Goal: Find specific page/section: Find specific page/section

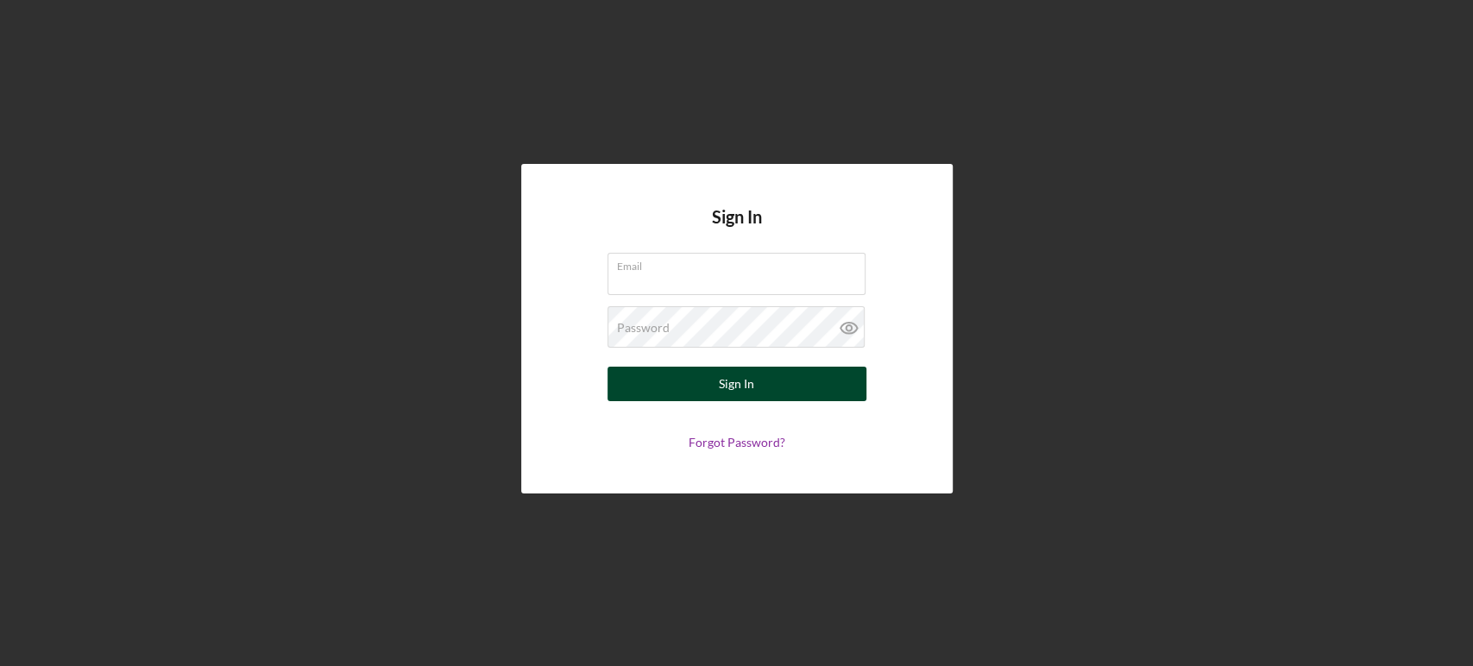
type input "[EMAIL_ADDRESS][DOMAIN_NAME]"
click at [670, 388] on button "Sign In" at bounding box center [736, 384] width 259 height 35
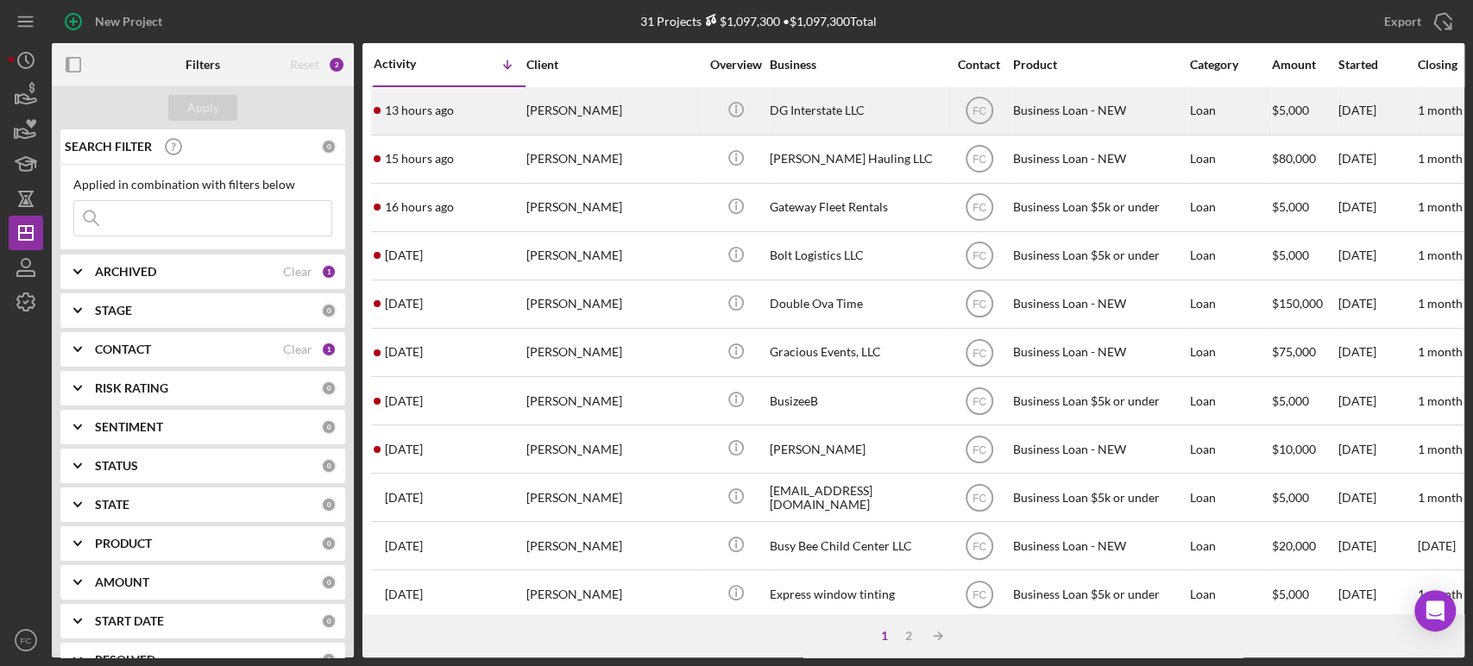
click at [483, 113] on div "13 hours ago [PERSON_NAME]" at bounding box center [449, 111] width 151 height 46
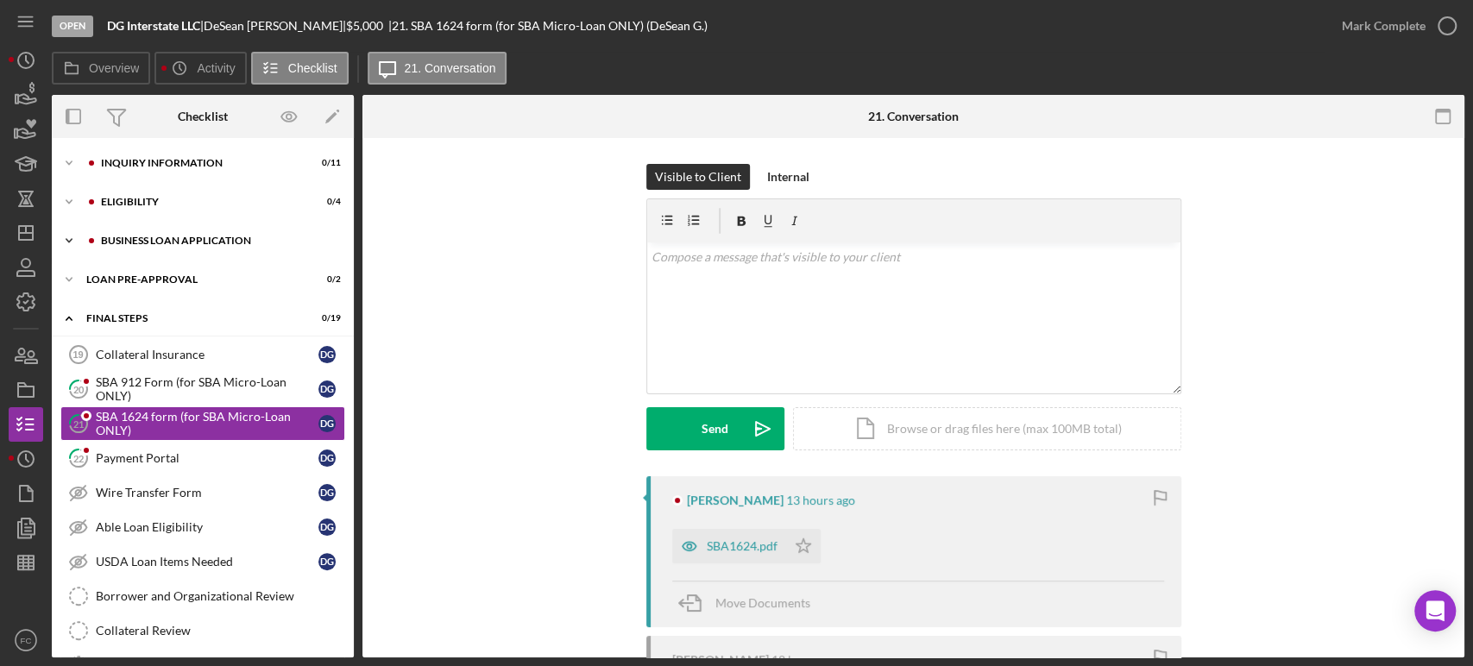
scroll to position [25, 0]
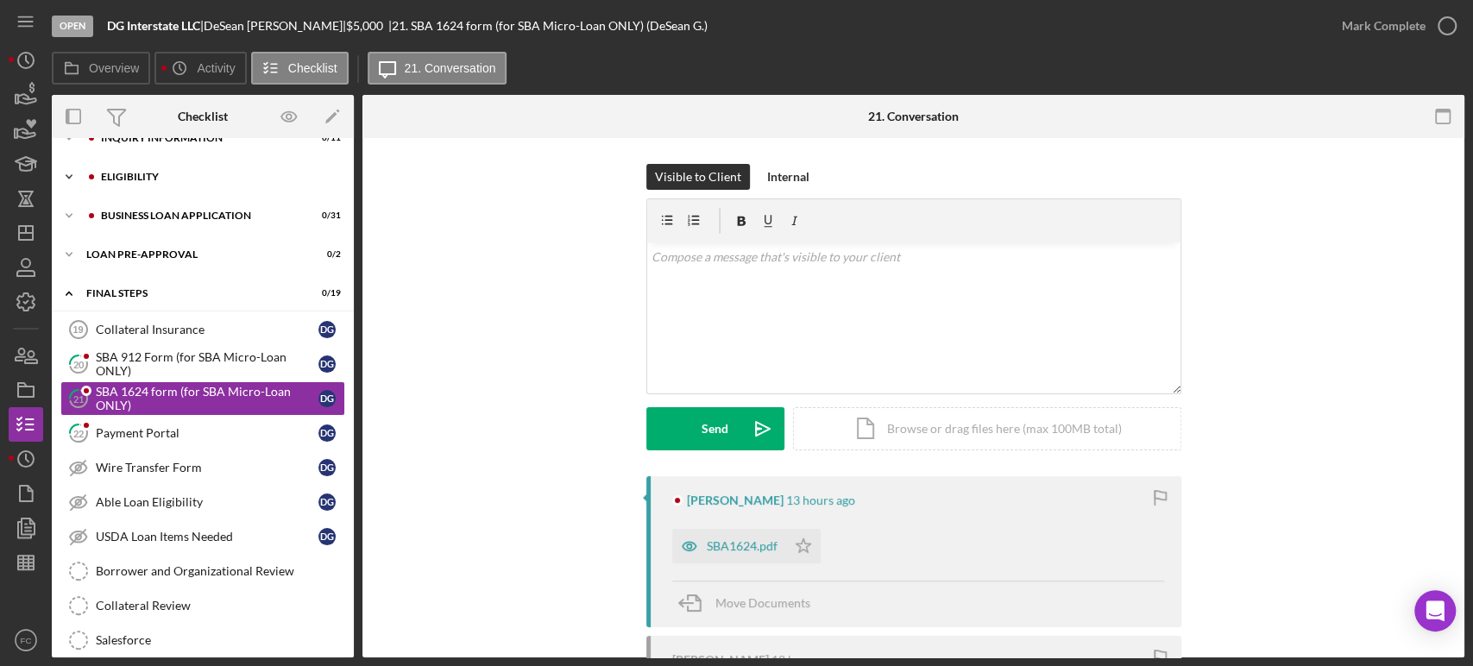
click at [160, 172] on div "ELIGIBILITY" at bounding box center [216, 177] width 231 height 10
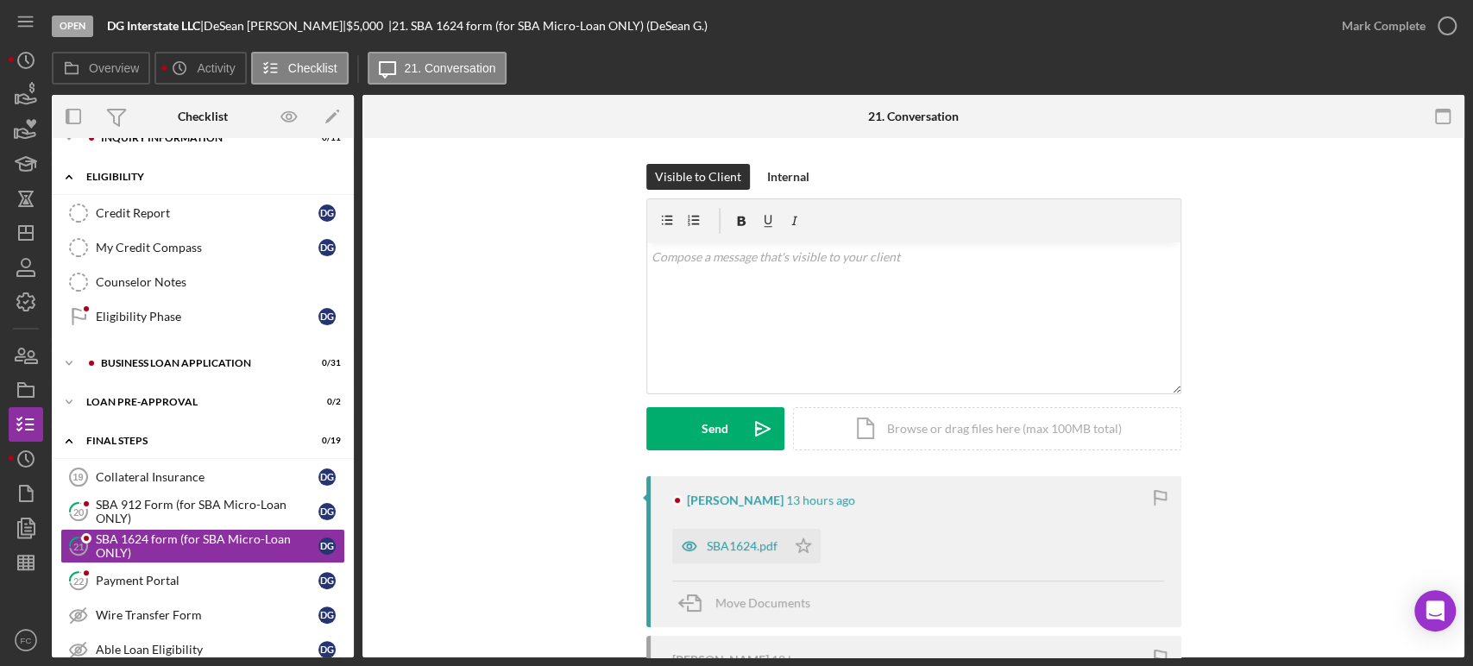
scroll to position [0, 0]
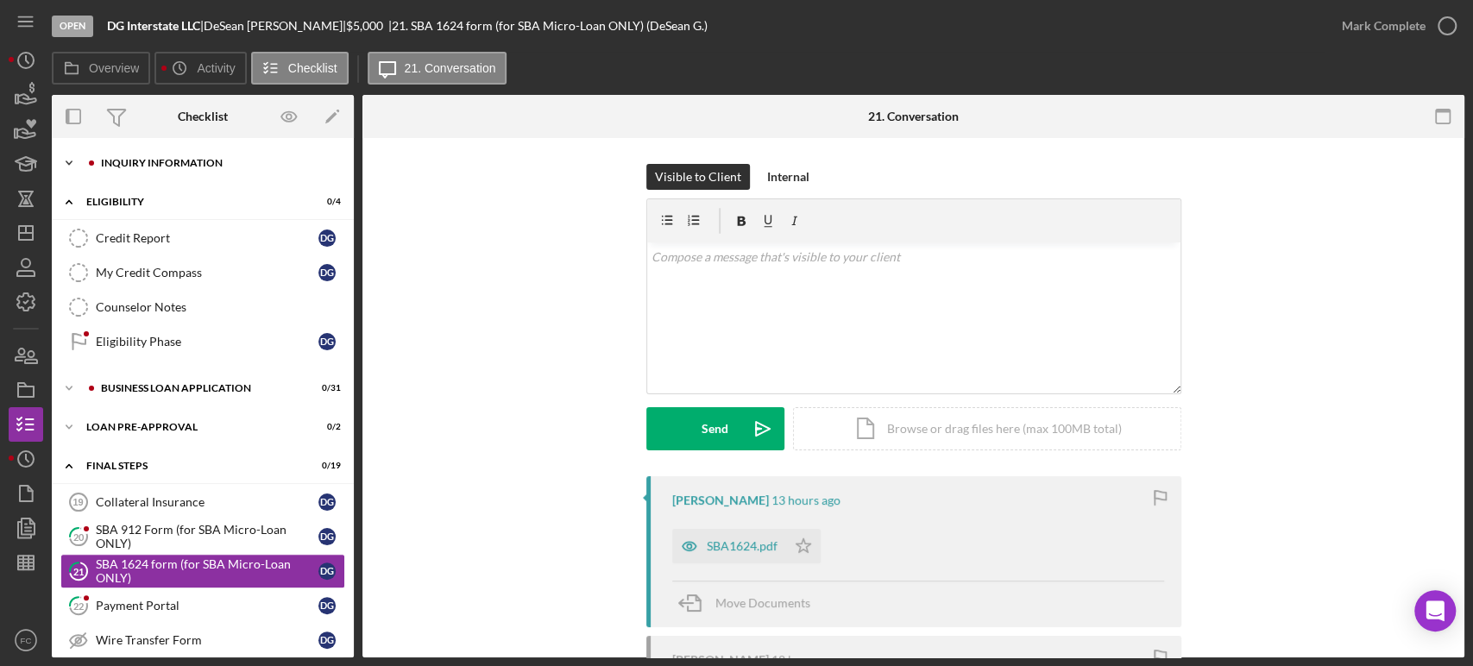
click at [154, 158] on div "INQUIRY INFORMATION" at bounding box center [216, 163] width 231 height 10
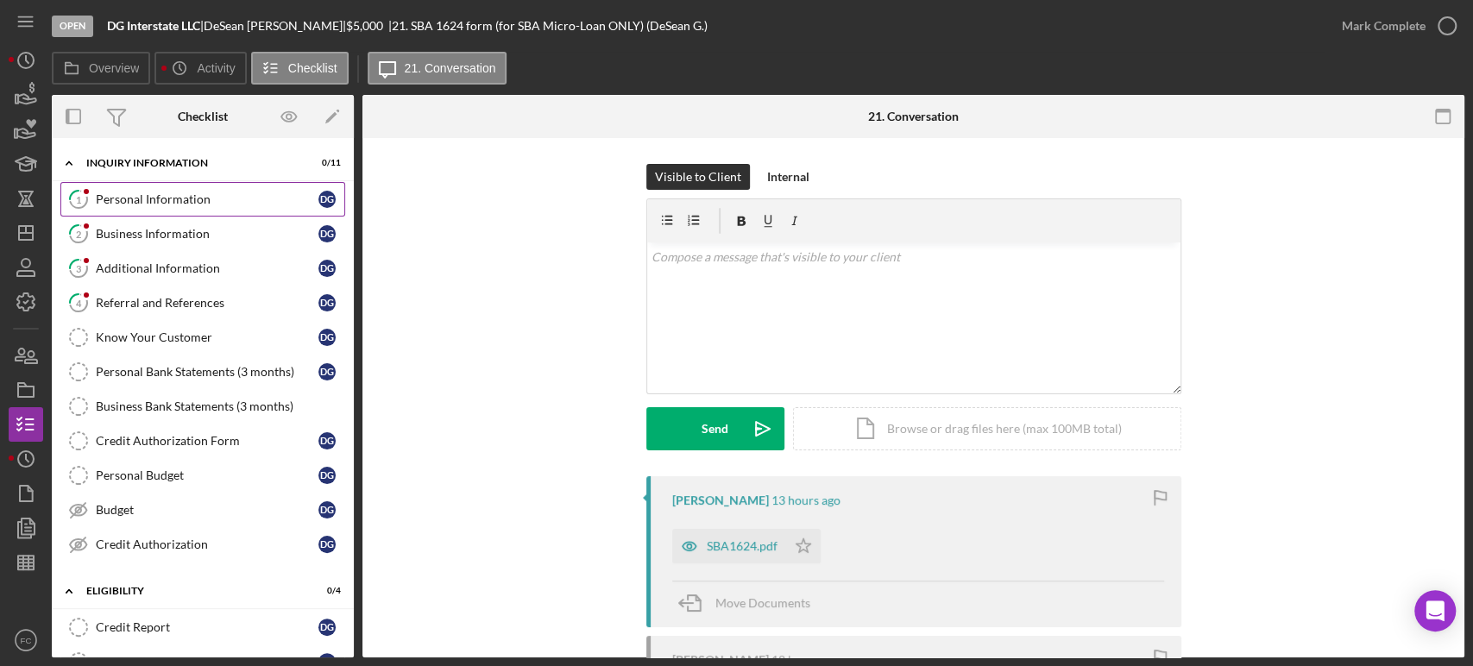
click at [145, 192] on link "1 Personal Information D G" at bounding box center [202, 199] width 285 height 35
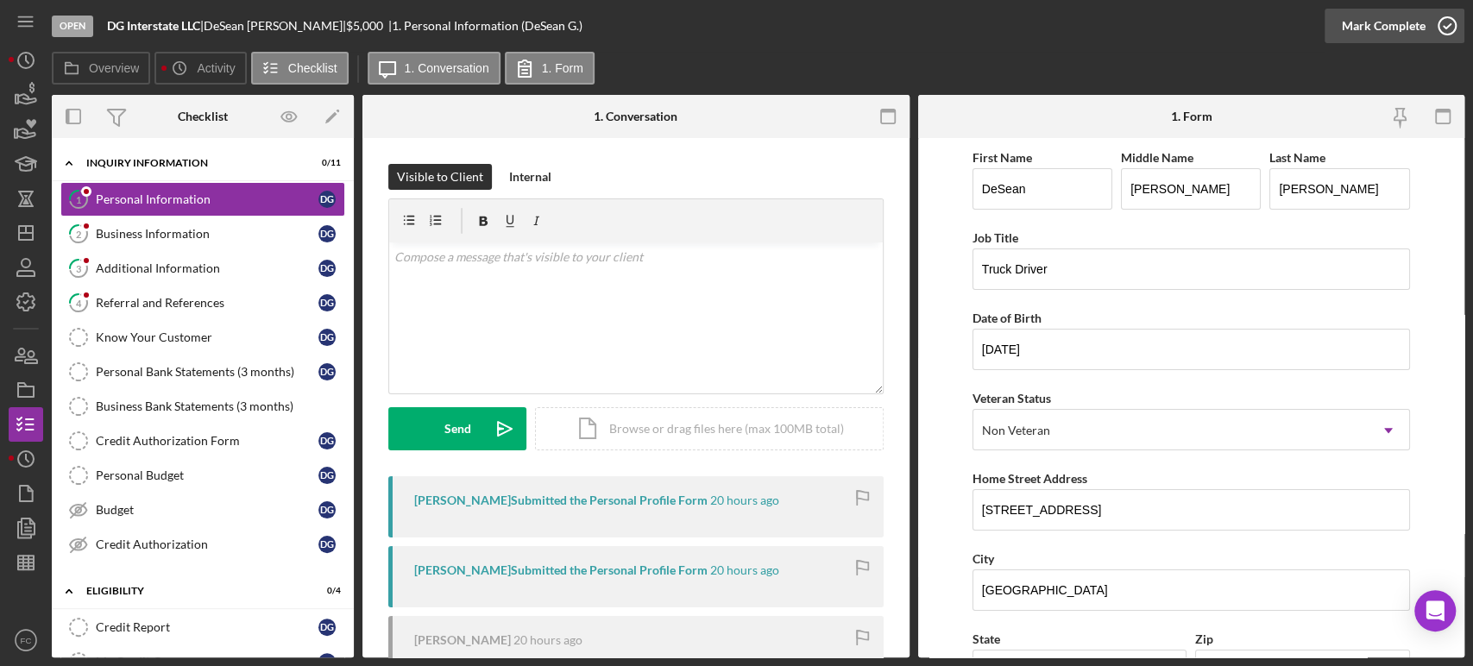
click at [1443, 22] on icon "button" at bounding box center [1446, 25] width 43 height 43
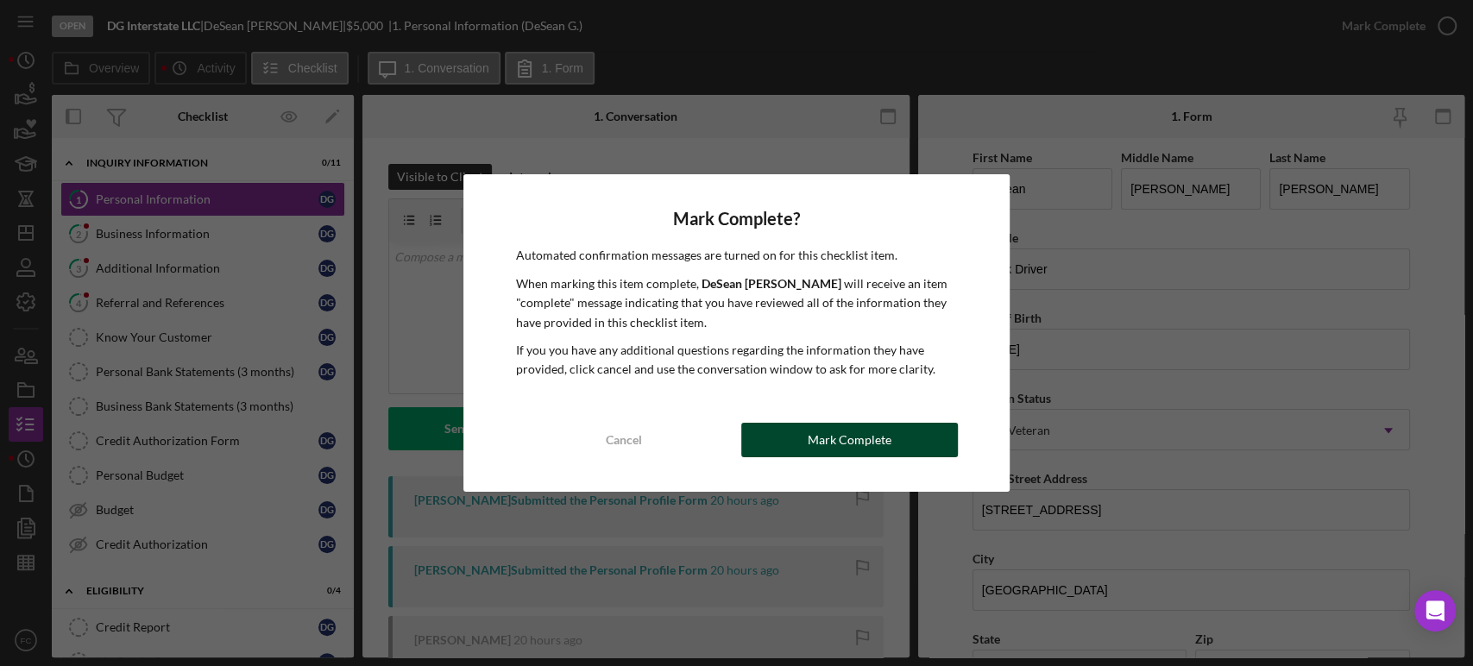
click at [855, 443] on div "Mark Complete" at bounding box center [850, 440] width 84 height 35
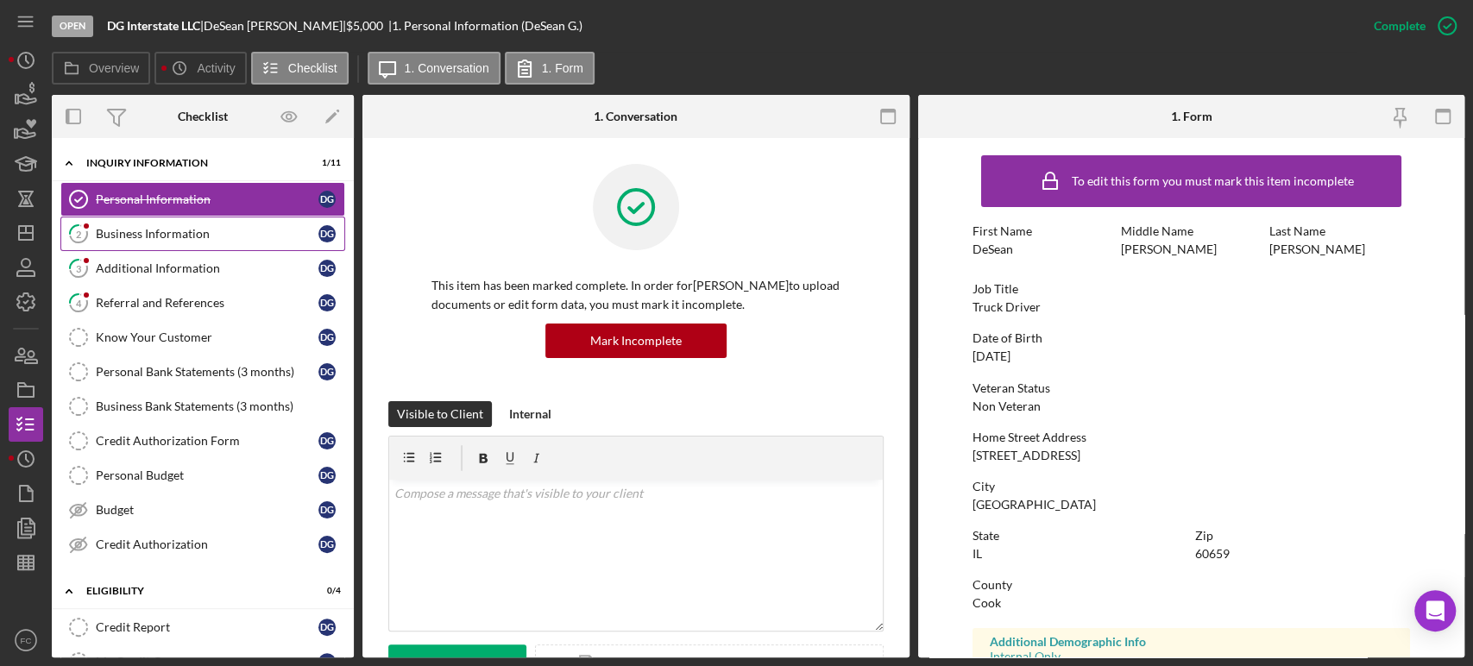
click at [177, 238] on div "Business Information" at bounding box center [207, 234] width 223 height 14
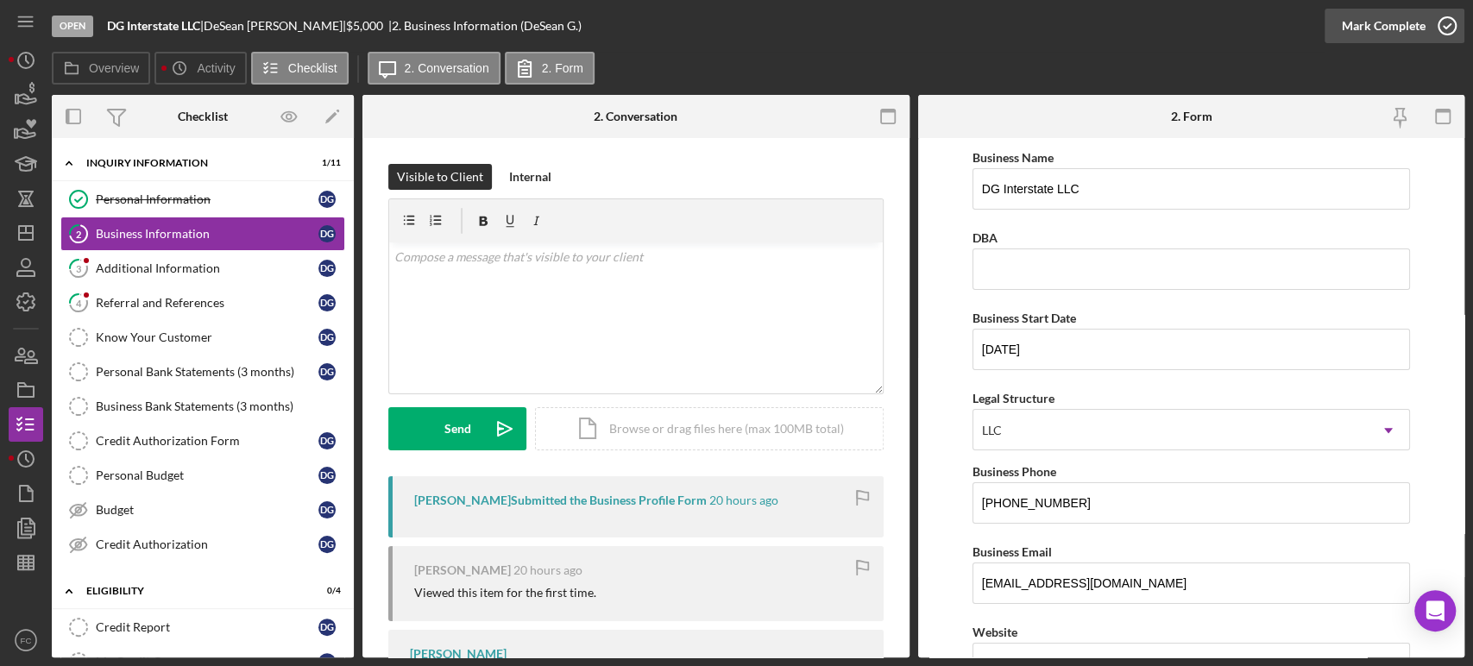
click at [1445, 20] on icon "button" at bounding box center [1446, 25] width 43 height 43
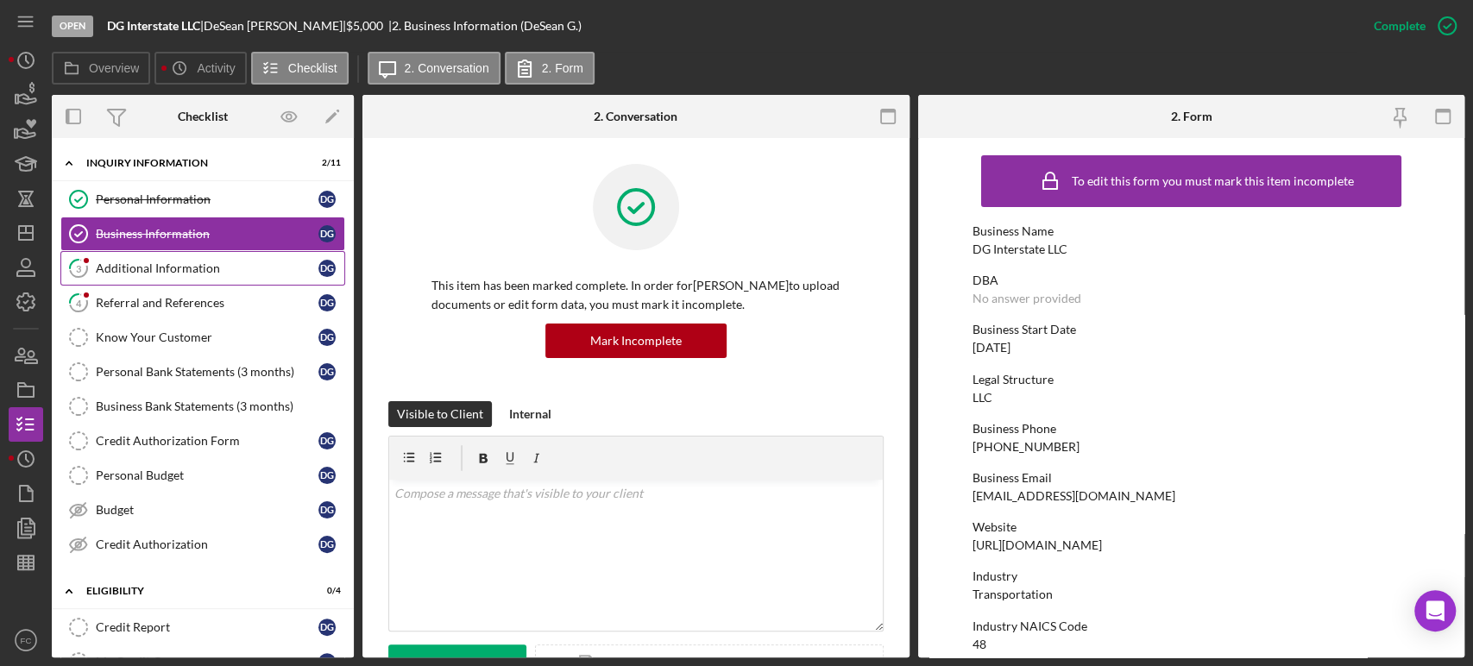
click at [123, 255] on link "3 Additional Information D G" at bounding box center [202, 268] width 285 height 35
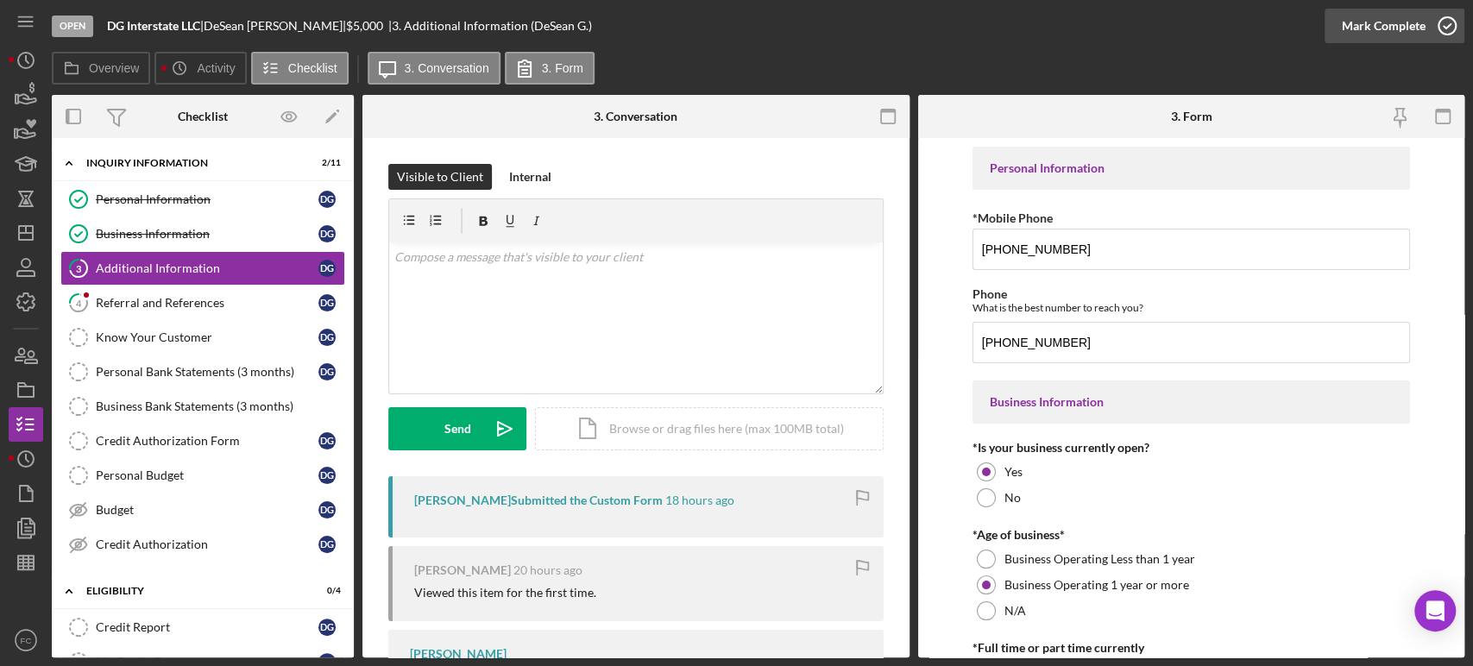
click at [1445, 32] on icon "button" at bounding box center [1446, 25] width 43 height 43
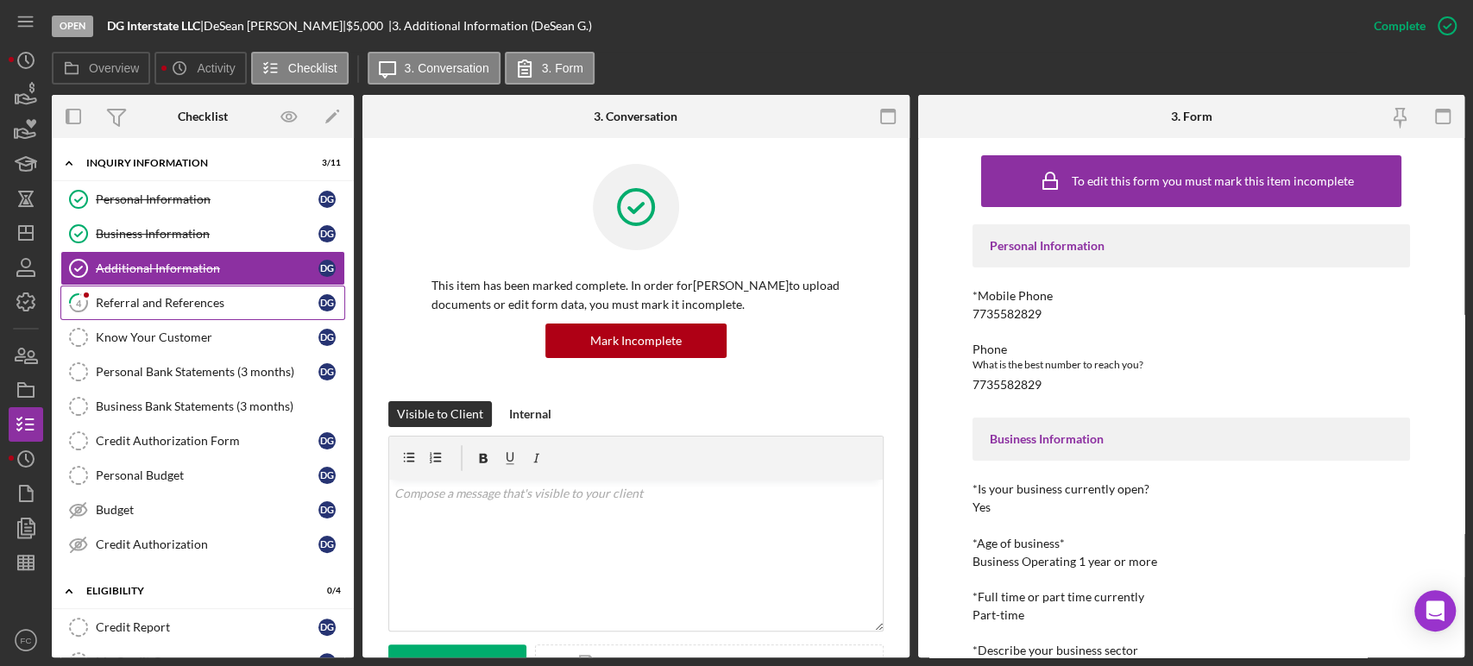
click at [184, 308] on div "Referral and References" at bounding box center [207, 303] width 223 height 14
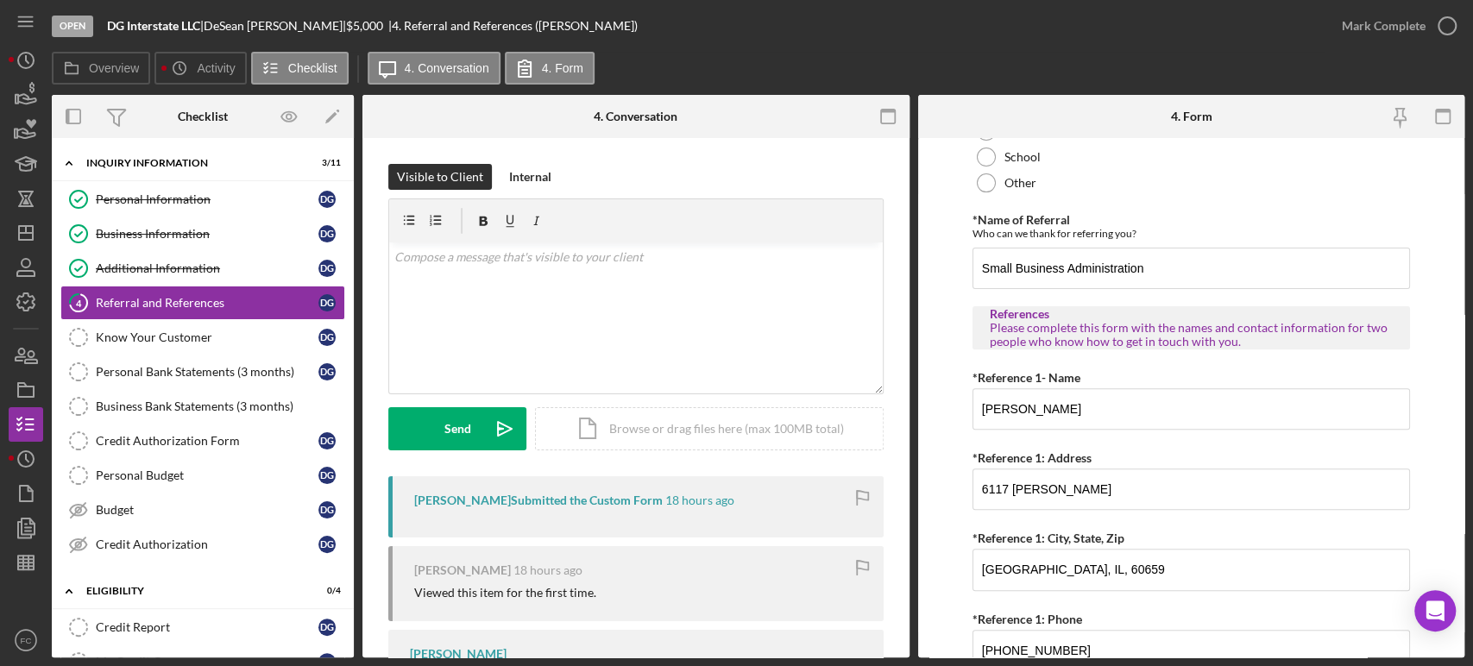
scroll to position [96, 0]
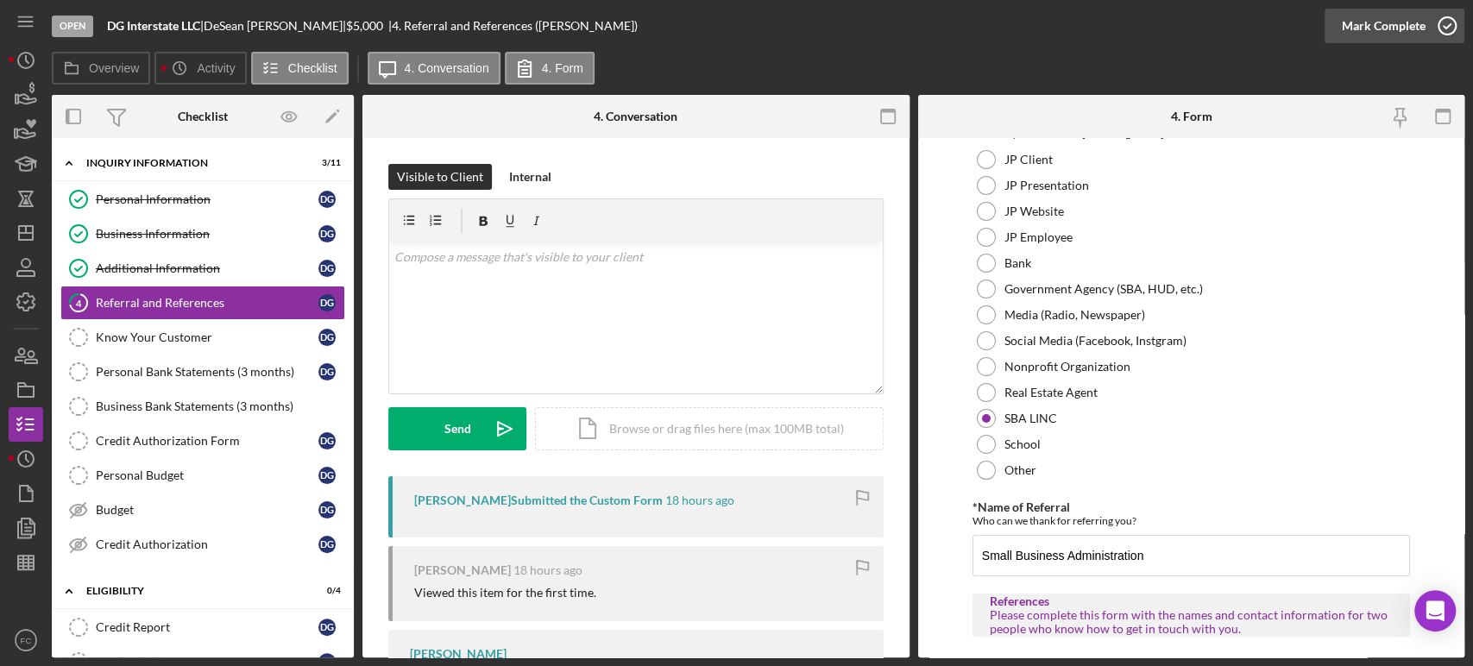
click at [1449, 26] on icon "button" at bounding box center [1446, 25] width 43 height 43
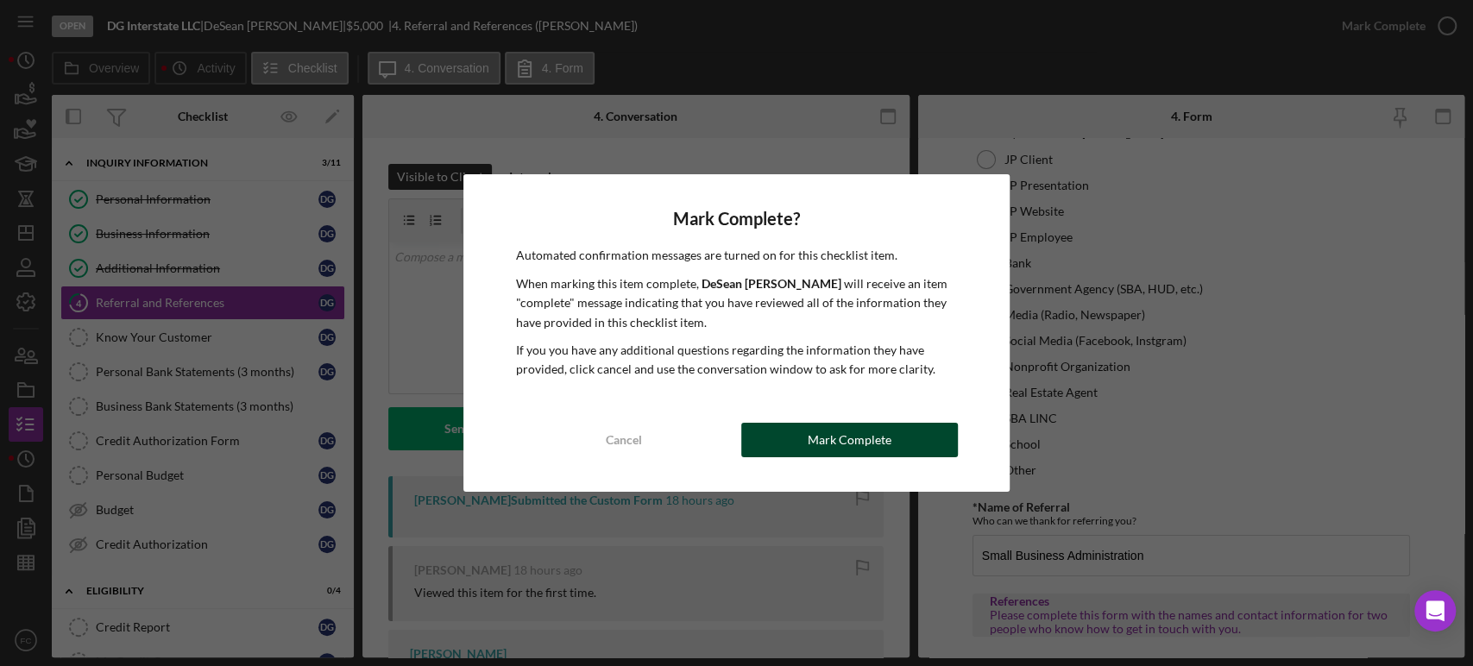
click at [794, 444] on button "Mark Complete" at bounding box center [849, 440] width 217 height 35
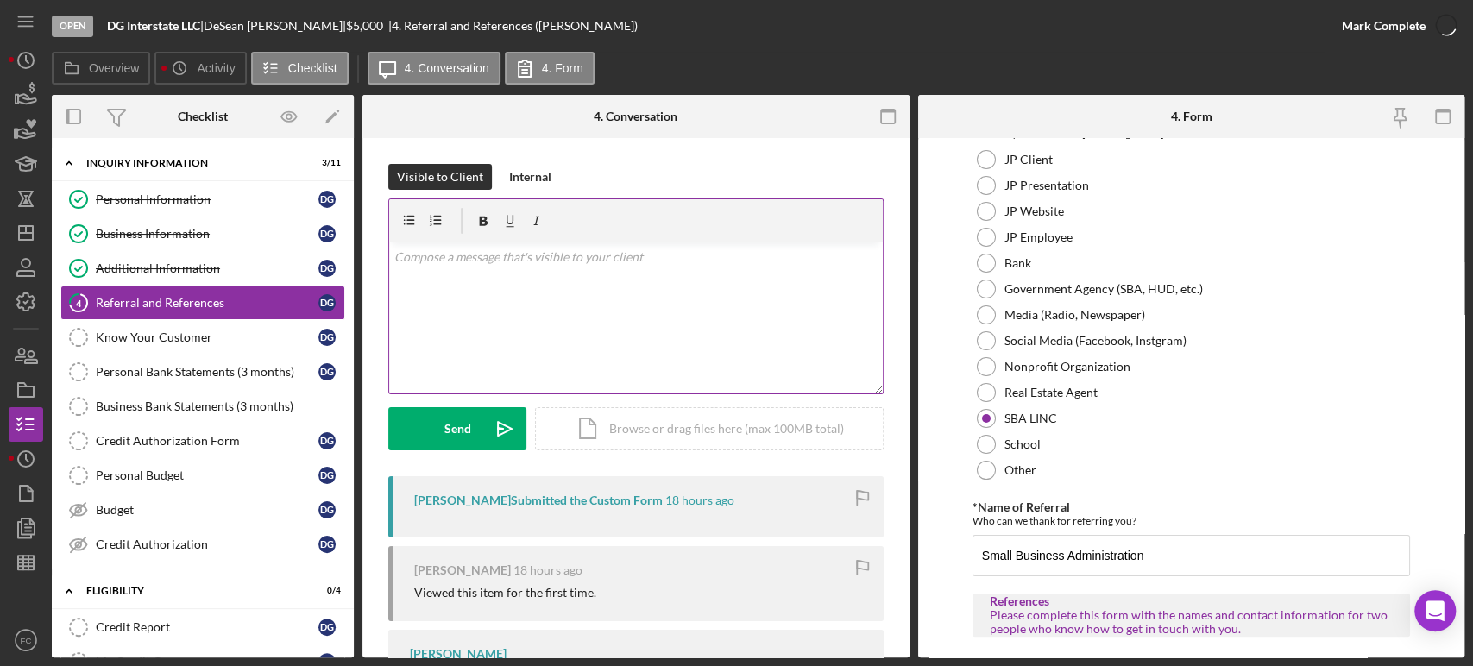
scroll to position [165, 0]
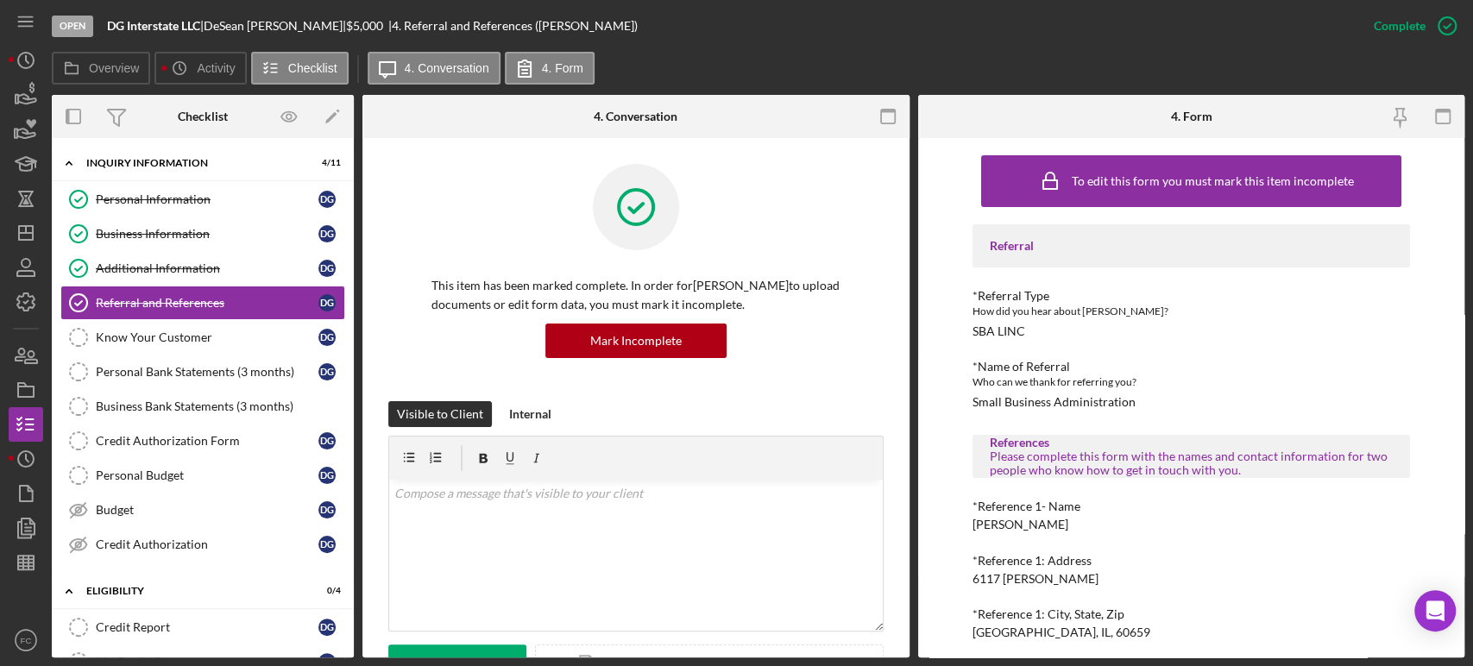
drag, startPoint x: 214, startPoint y: 26, endPoint x: 299, endPoint y: 23, distance: 85.5
click at [303, 22] on div "DG Interstate LLC | [PERSON_NAME] | $5,000 $5,000 | 4. Referral and References …" at bounding box center [372, 26] width 531 height 14
copy div "[PERSON_NAME]"
click at [136, 503] on div "Budget" at bounding box center [207, 510] width 223 height 14
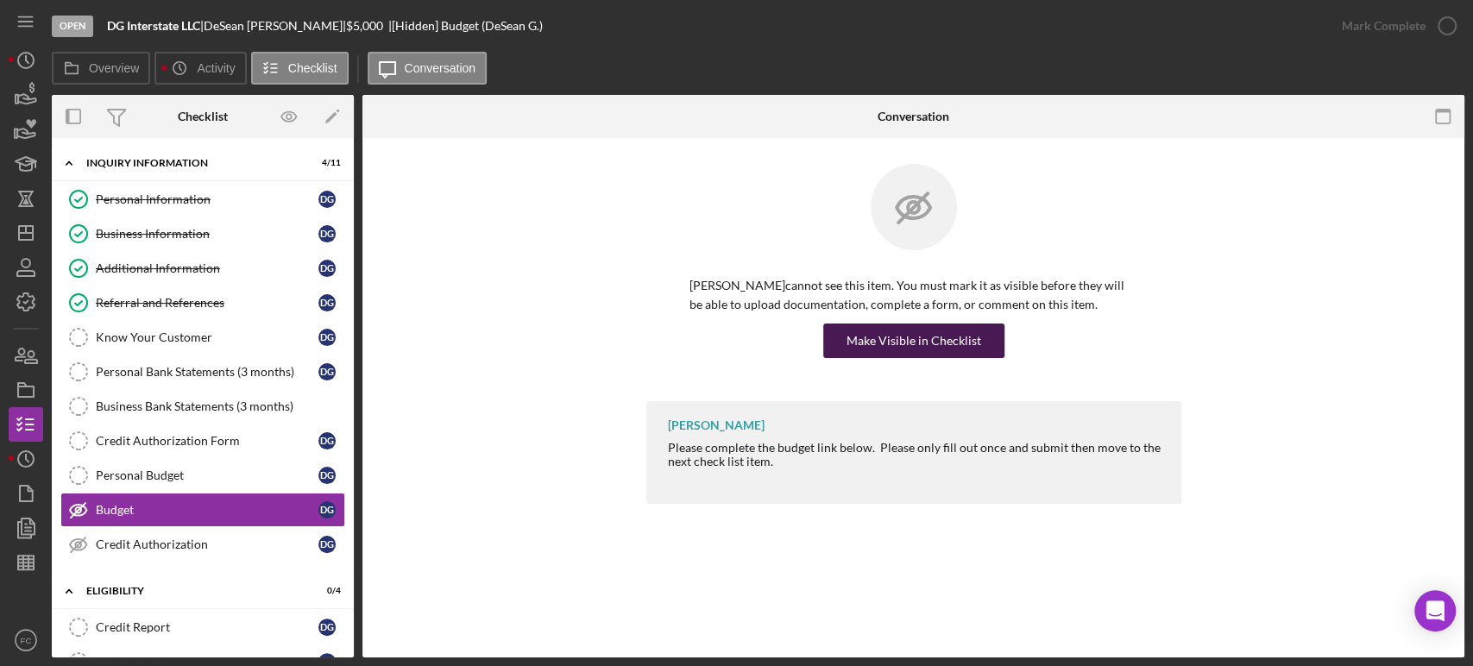
click at [869, 344] on div "Make Visible in Checklist" at bounding box center [913, 341] width 135 height 35
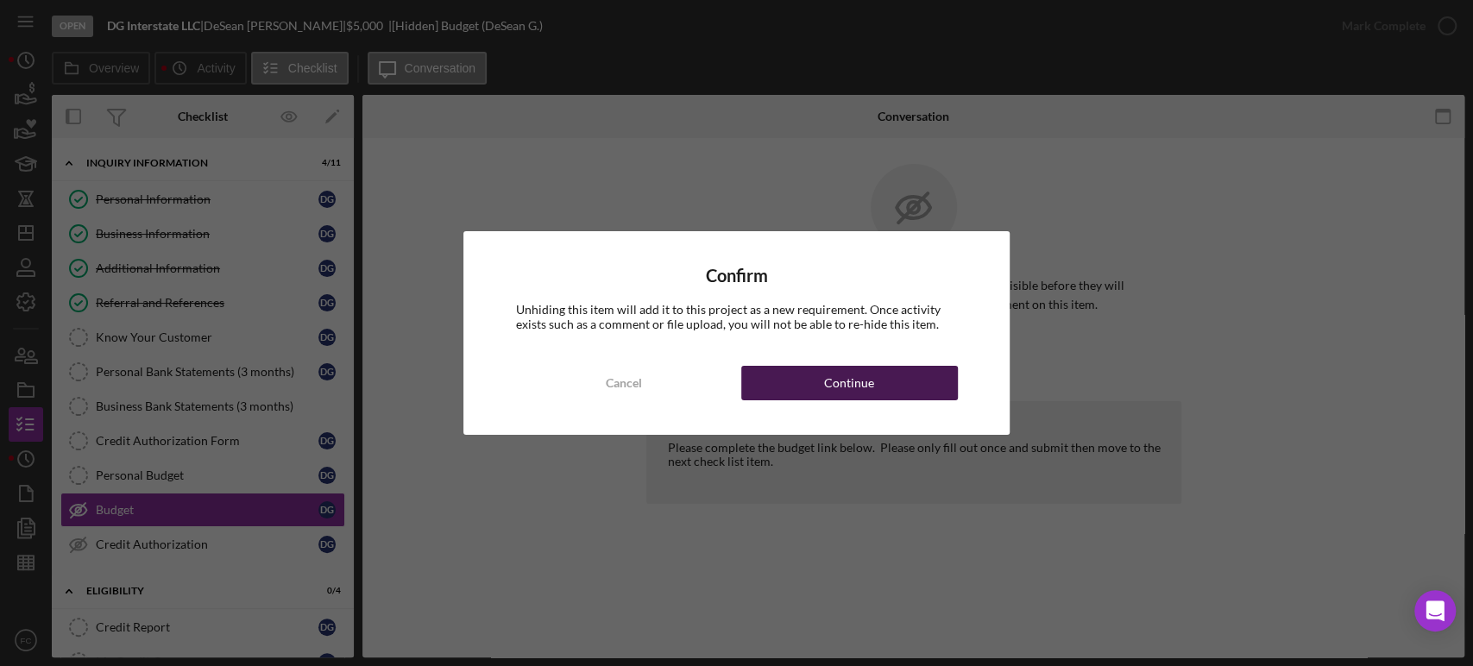
click at [822, 386] on button "Continue" at bounding box center [849, 383] width 217 height 35
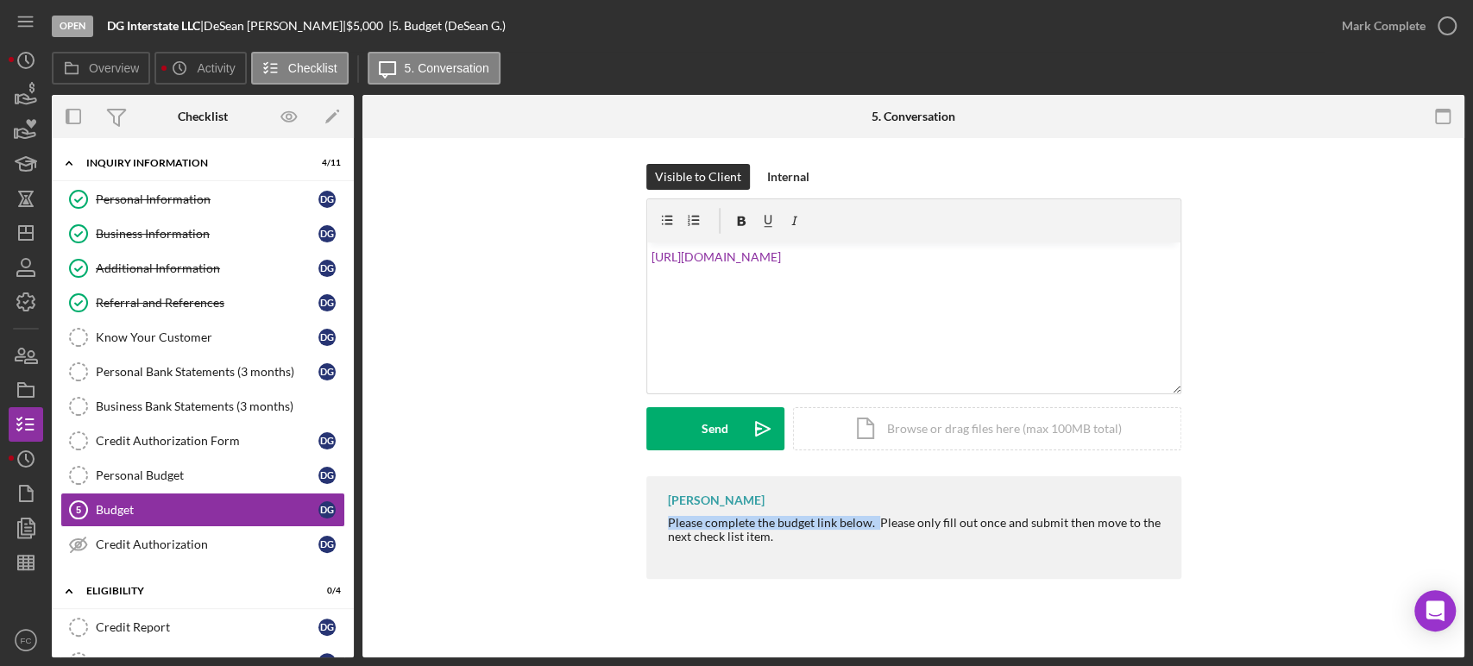
drag, startPoint x: 670, startPoint y: 521, endPoint x: 877, endPoint y: 523, distance: 207.1
click at [877, 523] on div "Please complete the budget link below. Please only fill out once and submit the…" at bounding box center [916, 530] width 496 height 28
copy div "Please complete the budget link below."
click at [651, 255] on link "[URL][DOMAIN_NAME]" at bounding box center [715, 256] width 129 height 15
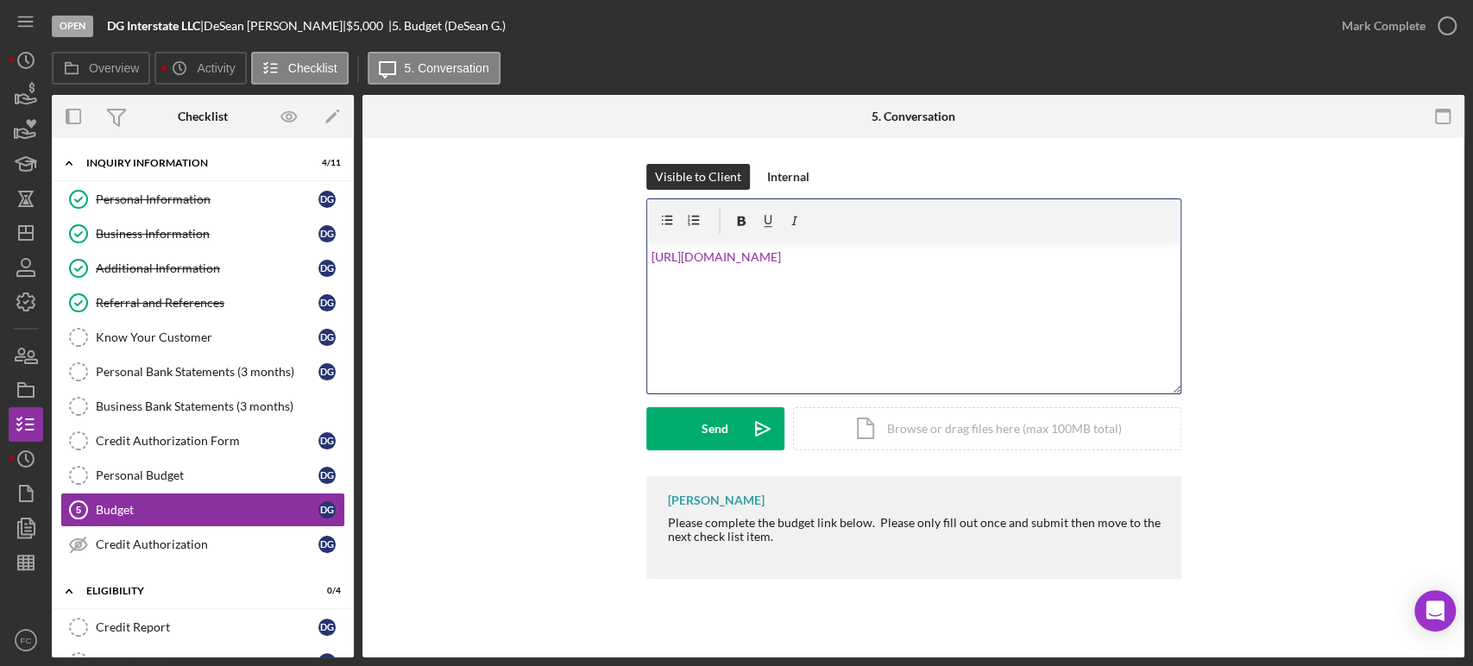
click at [648, 256] on div "v Color teal Color pink Remove color Add row above Add row below Add column bef…" at bounding box center [913, 317] width 533 height 151
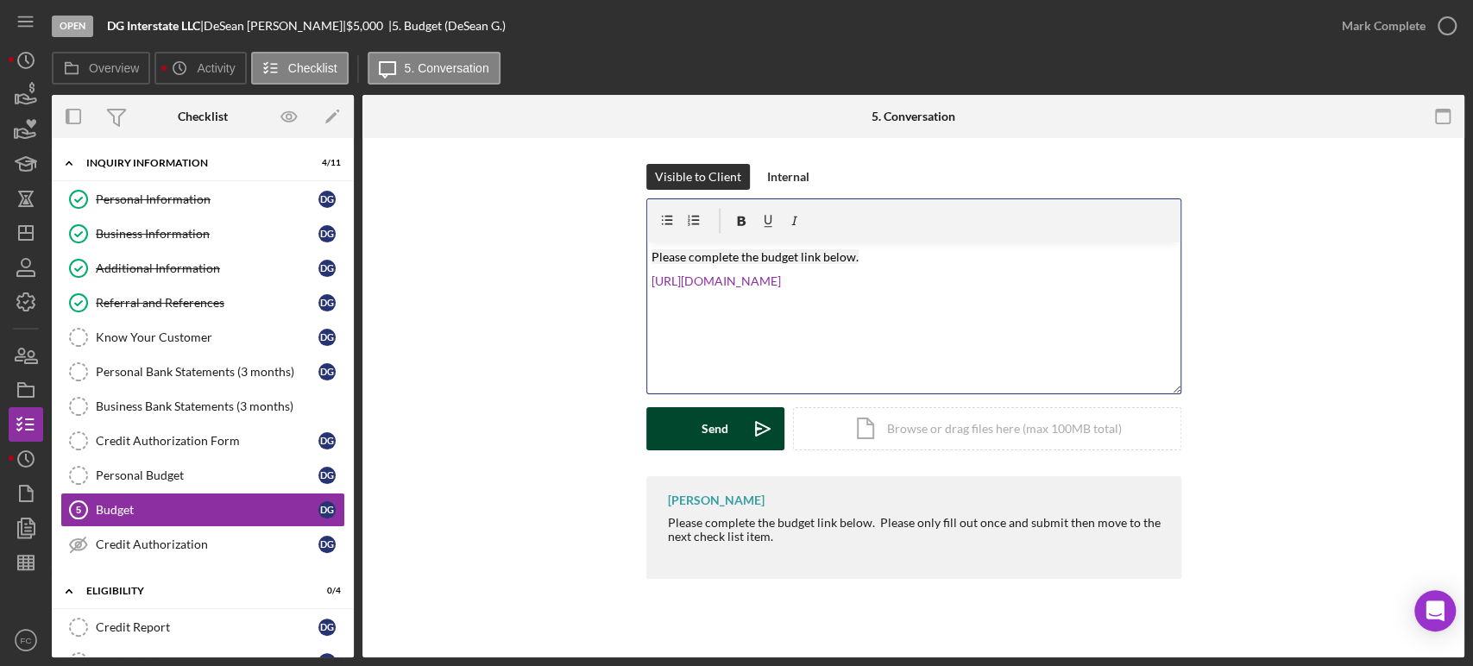
click at [670, 426] on button "Send Icon/icon-invite-send" at bounding box center [715, 428] width 138 height 43
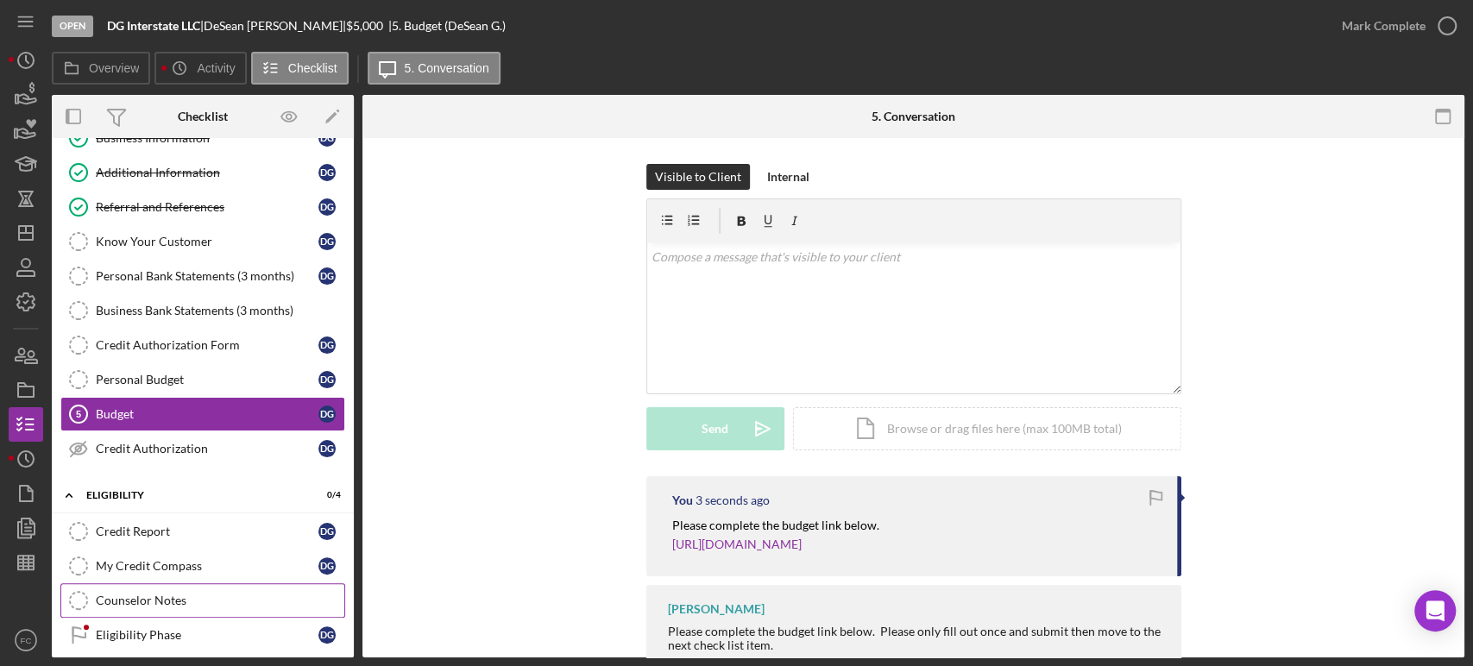
scroll to position [192, 0]
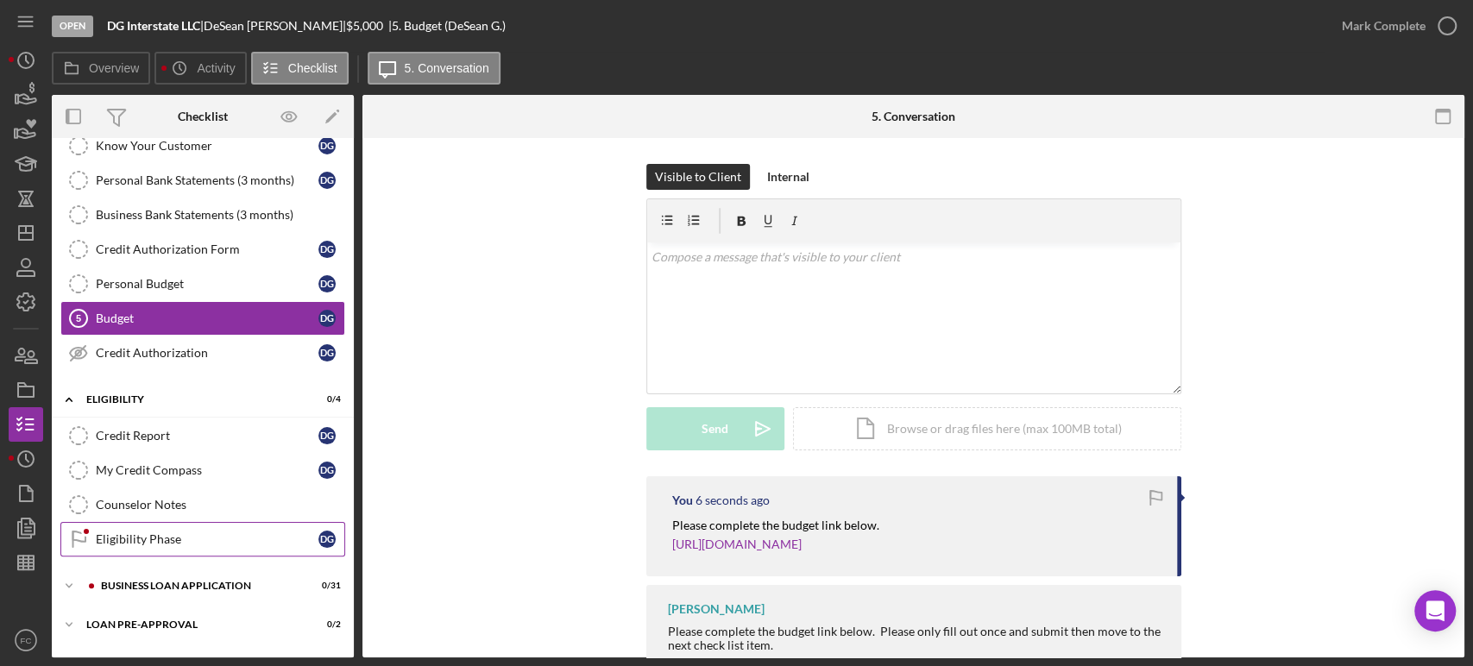
click at [147, 535] on div "Eligibility Phase" at bounding box center [207, 539] width 223 height 14
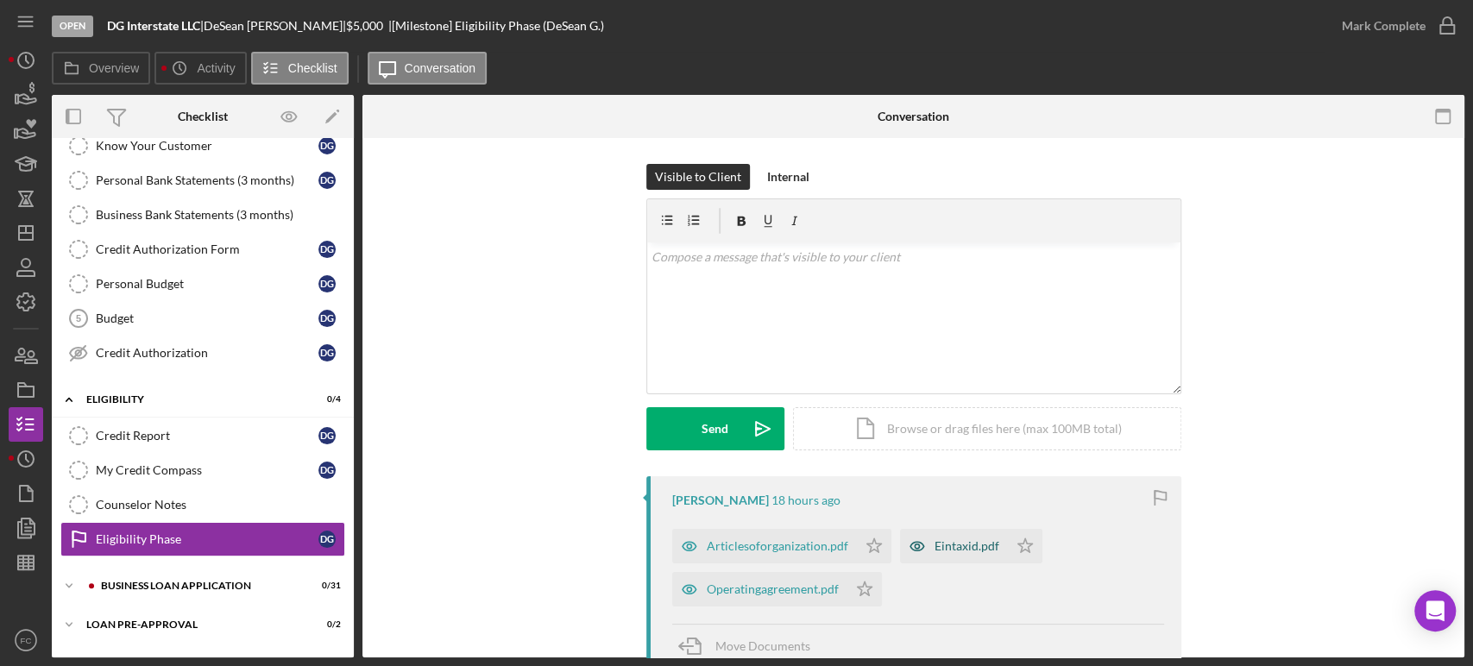
click at [948, 555] on div "Eintaxid.pdf" at bounding box center [954, 546] width 108 height 35
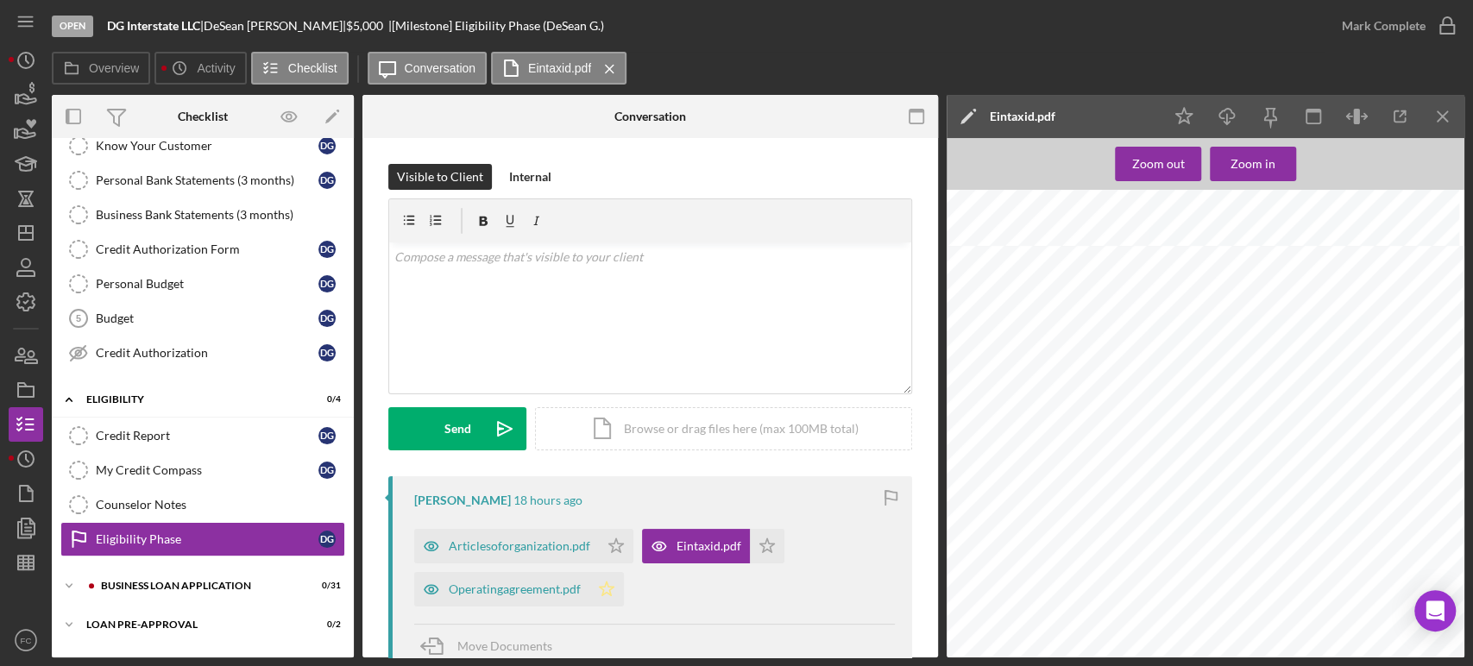
scroll to position [192, 0]
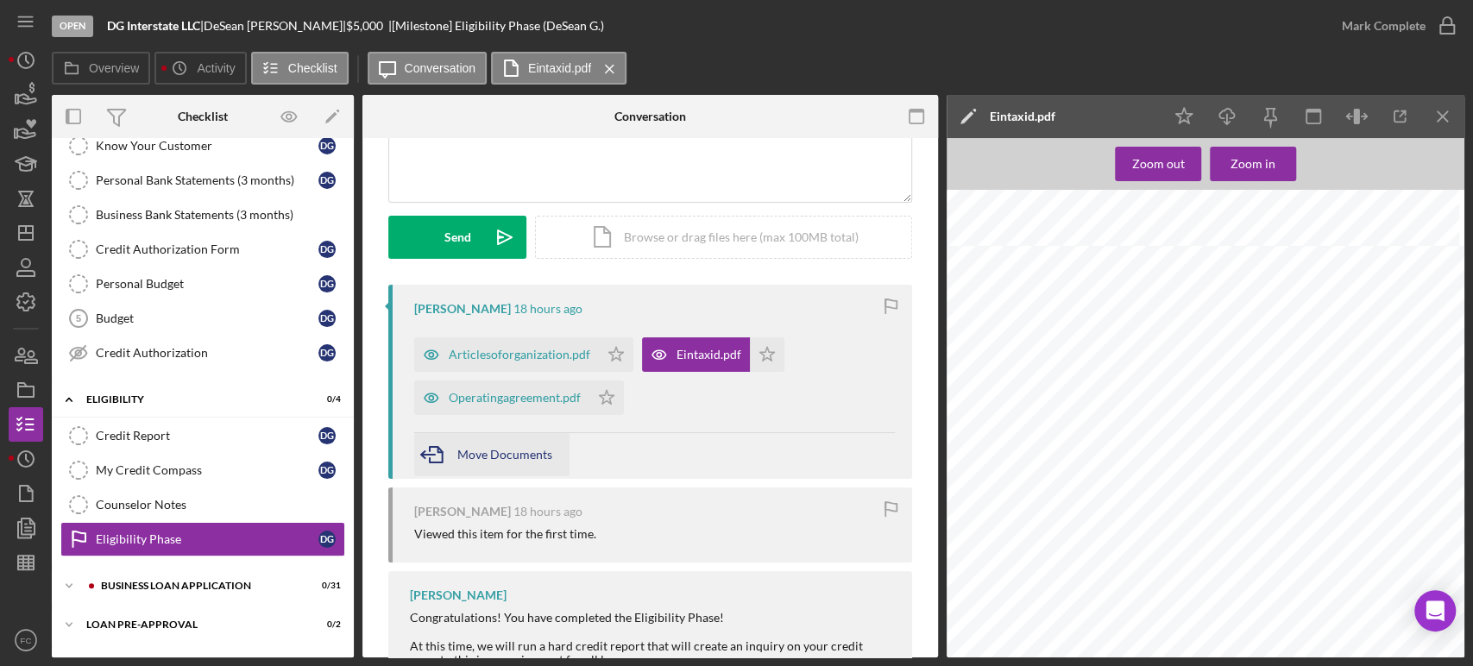
click at [506, 463] on div "Move Documents" at bounding box center [504, 454] width 95 height 43
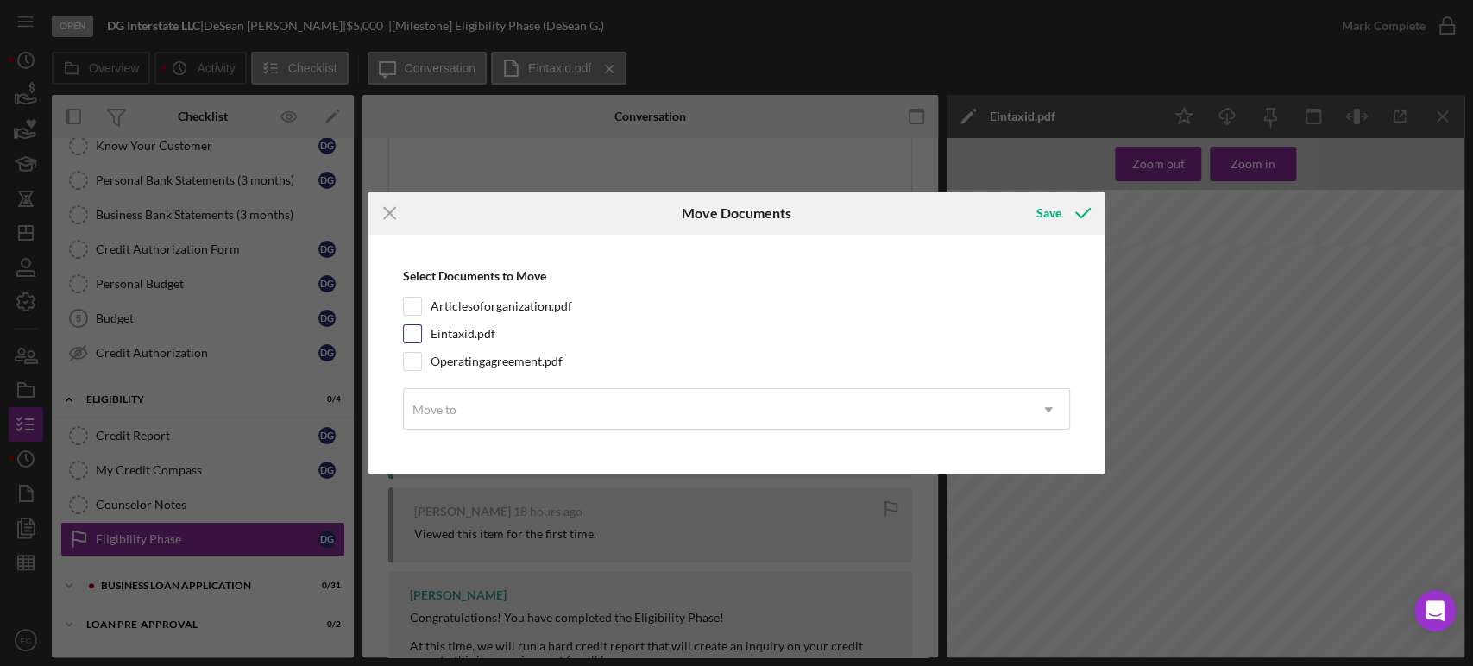
click at [408, 330] on input "Eintaxid.pdf" at bounding box center [412, 333] width 17 height 17
checkbox input "true"
click at [472, 406] on div "Move to" at bounding box center [716, 410] width 625 height 40
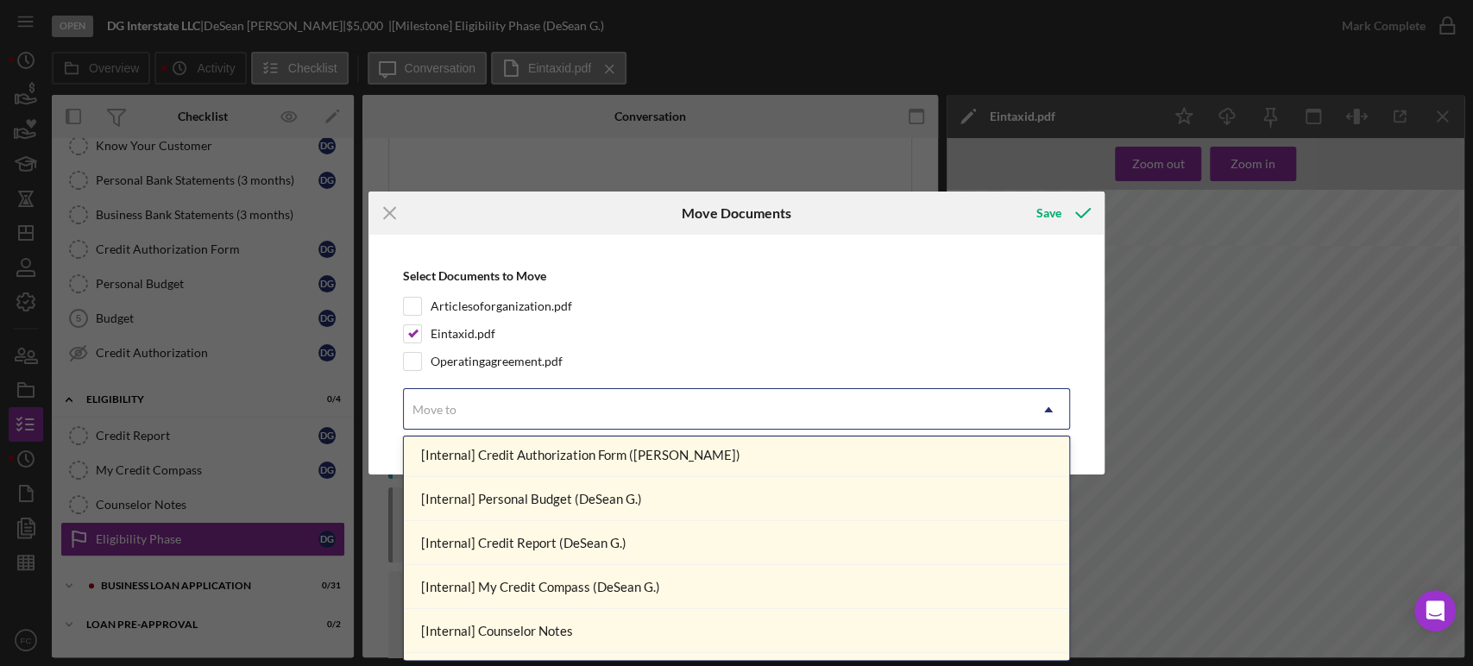
scroll to position [0, 0]
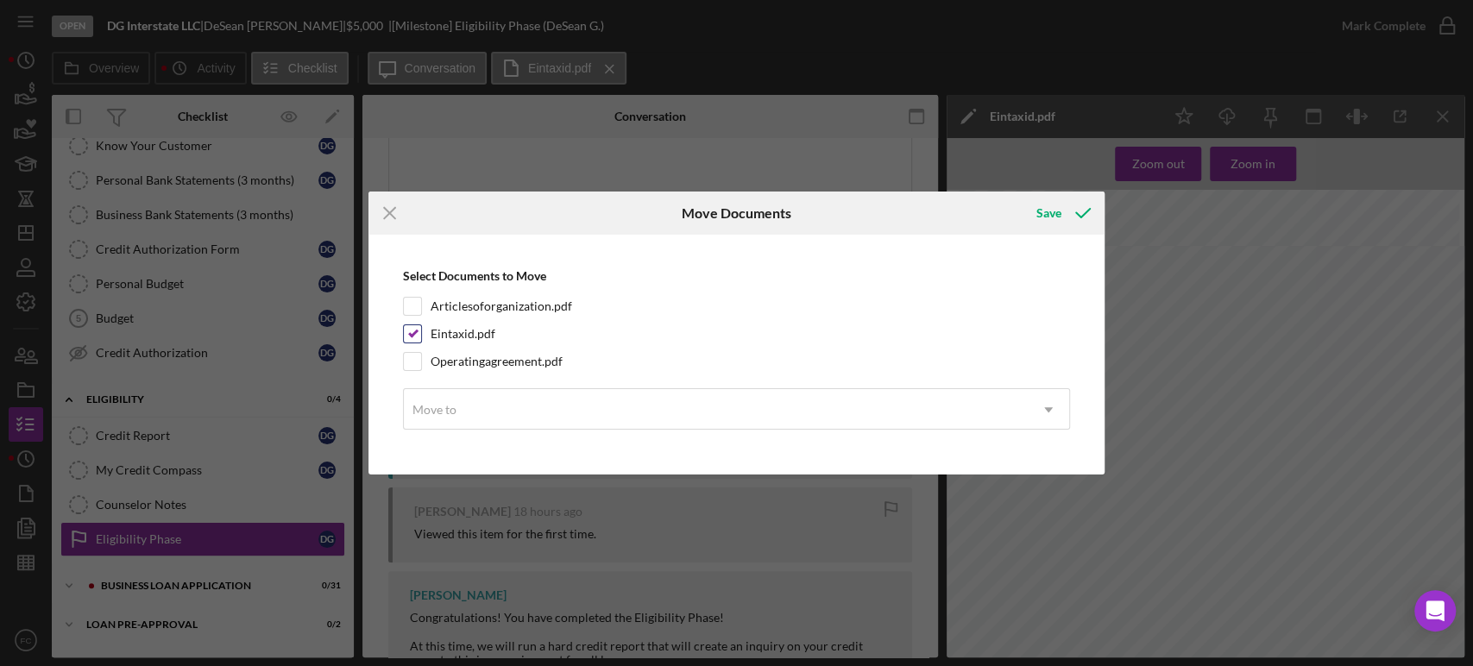
click at [864, 330] on div "Eintaxid.pdf" at bounding box center [737, 333] width 668 height 19
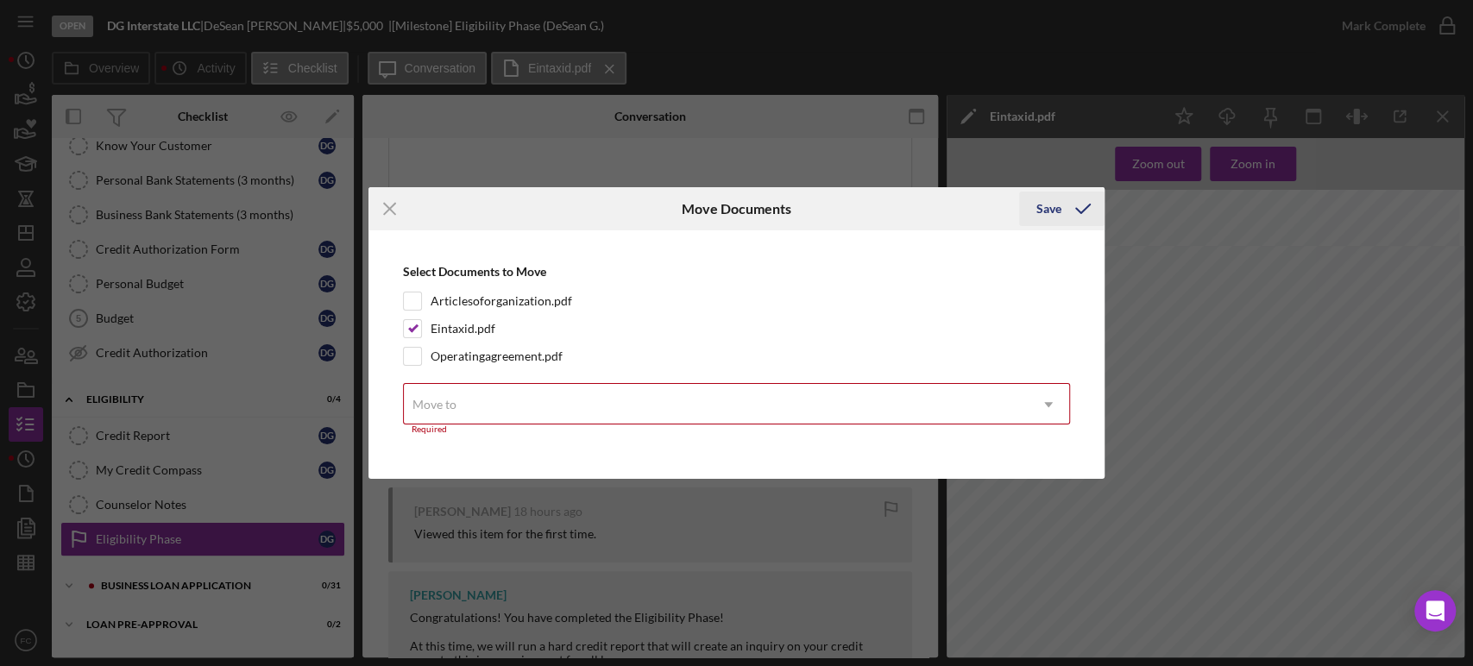
click at [1061, 211] on icon "submit" at bounding box center [1082, 208] width 43 height 43
click at [389, 202] on icon "Icon/Menu Close" at bounding box center [389, 208] width 43 height 43
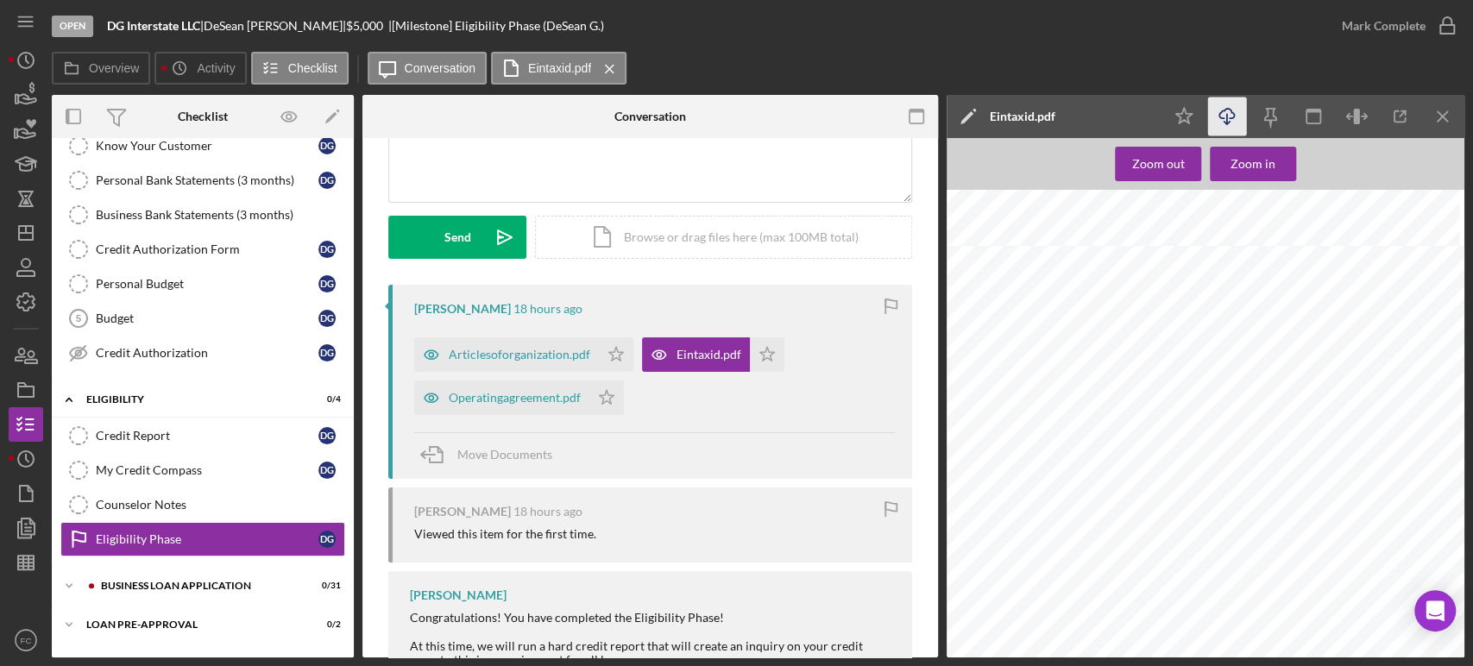
click at [1227, 123] on polyline "button" at bounding box center [1226, 123] width 6 height 3
click at [1313, 267] on div "DEPARTMENT OF THE TREASURY INTERNAL REVENUE SERVICE [GEOGRAPHIC_DATA] [GEOGRAPH…" at bounding box center [1210, 587] width 528 height 683
click at [483, 353] on div "Articlesoforganization.pdf" at bounding box center [519, 355] width 141 height 14
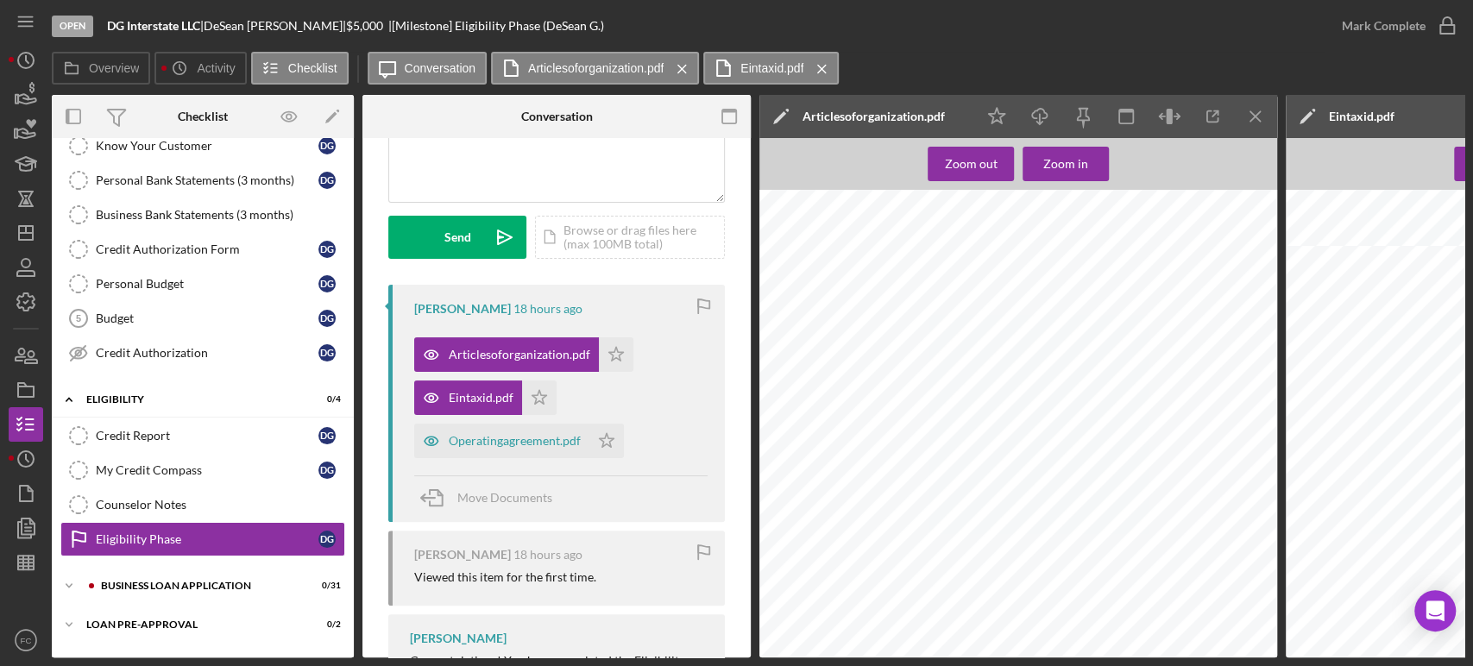
scroll to position [960, 0]
click at [1034, 116] on icon "Icon/Download" at bounding box center [1040, 116] width 39 height 39
click at [1244, 253] on div "Form LLC-5.5 [US_STATE] Limited Liability Company Act Articles of Organization …" at bounding box center [1023, 315] width 528 height 683
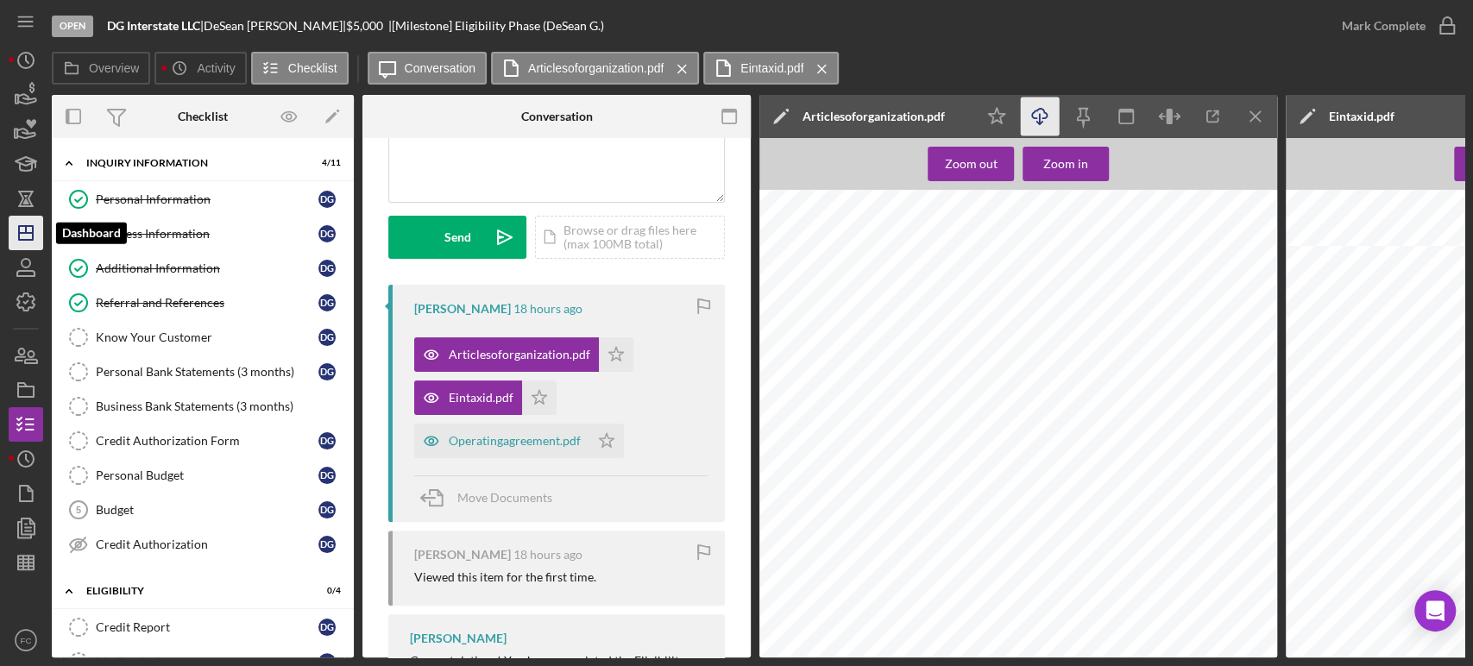
click at [21, 226] on polygon "button" at bounding box center [26, 233] width 14 height 14
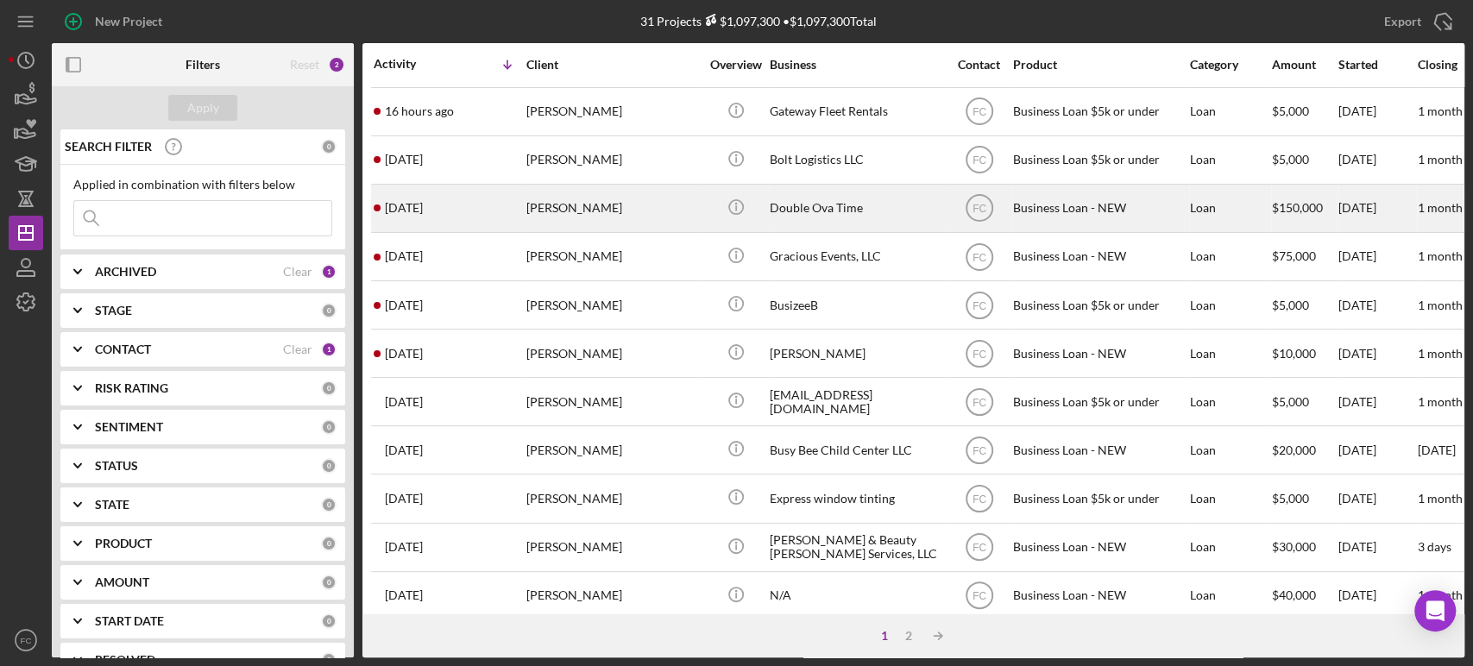
scroll to position [192, 0]
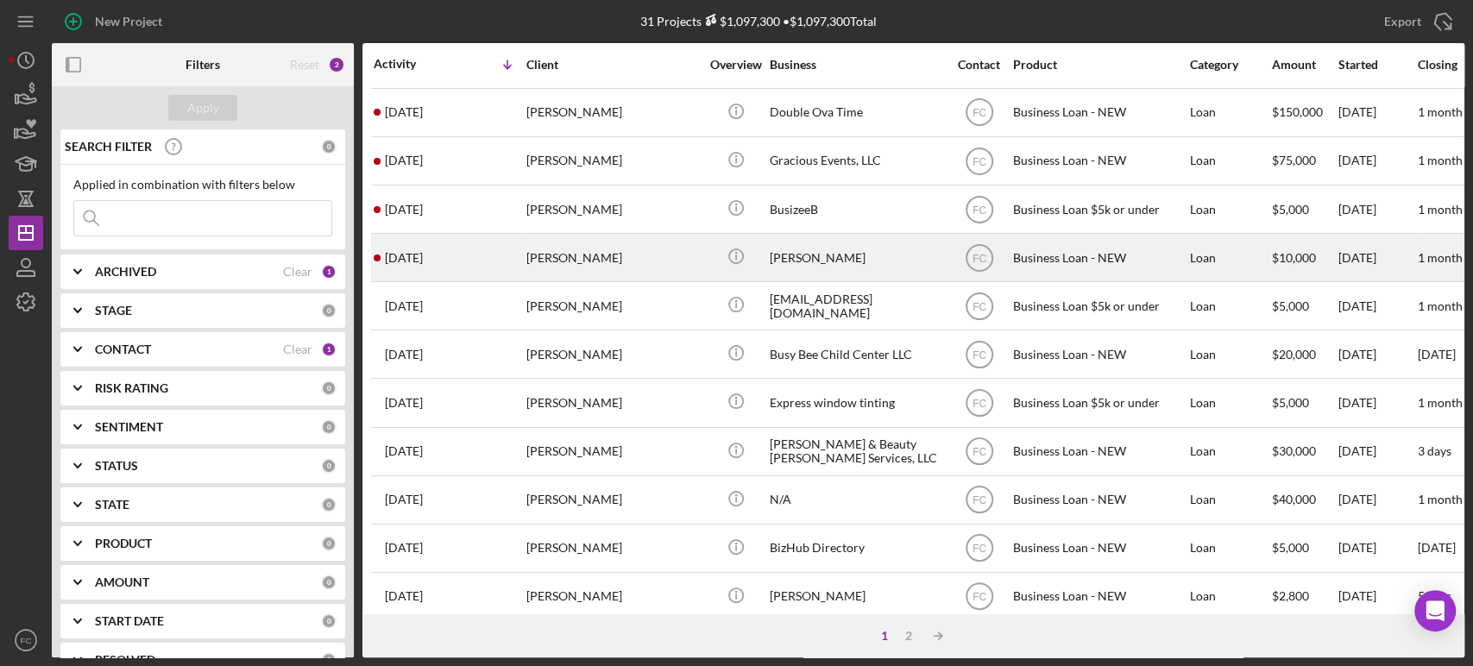
click at [470, 261] on div "[DATE] [PERSON_NAME]" at bounding box center [449, 258] width 151 height 46
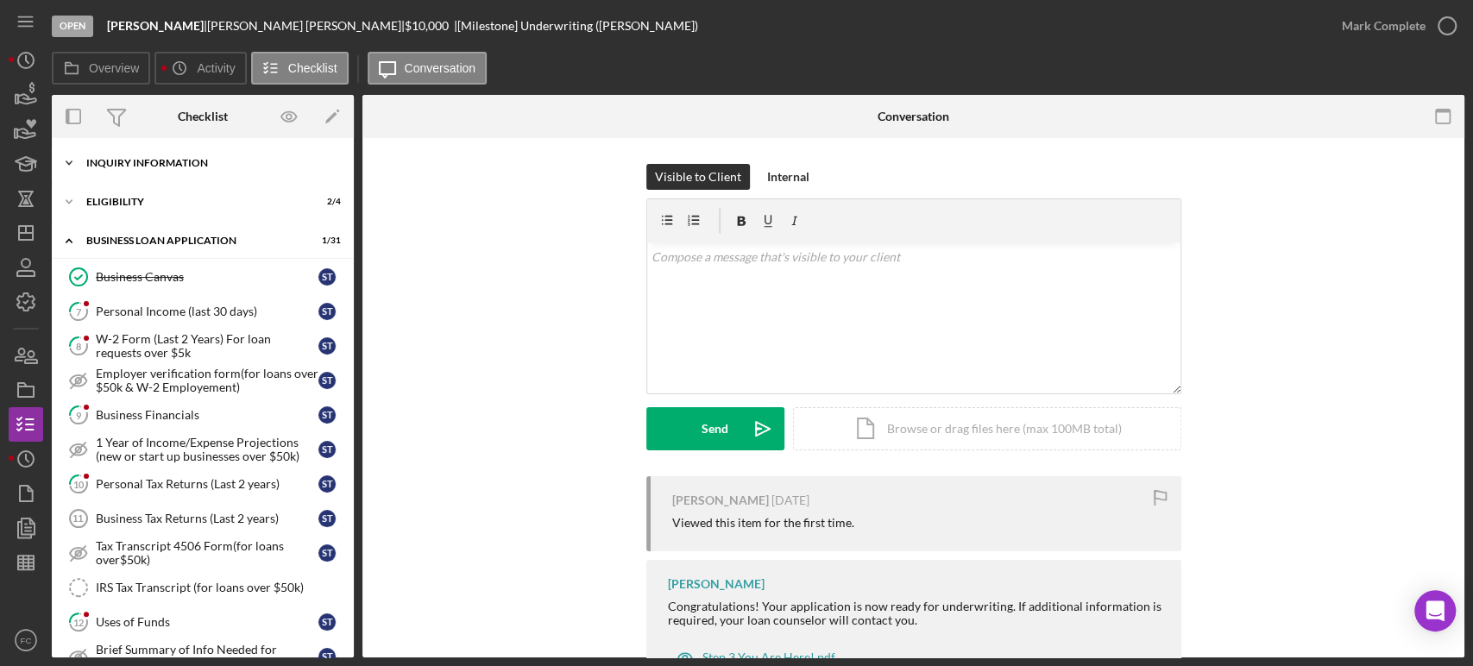
click at [156, 160] on div "INQUIRY INFORMATION" at bounding box center [209, 163] width 246 height 10
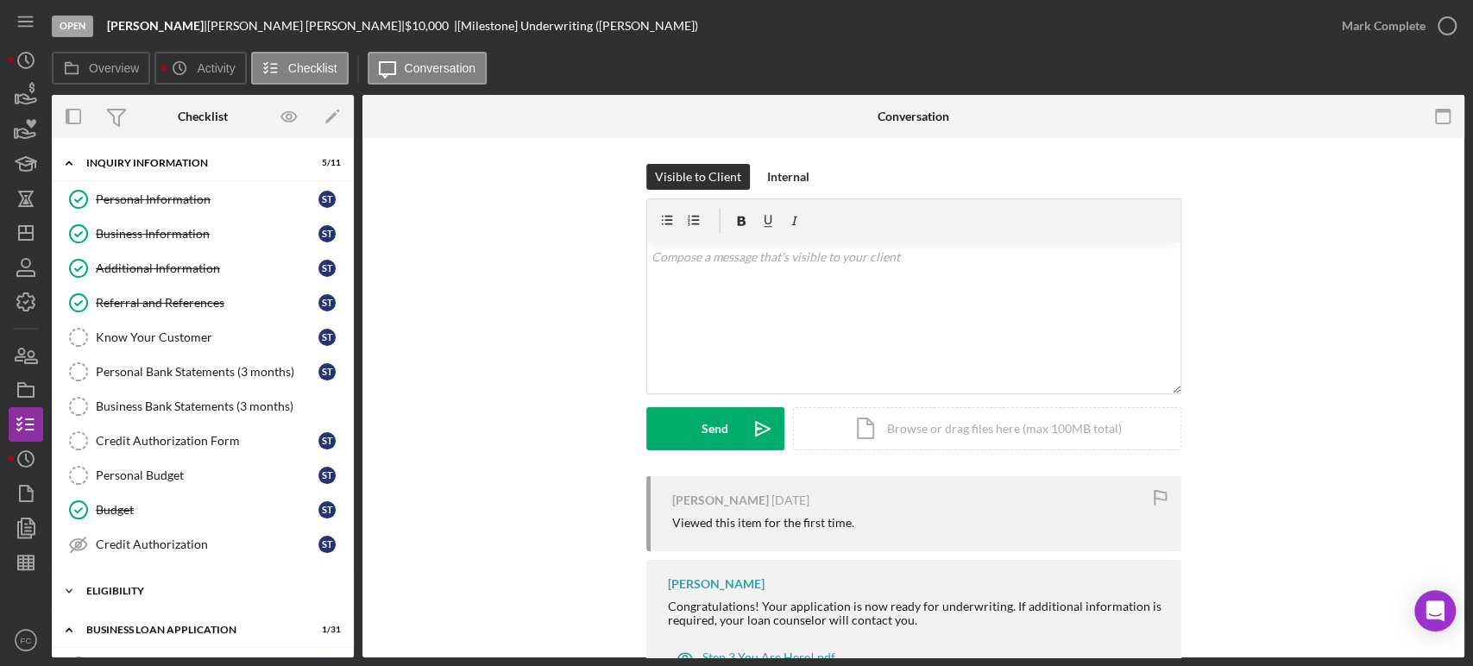
click at [124, 586] on div "ELIGIBILITY" at bounding box center [209, 591] width 246 height 10
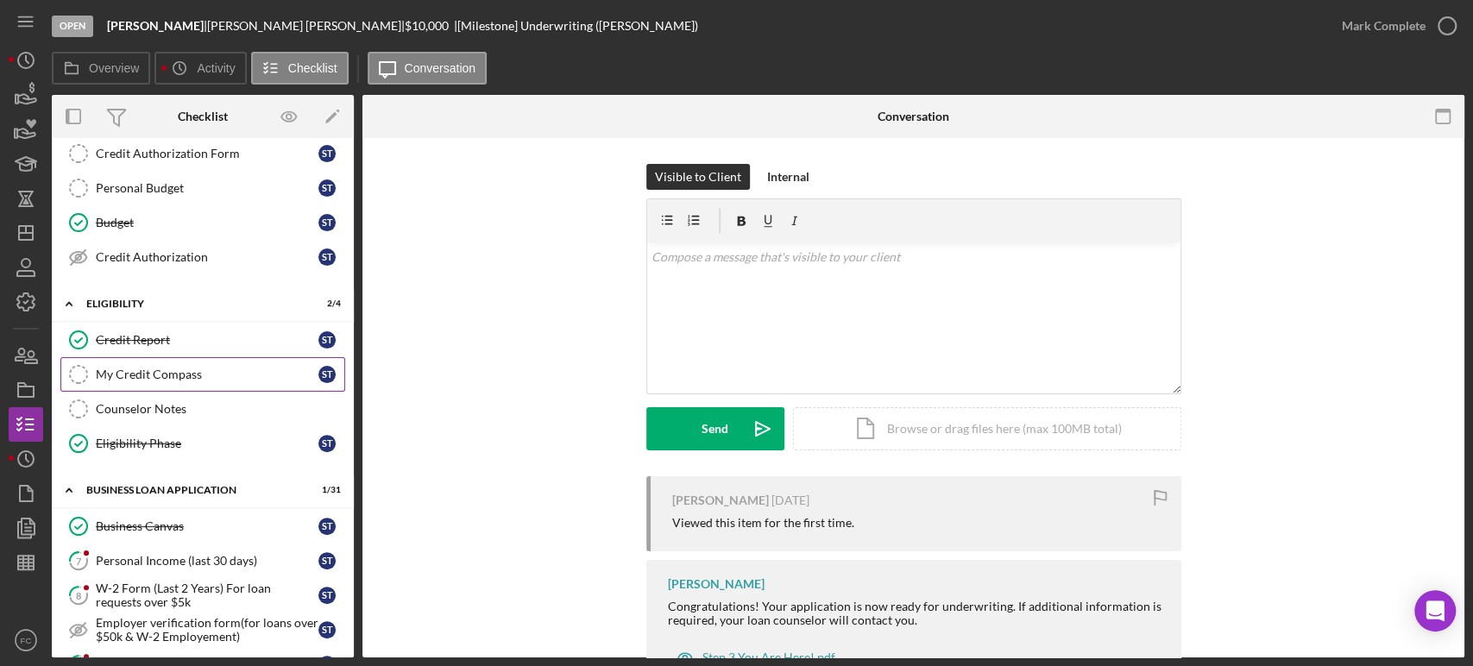
scroll to position [383, 0]
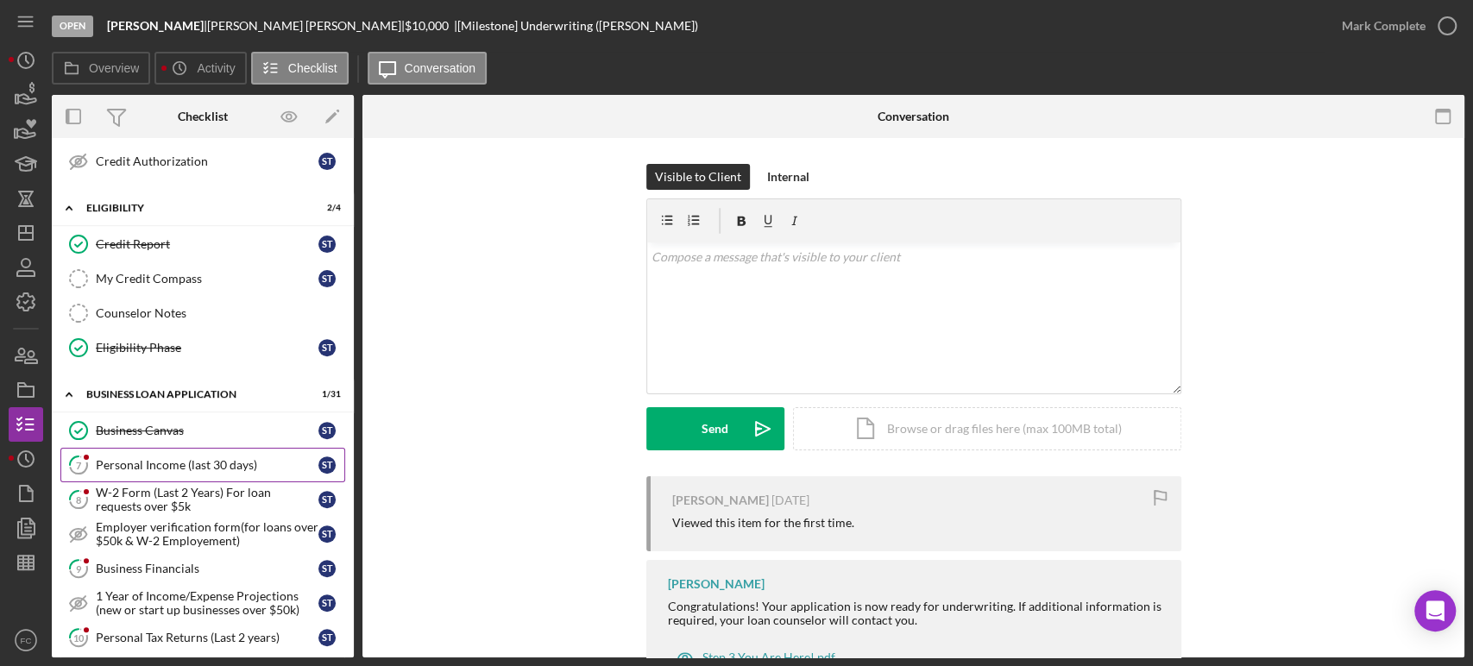
click at [135, 458] on div "Personal Income (last 30 days)" at bounding box center [207, 465] width 223 height 14
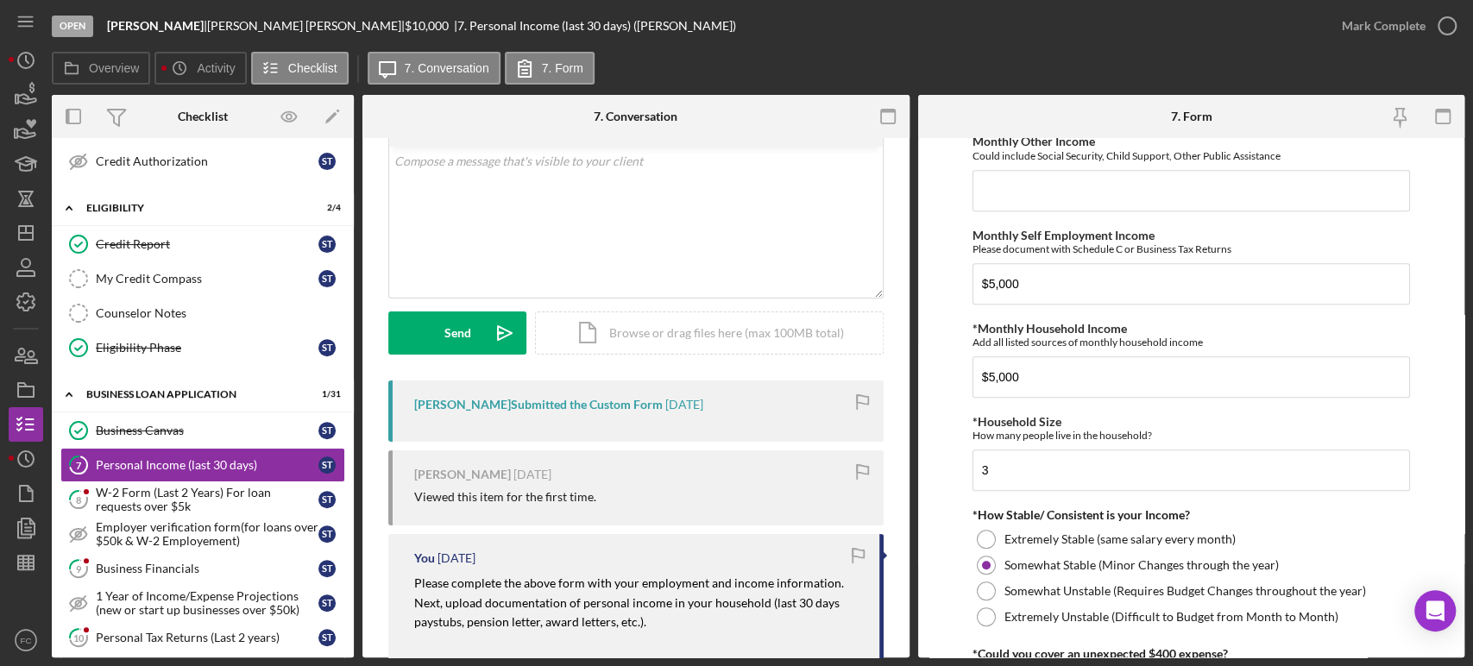
scroll to position [287, 0]
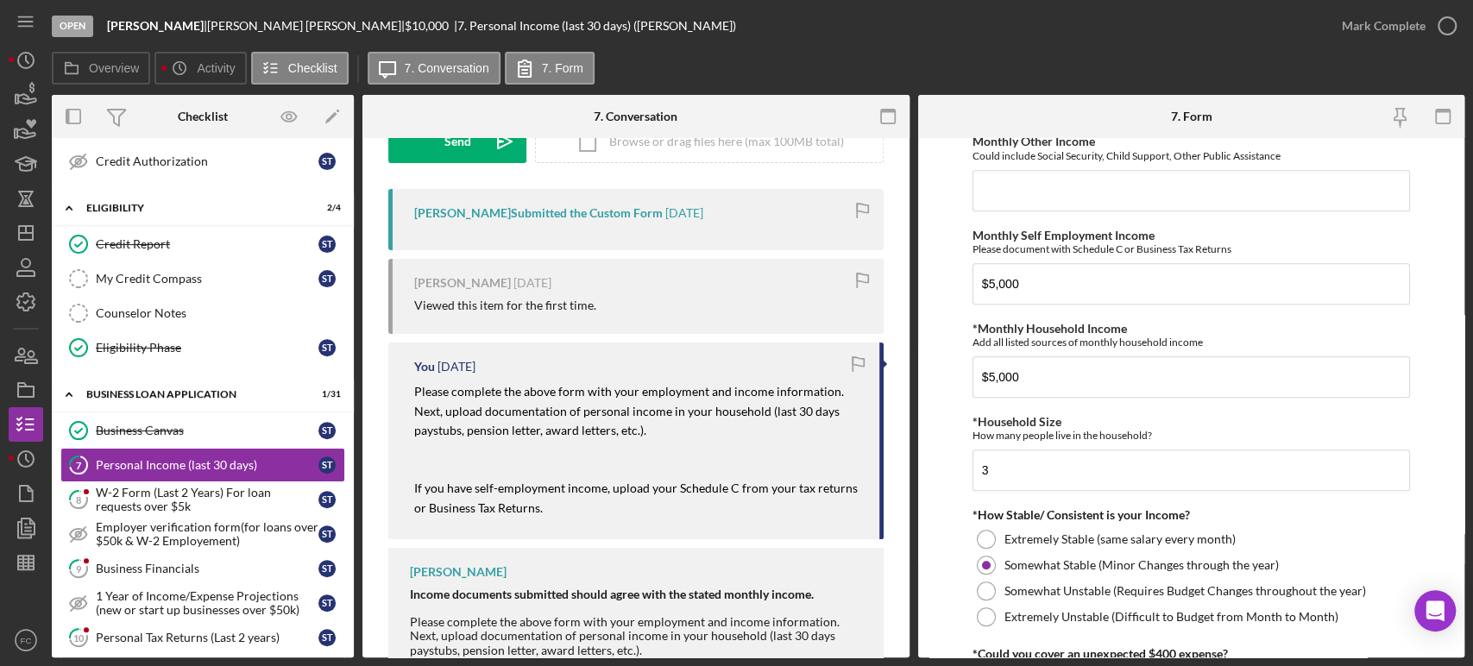
drag, startPoint x: 407, startPoint y: 387, endPoint x: 685, endPoint y: 423, distance: 280.2
click at [713, 430] on div "You [DATE] Please complete the above form with your employment and income infor…" at bounding box center [635, 441] width 495 height 197
copy mark "Please complete the above form with your employment and income information. Nex…"
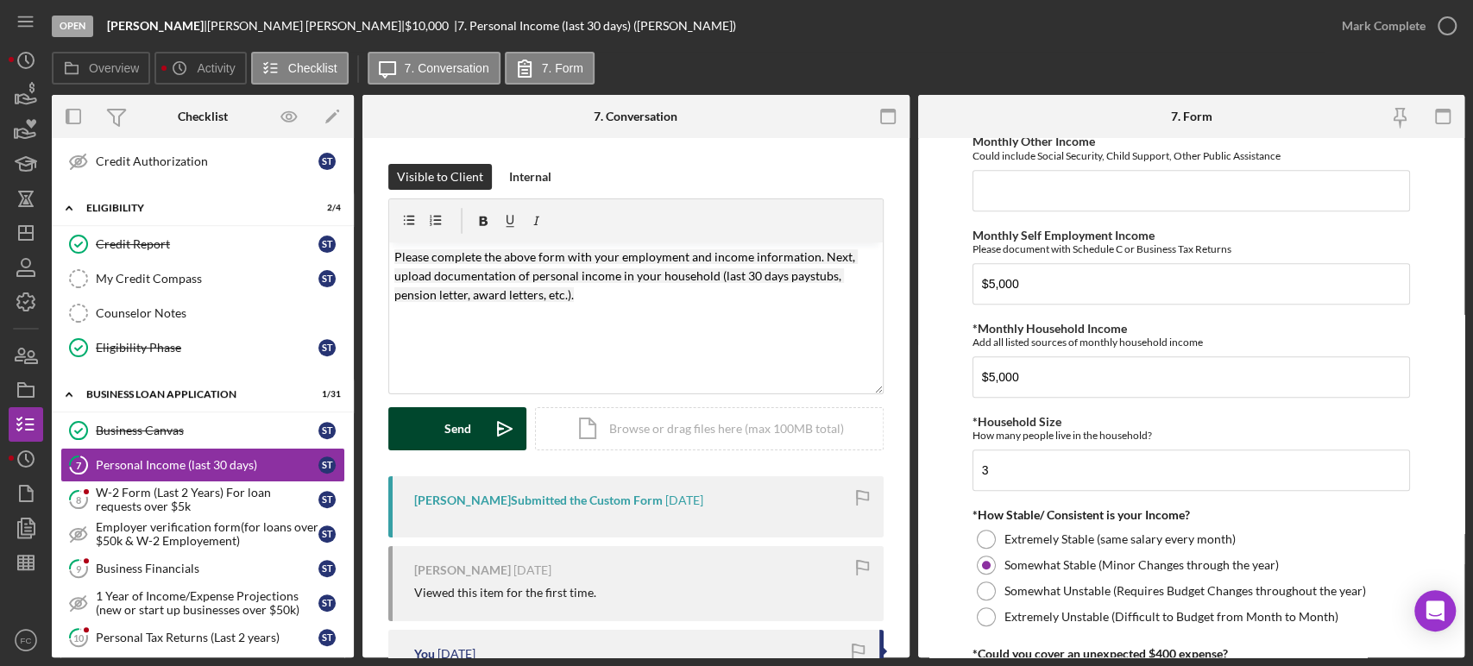
click at [422, 418] on button "Send Icon/icon-invite-send" at bounding box center [457, 428] width 138 height 43
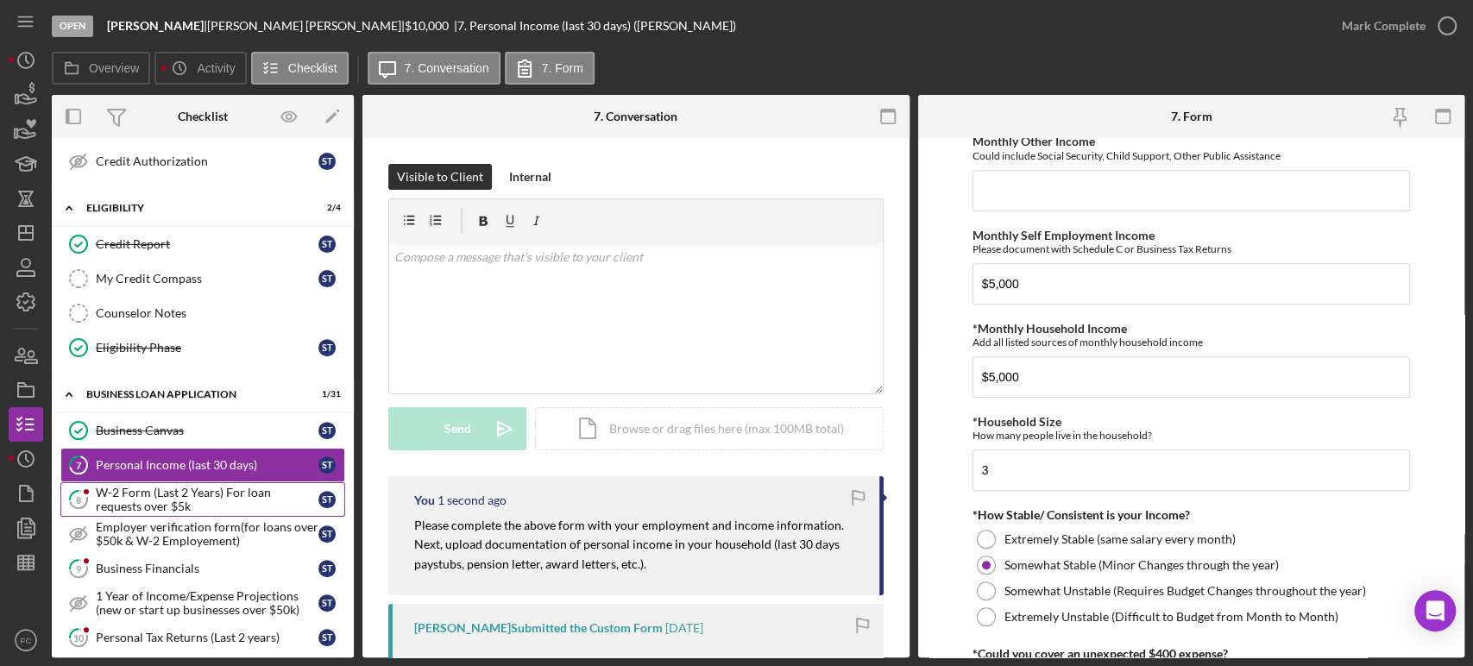
click at [165, 495] on div "W-2 Form (Last 2 Years) For loan requests over $5k" at bounding box center [207, 500] width 223 height 28
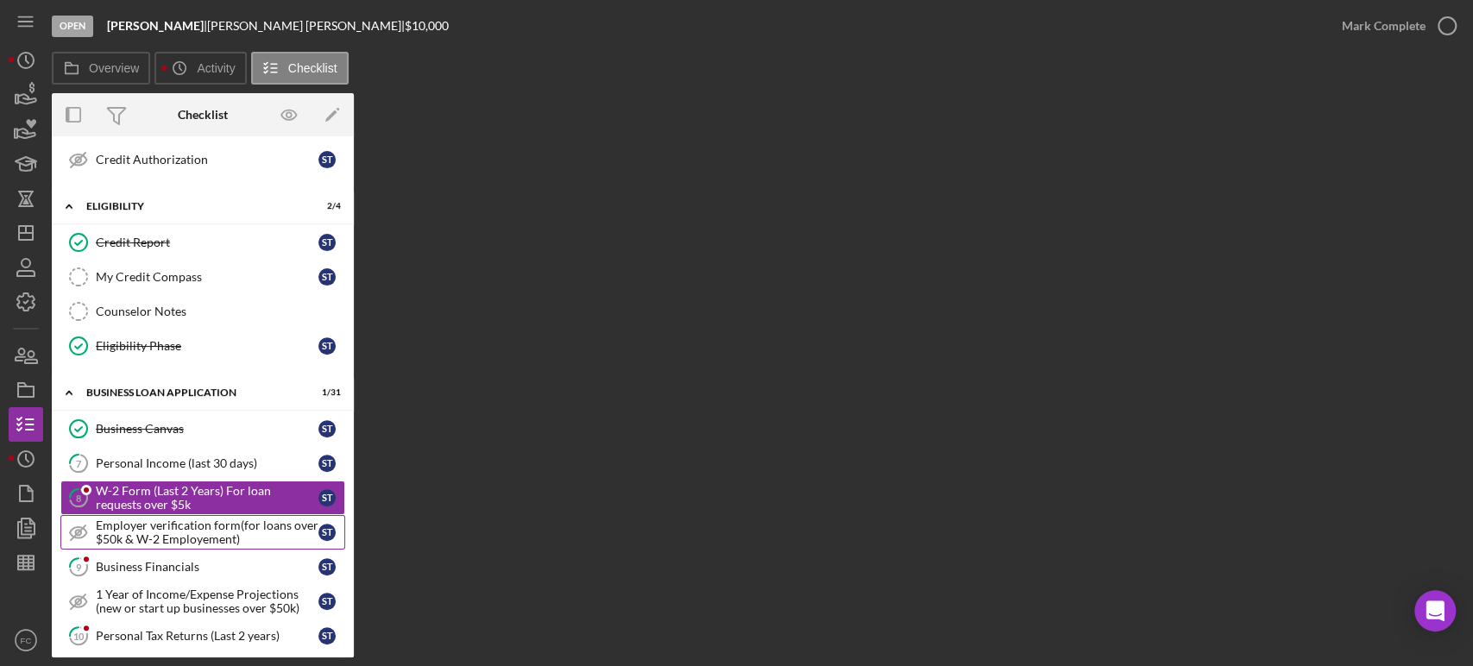
click at [173, 541] on div "Employer verification form(for loans over $50k & W-2 Employement)" at bounding box center [207, 533] width 223 height 28
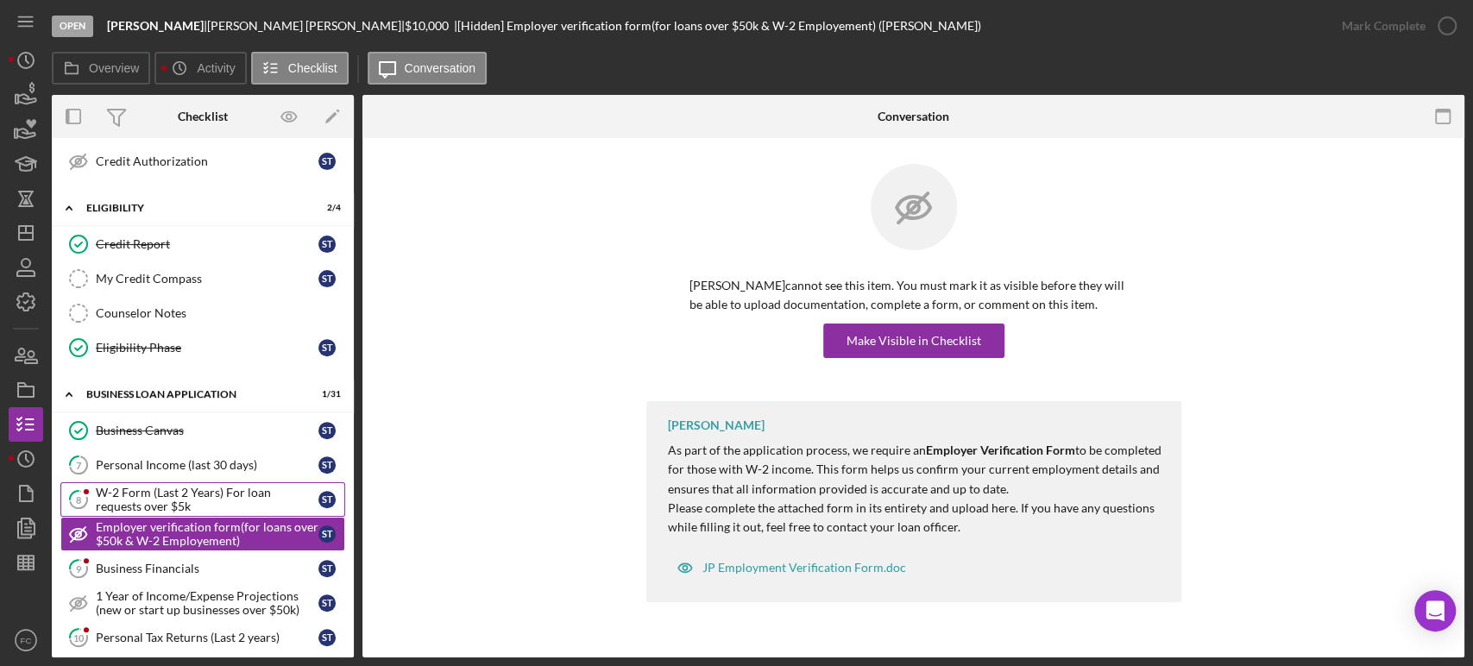
click at [180, 493] on div "W-2 Form (Last 2 Years) For loan requests over $5k" at bounding box center [207, 500] width 223 height 28
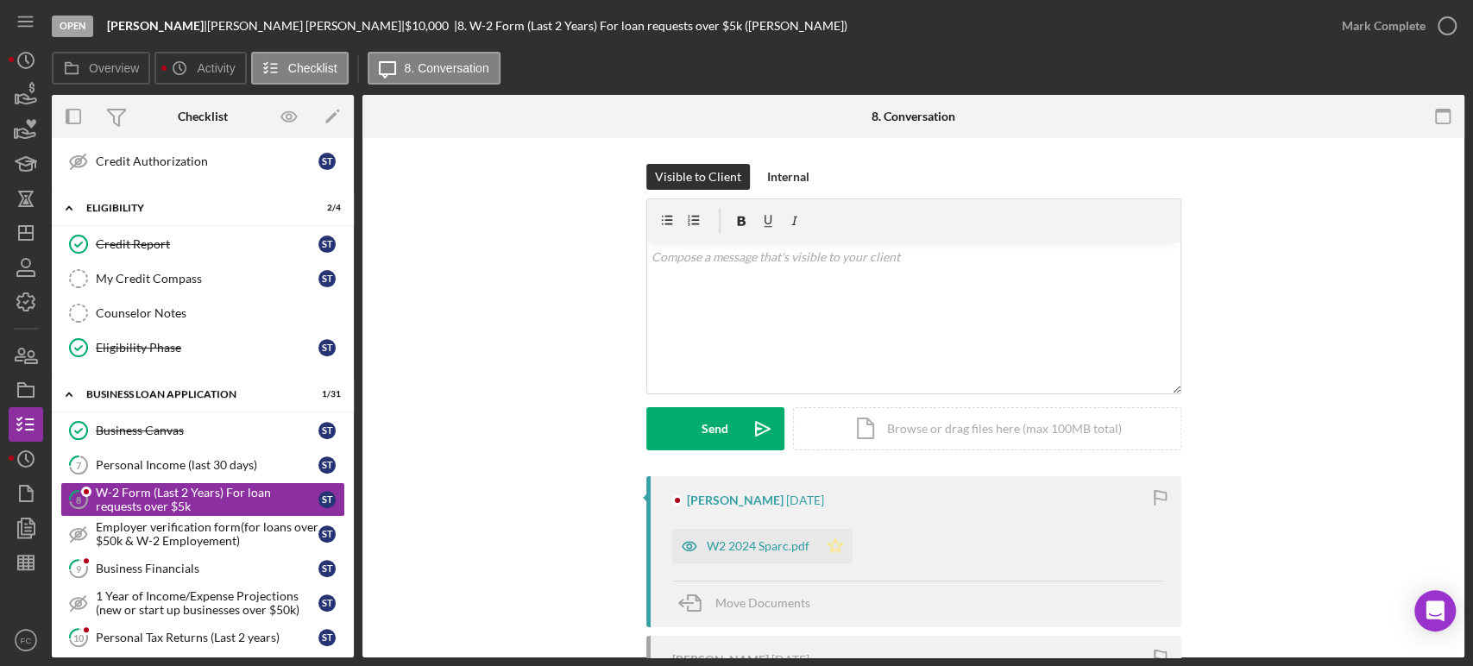
click at [837, 543] on icon "Icon/Star" at bounding box center [835, 546] width 35 height 35
click at [1443, 22] on icon "button" at bounding box center [1446, 25] width 43 height 43
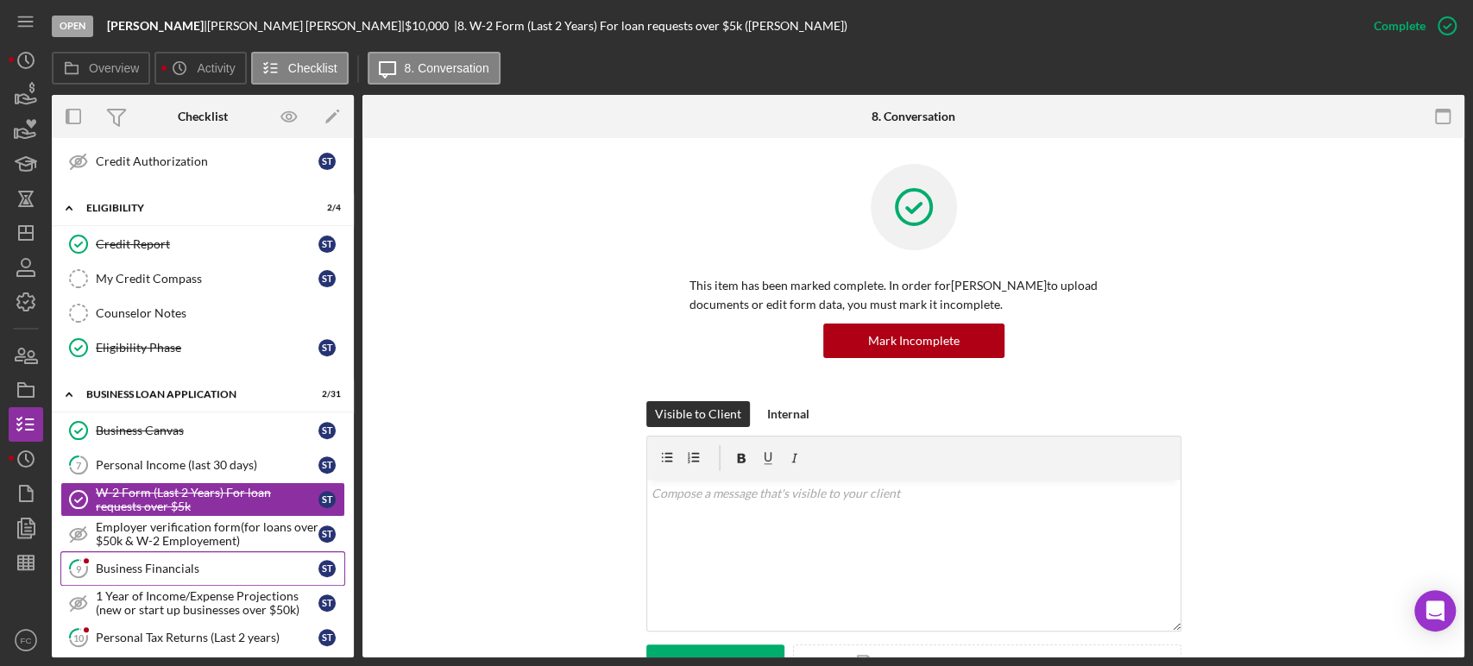
scroll to position [479, 0]
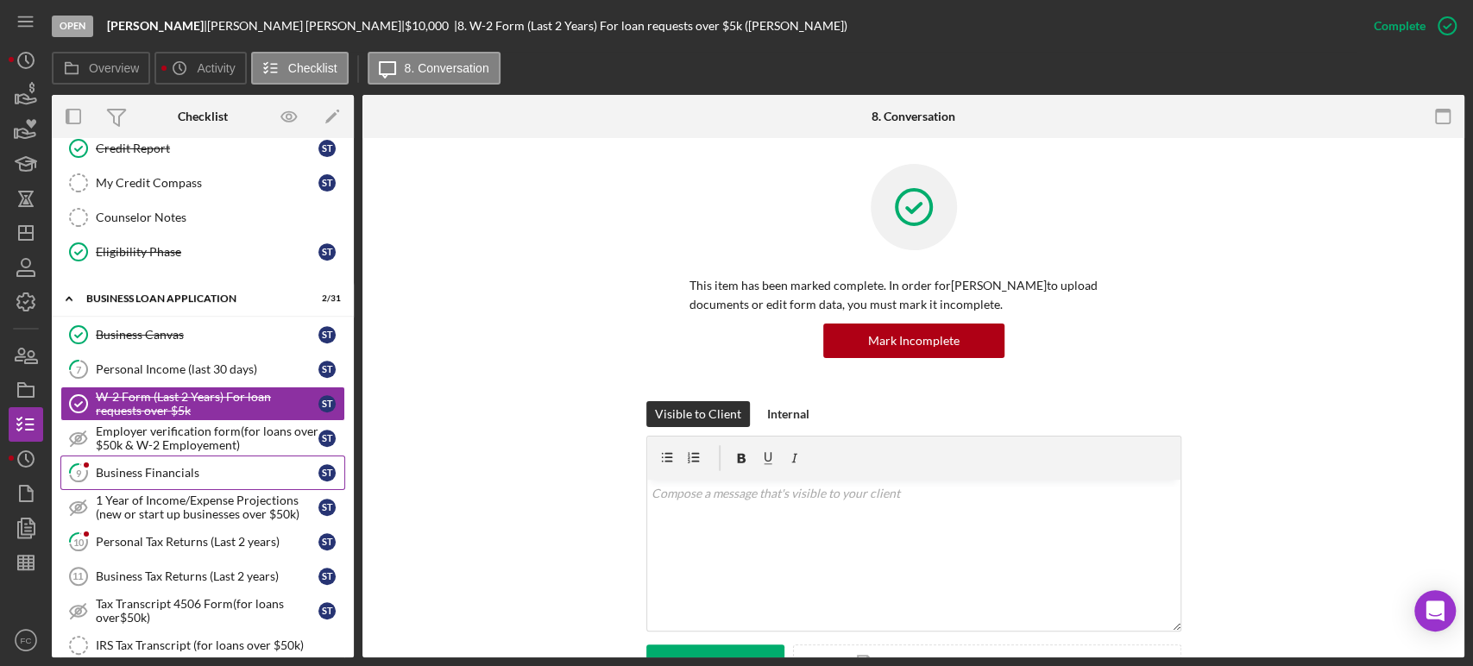
click at [157, 459] on link "9 Business Financials S T" at bounding box center [202, 473] width 285 height 35
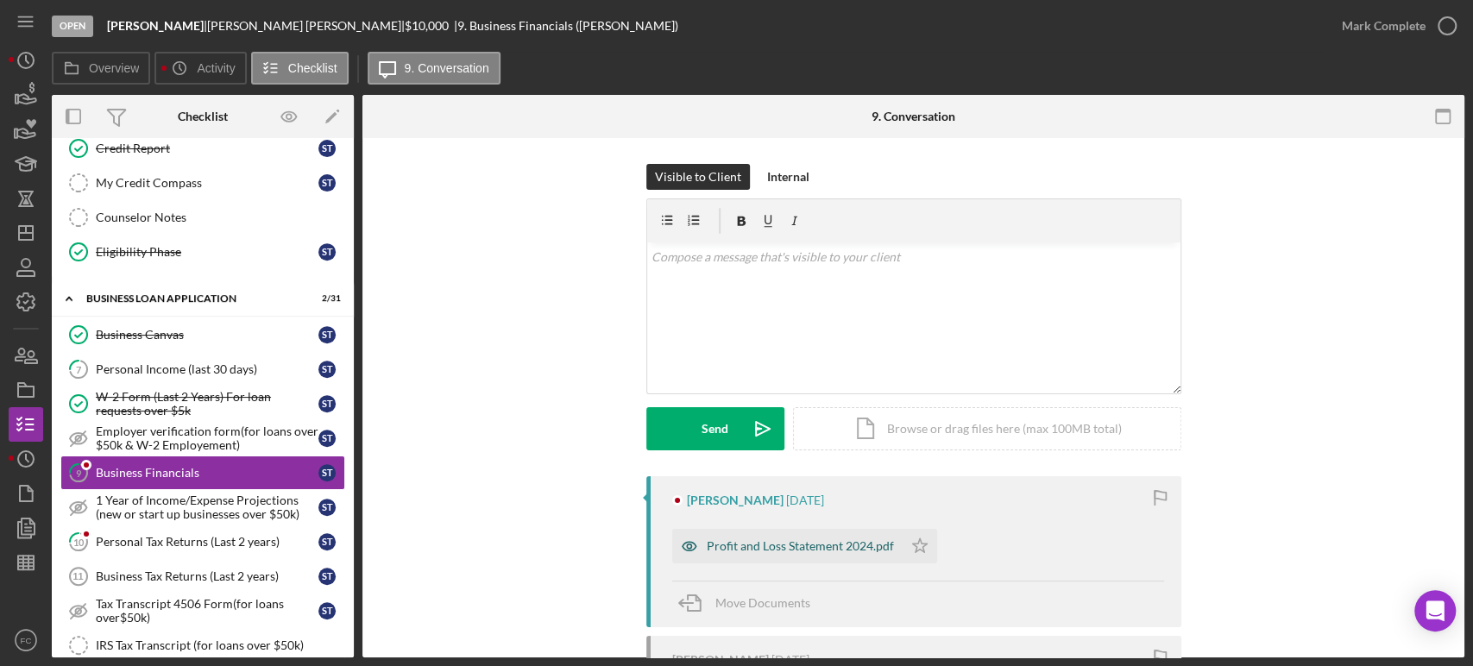
click at [741, 548] on div "Profit and Loss Statement 2024.pdf" at bounding box center [800, 546] width 187 height 14
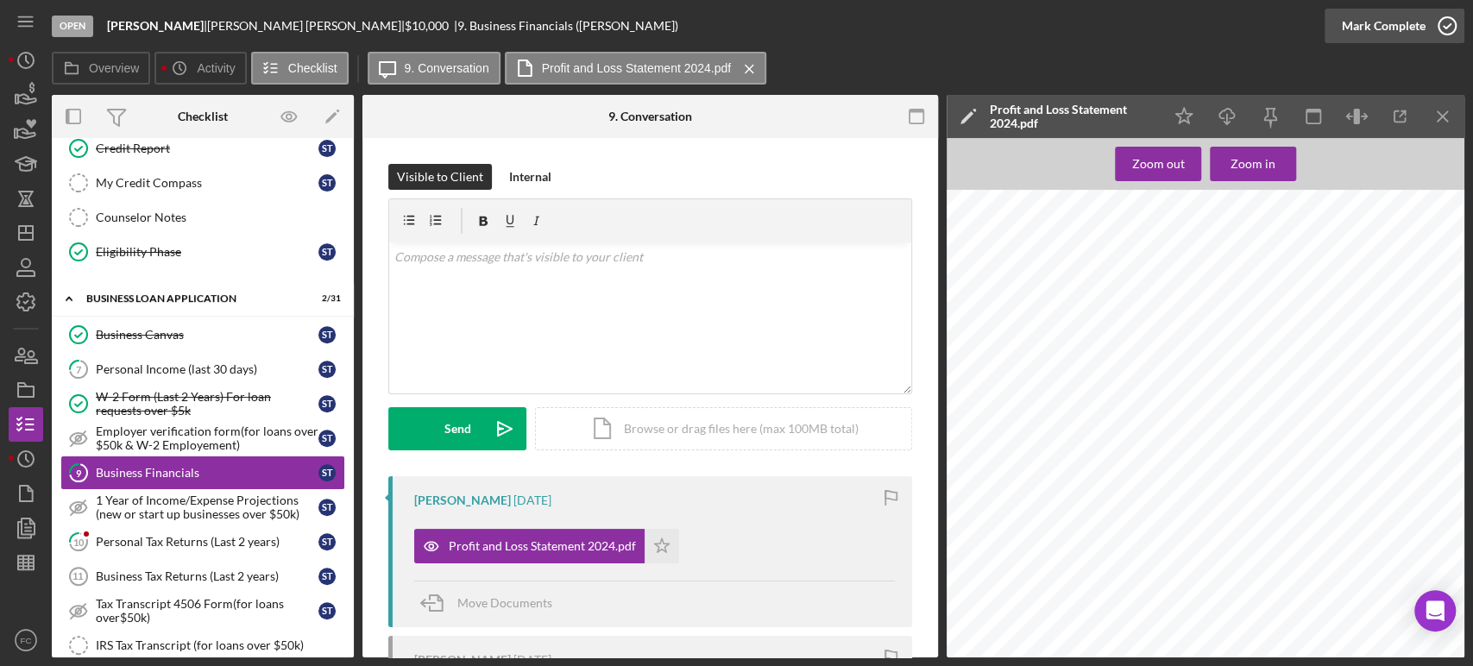
click at [1450, 23] on icon "button" at bounding box center [1446, 25] width 43 height 43
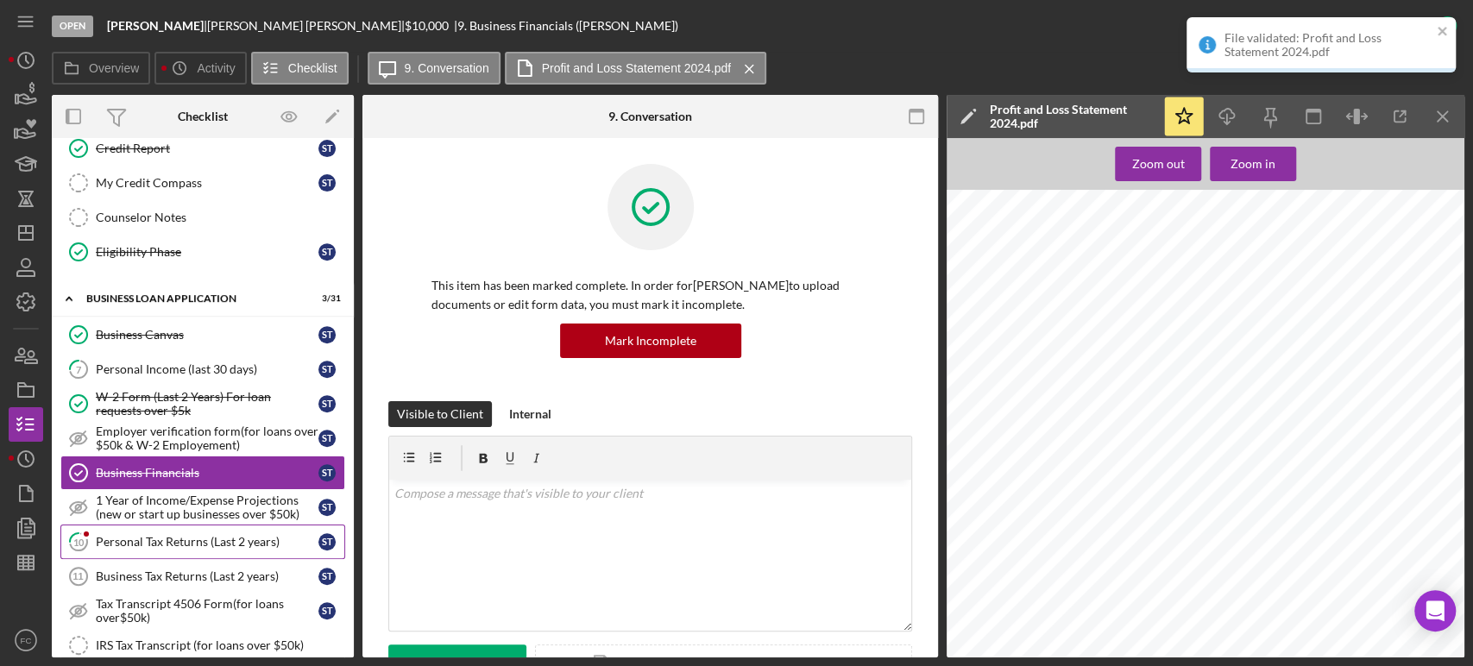
click at [138, 537] on div "Personal Tax Returns (Last 2 years)" at bounding box center [207, 542] width 223 height 14
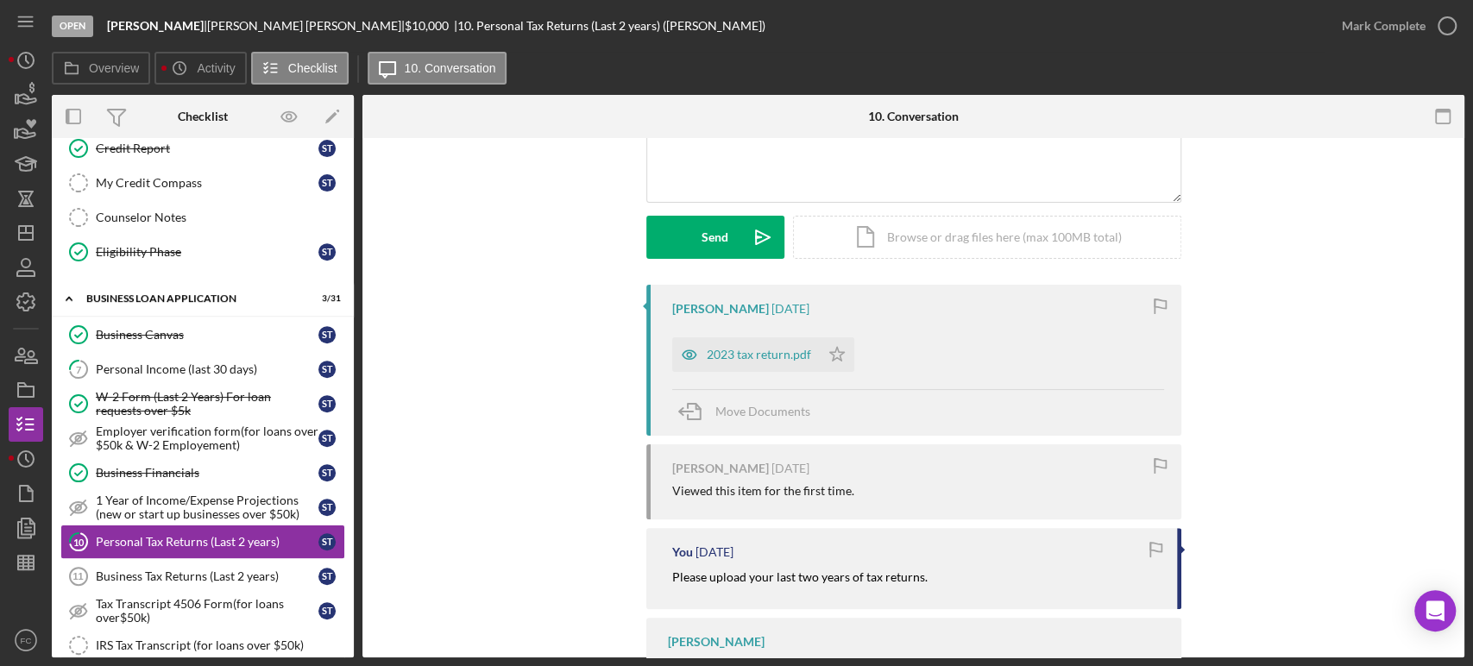
scroll to position [96, 0]
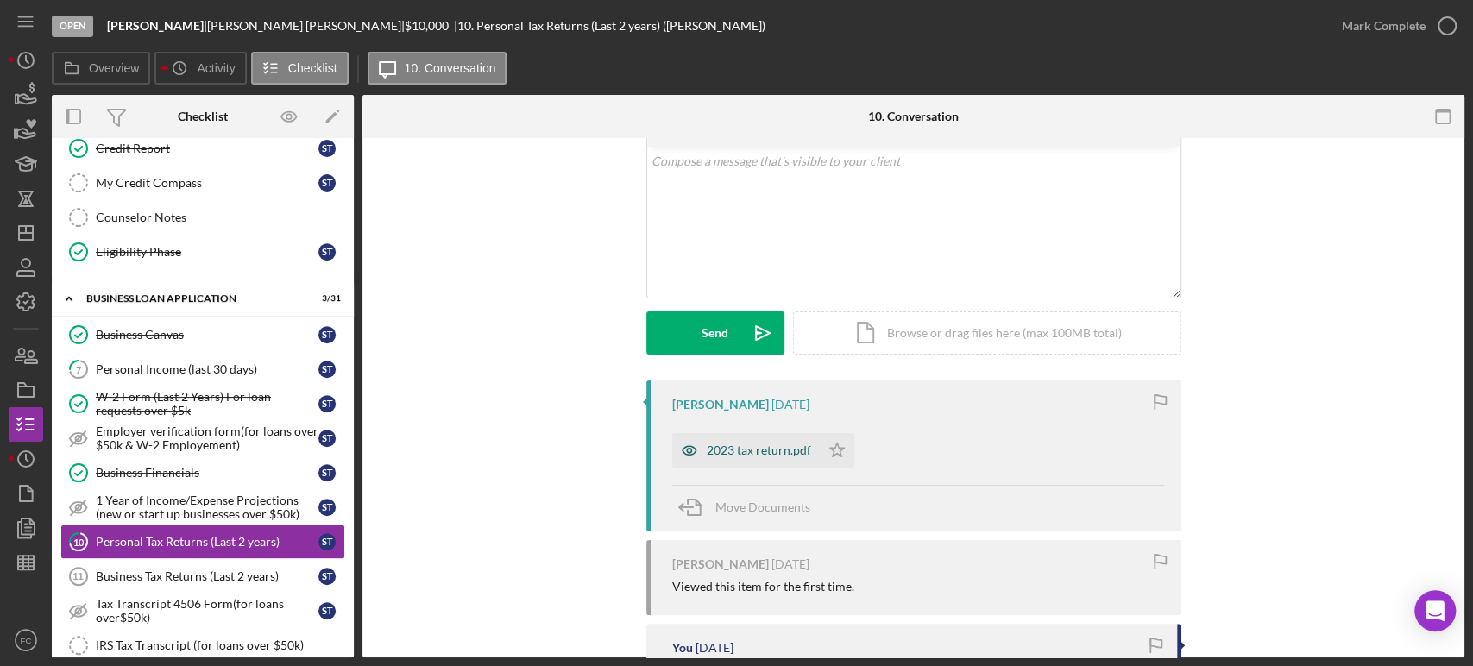
click at [759, 455] on div "2023 tax return.pdf" at bounding box center [759, 450] width 104 height 14
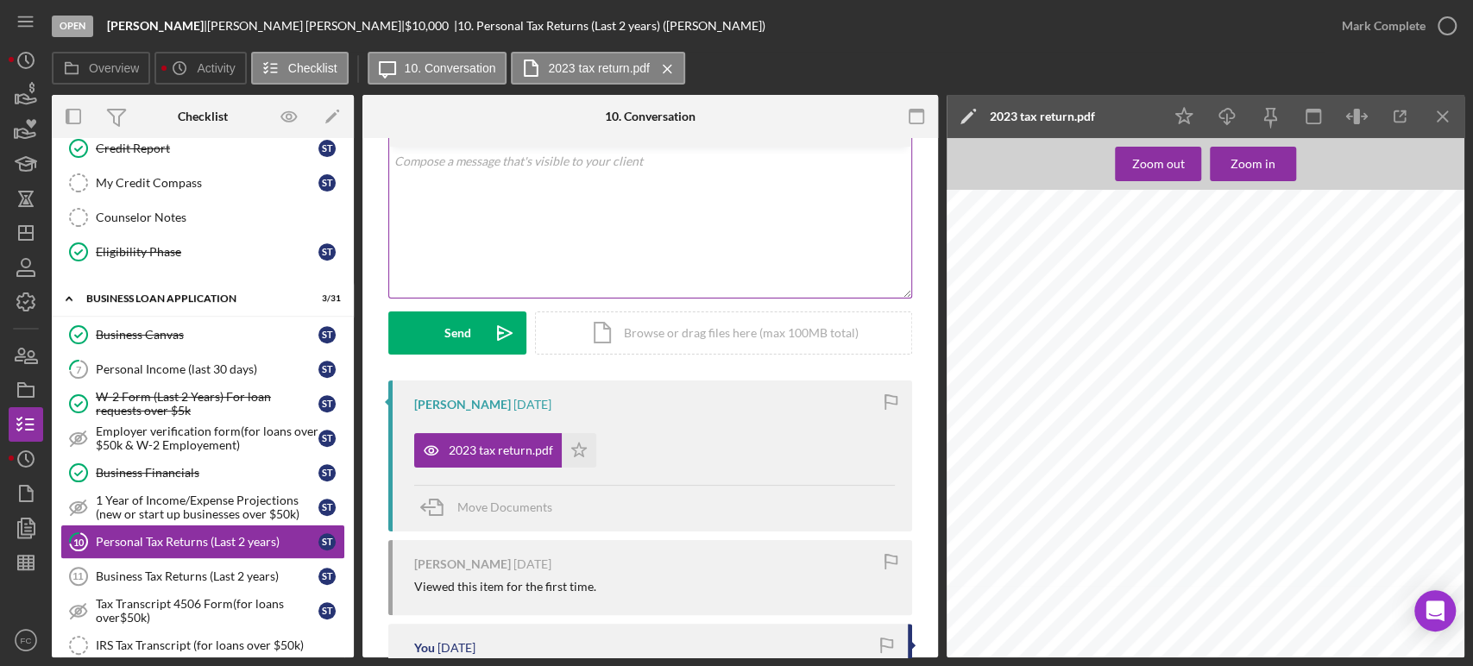
scroll to position [0, 0]
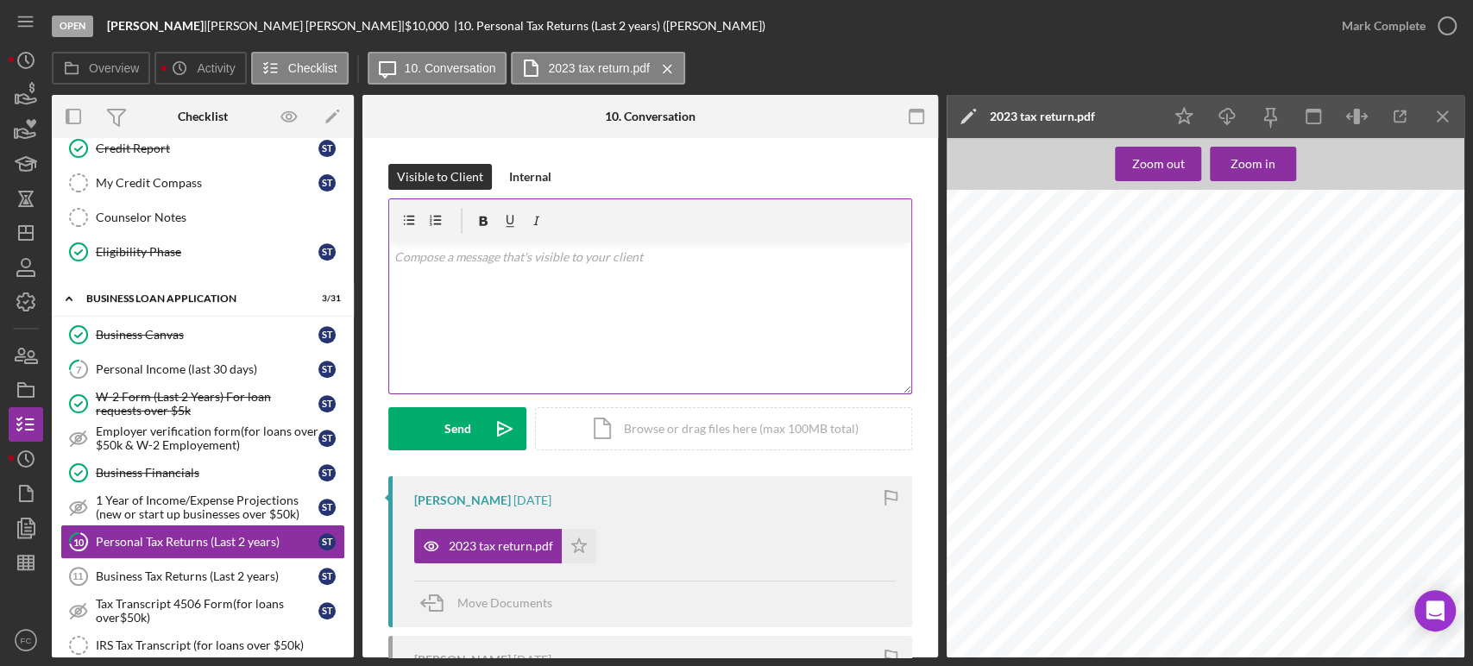
click at [556, 274] on div "v Color teal Color pink Remove color Add row above Add row below Add column bef…" at bounding box center [650, 317] width 522 height 151
click at [438, 430] on button "Send Icon/icon-invite-send" at bounding box center [457, 428] width 138 height 43
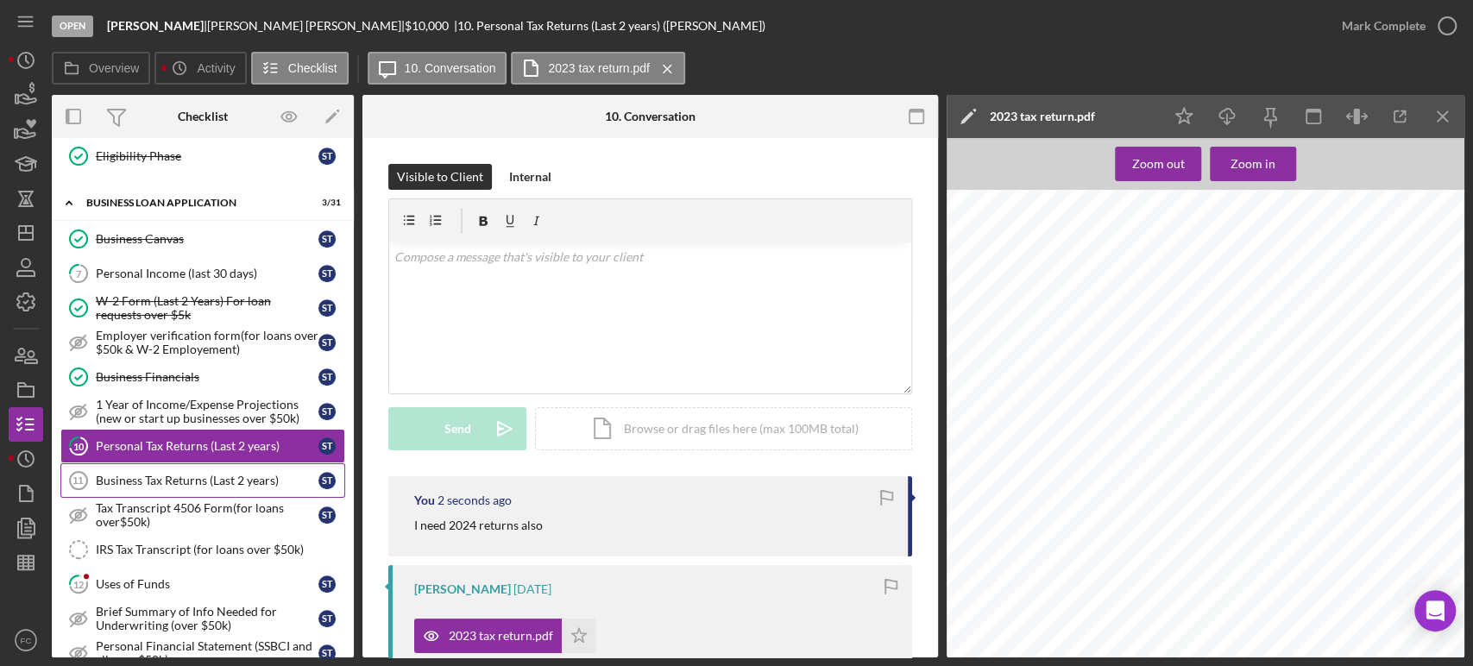
scroll to position [670, 0]
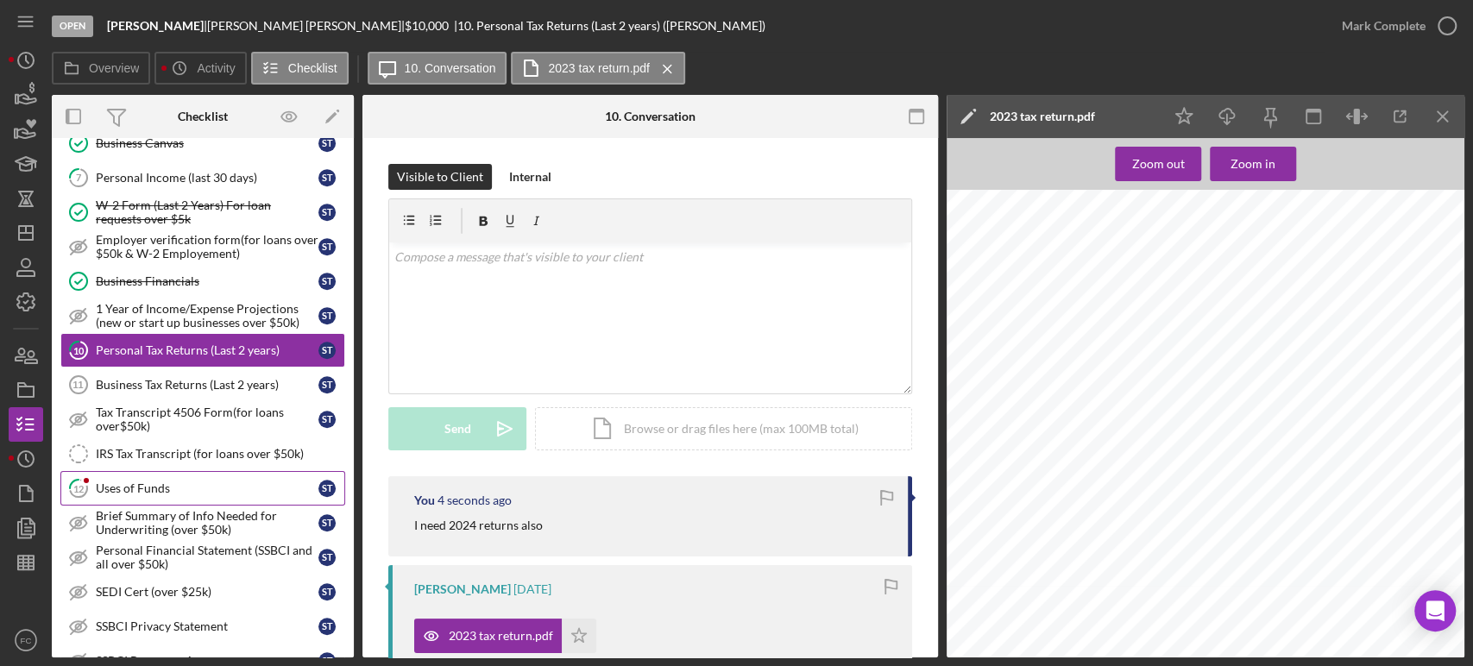
click at [161, 471] on link "12 Uses of Funds S T" at bounding box center [202, 488] width 285 height 35
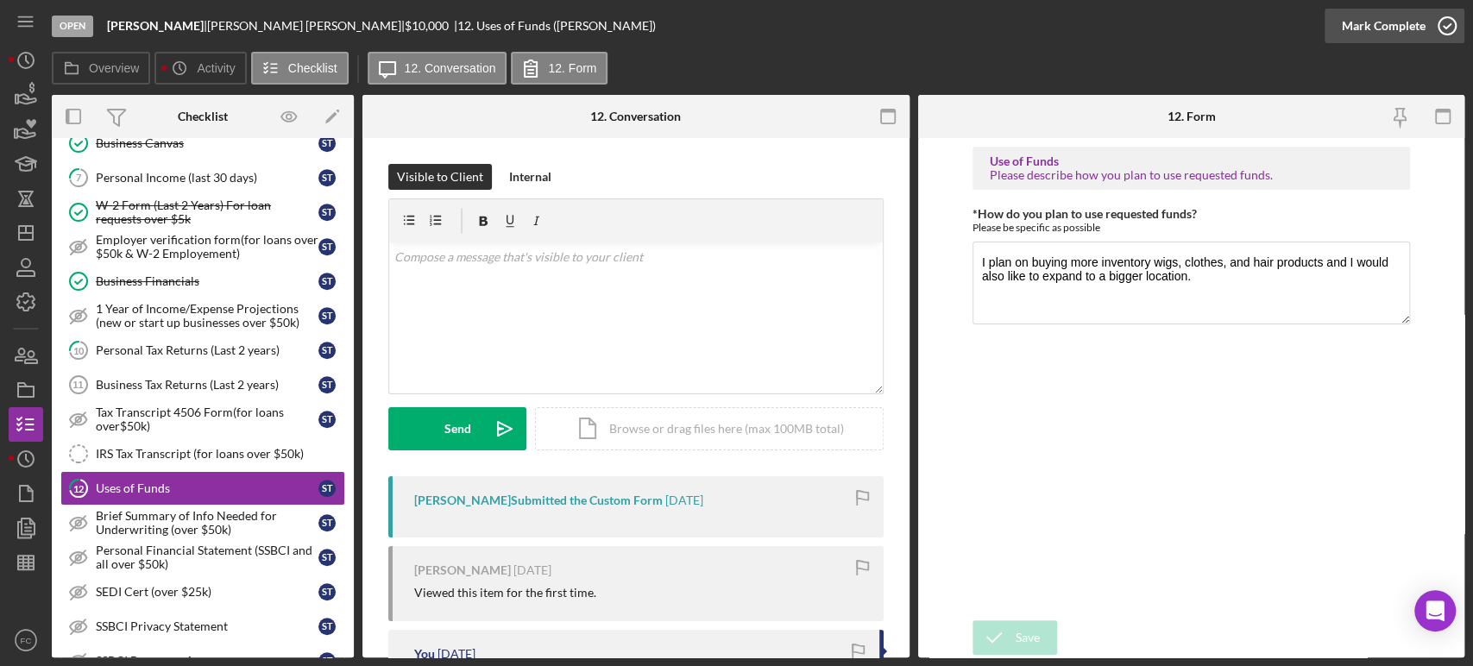
click at [1442, 26] on icon "button" at bounding box center [1446, 25] width 43 height 43
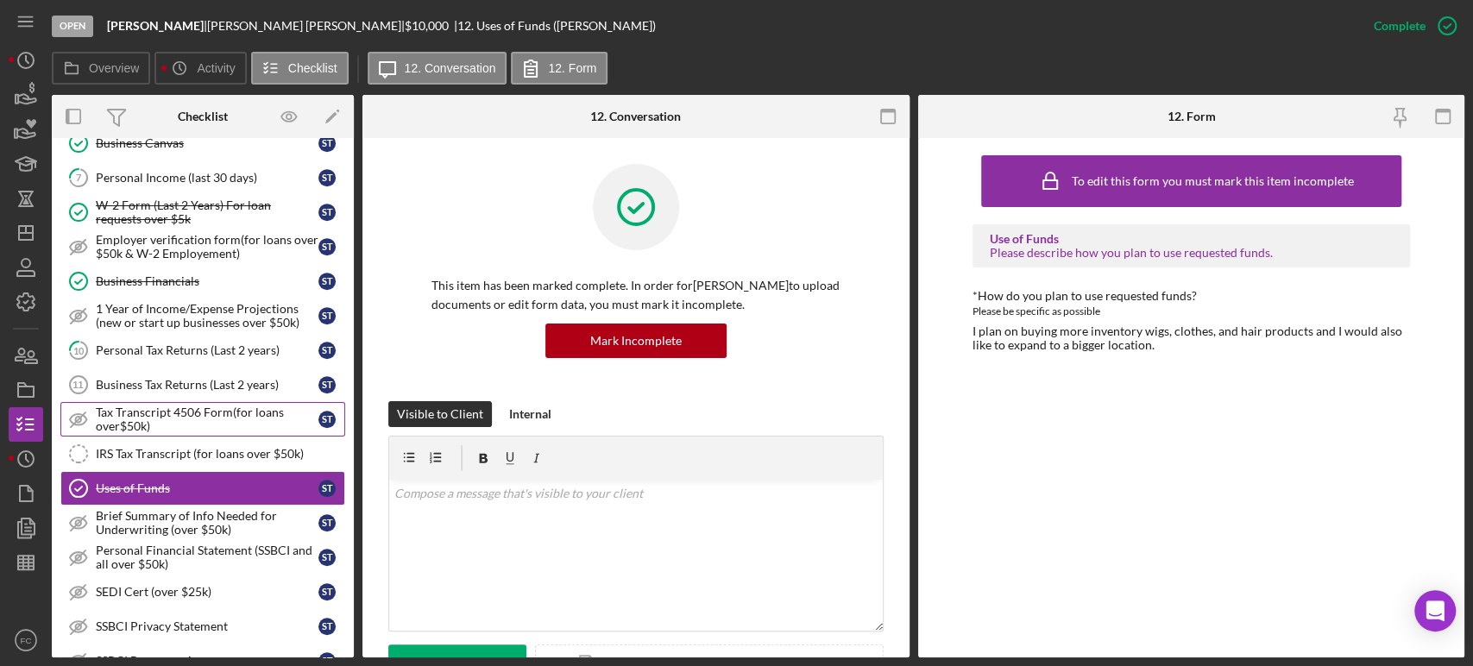
scroll to position [863, 0]
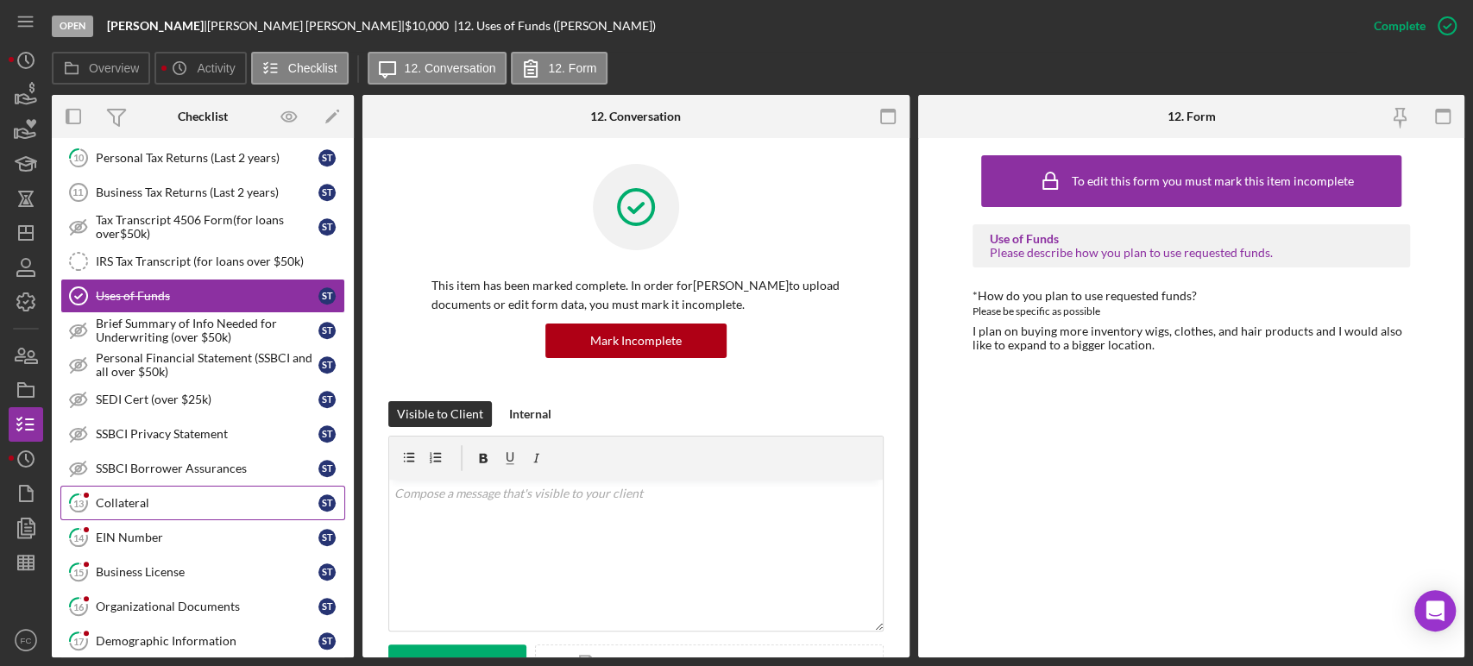
click at [145, 496] on div "Collateral" at bounding box center [207, 503] width 223 height 14
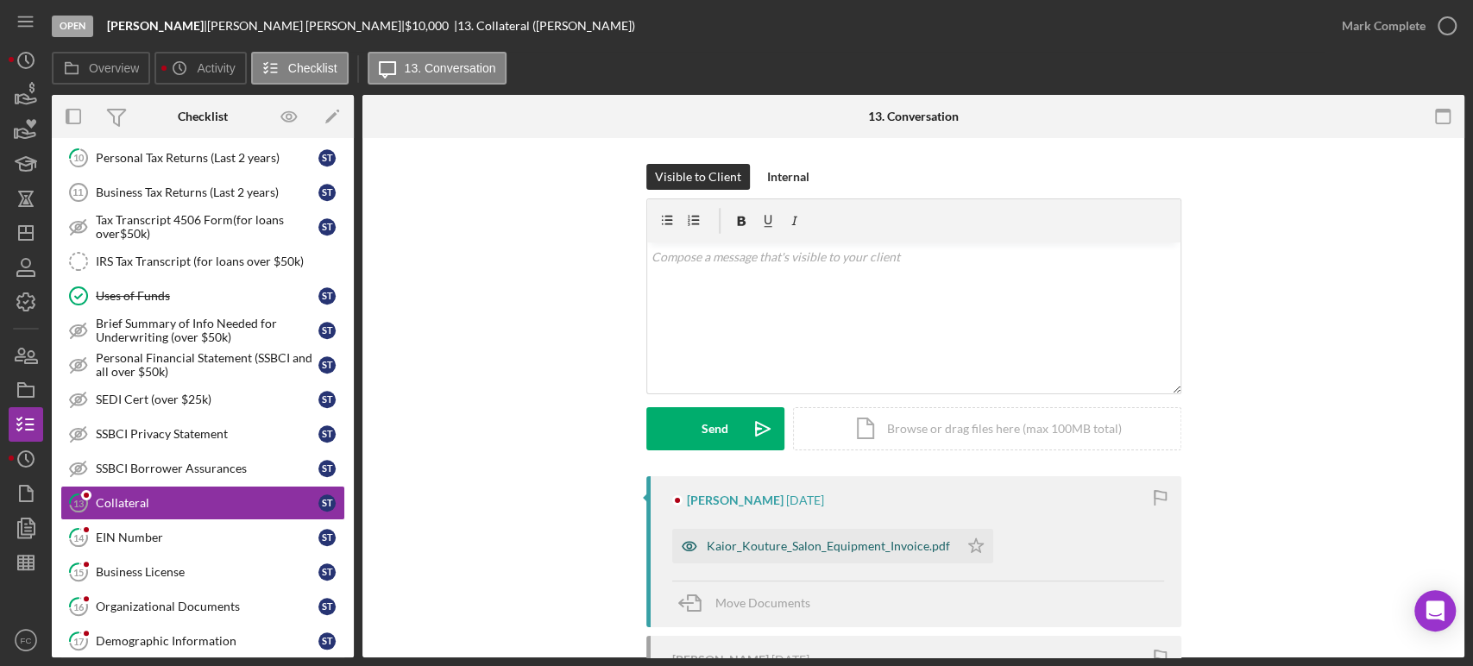
click at [761, 546] on div "Kaior_Kouture_Salon_Equipment_Invoice.pdf" at bounding box center [828, 546] width 243 height 14
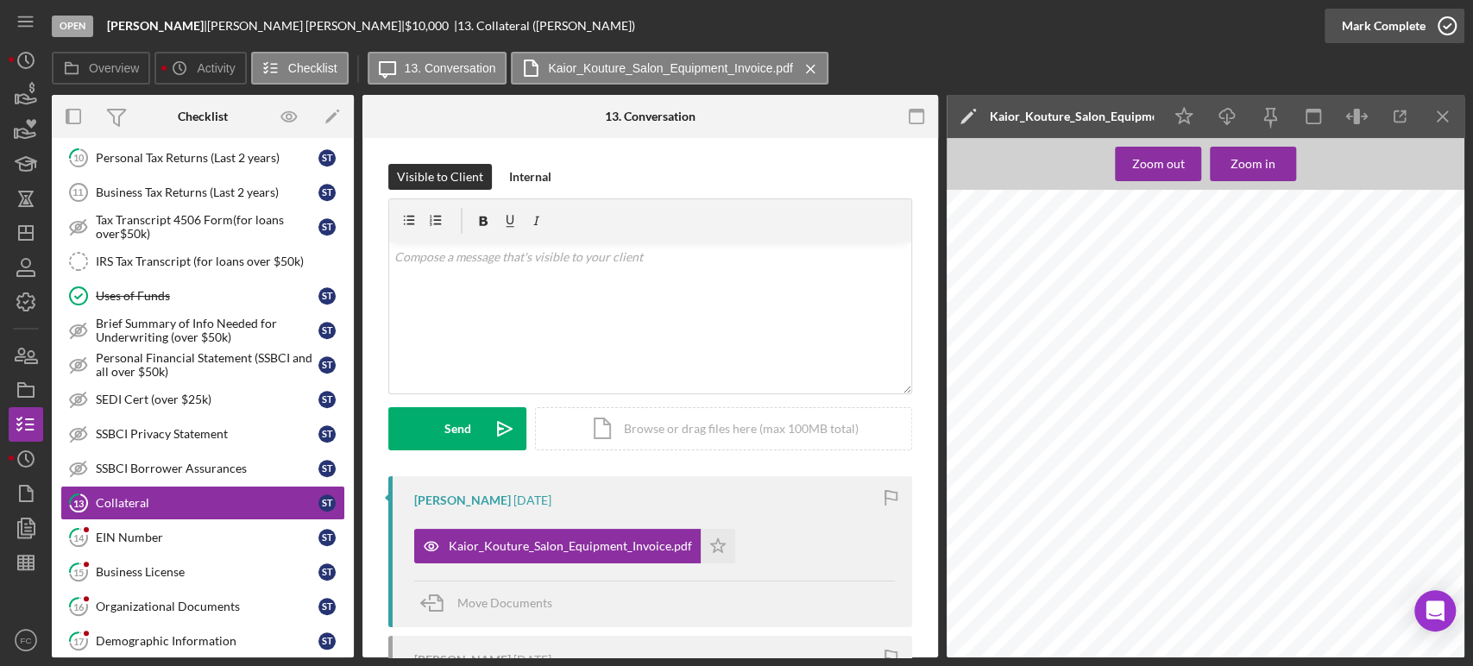
click at [1449, 26] on icon "button" at bounding box center [1446, 25] width 43 height 43
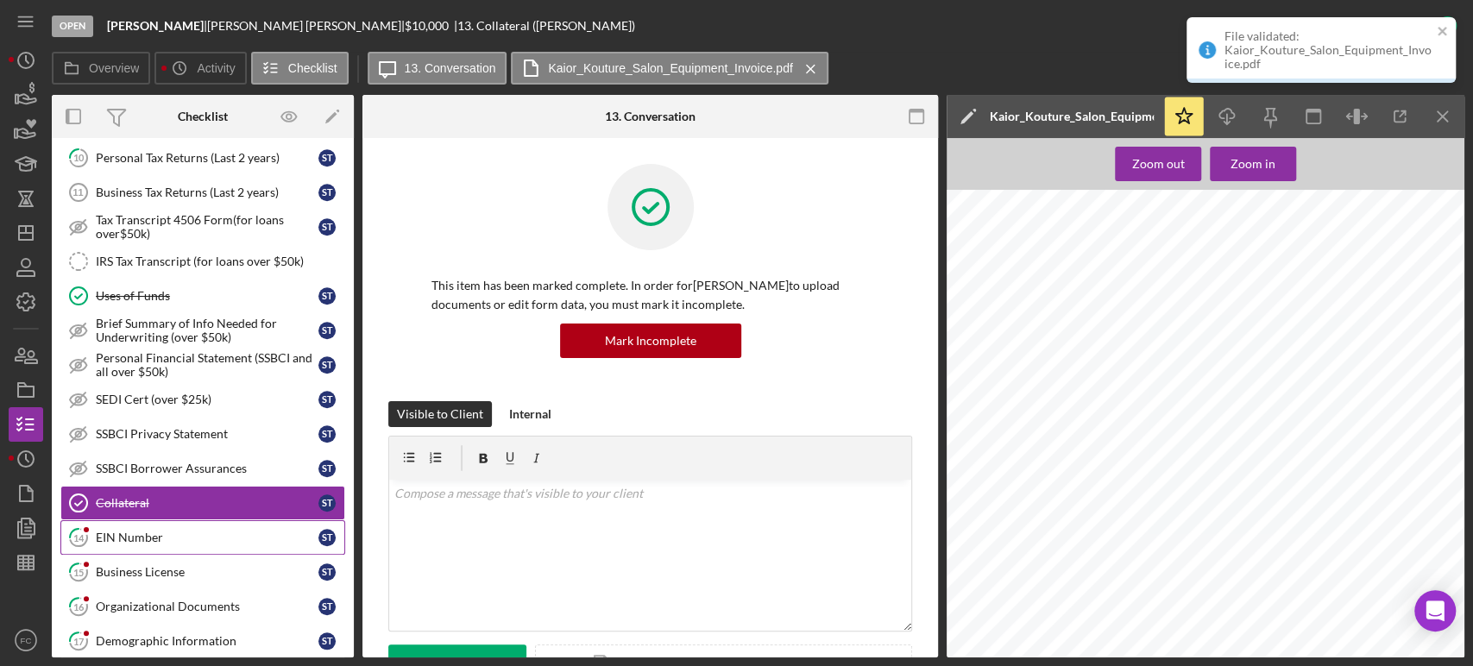
click at [114, 531] on div "EIN Number" at bounding box center [207, 538] width 223 height 14
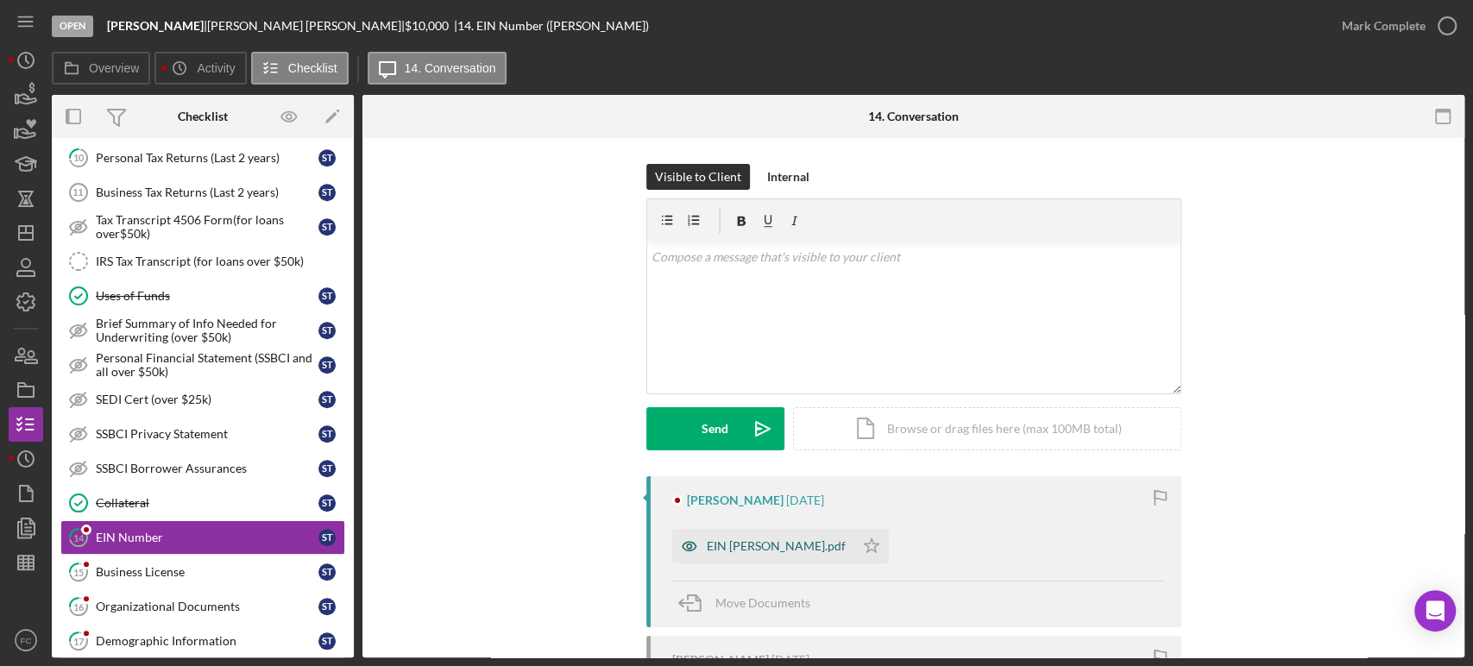
click at [770, 550] on div "EIN [PERSON_NAME].pdf" at bounding box center [776, 546] width 139 height 14
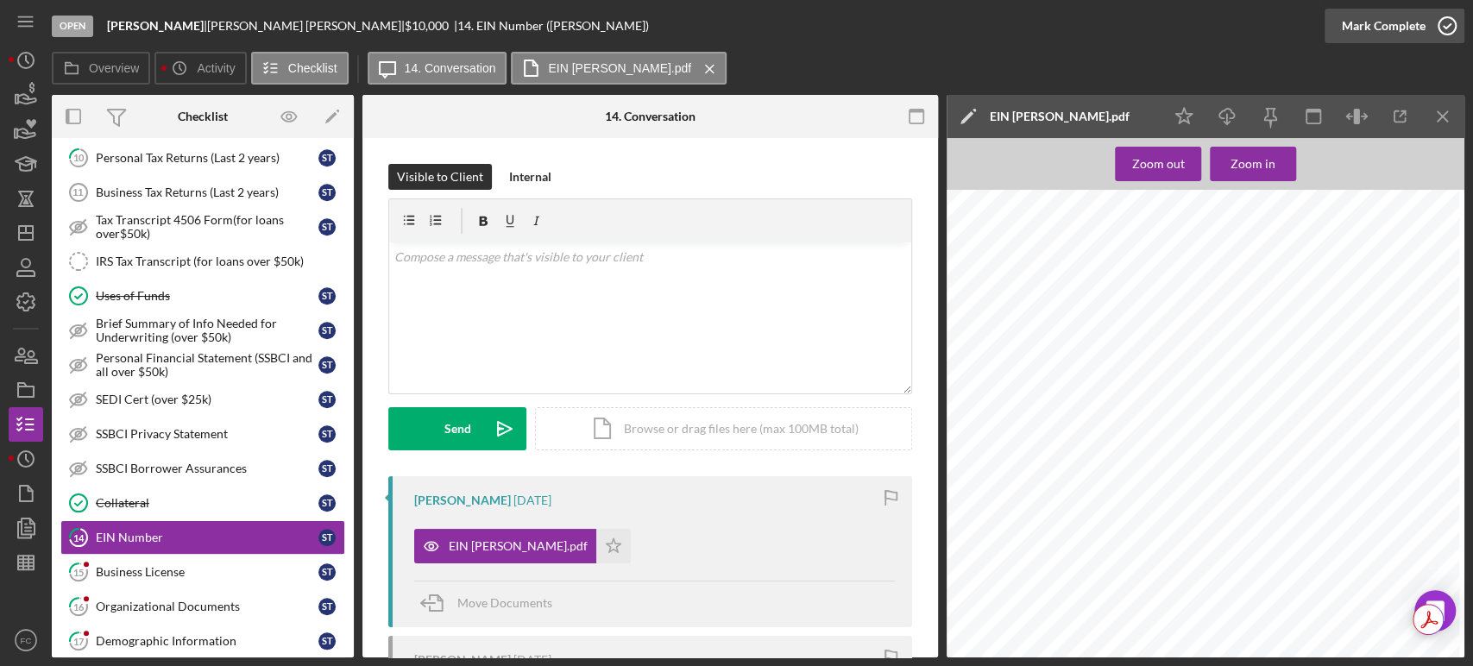
click at [1448, 16] on icon "button" at bounding box center [1446, 25] width 43 height 43
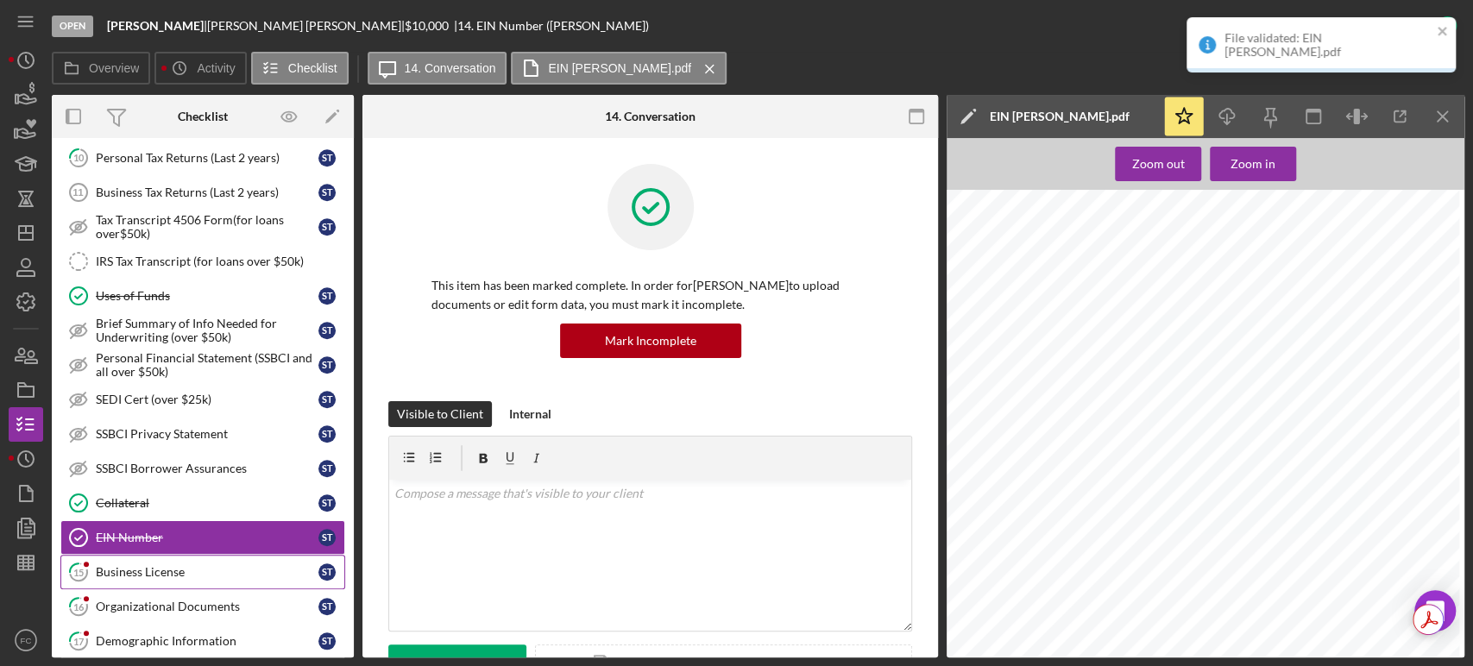
click at [133, 566] on div "Business License" at bounding box center [207, 572] width 223 height 14
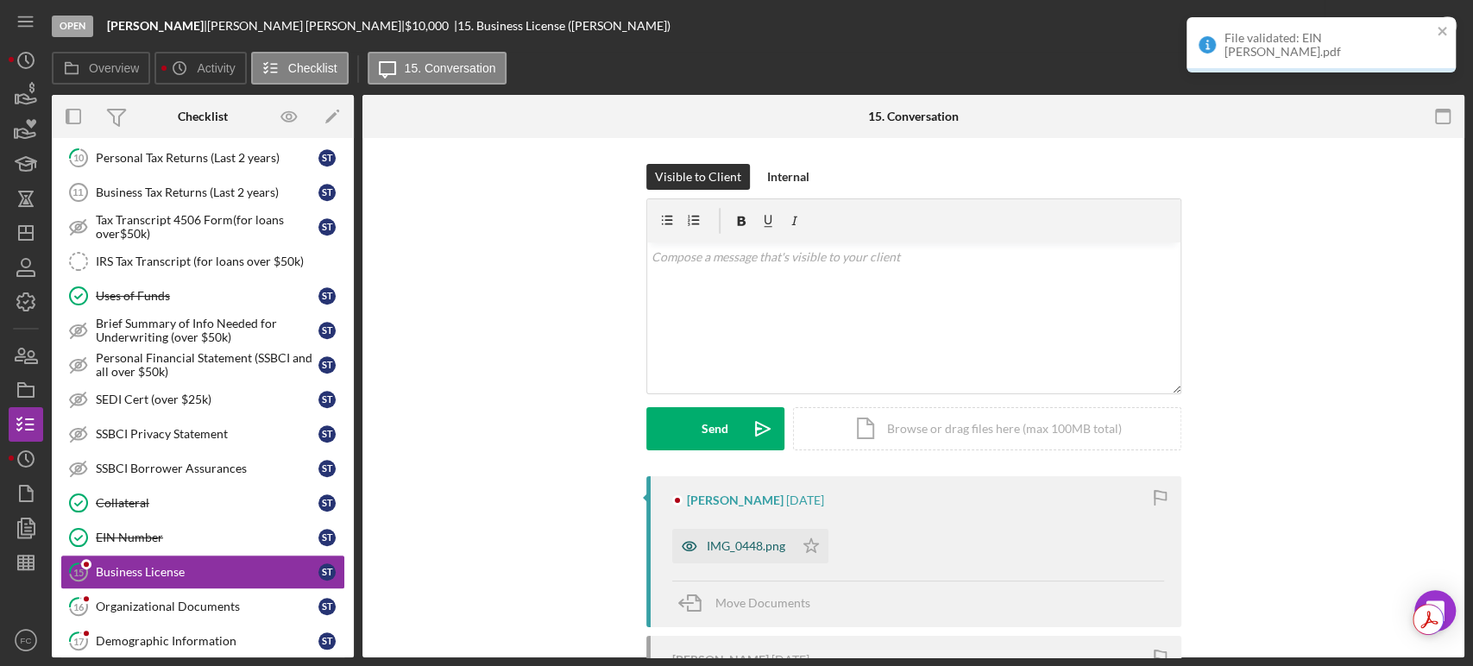
click at [725, 549] on div "IMG_0448.png" at bounding box center [746, 546] width 79 height 14
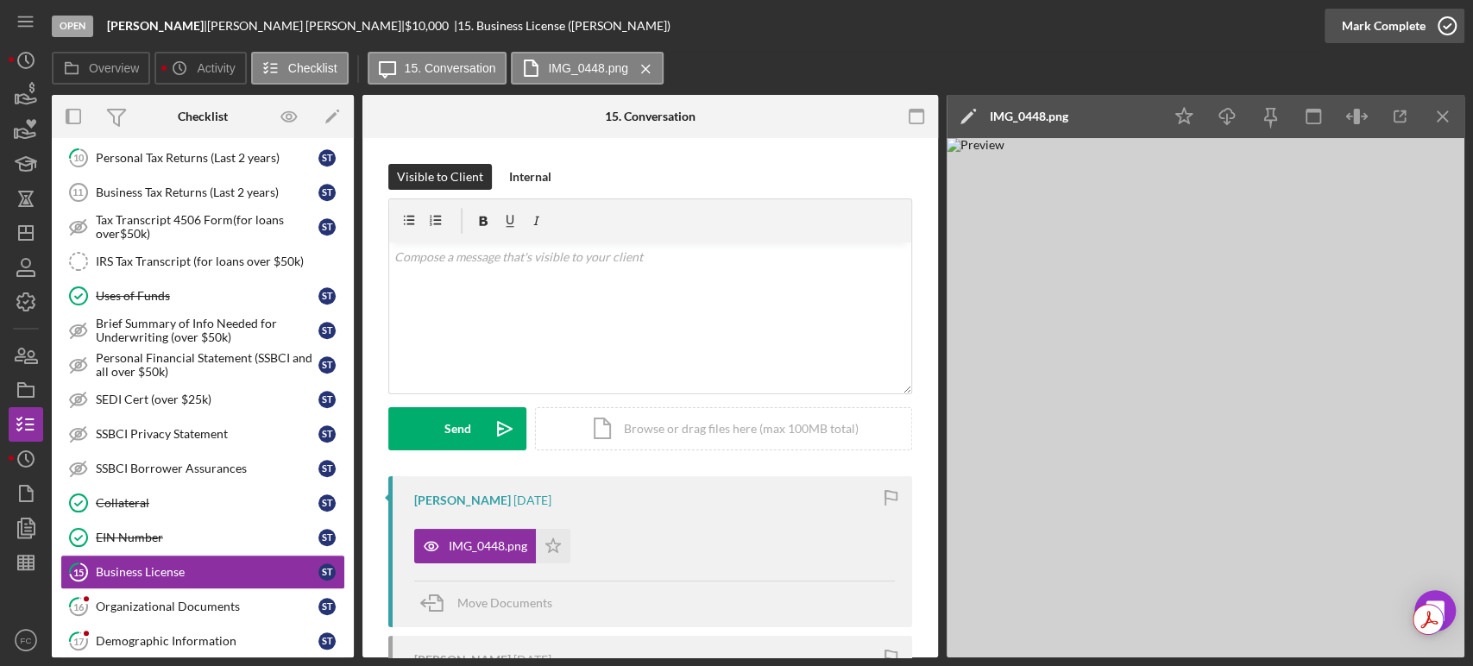
click at [1452, 16] on icon "button" at bounding box center [1446, 25] width 43 height 43
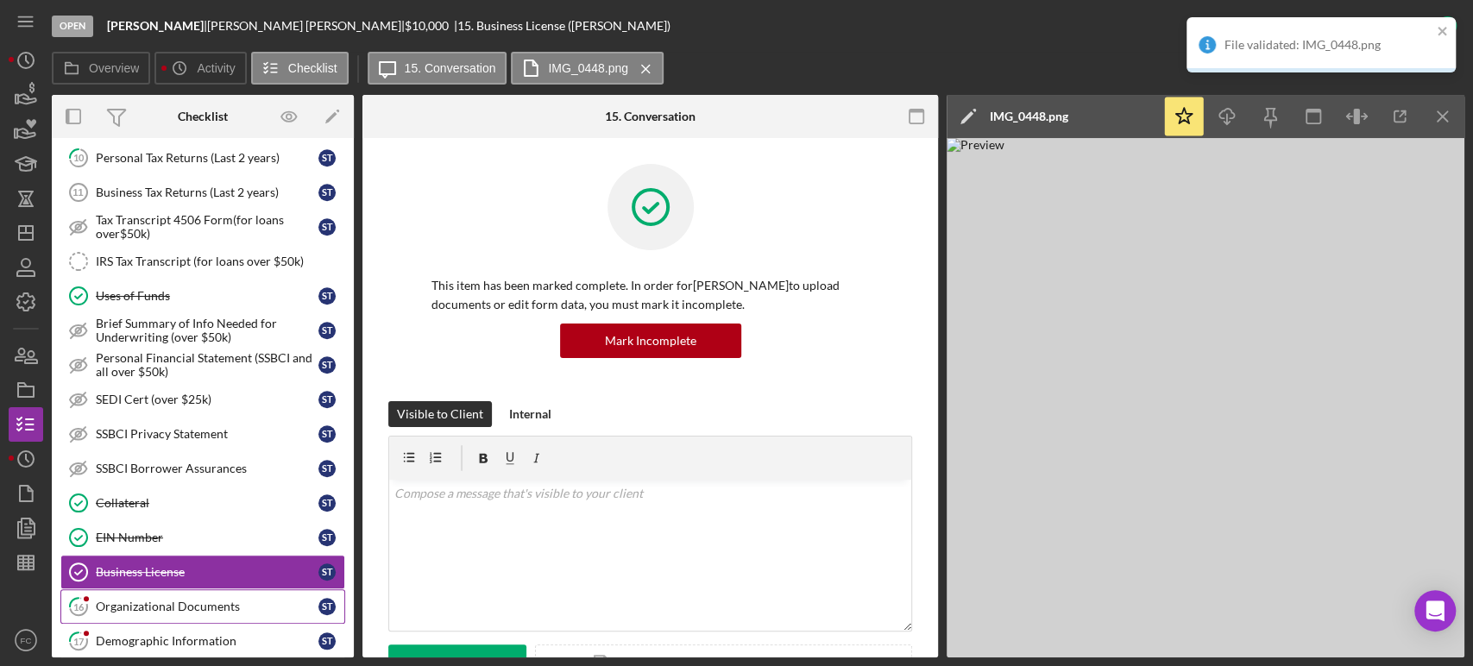
drag, startPoint x: 102, startPoint y: 604, endPoint x: 157, endPoint y: 582, distance: 59.3
click at [102, 602] on div "Organizational Documents" at bounding box center [207, 607] width 223 height 14
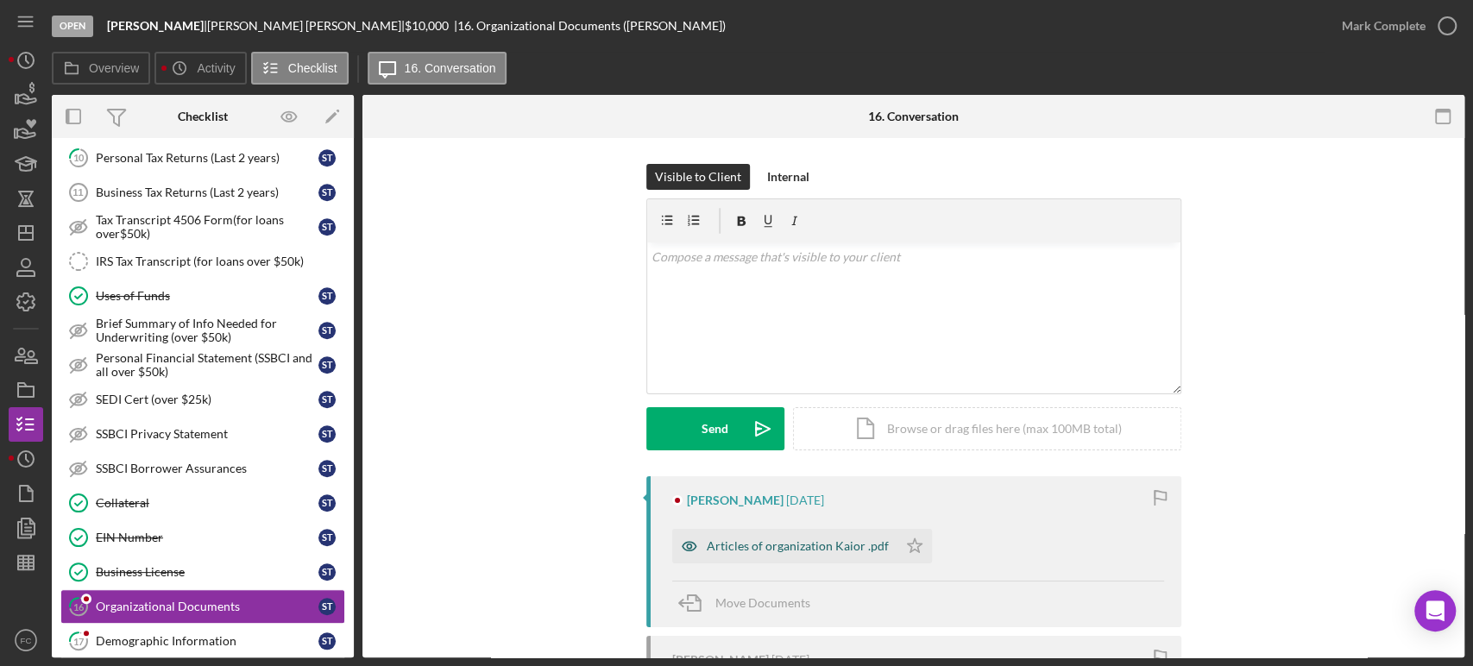
click at [746, 549] on div "Articles of organization Kaior .pdf" at bounding box center [798, 546] width 182 height 14
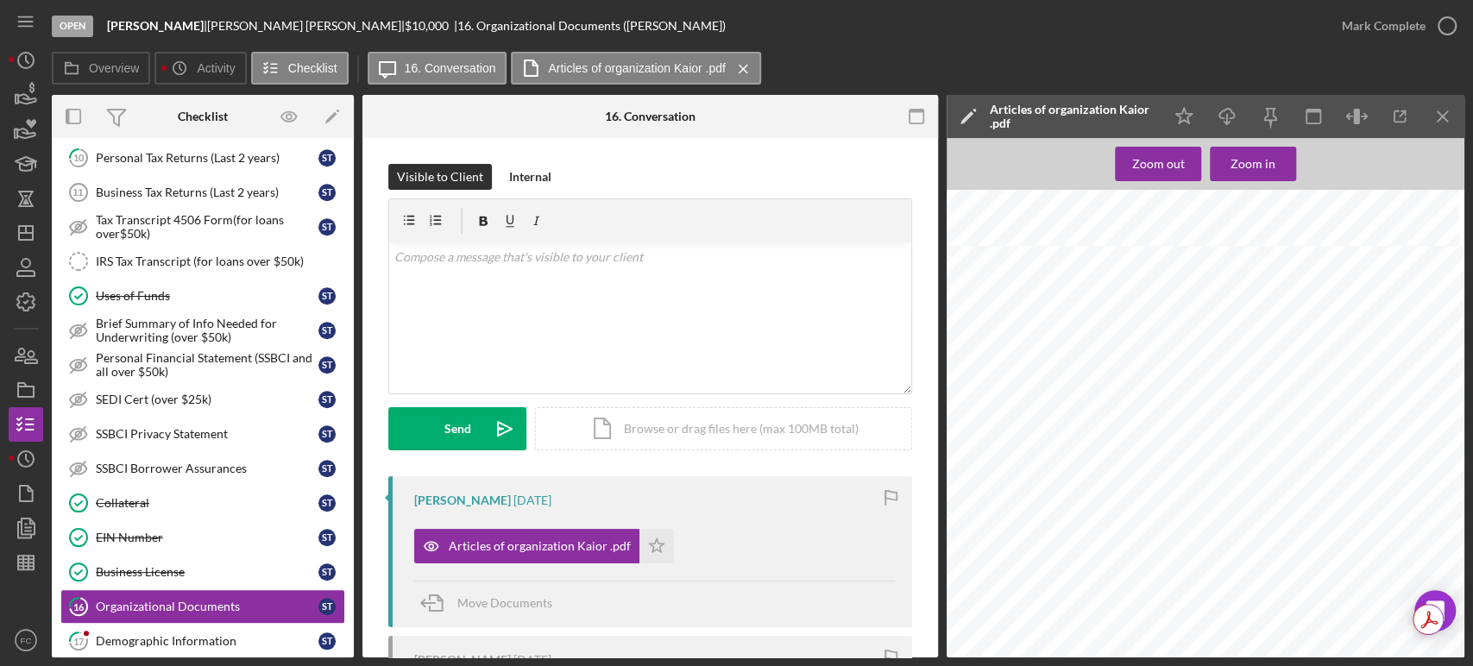
scroll to position [956, 0]
click at [124, 634] on div "Demographic Information" at bounding box center [207, 641] width 223 height 14
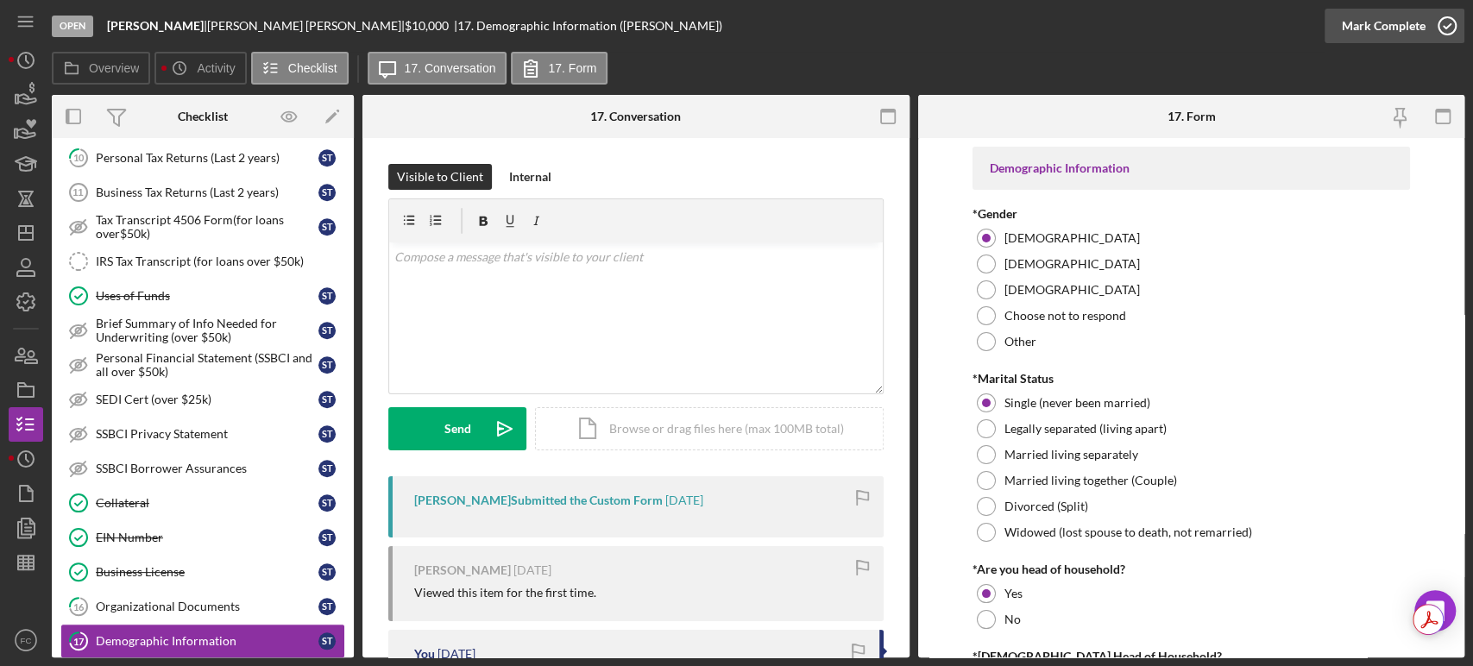
click at [1443, 22] on icon "button" at bounding box center [1446, 25] width 43 height 43
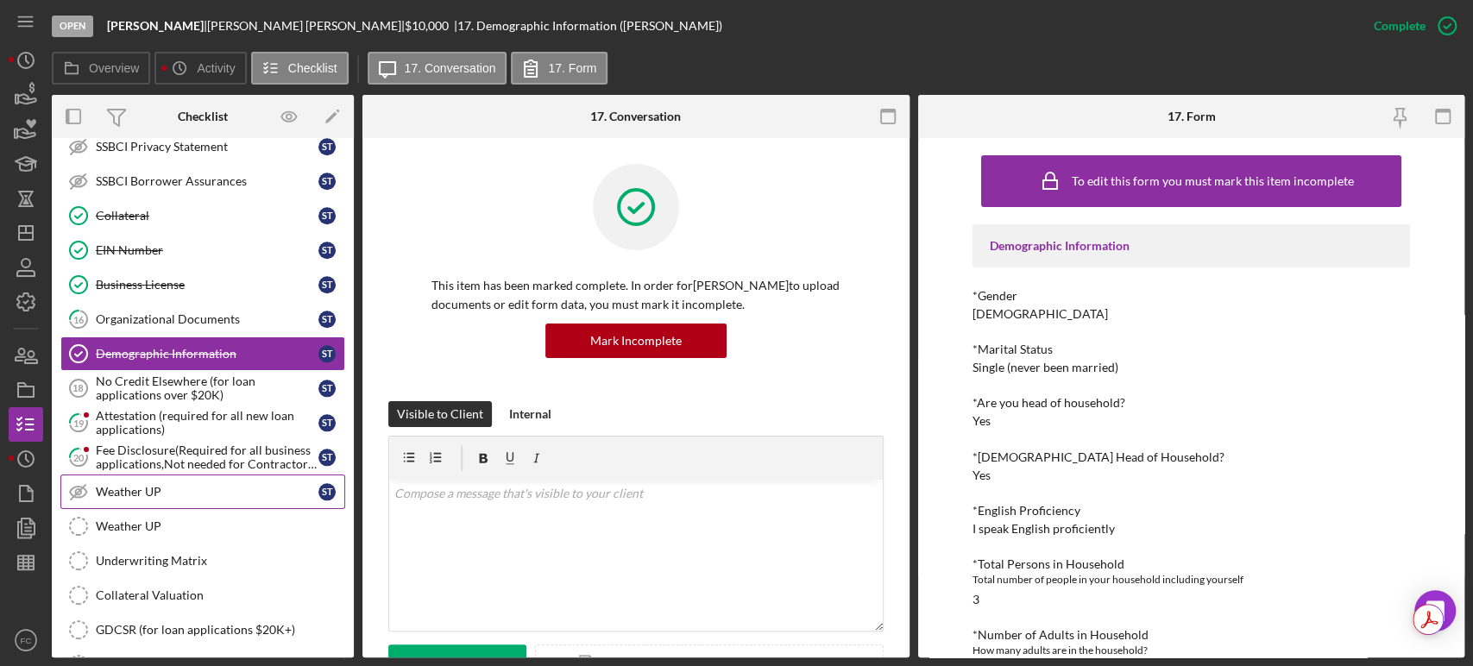
scroll to position [1246, 0]
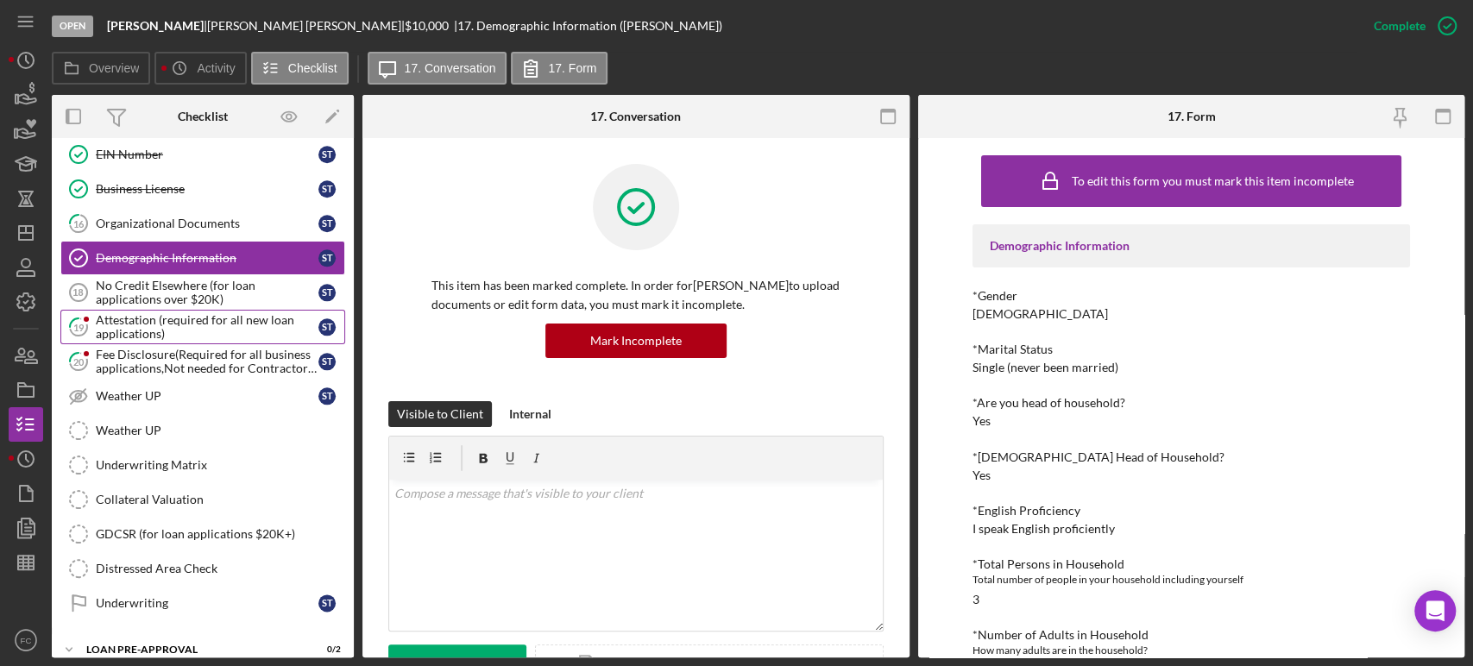
click at [124, 313] on div "Attestation (required for all new loan applications)" at bounding box center [207, 327] width 223 height 28
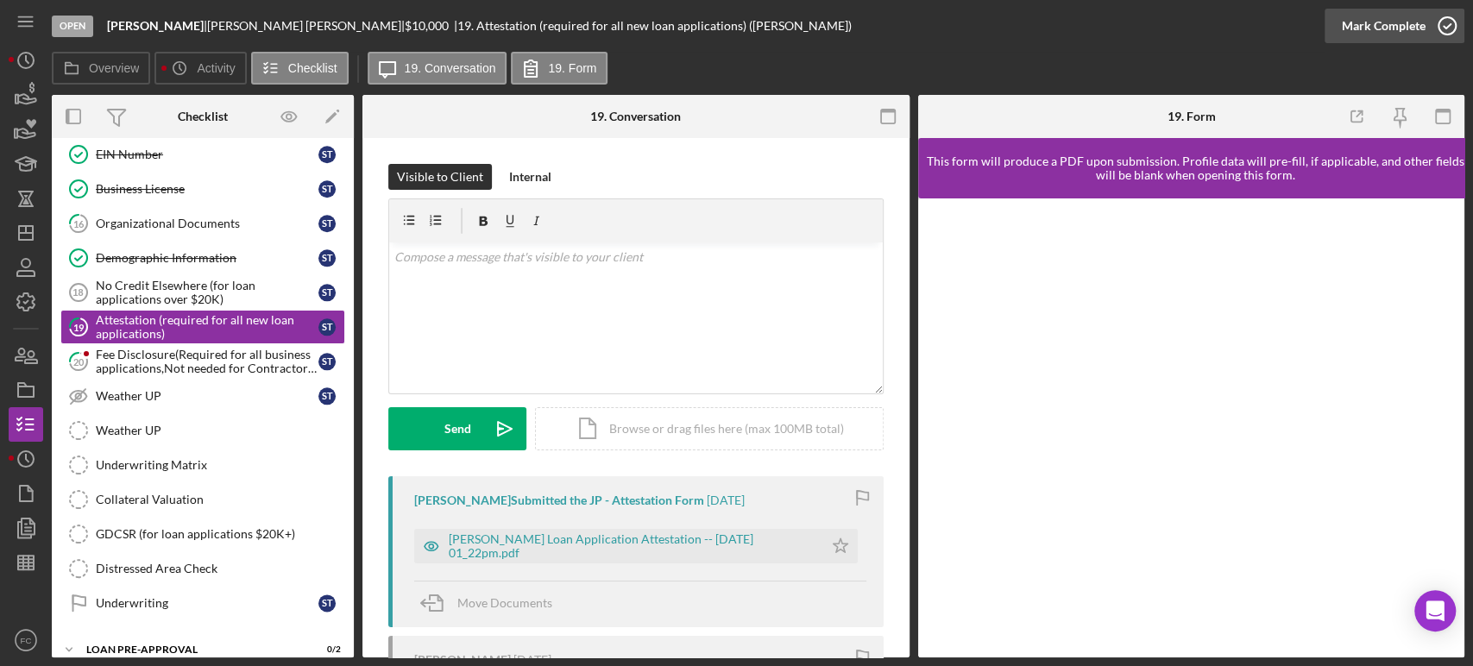
click at [1443, 16] on icon "button" at bounding box center [1446, 25] width 43 height 43
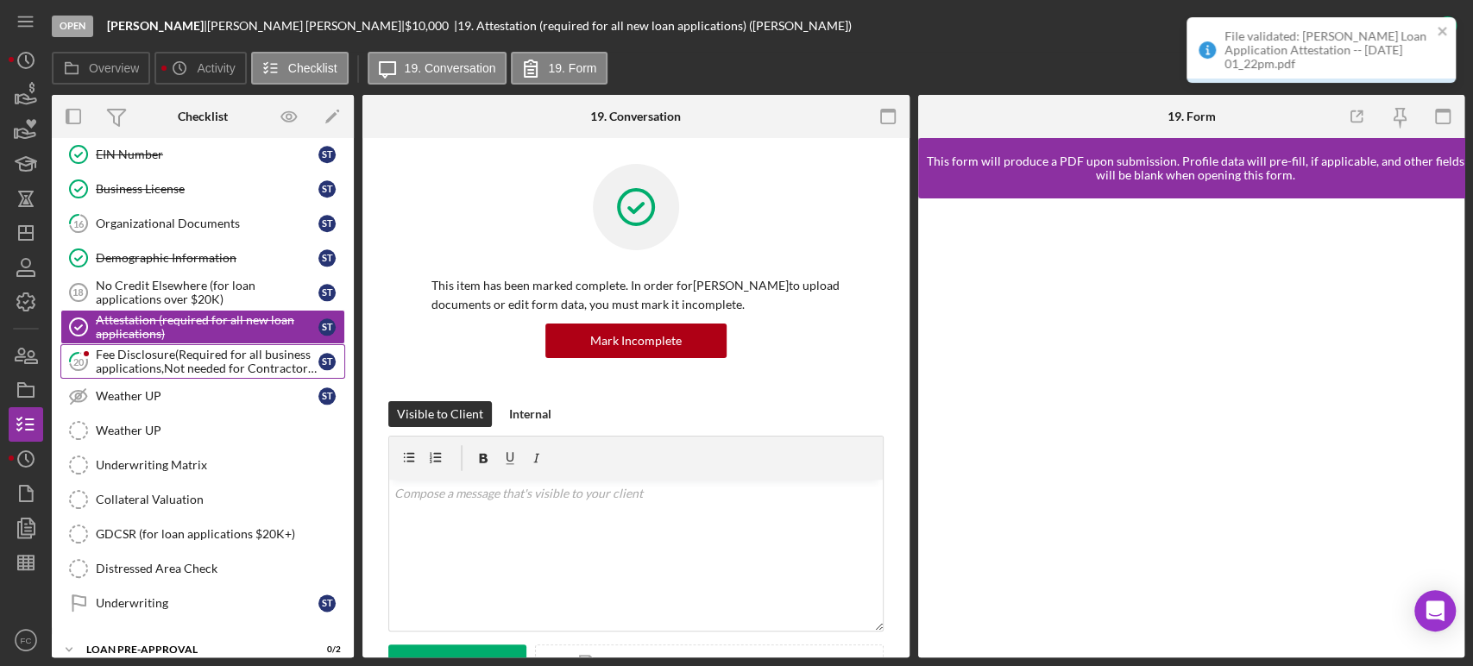
click at [154, 356] on div "Fee Disclosure(Required for all business applications,Not needed for Contractor…" at bounding box center [207, 362] width 223 height 28
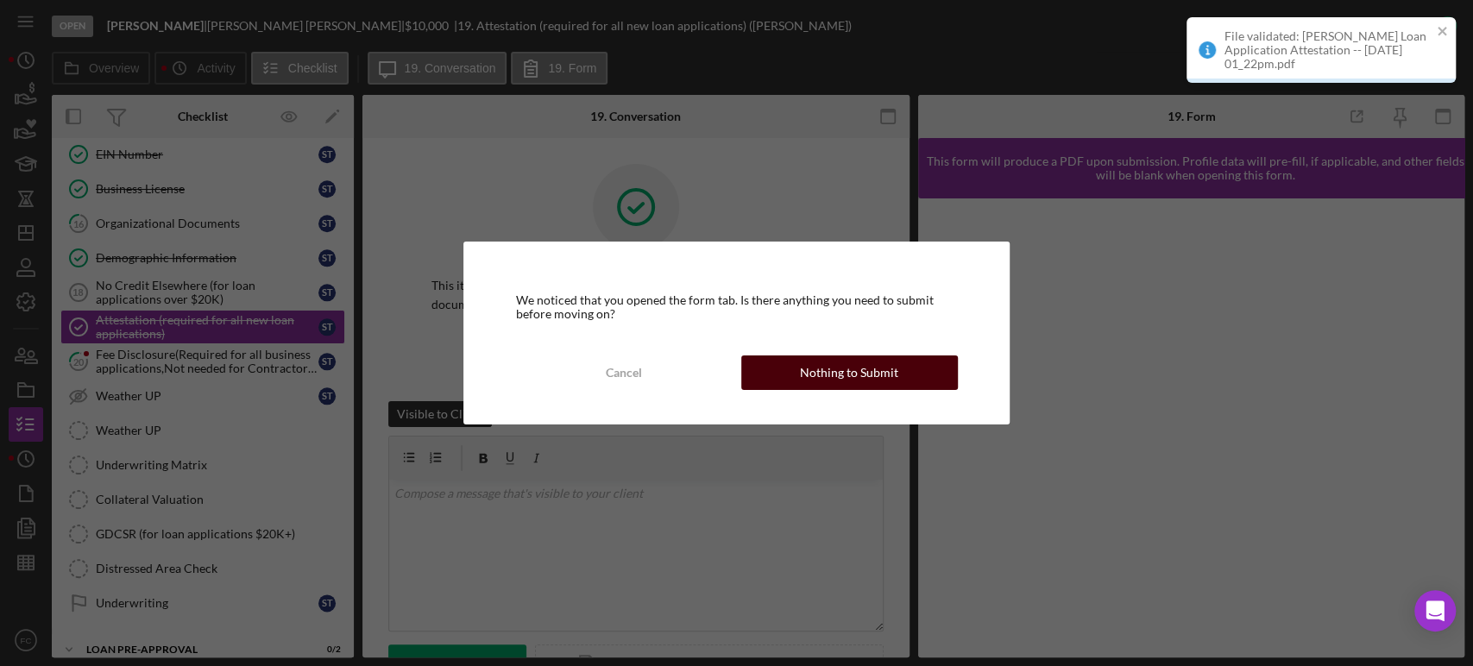
click at [869, 378] on div "Nothing to Submit" at bounding box center [849, 372] width 98 height 35
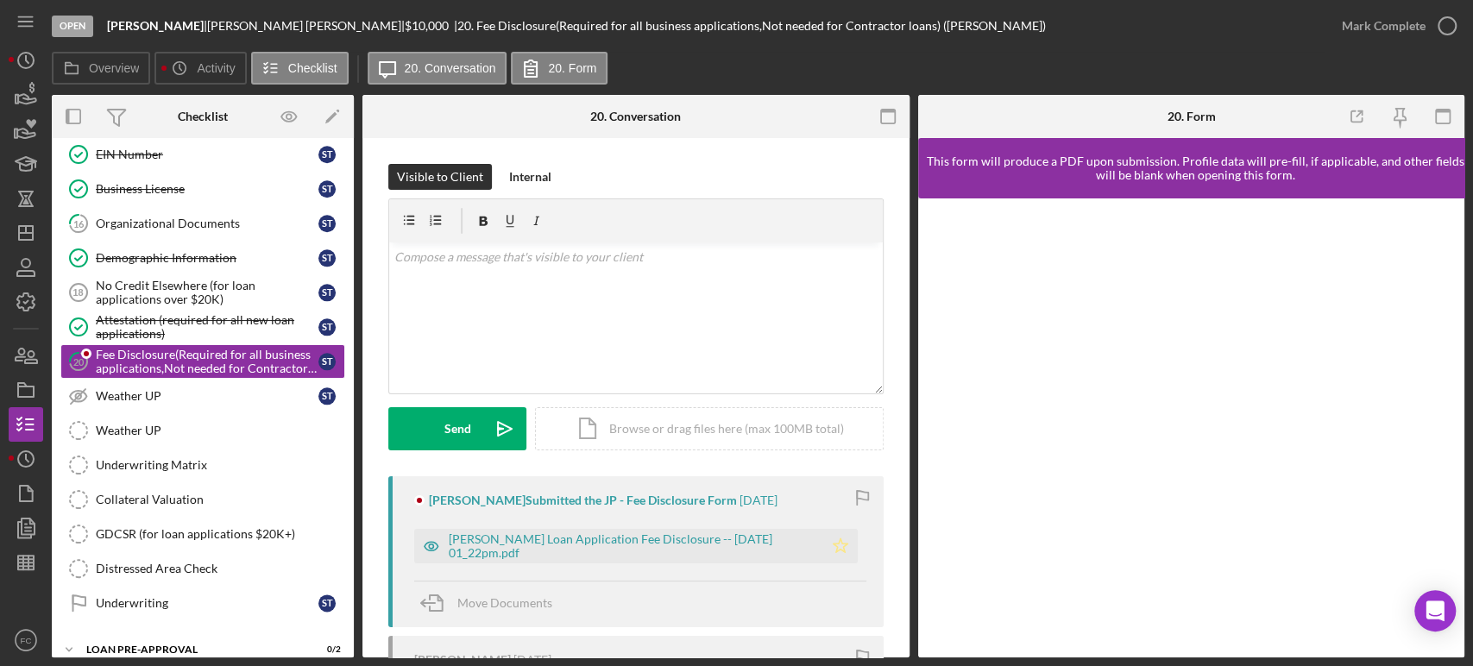
click at [823, 548] on icon "Icon/Star" at bounding box center [840, 546] width 35 height 35
click at [1443, 22] on icon "button" at bounding box center [1446, 25] width 43 height 43
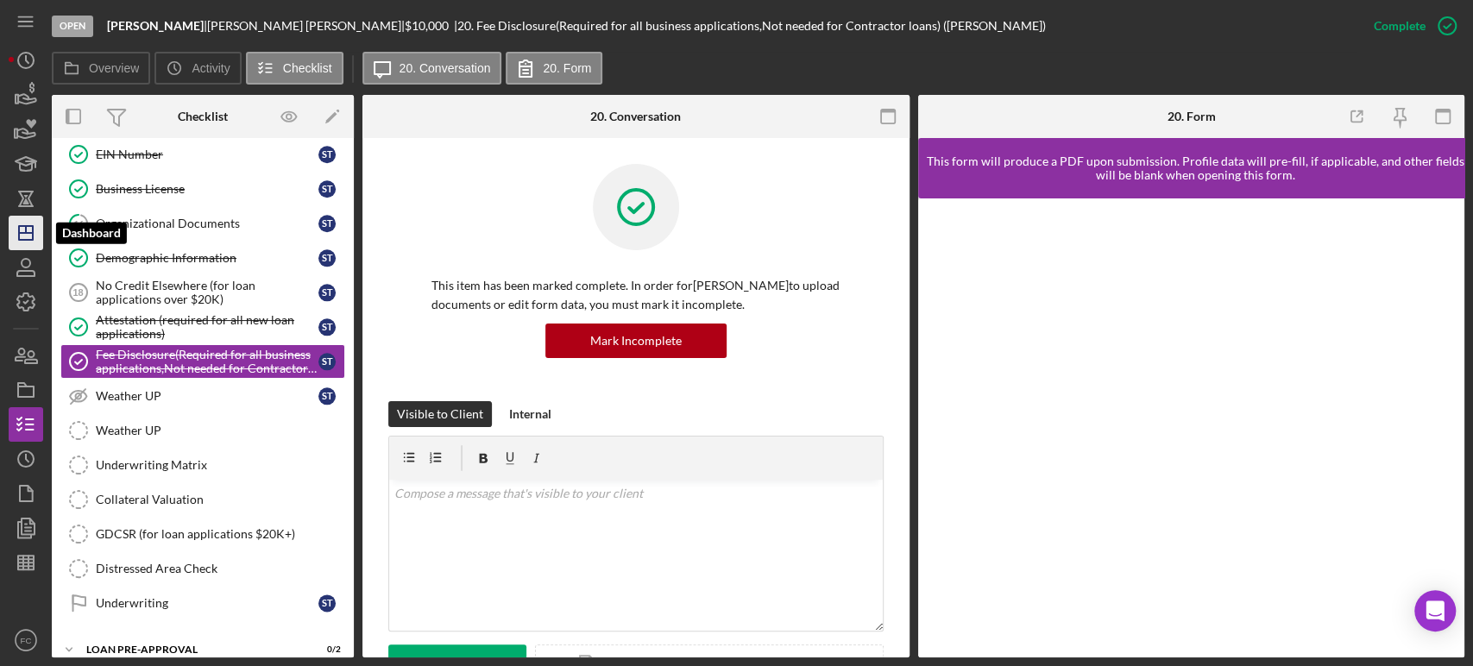
click at [19, 236] on polygon "button" at bounding box center [26, 233] width 14 height 14
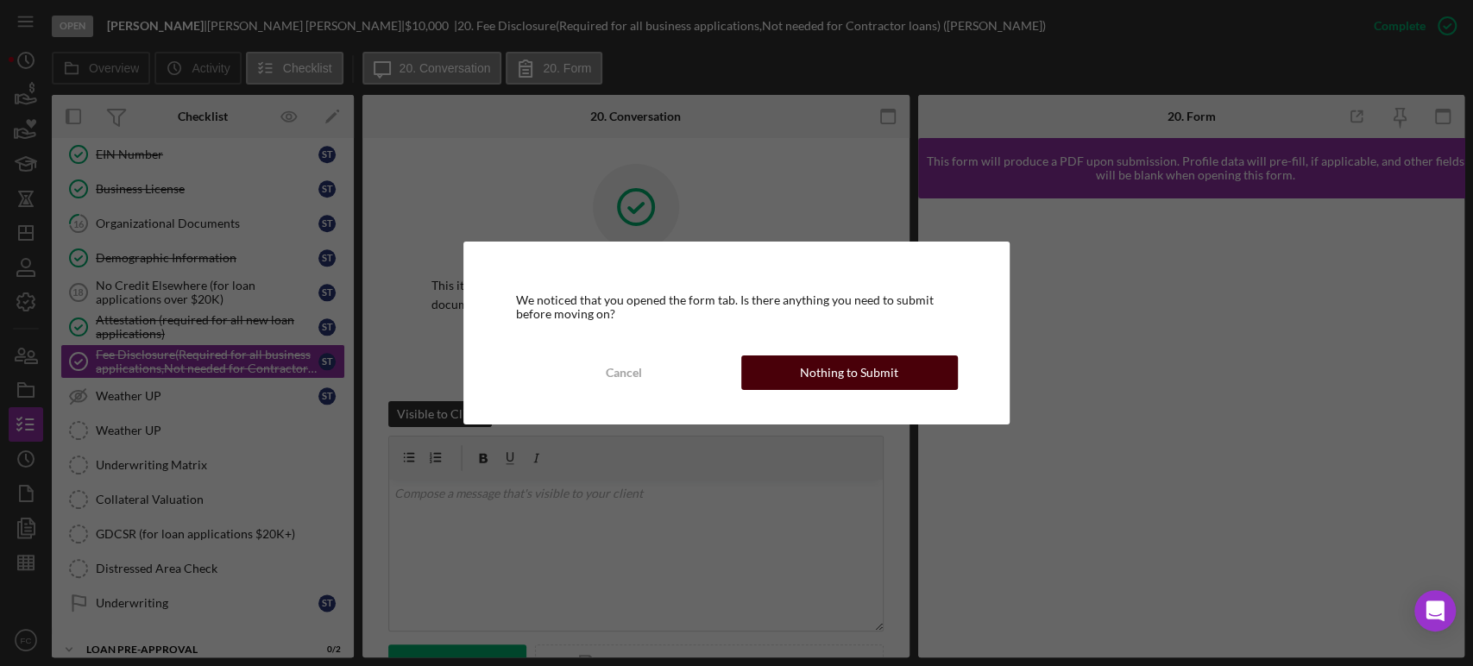
click at [820, 380] on div "Nothing to Submit" at bounding box center [849, 372] width 98 height 35
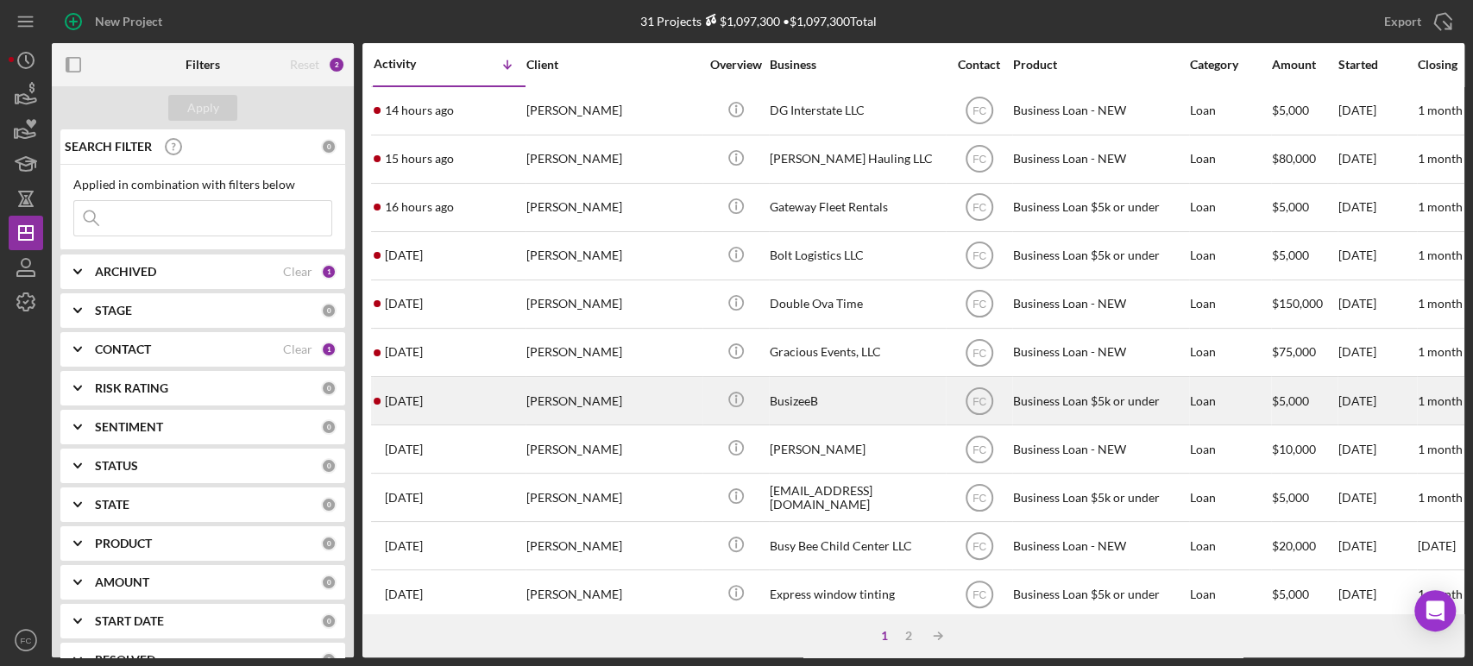
click at [494, 389] on div "[DATE] [PERSON_NAME]" at bounding box center [449, 401] width 151 height 46
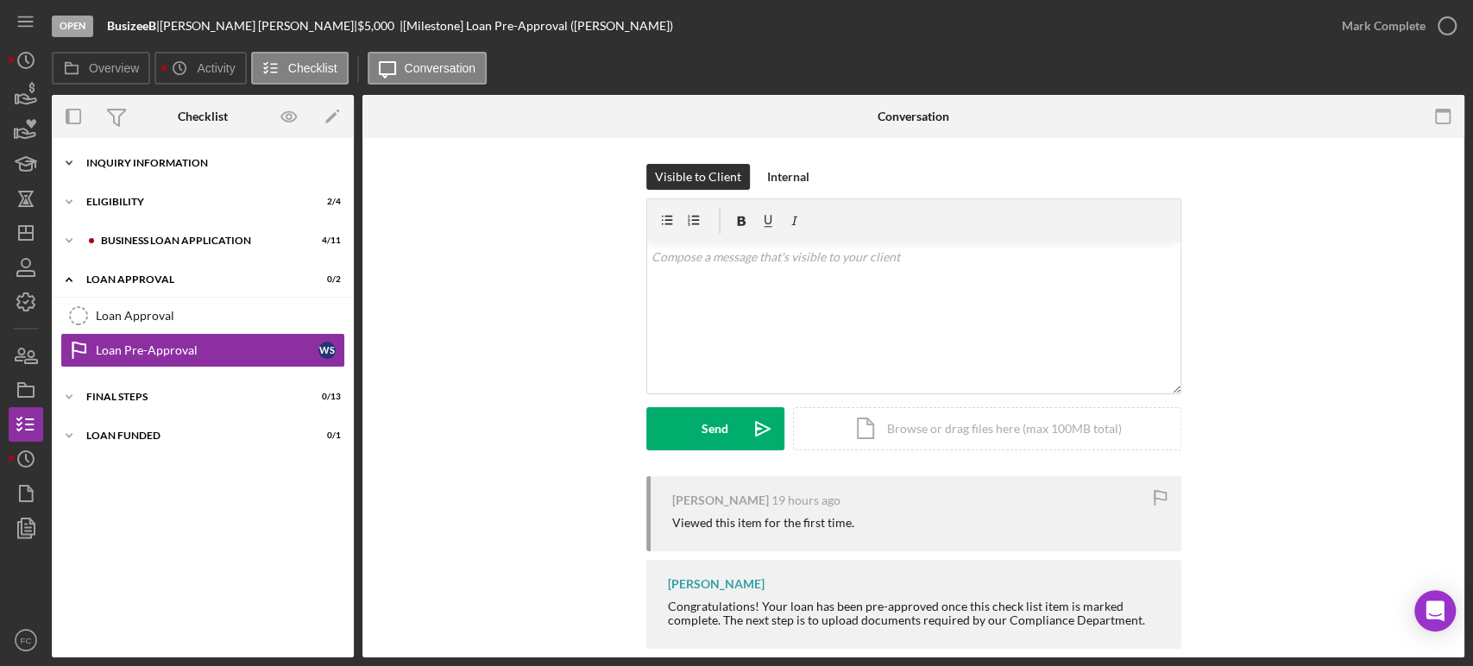
click at [132, 157] on div "Icon/Expander INQUIRY INFORMATION 5 / 11" at bounding box center [203, 163] width 302 height 35
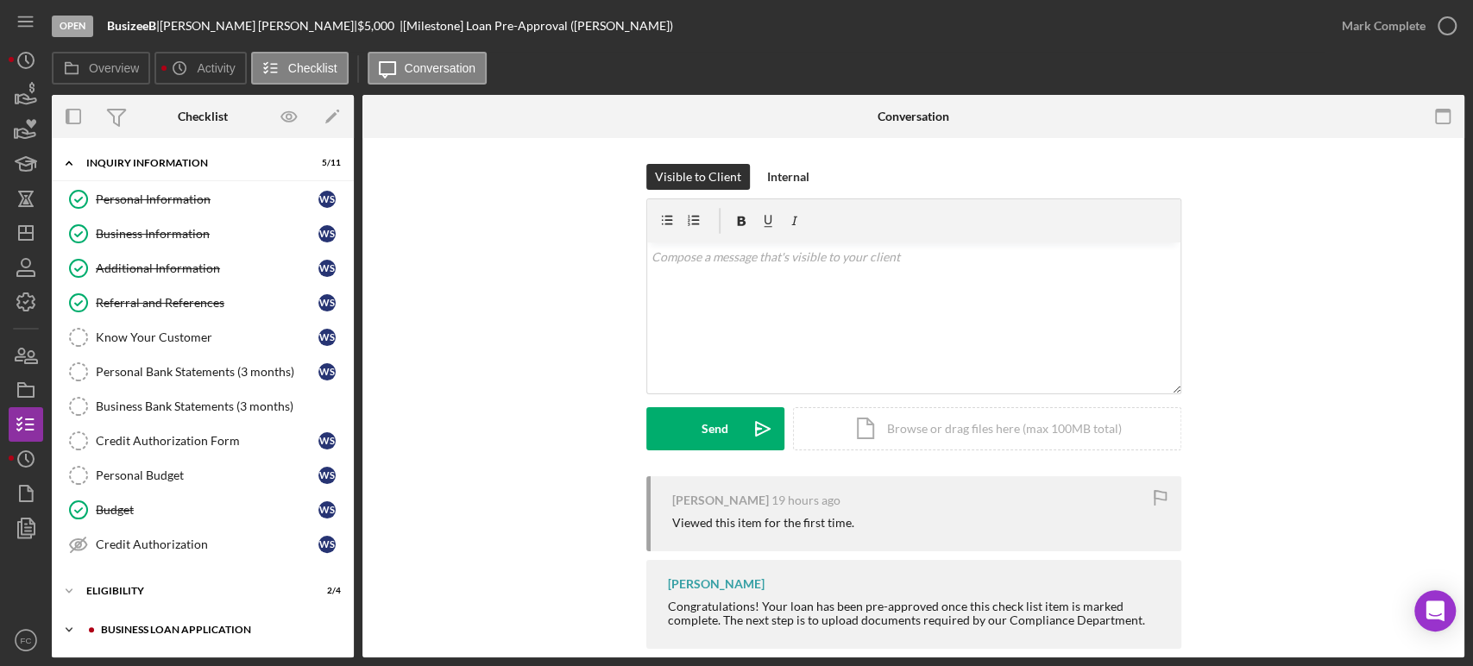
scroll to position [96, 0]
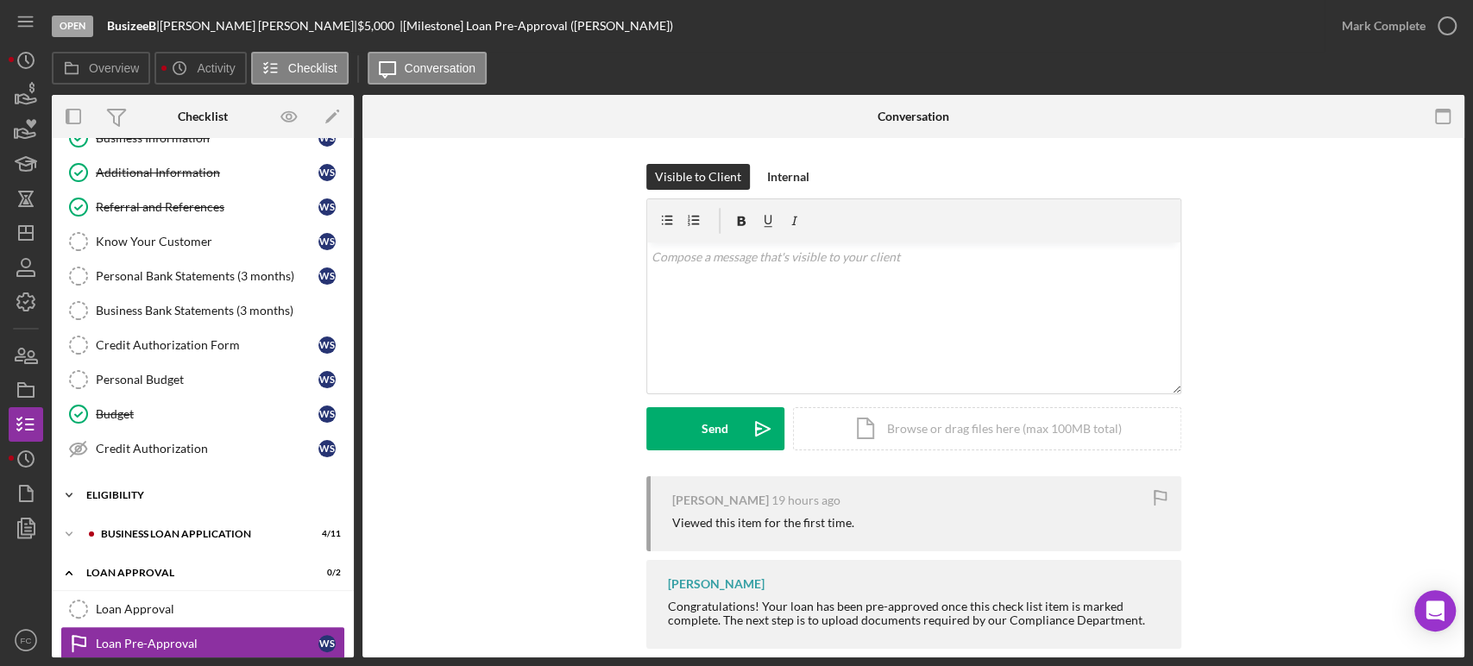
click at [128, 498] on div "Icon/Expander Eligibility 2 / 4" at bounding box center [203, 495] width 302 height 35
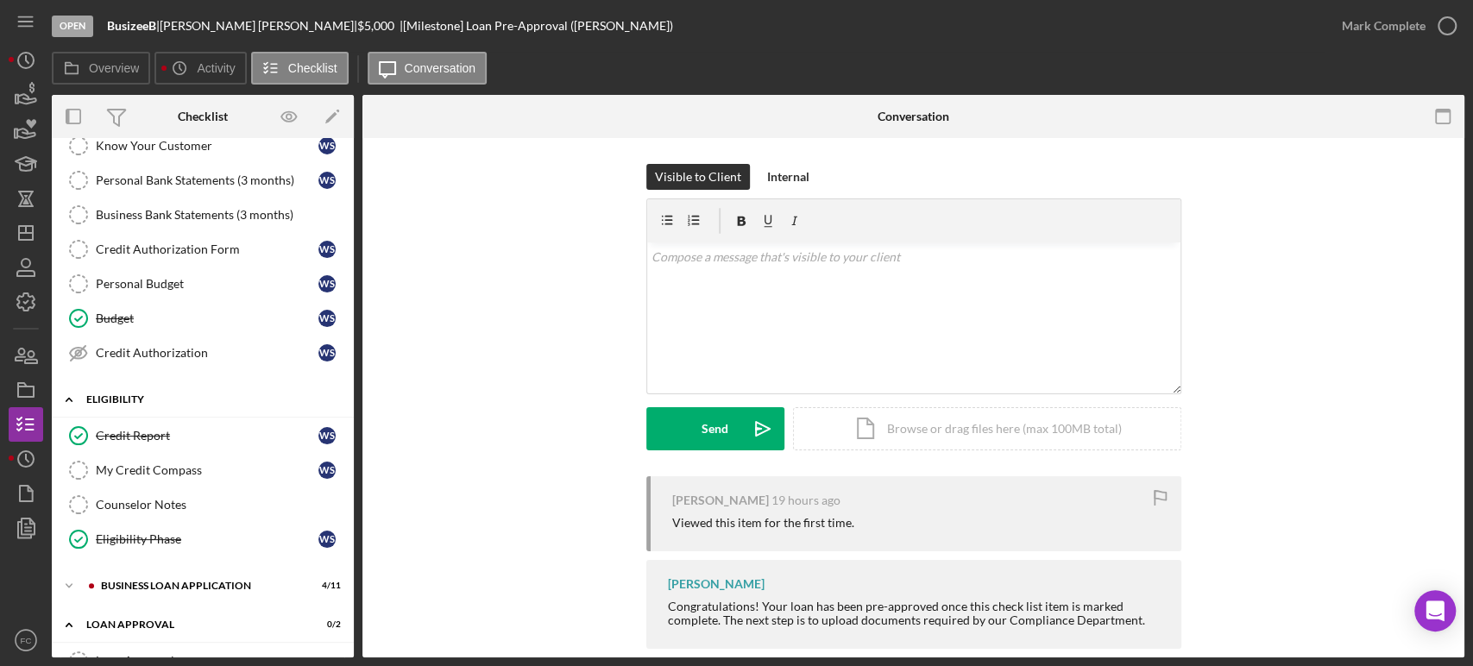
scroll to position [287, 0]
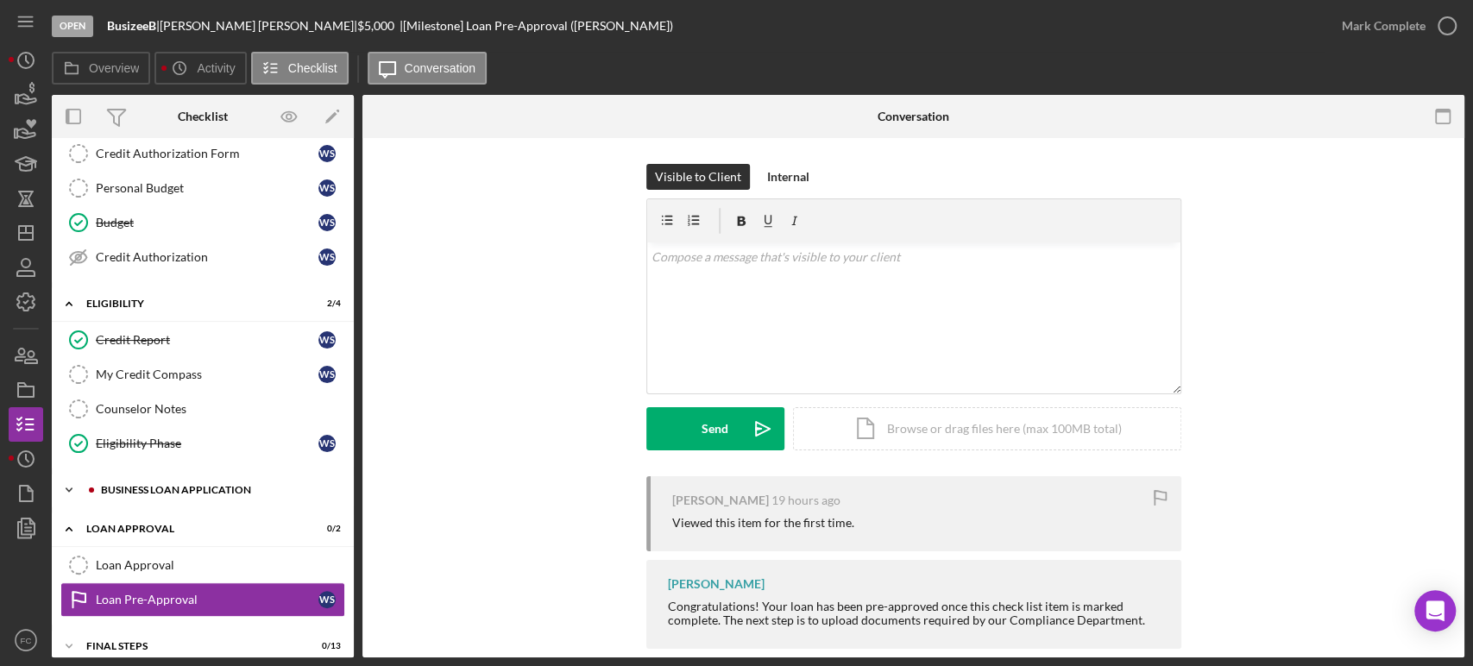
click at [126, 495] on div "Icon/Expander BUSINESS LOAN APPLICATION 4 / 11" at bounding box center [203, 490] width 302 height 35
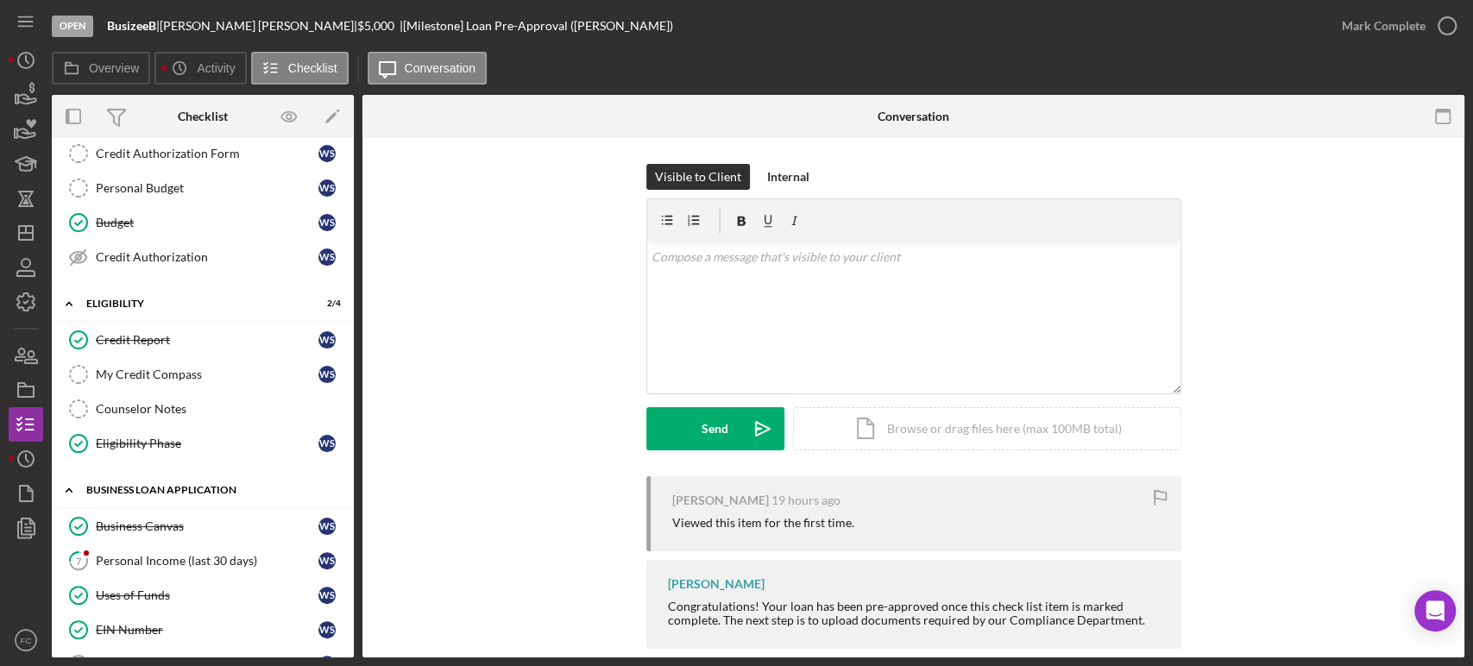
scroll to position [383, 0]
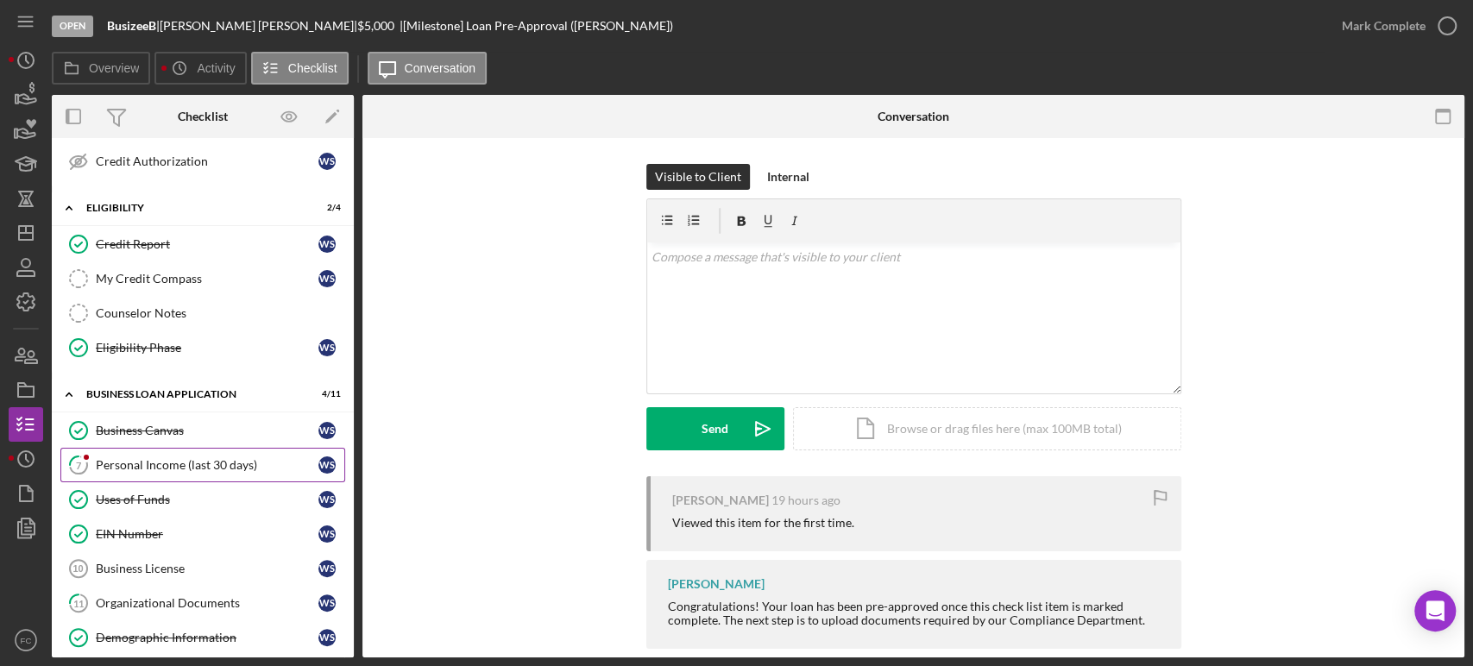
click at [126, 472] on link "7 Personal Income (last 30 days) W S" at bounding box center [202, 465] width 285 height 35
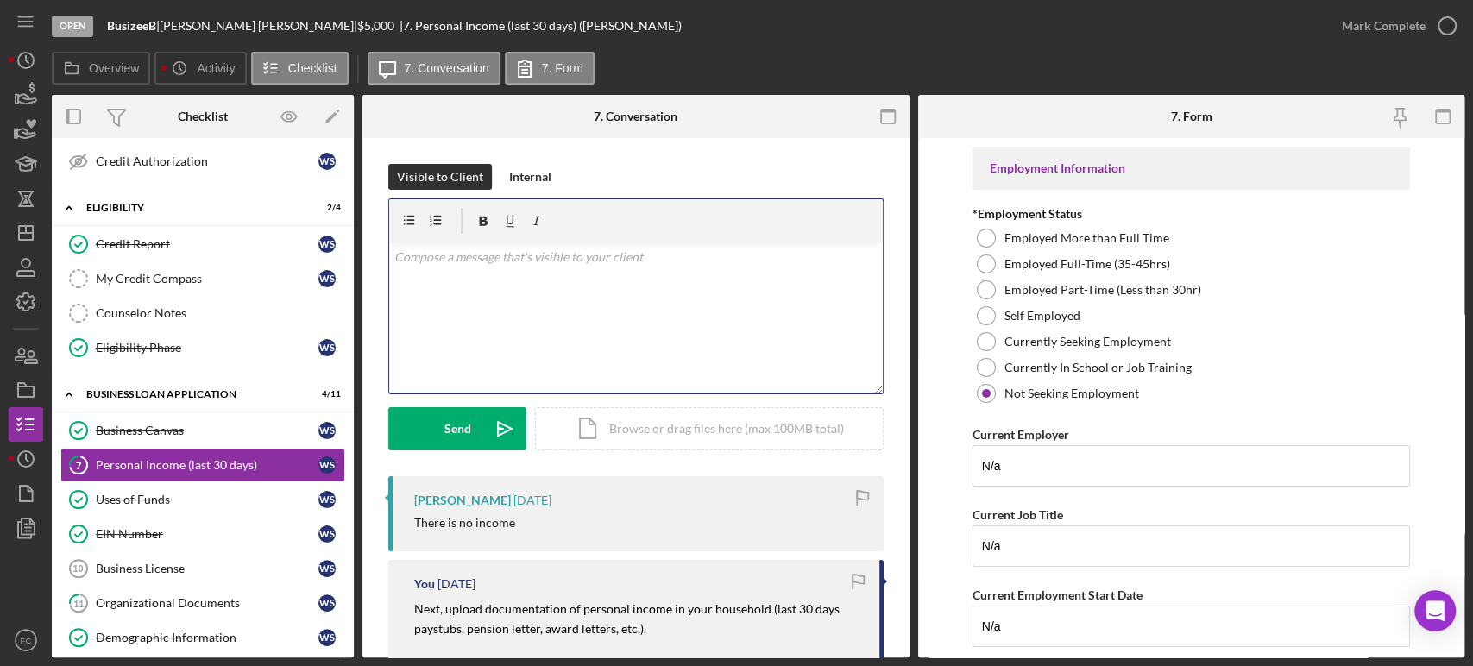
click at [534, 284] on div "v Color teal Color pink Remove color Add row above Add row below Add column bef…" at bounding box center [636, 317] width 494 height 151
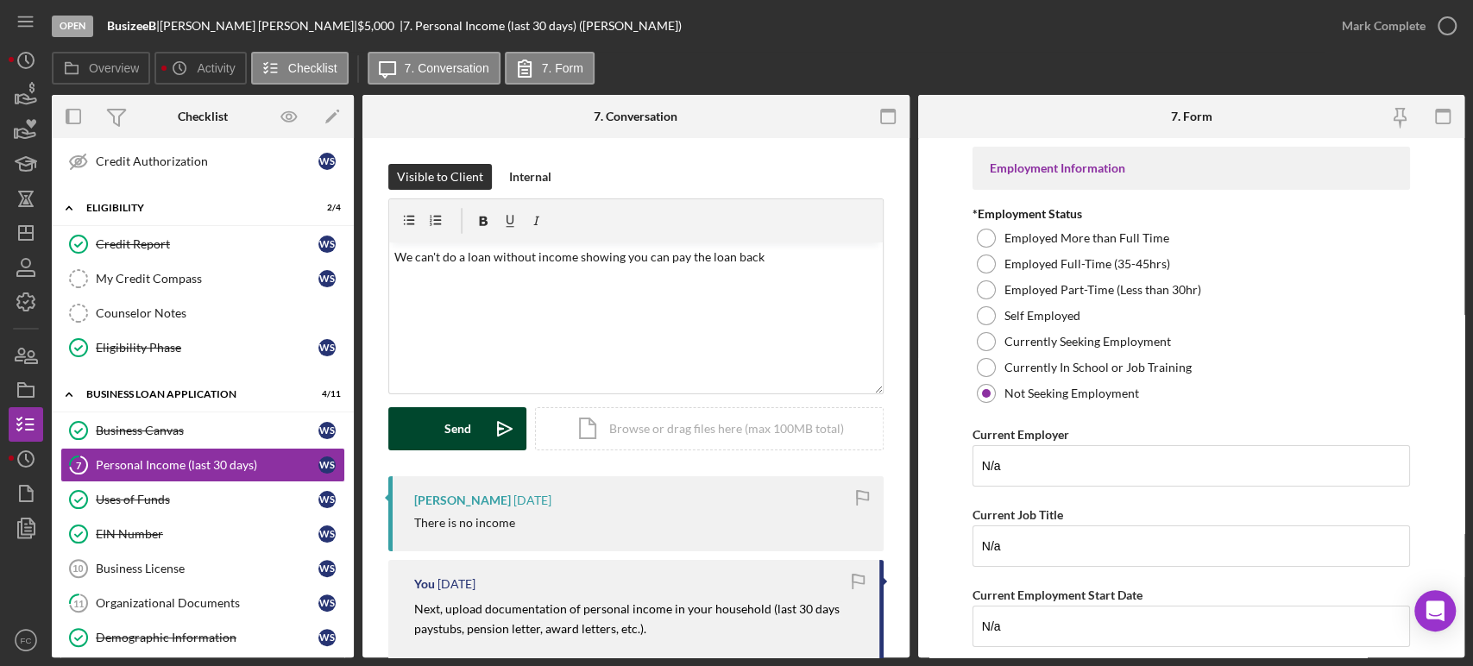
click at [440, 424] on button "Send Icon/icon-invite-send" at bounding box center [457, 428] width 138 height 43
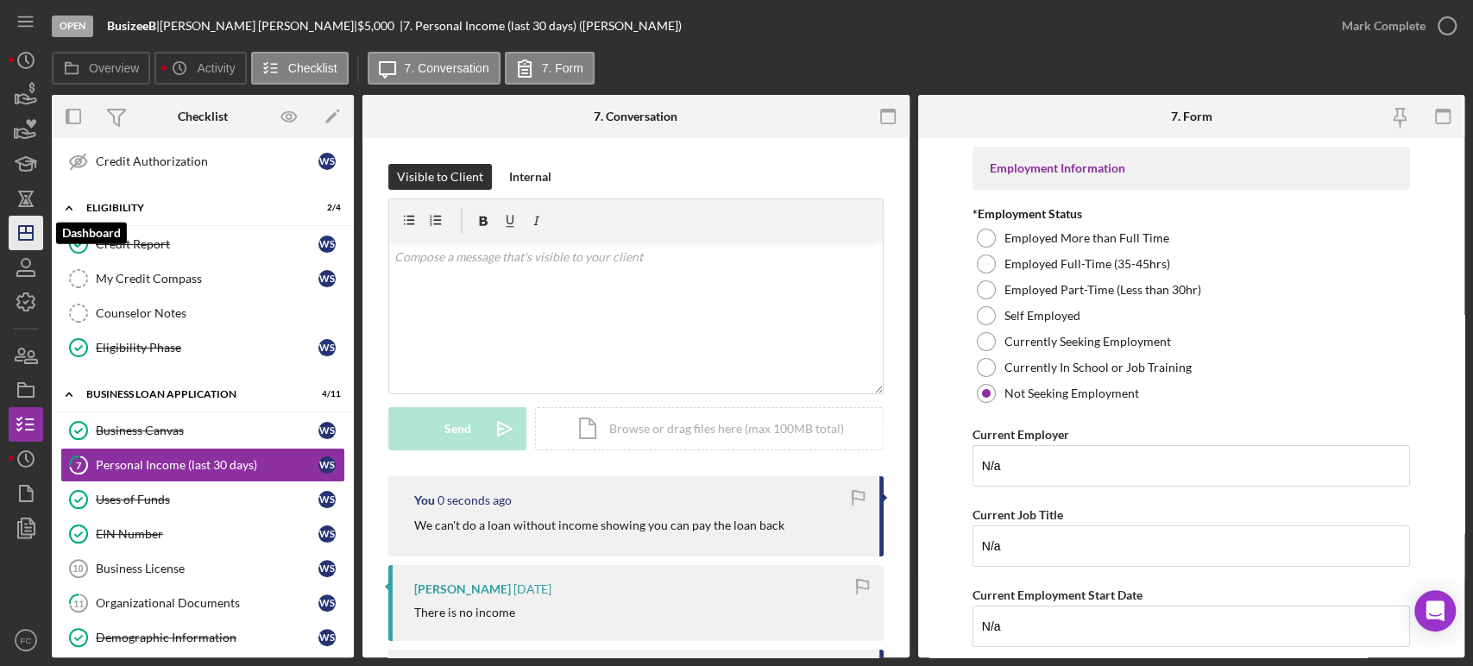
click at [29, 230] on icon "Icon/Dashboard" at bounding box center [25, 232] width 43 height 43
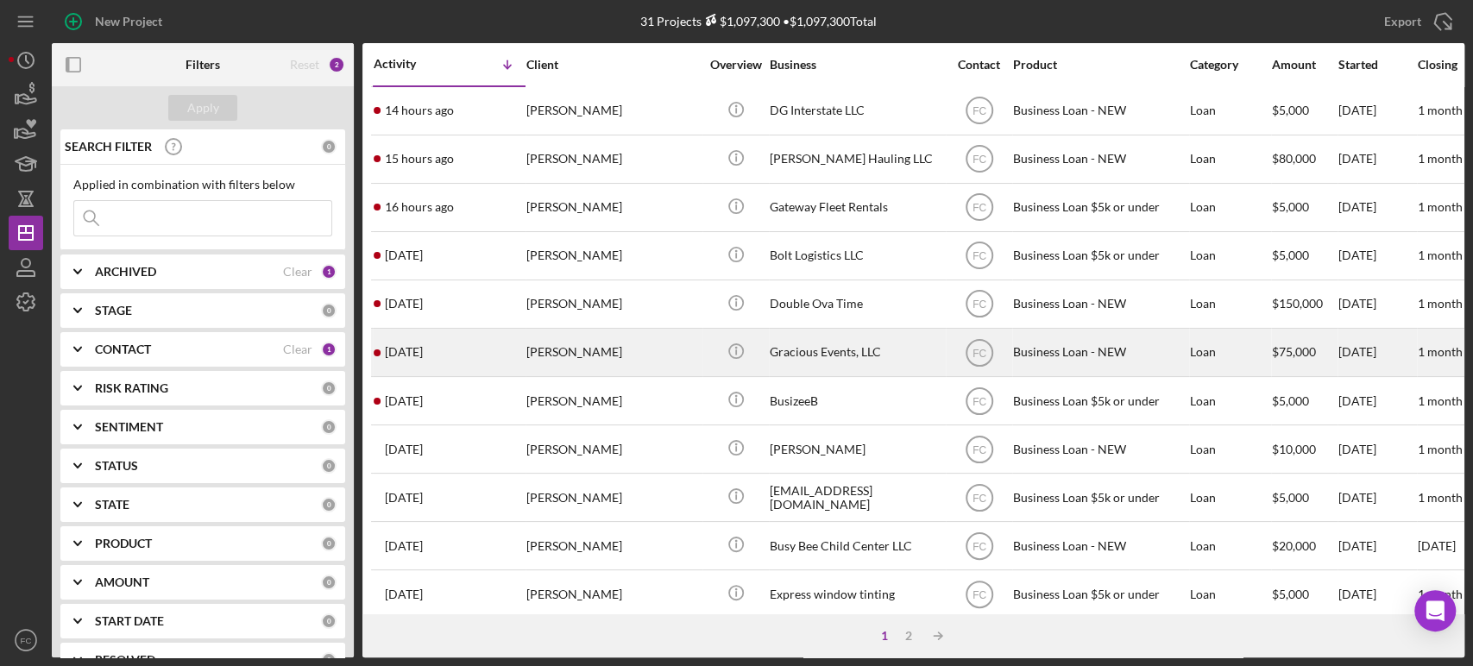
click at [498, 353] on div "[DATE] [PERSON_NAME]" at bounding box center [449, 353] width 151 height 46
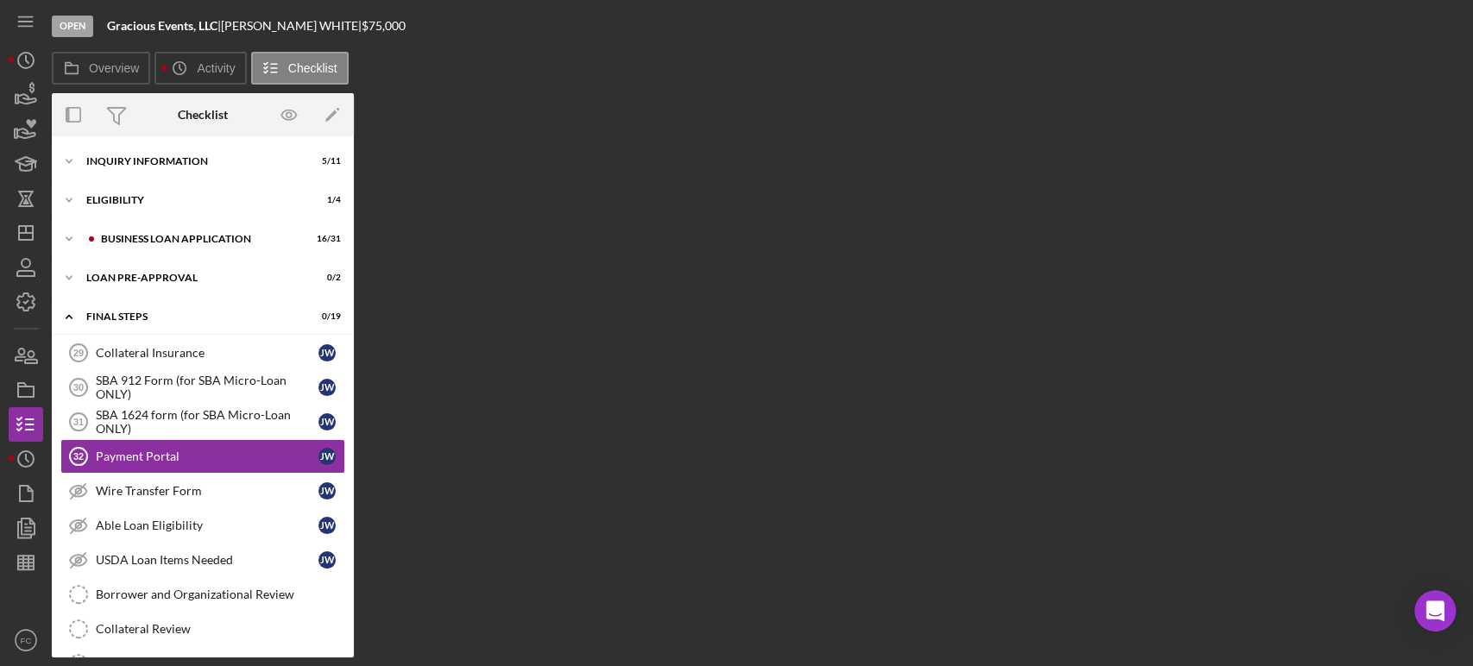
scroll to position [58, 0]
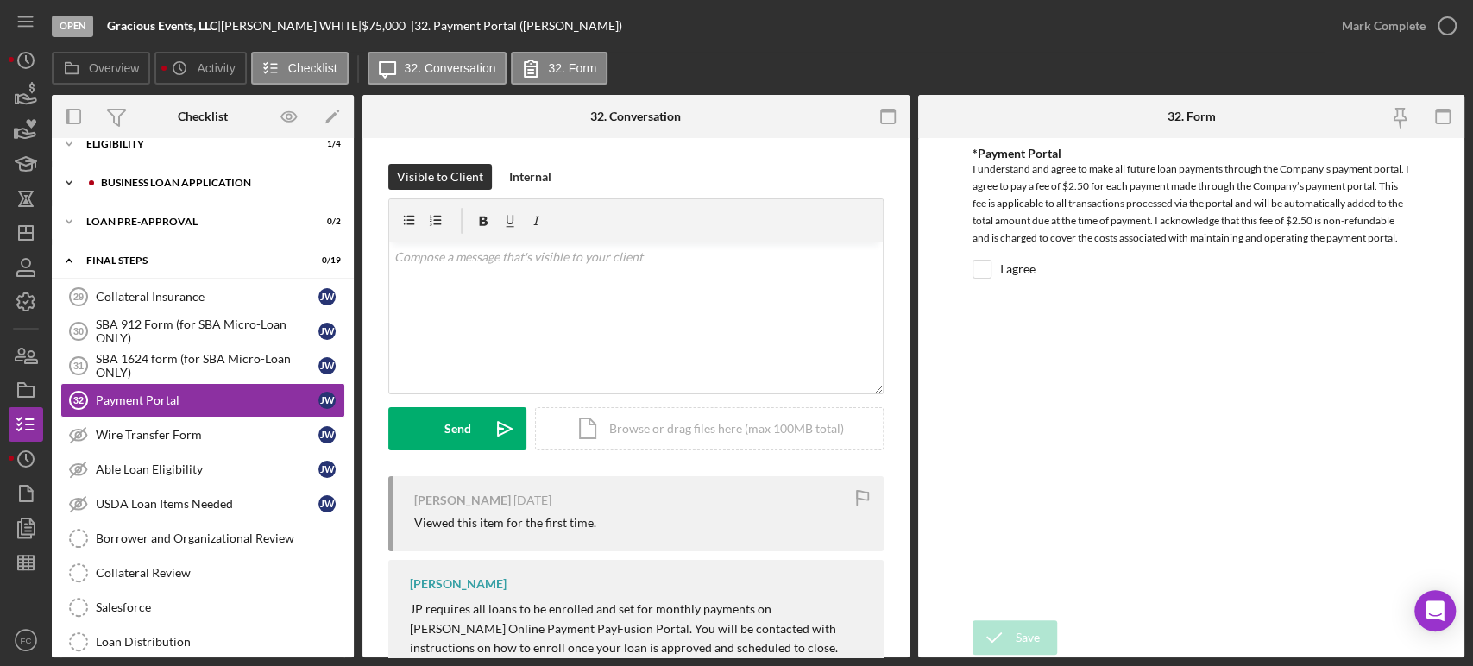
click at [114, 185] on div "BUSINESS LOAN APPLICATION" at bounding box center [216, 183] width 231 height 10
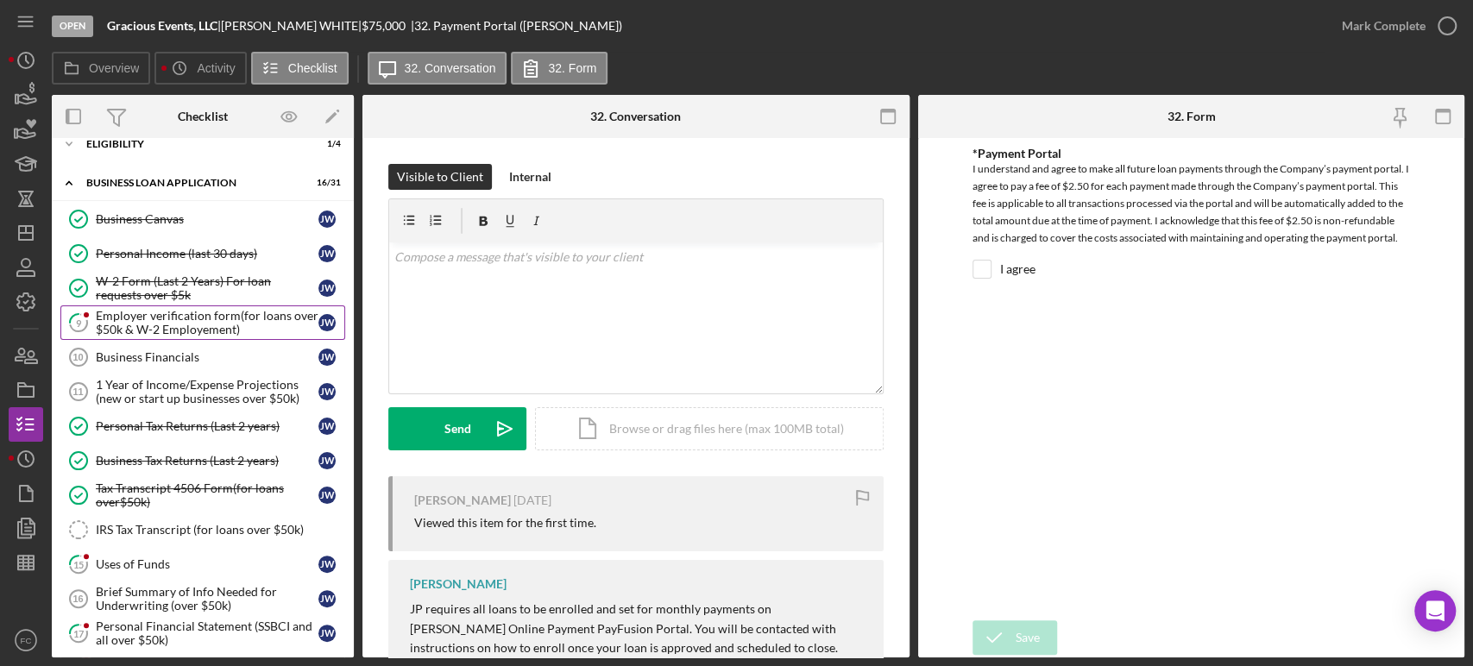
drag, startPoint x: 114, startPoint y: 185, endPoint x: 97, endPoint y: 314, distance: 129.7
click at [97, 314] on icon "9" at bounding box center [78, 322] width 43 height 43
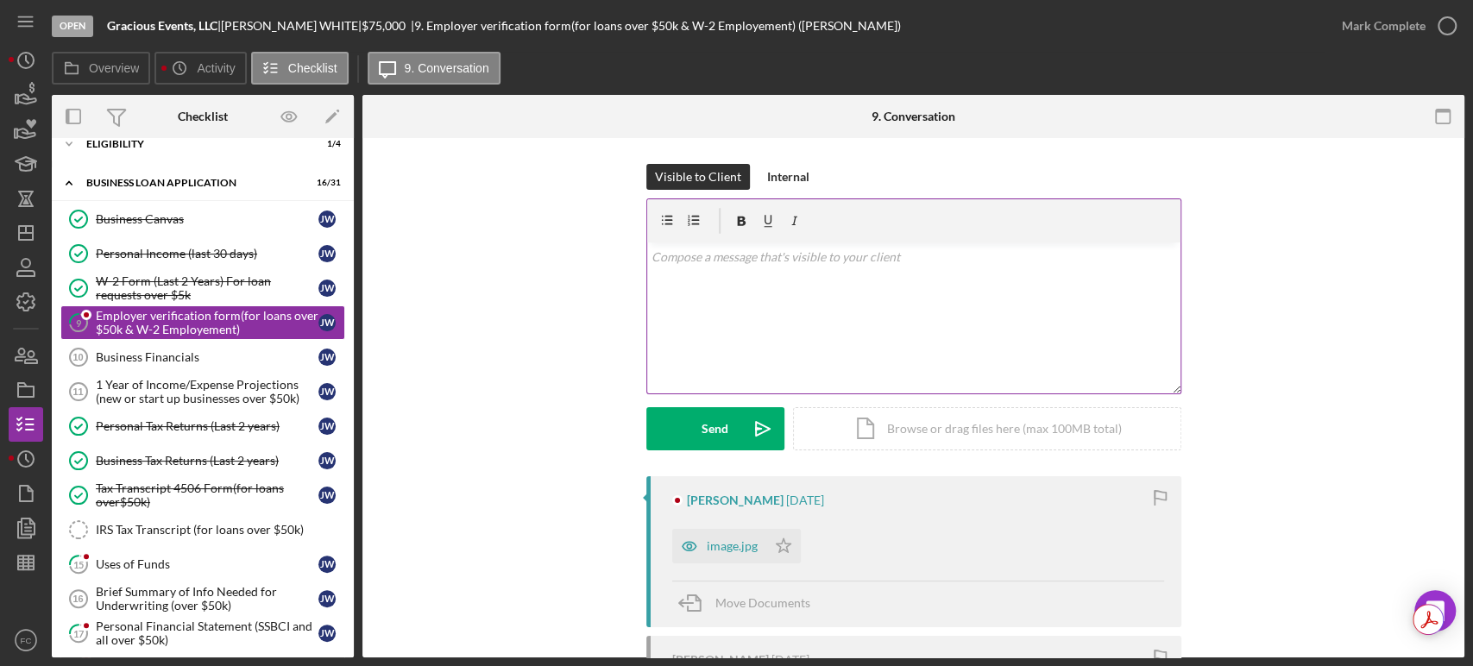
scroll to position [96, 0]
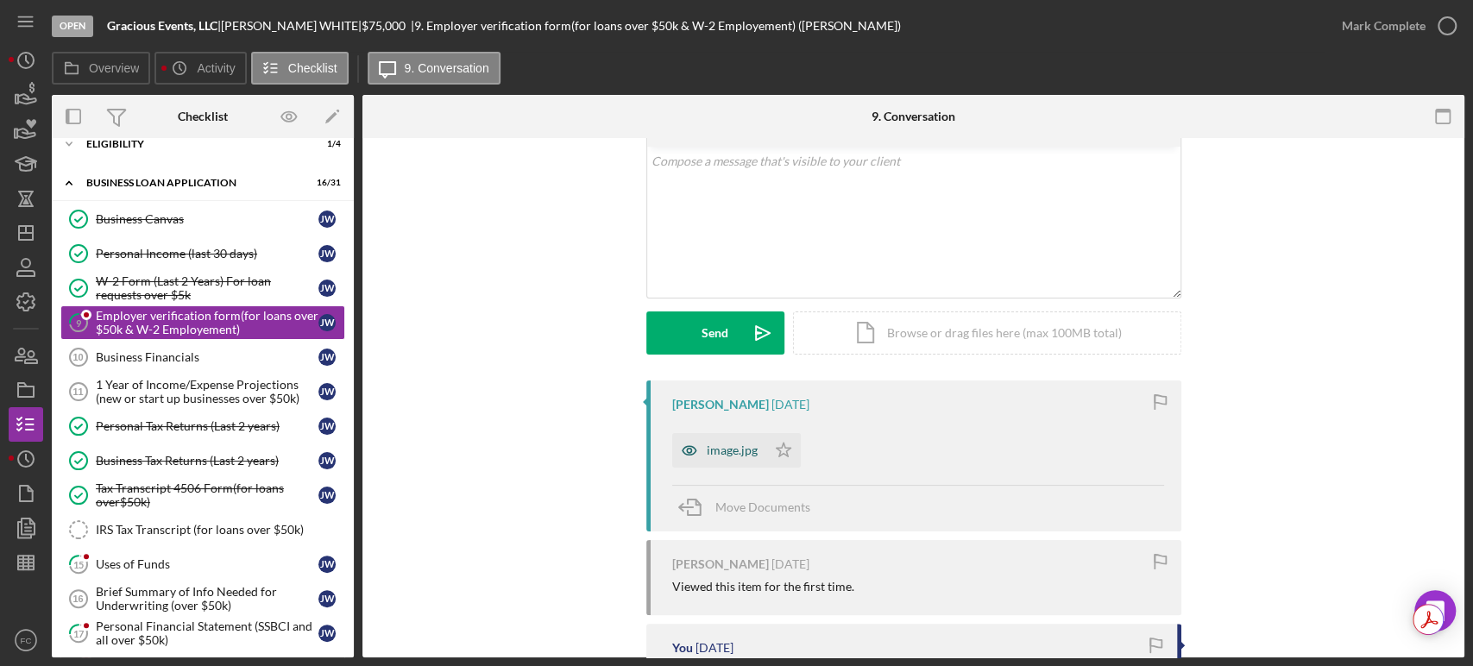
click at [716, 450] on div "image.jpg" at bounding box center [732, 450] width 51 height 14
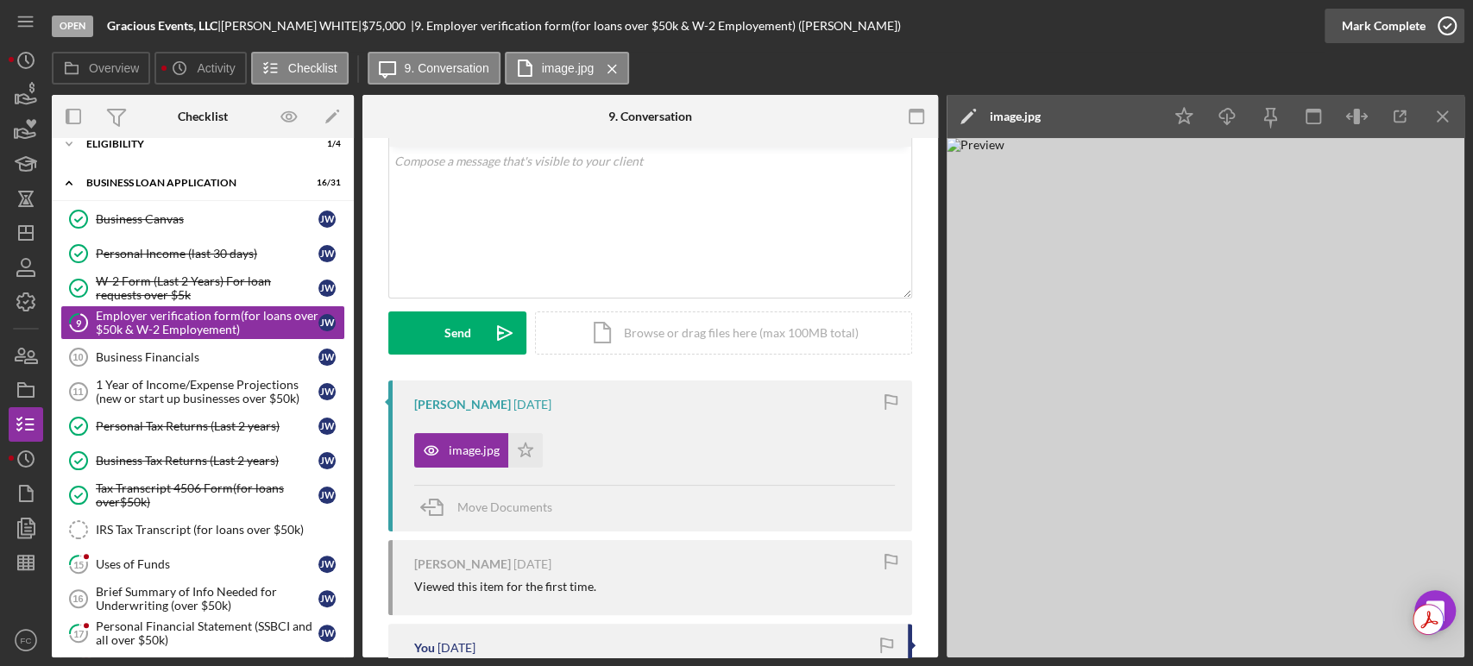
click at [1443, 16] on icon "button" at bounding box center [1446, 25] width 43 height 43
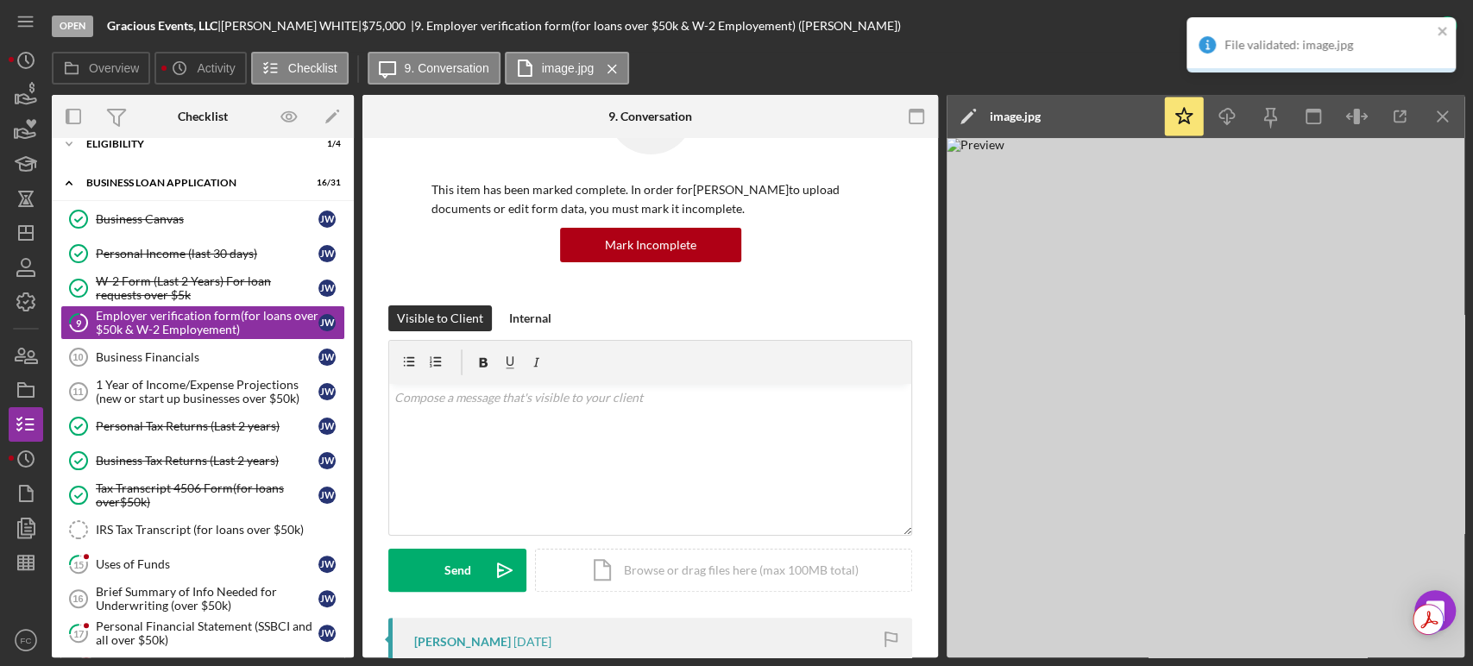
scroll to position [332, 0]
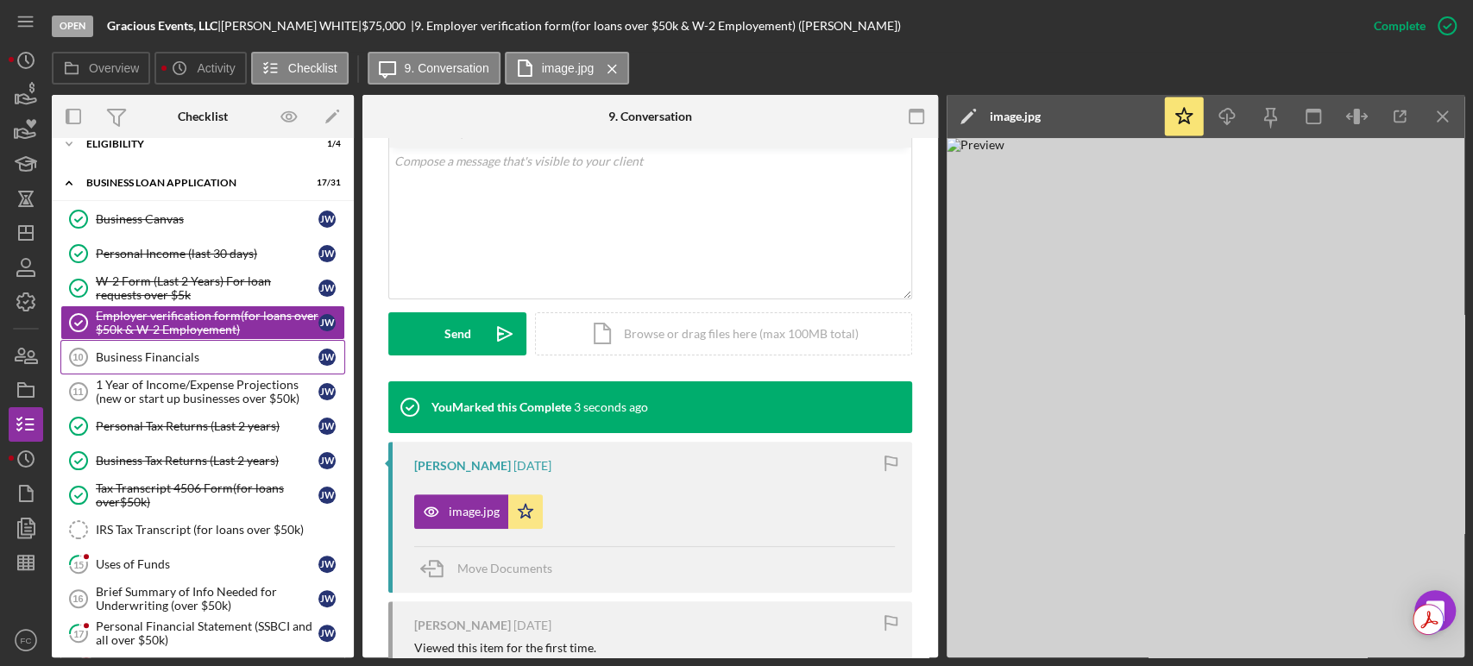
click at [154, 354] on div "Business Financials" at bounding box center [207, 357] width 223 height 14
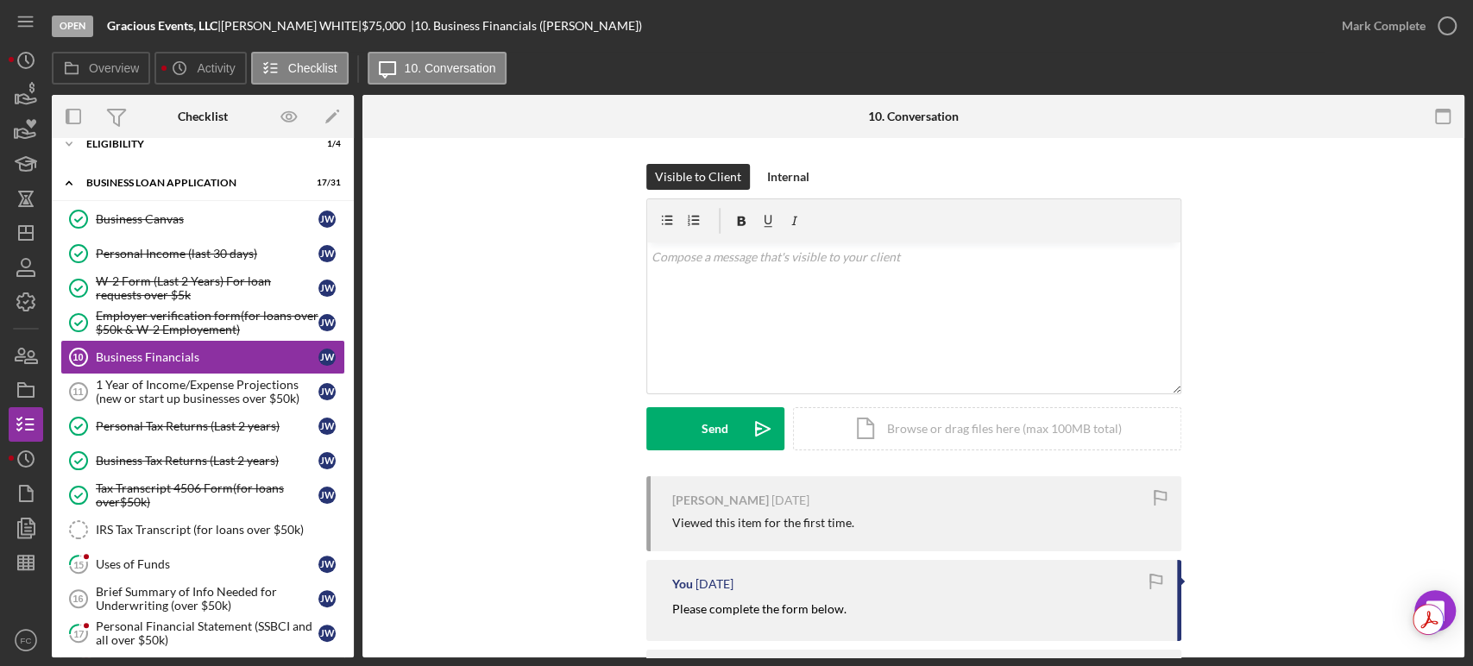
scroll to position [96, 0]
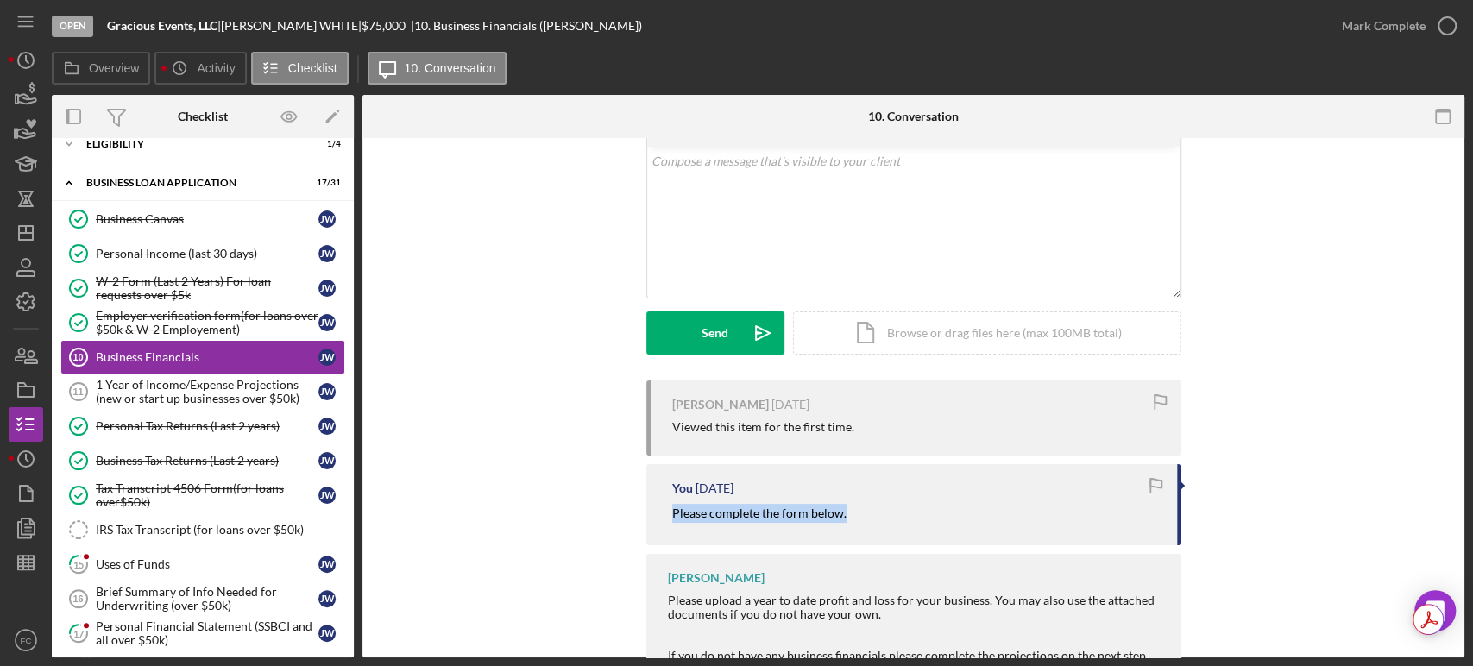
drag, startPoint x: 665, startPoint y: 519, endPoint x: 873, endPoint y: 495, distance: 209.2
click at [898, 505] on div "You [DATE] Please complete the form below." at bounding box center [913, 504] width 535 height 80
copy mark "Please complete the form below."
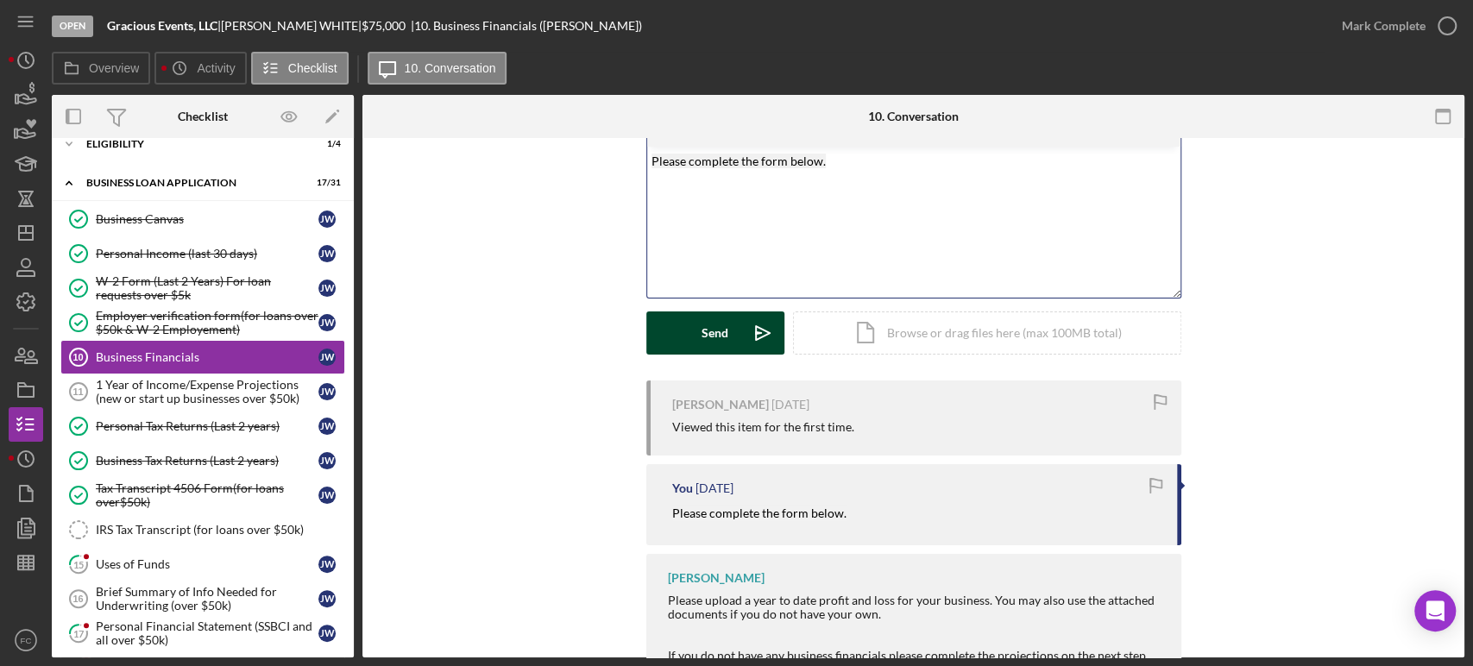
click at [733, 336] on button "Send Icon/icon-invite-send" at bounding box center [715, 332] width 138 height 43
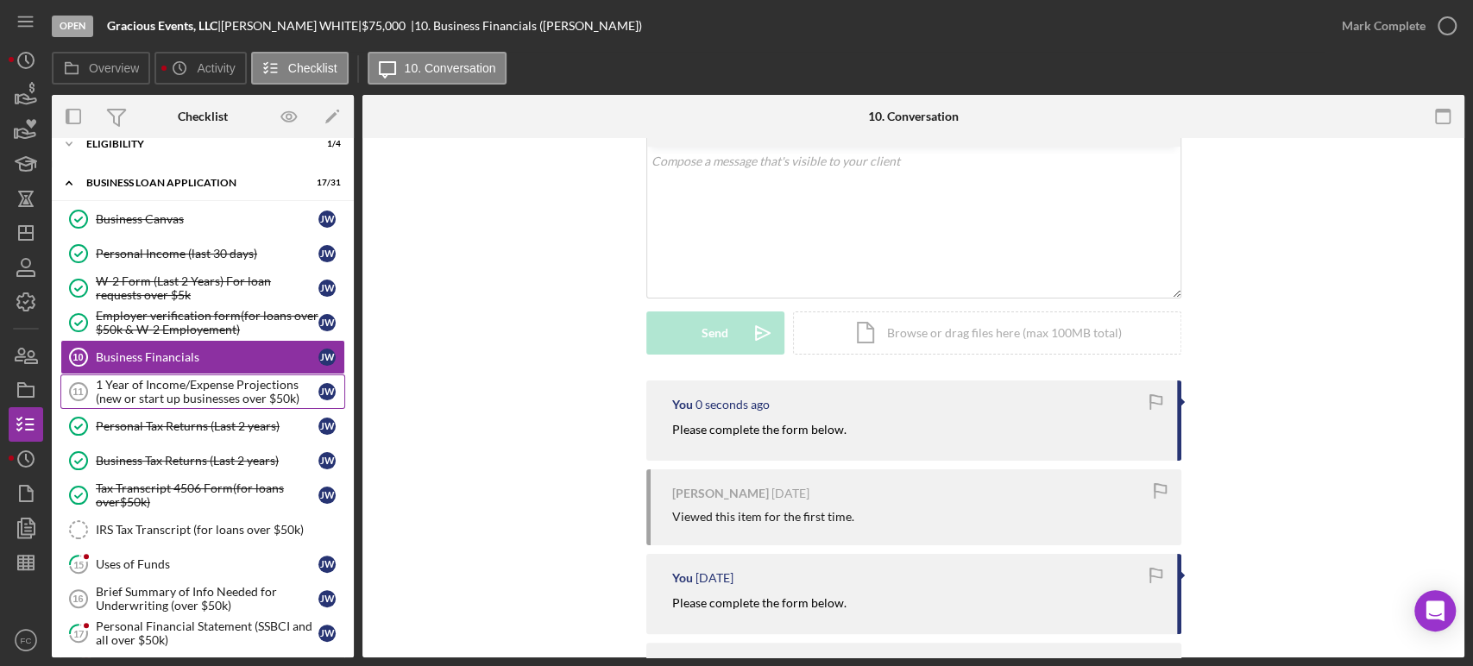
click at [173, 388] on div "1 Year of Income/Expense Projections (new or start up businesses over $50k)" at bounding box center [207, 392] width 223 height 28
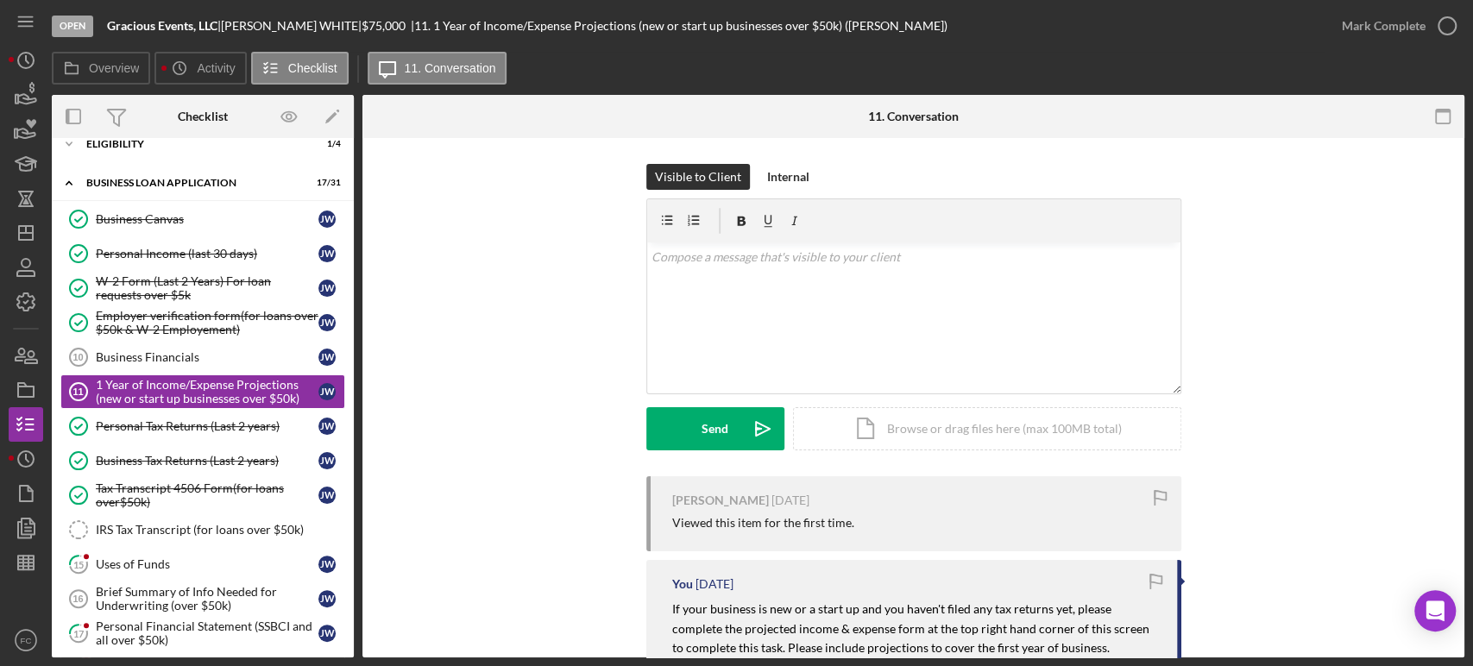
scroll to position [192, 0]
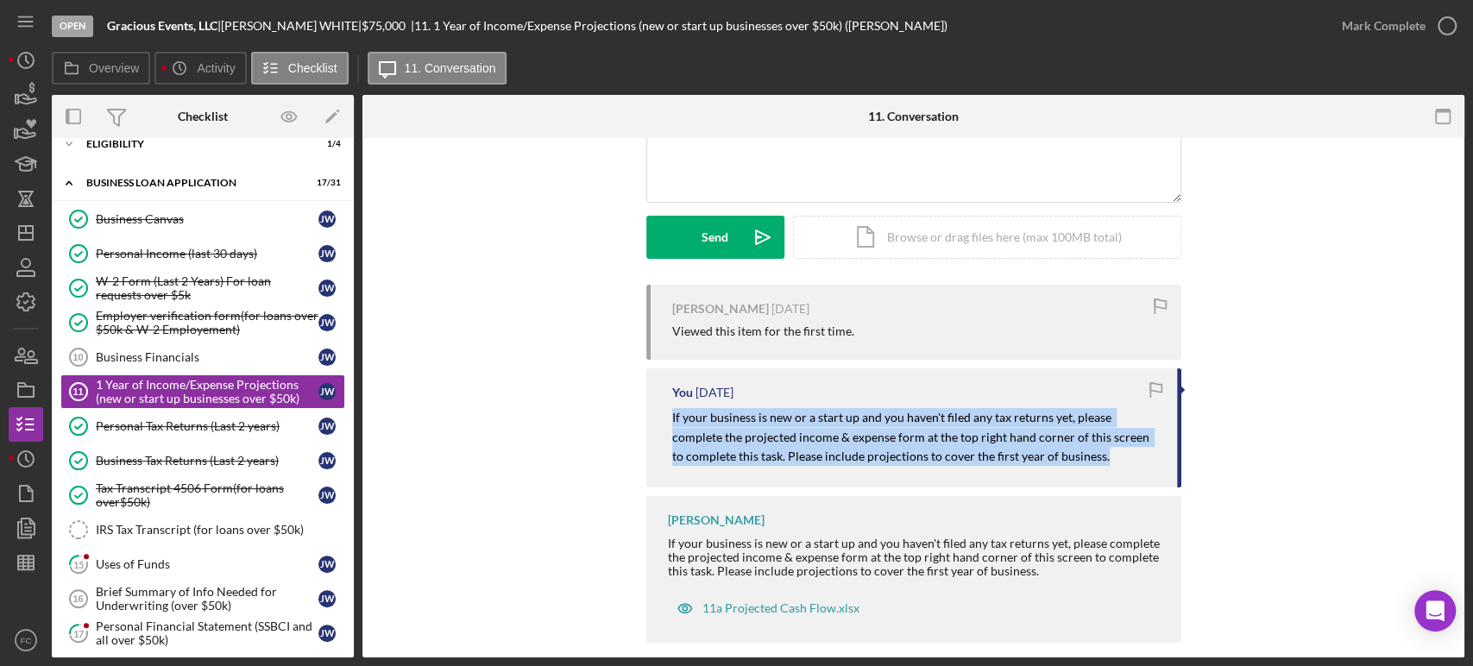
drag, startPoint x: 655, startPoint y: 413, endPoint x: 1009, endPoint y: 406, distance: 353.8
click at [1054, 424] on div "You [DATE] If your business is new or a start up and you haven't filed any tax …" at bounding box center [913, 427] width 535 height 119
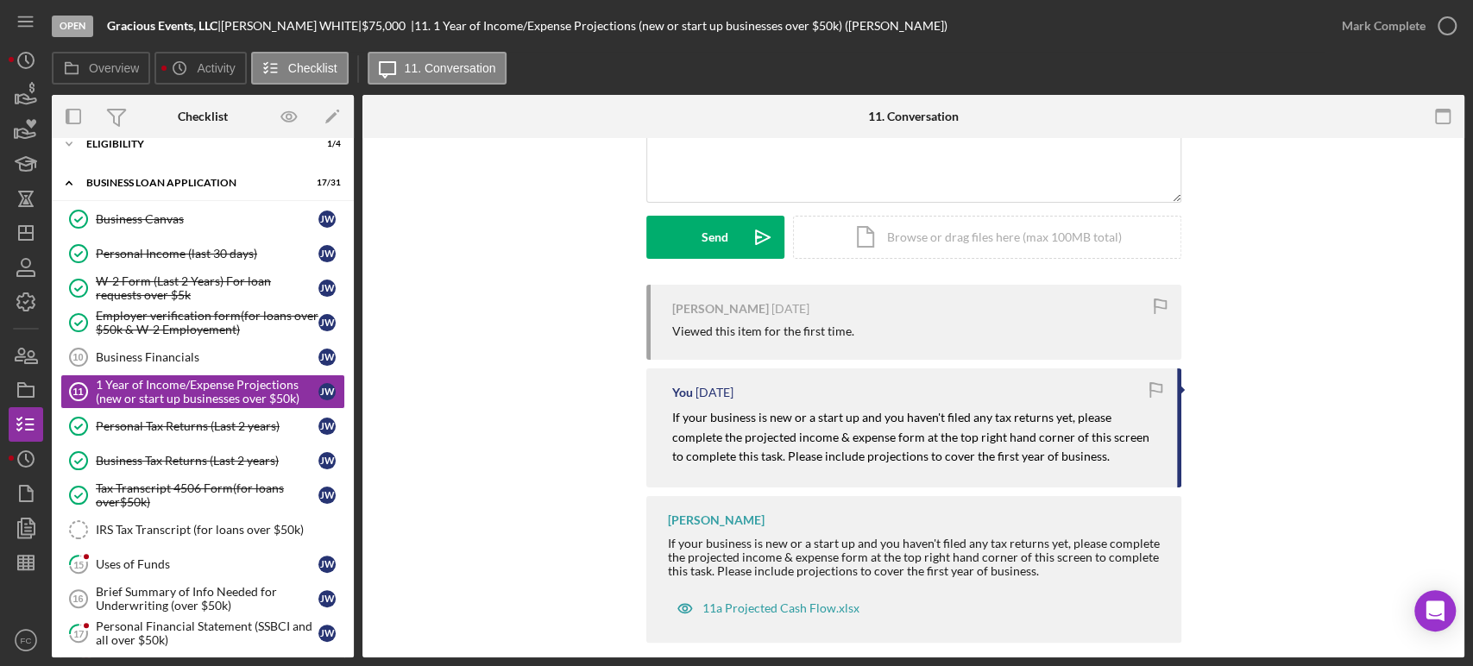
drag, startPoint x: 701, startPoint y: 485, endPoint x: 671, endPoint y: 465, distance: 36.1
click at [700, 486] on div "You [DATE] If your business is new or a start up and you haven't filed any tax …" at bounding box center [913, 427] width 535 height 119
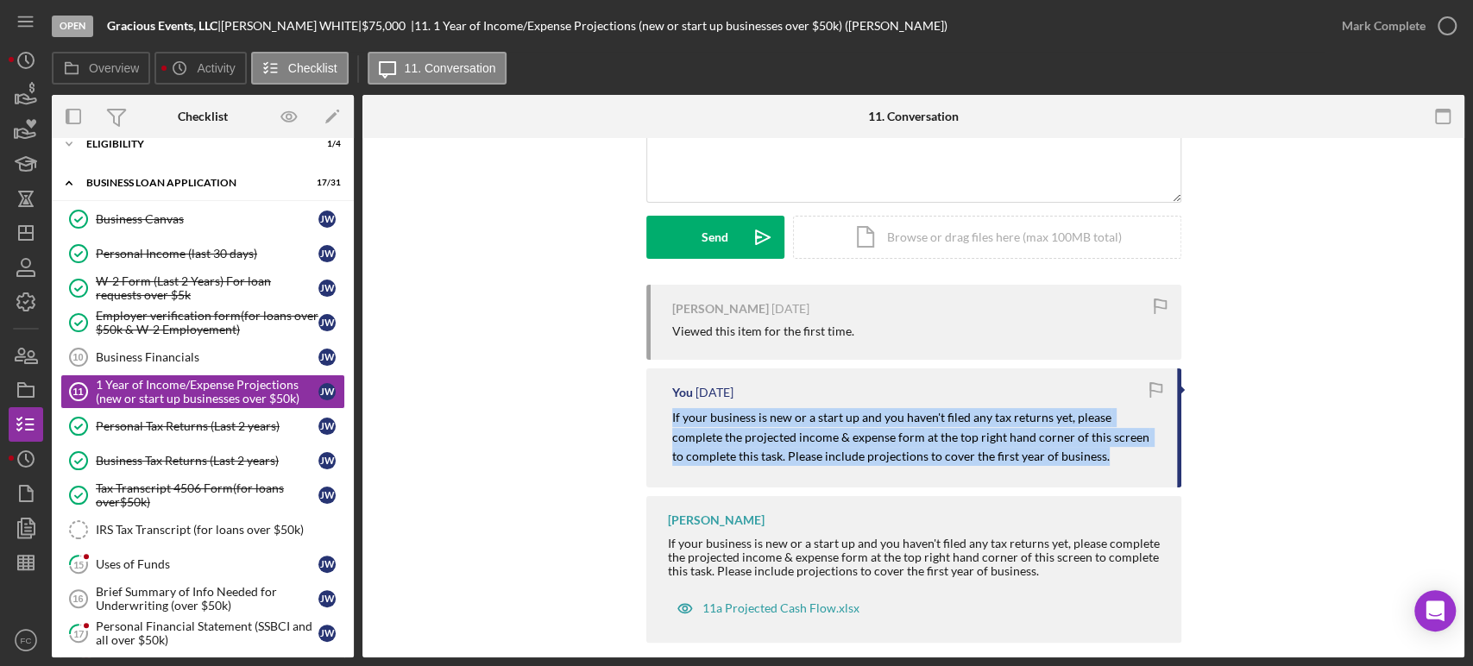
drag, startPoint x: 663, startPoint y: 415, endPoint x: 994, endPoint y: 437, distance: 332.1
click at [1060, 458] on div "You [DATE] If your business is new or a start up and you haven't filed any tax …" at bounding box center [913, 427] width 535 height 119
copy mark "If your business is new or a start up and you haven't filed any tax returns yet…"
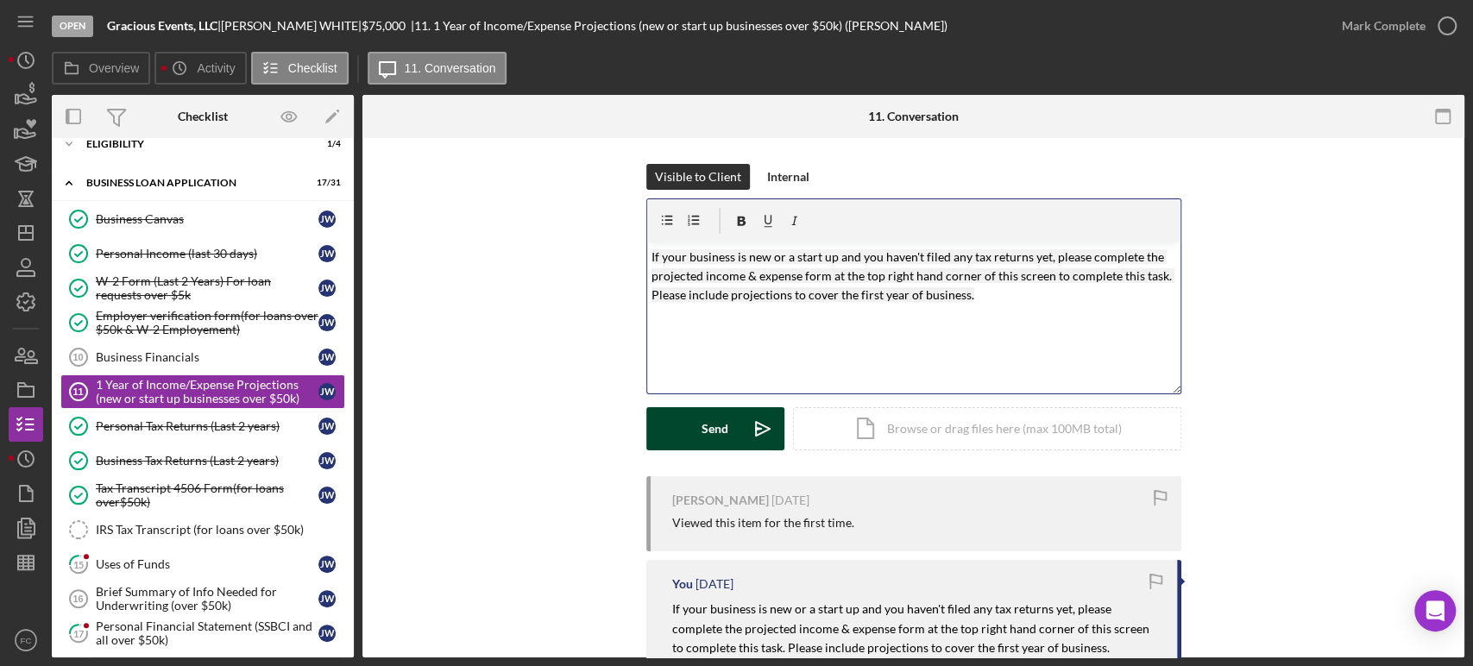
click at [711, 413] on div "Send" at bounding box center [714, 428] width 27 height 43
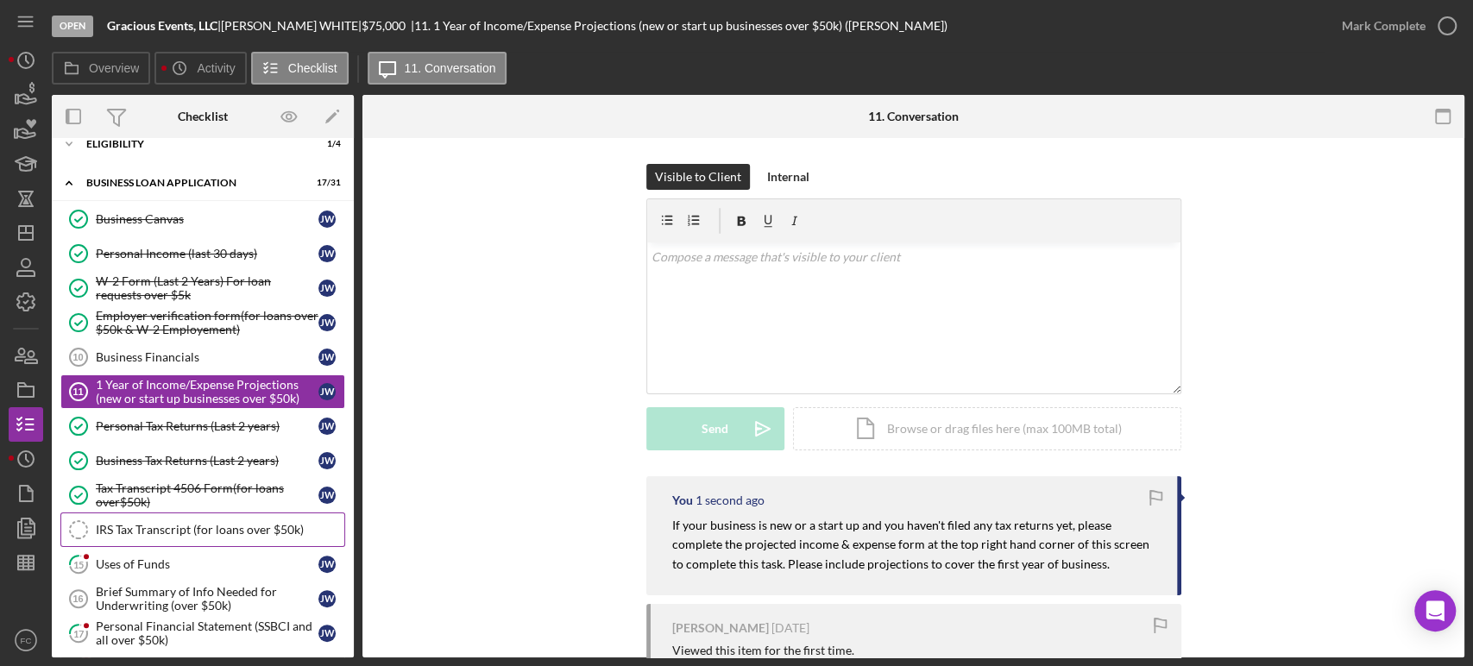
scroll to position [154, 0]
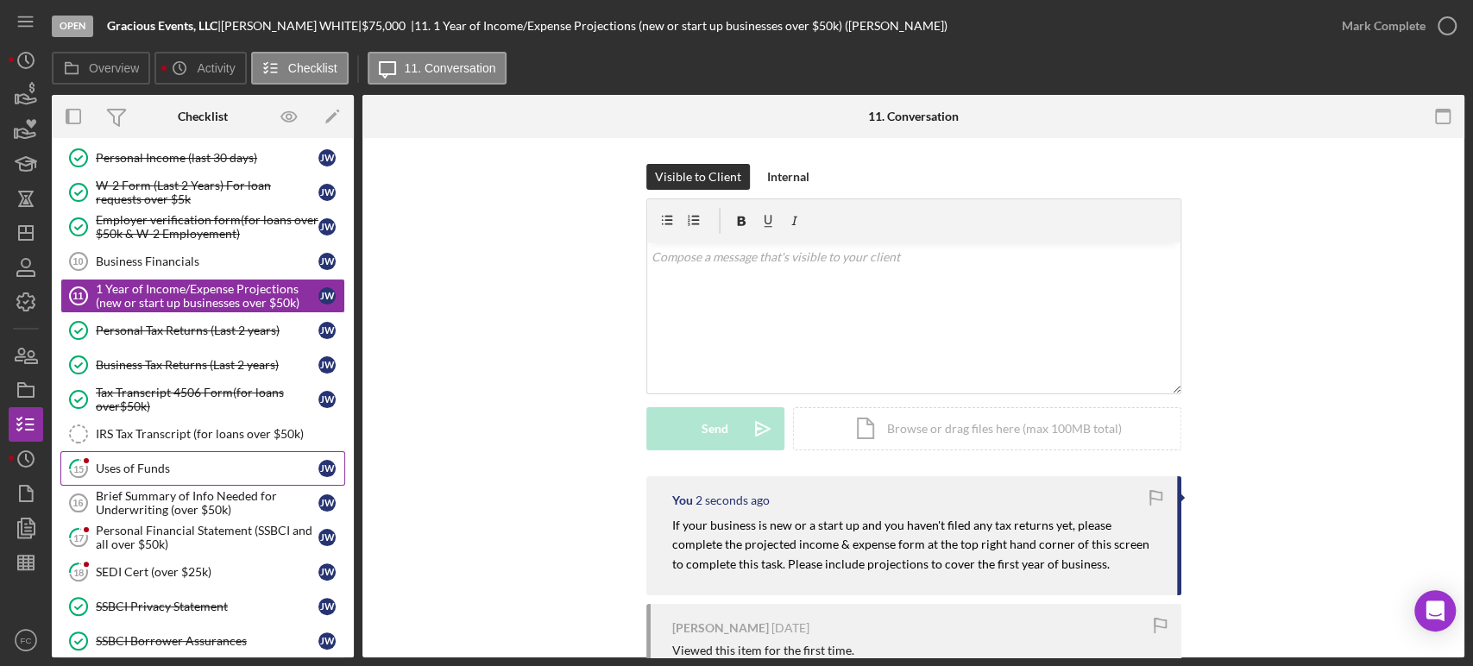
click at [160, 451] on link "15 Uses of Funds [PERSON_NAME]" at bounding box center [202, 468] width 285 height 35
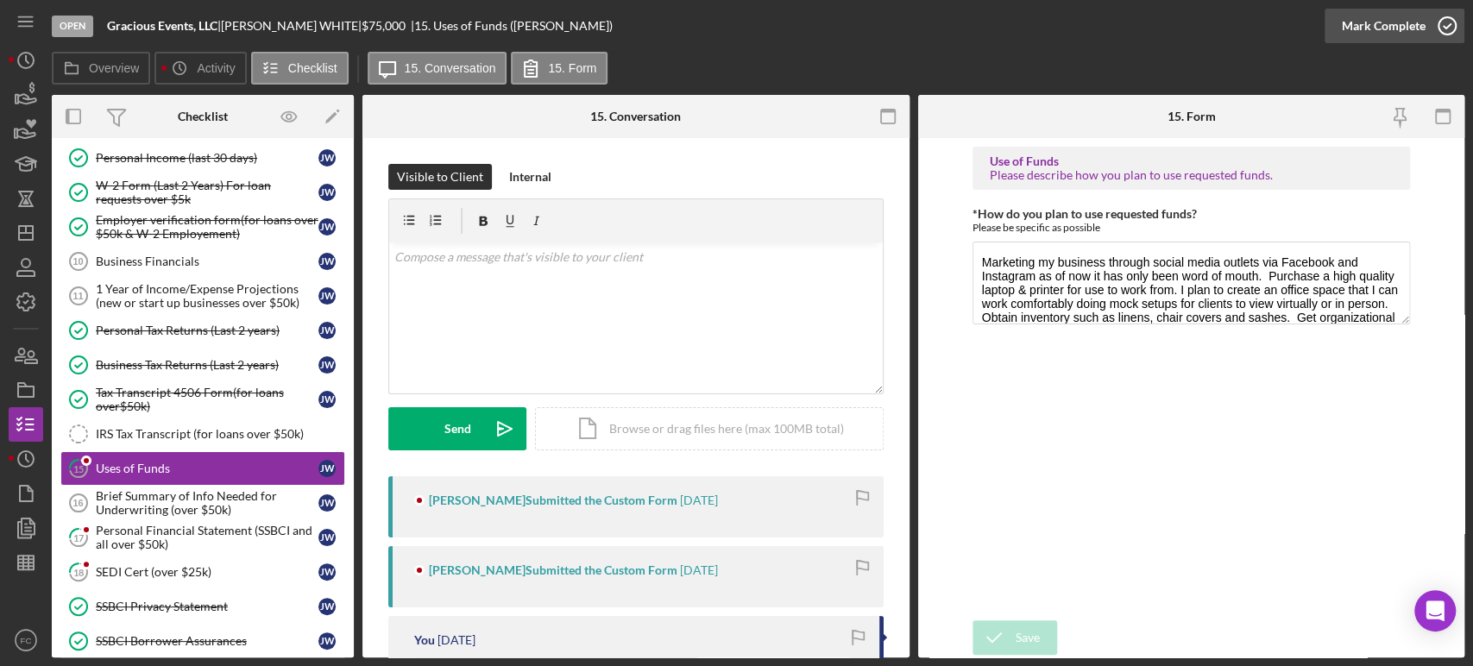
drag, startPoint x: 1417, startPoint y: 125, endPoint x: 1448, endPoint y: 24, distance: 105.6
click at [1448, 23] on icon "button" at bounding box center [1446, 25] width 43 height 43
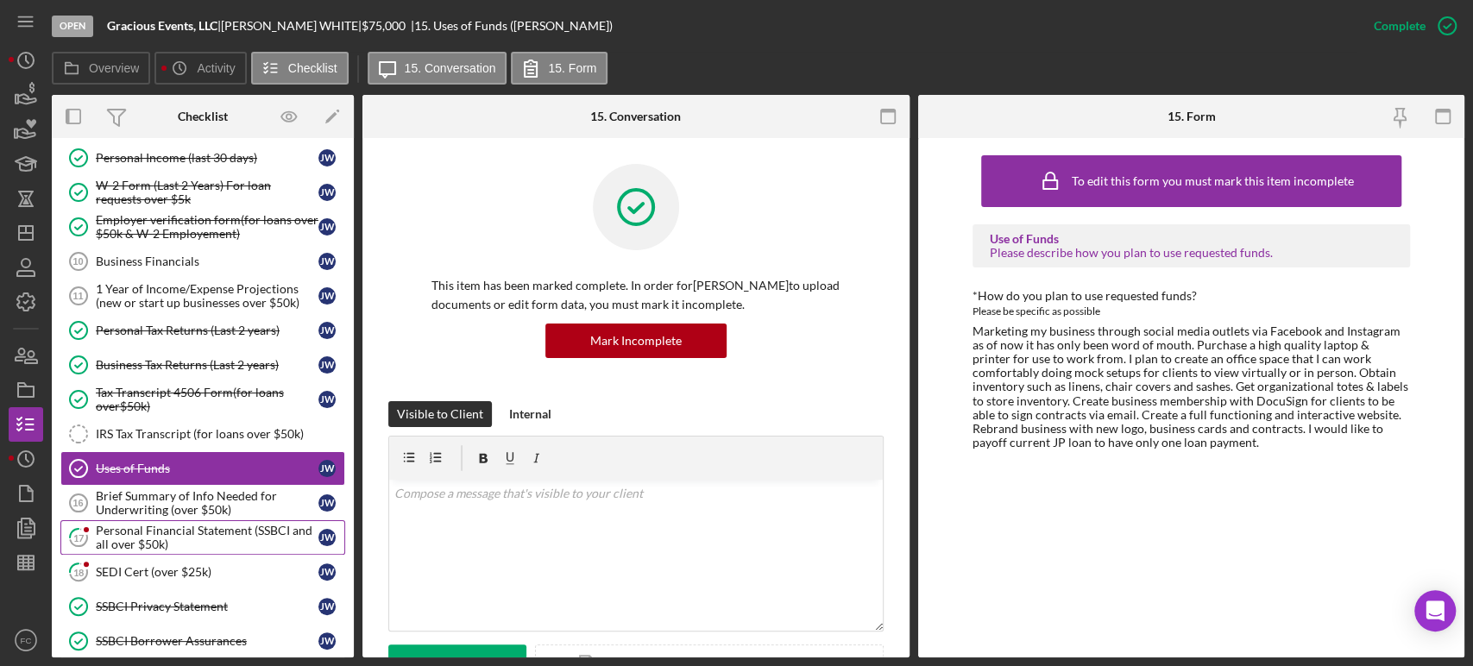
click at [110, 538] on div "Personal Financial Statement (SSBCI and all over $50k)" at bounding box center [207, 538] width 223 height 28
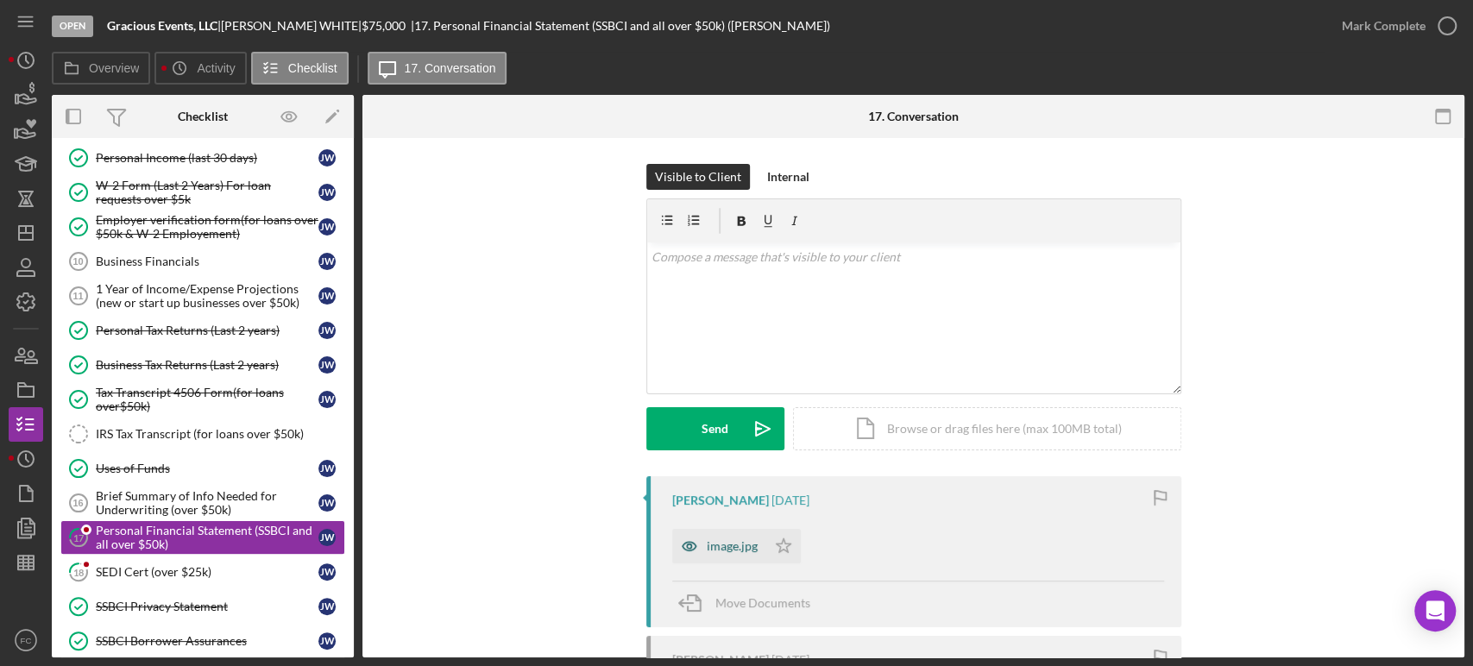
click at [726, 549] on div "image.jpg" at bounding box center [732, 546] width 51 height 14
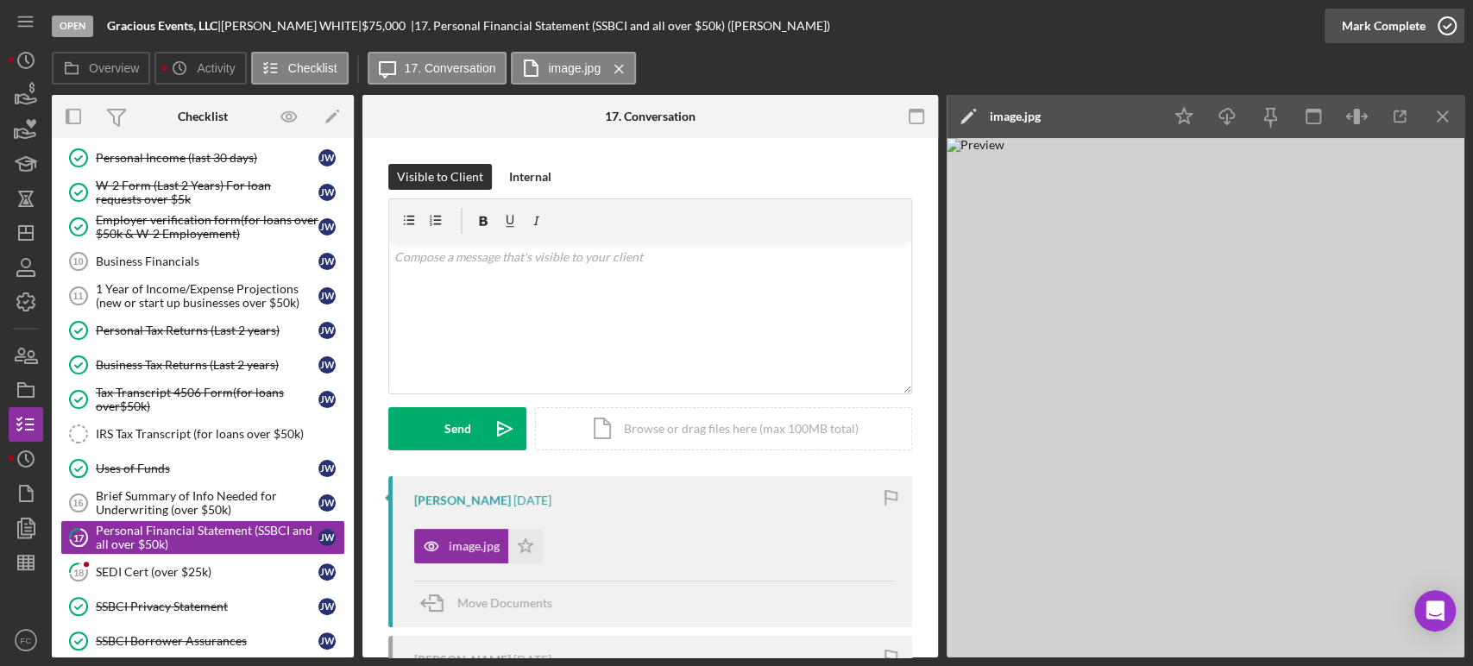
click at [1449, 22] on icon "button" at bounding box center [1446, 25] width 43 height 43
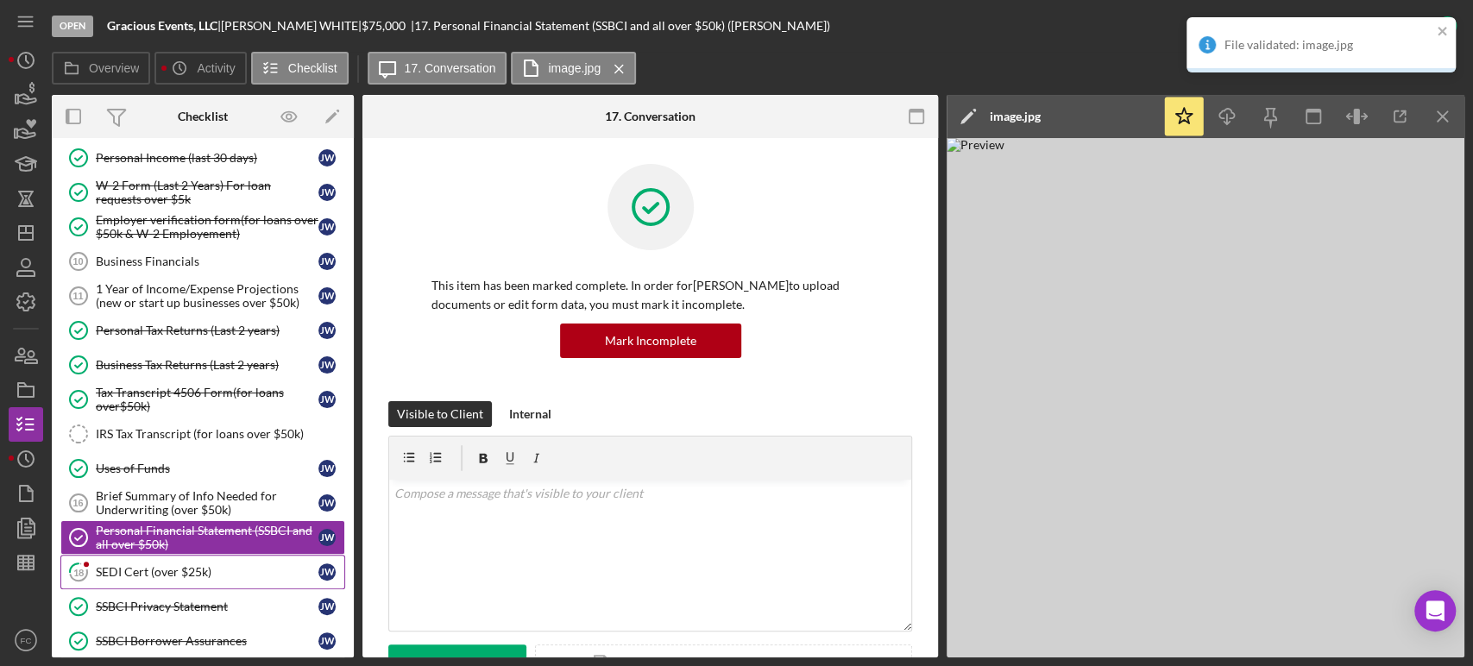
click at [154, 565] on div "SEDI Cert (over $25k)" at bounding box center [207, 572] width 223 height 14
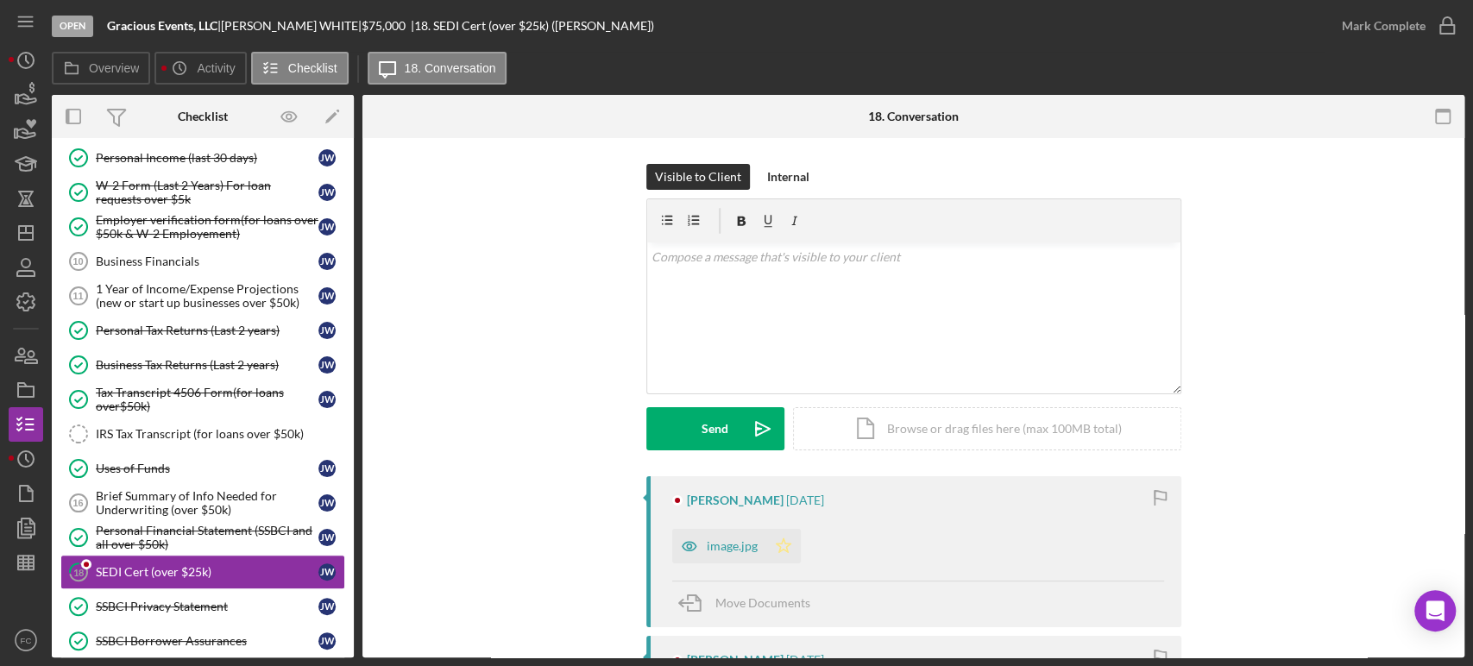
click at [778, 551] on icon "Icon/Star" at bounding box center [783, 546] width 35 height 35
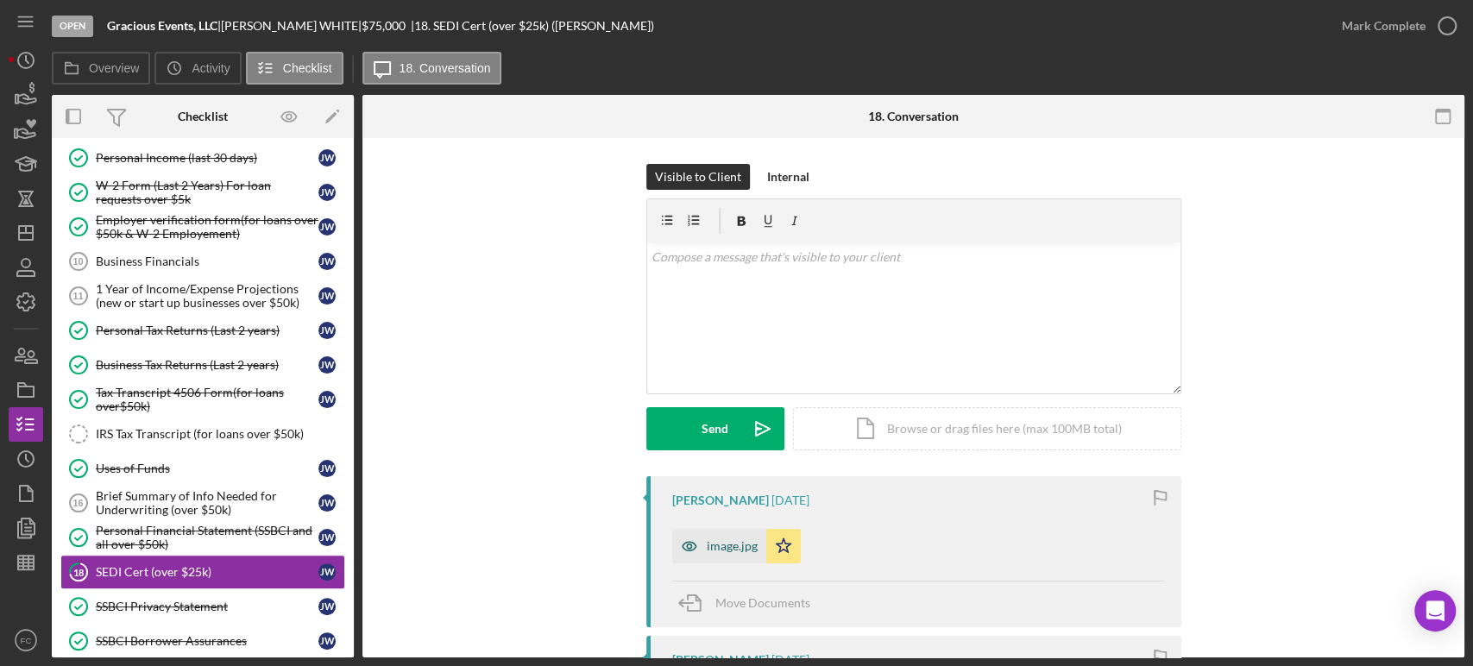
click at [733, 557] on div "image.jpg" at bounding box center [719, 546] width 94 height 35
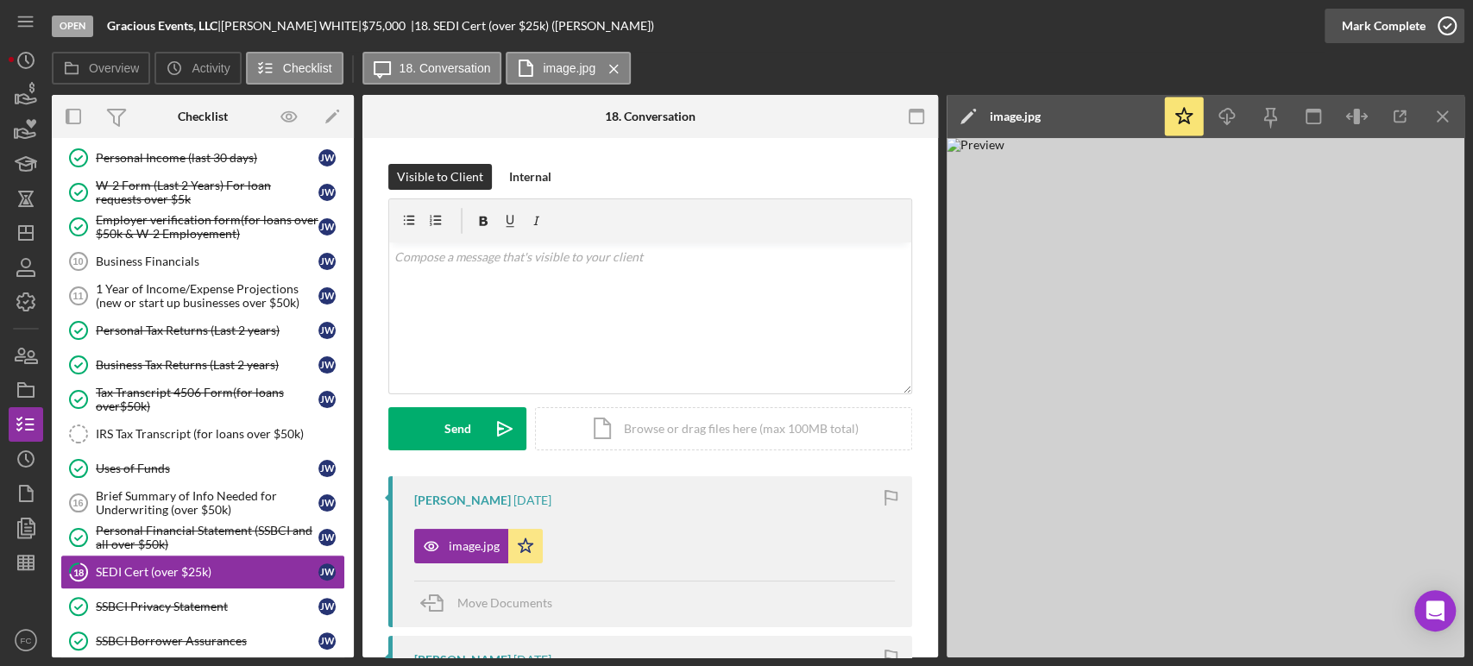
click at [1449, 26] on icon "button" at bounding box center [1446, 25] width 43 height 43
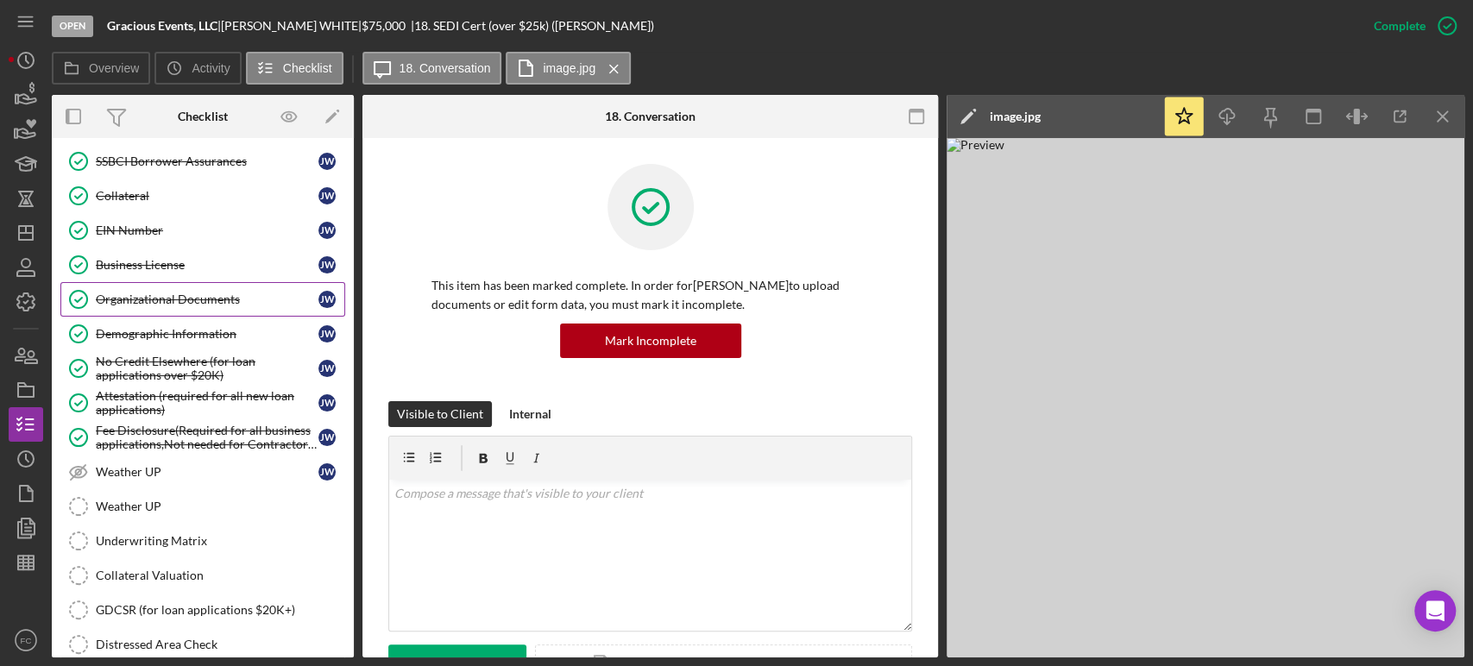
scroll to position [729, 0]
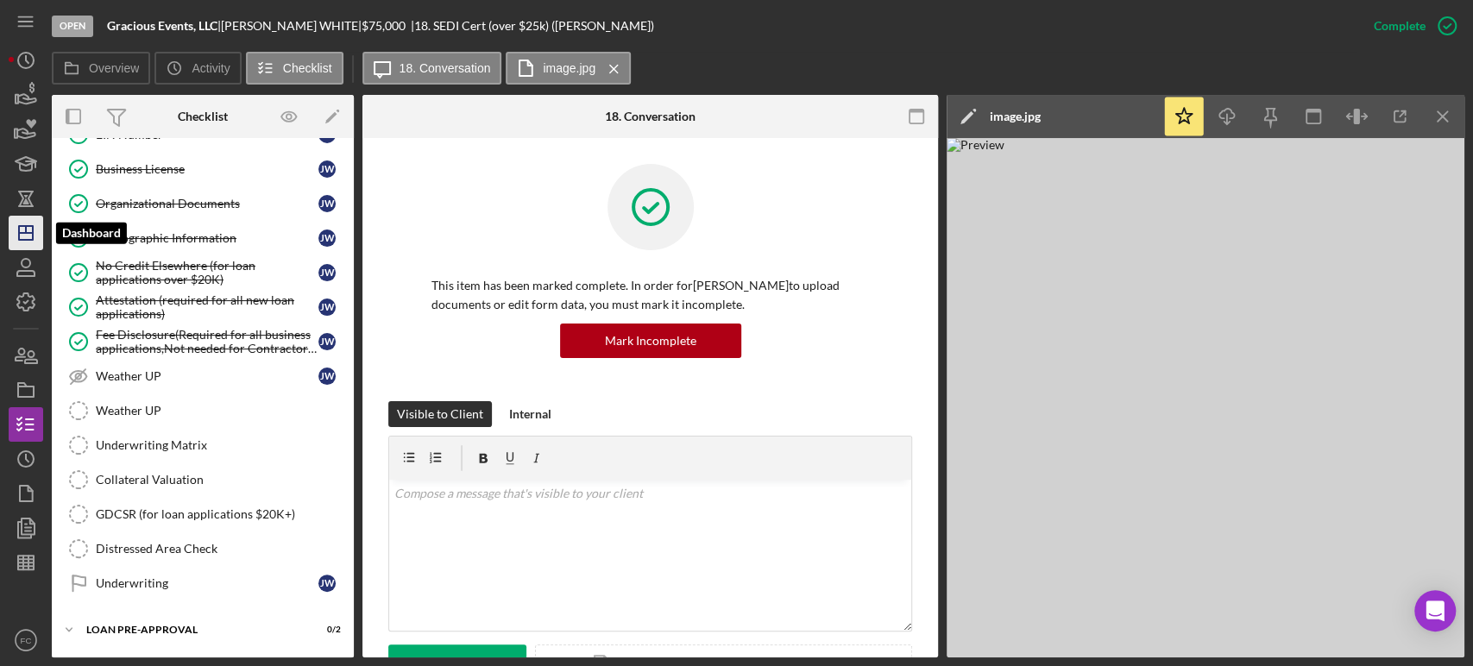
click at [16, 232] on icon "Icon/Dashboard" at bounding box center [25, 232] width 43 height 43
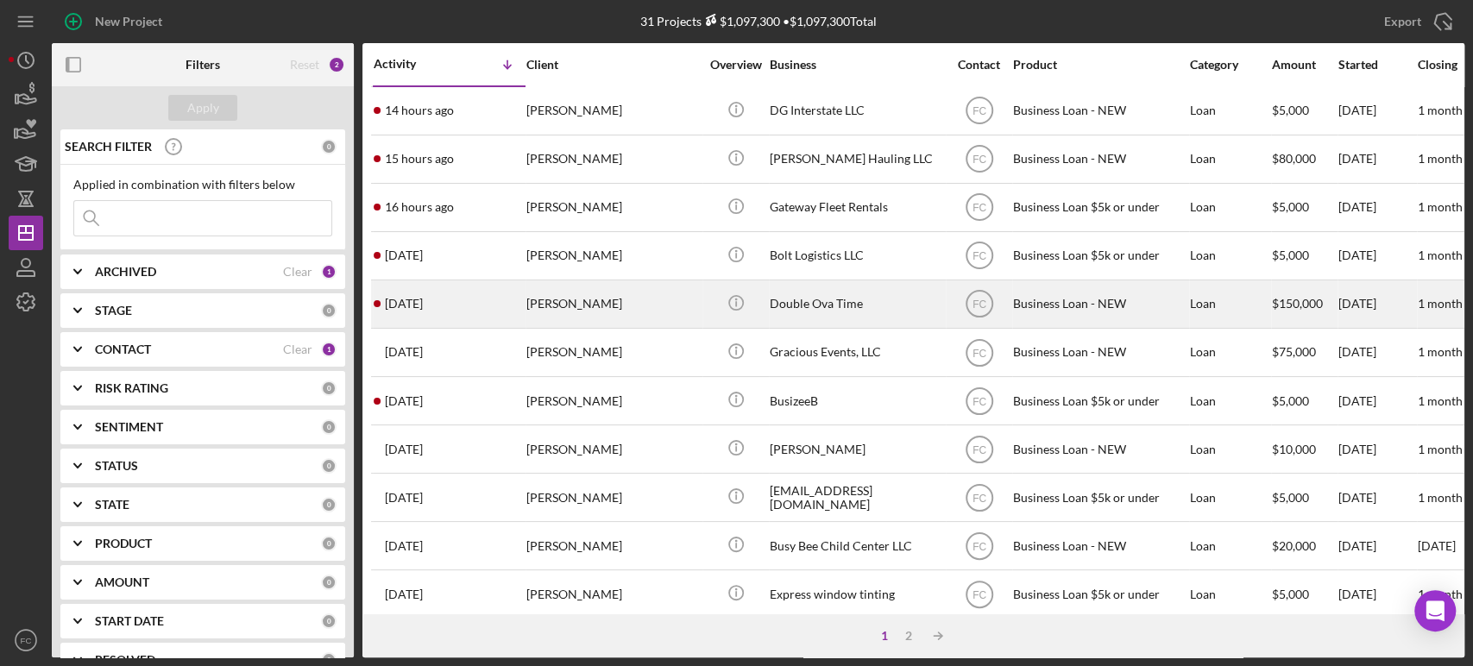
click at [455, 311] on div "[DATE] [PERSON_NAME]" at bounding box center [449, 304] width 151 height 46
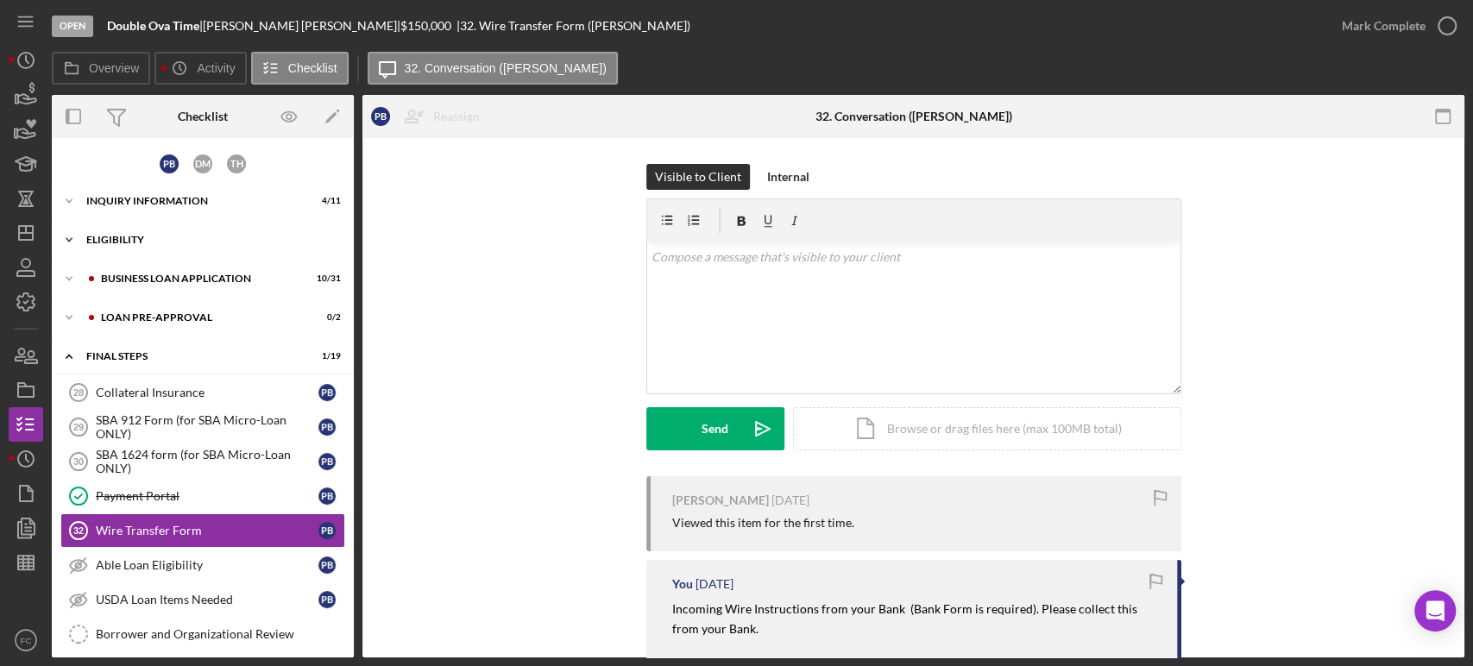
click at [150, 241] on div "ELIGIBILITY" at bounding box center [209, 240] width 246 height 10
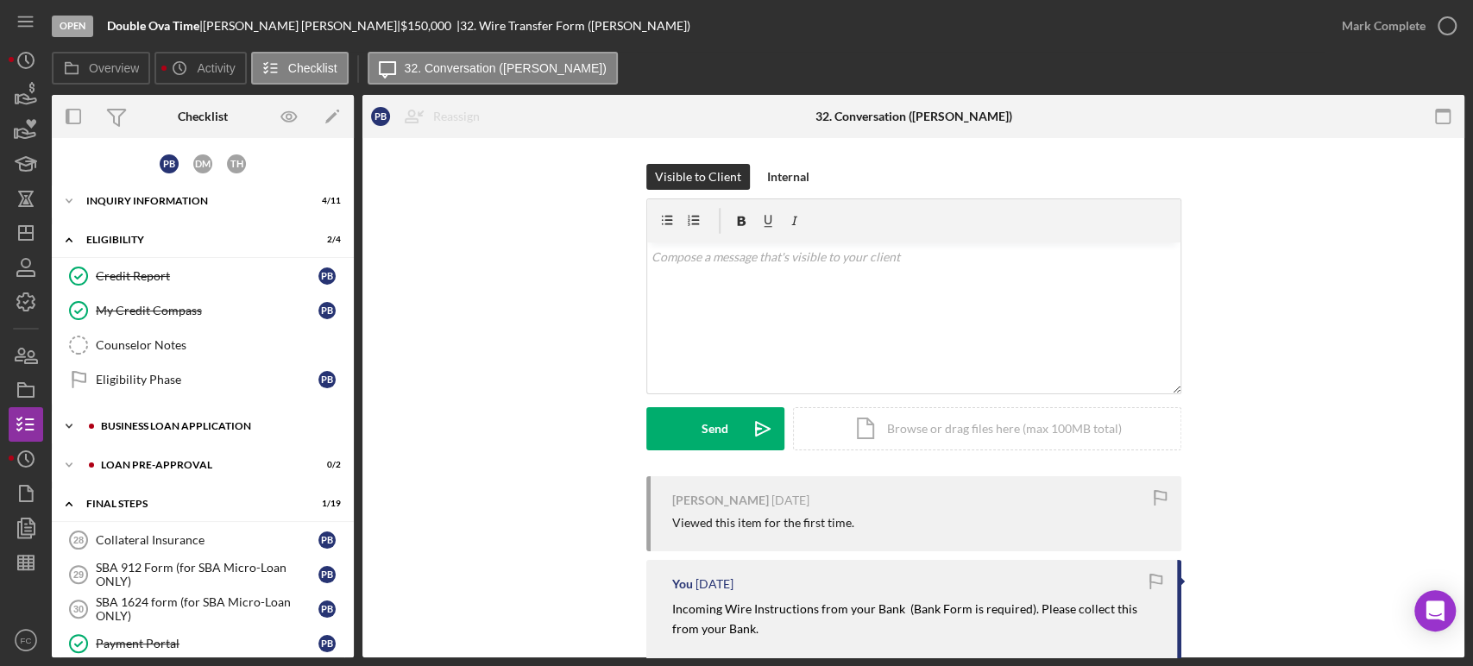
click at [133, 416] on div "Icon/Expander BUSINESS LOAN APPLICATION 10 / 31" at bounding box center [203, 426] width 302 height 35
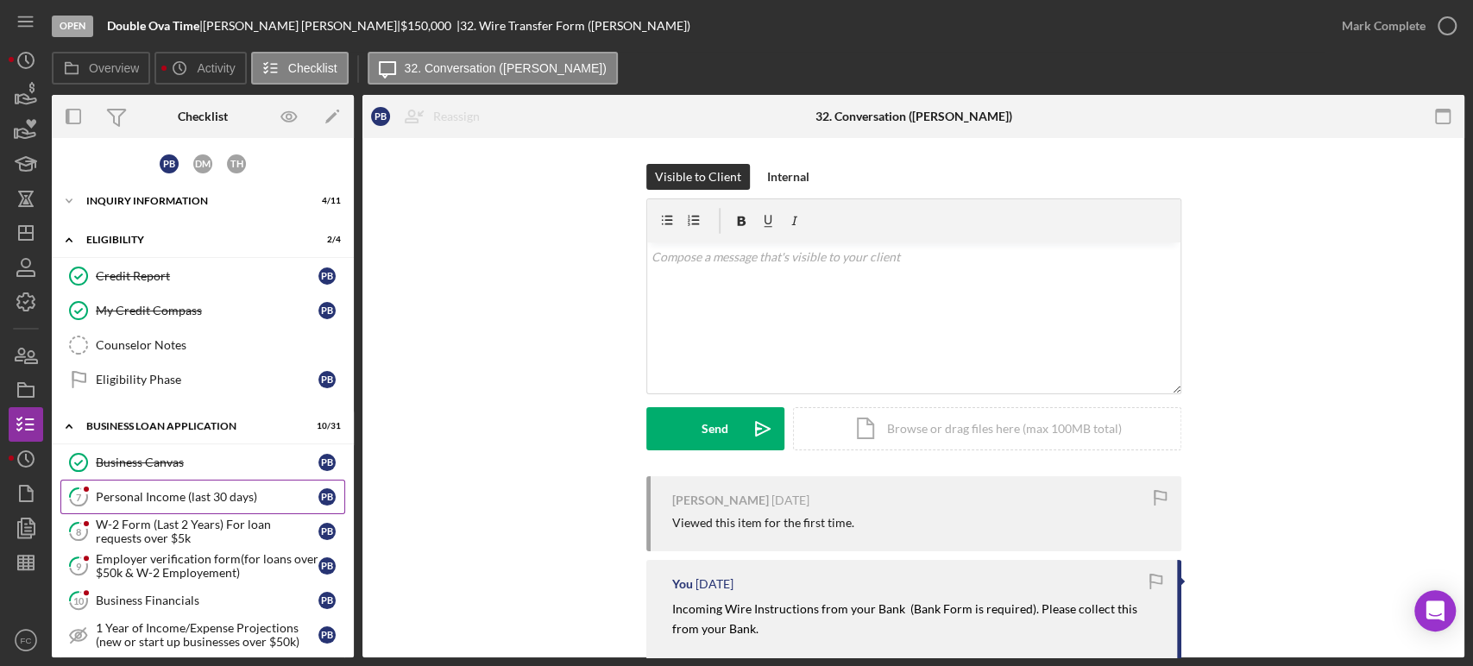
click at [131, 496] on div "Personal Income (last 30 days)" at bounding box center [207, 497] width 223 height 14
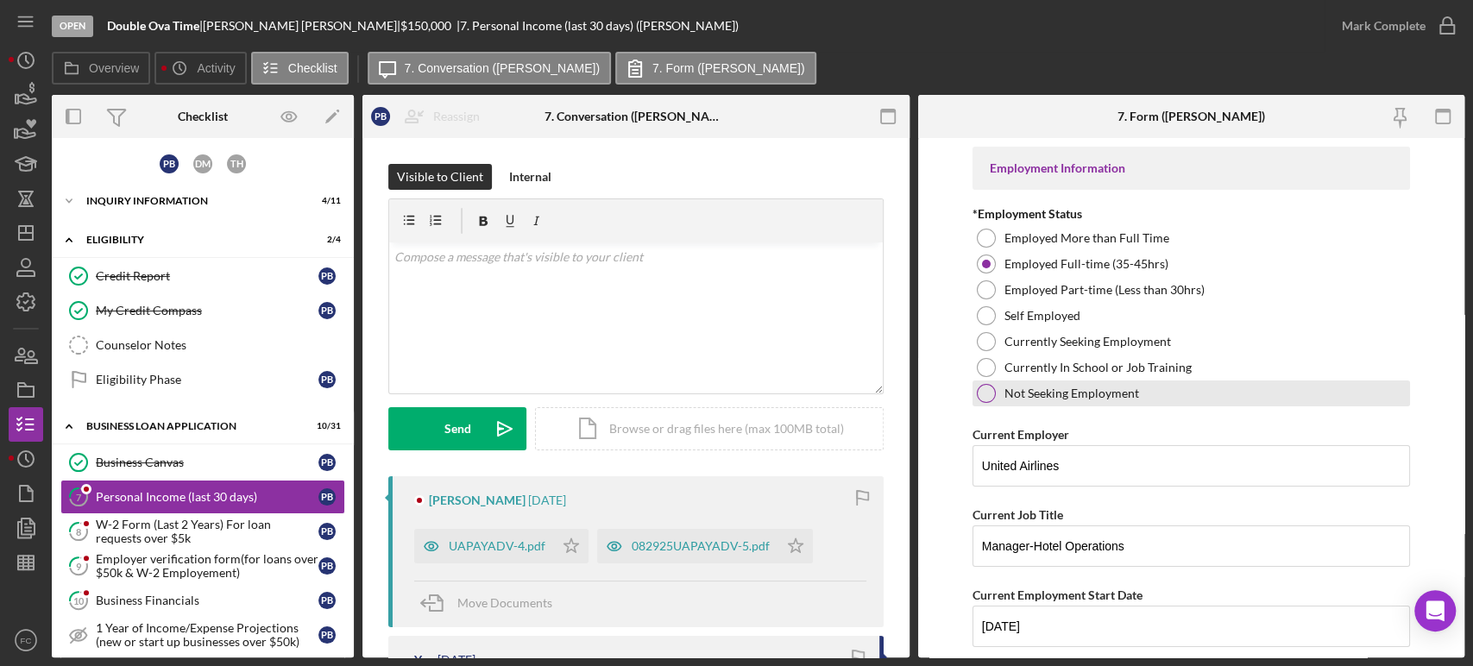
scroll to position [96, 0]
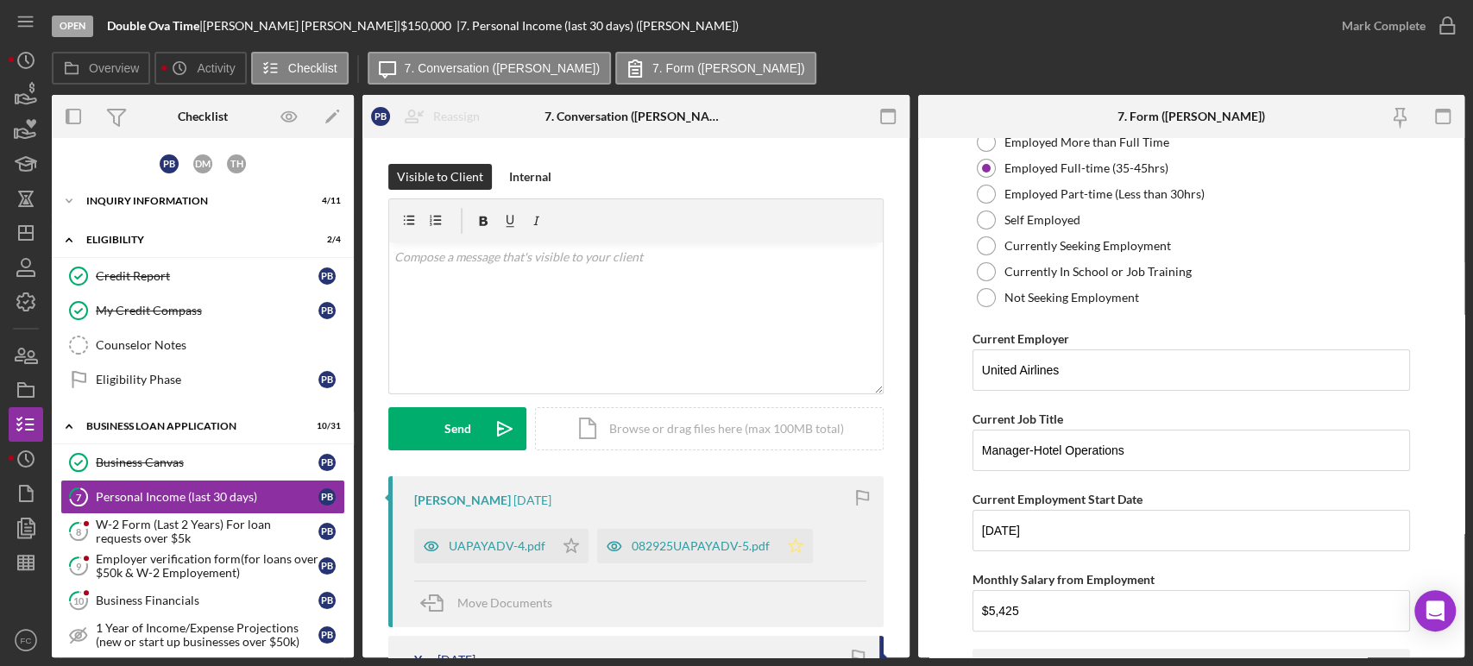
click at [790, 544] on icon "Icon/Star" at bounding box center [795, 546] width 35 height 35
click at [573, 543] on icon "Icon/Star" at bounding box center [571, 546] width 35 height 35
click at [1449, 24] on icon "button" at bounding box center [1446, 25] width 43 height 43
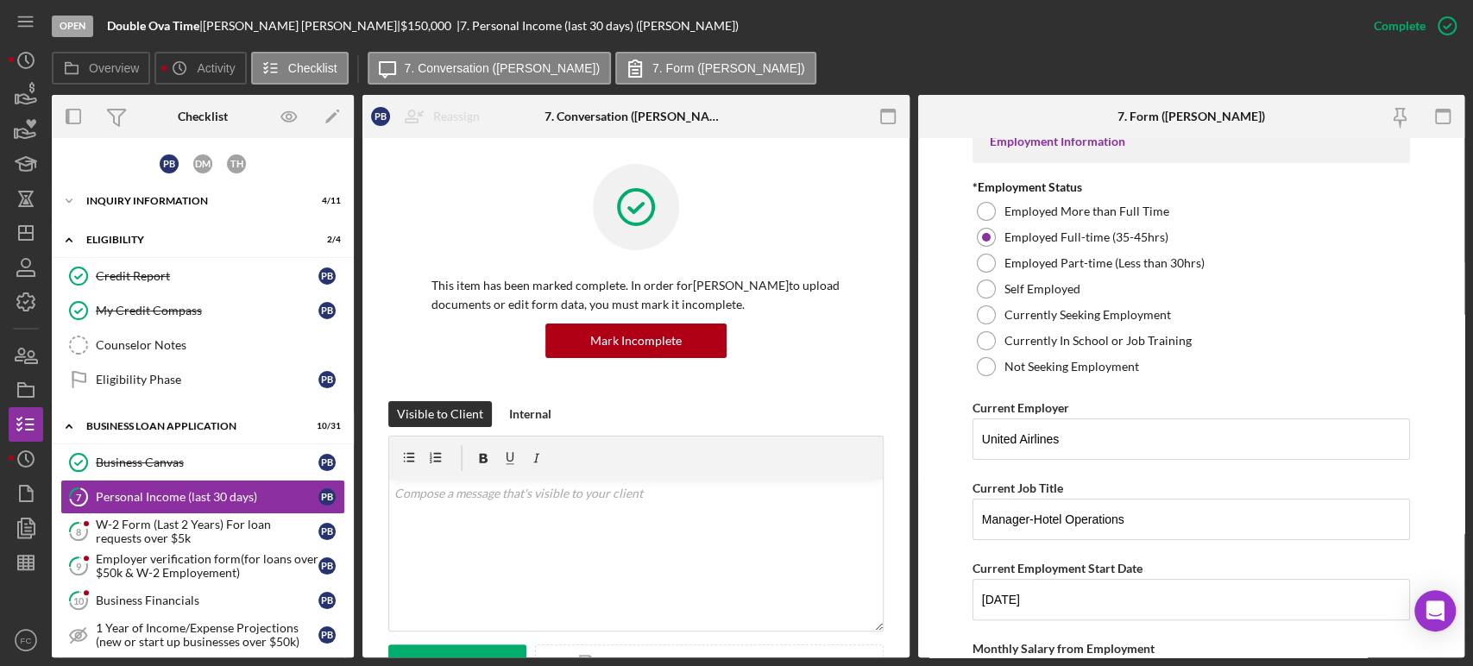
scroll to position [165, 0]
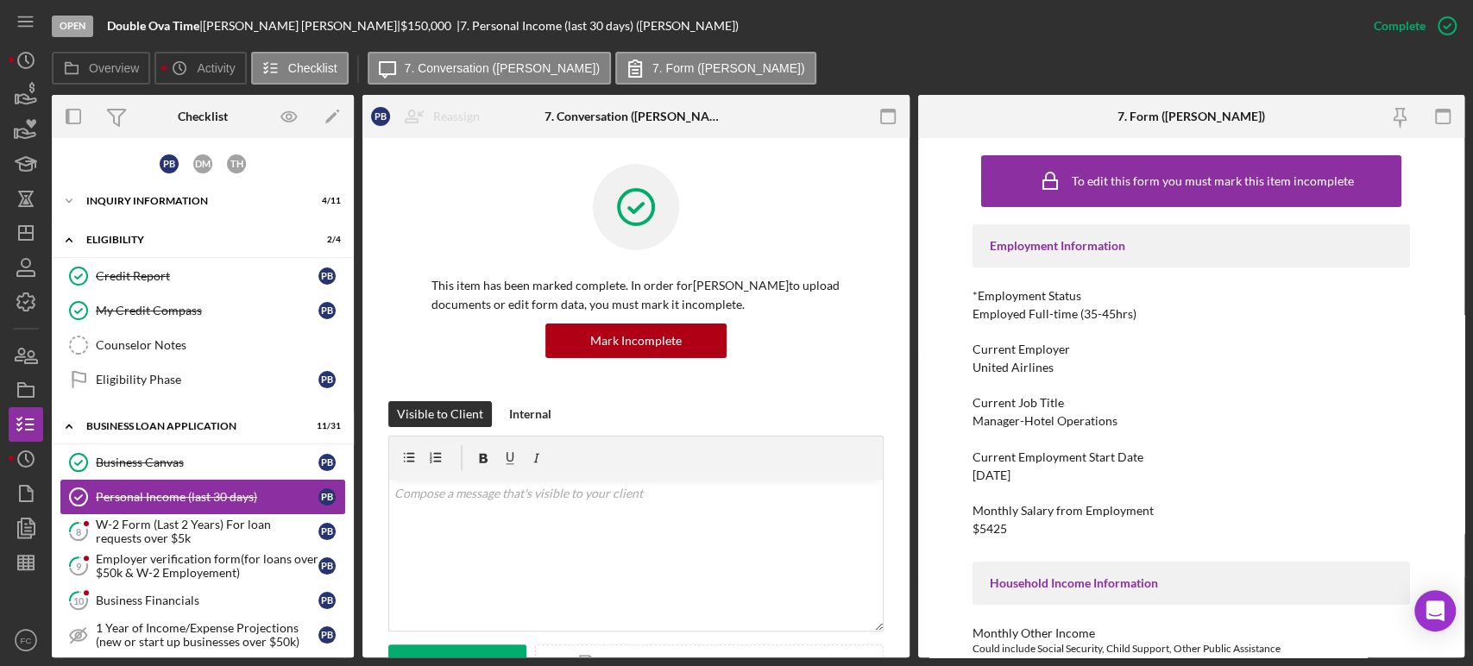
drag, startPoint x: 137, startPoint y: 534, endPoint x: 216, endPoint y: 497, distance: 86.8
click at [137, 531] on div "W-2 Form (Last 2 Years) For loan requests over $5k" at bounding box center [207, 532] width 223 height 28
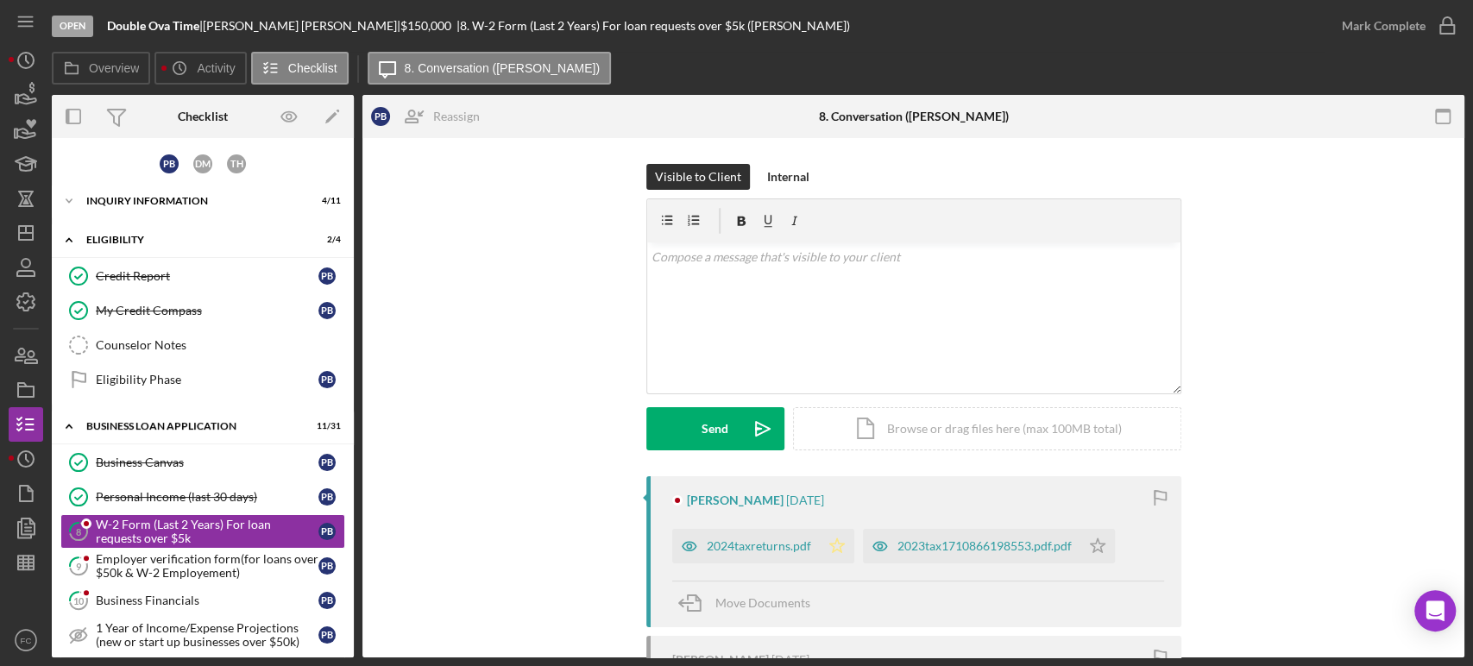
click at [846, 539] on icon "Icon/Star" at bounding box center [837, 546] width 35 height 35
click at [1090, 547] on icon "Icon/Star" at bounding box center [1097, 546] width 35 height 35
click at [1445, 26] on icon "button" at bounding box center [1446, 25] width 43 height 43
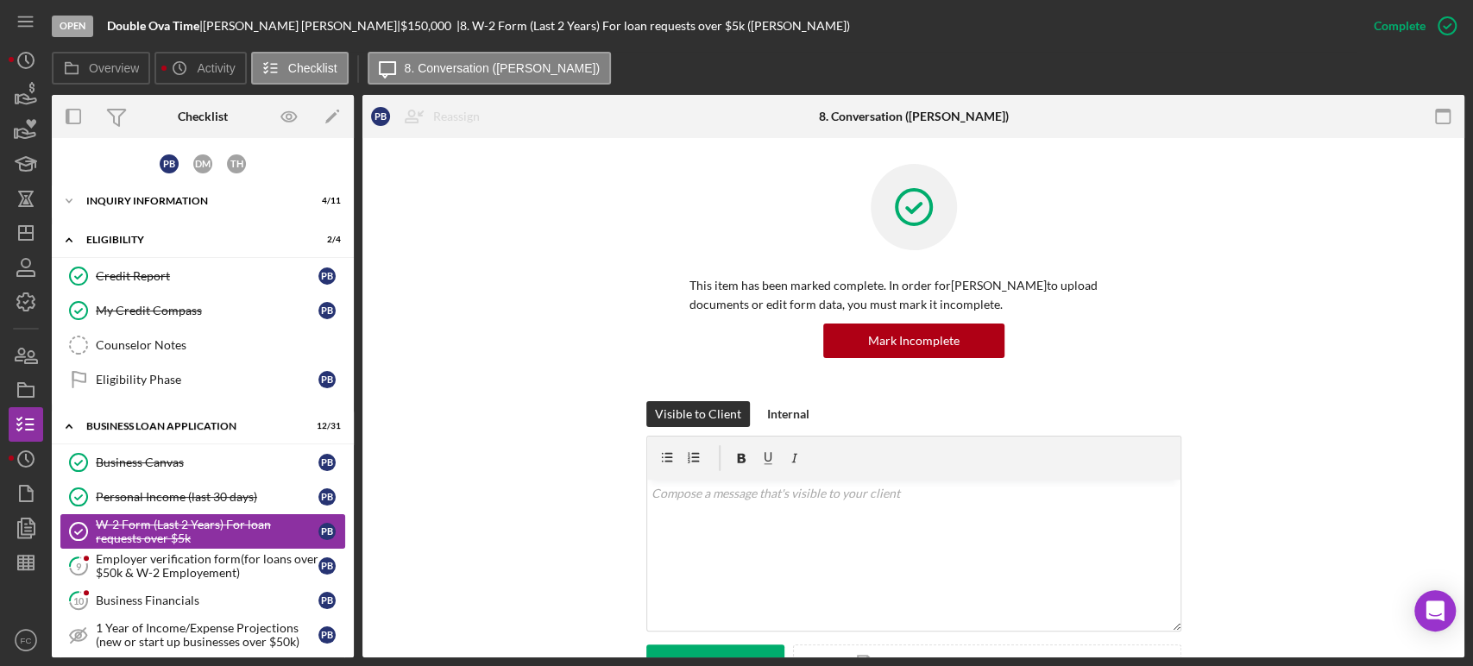
scroll to position [287, 0]
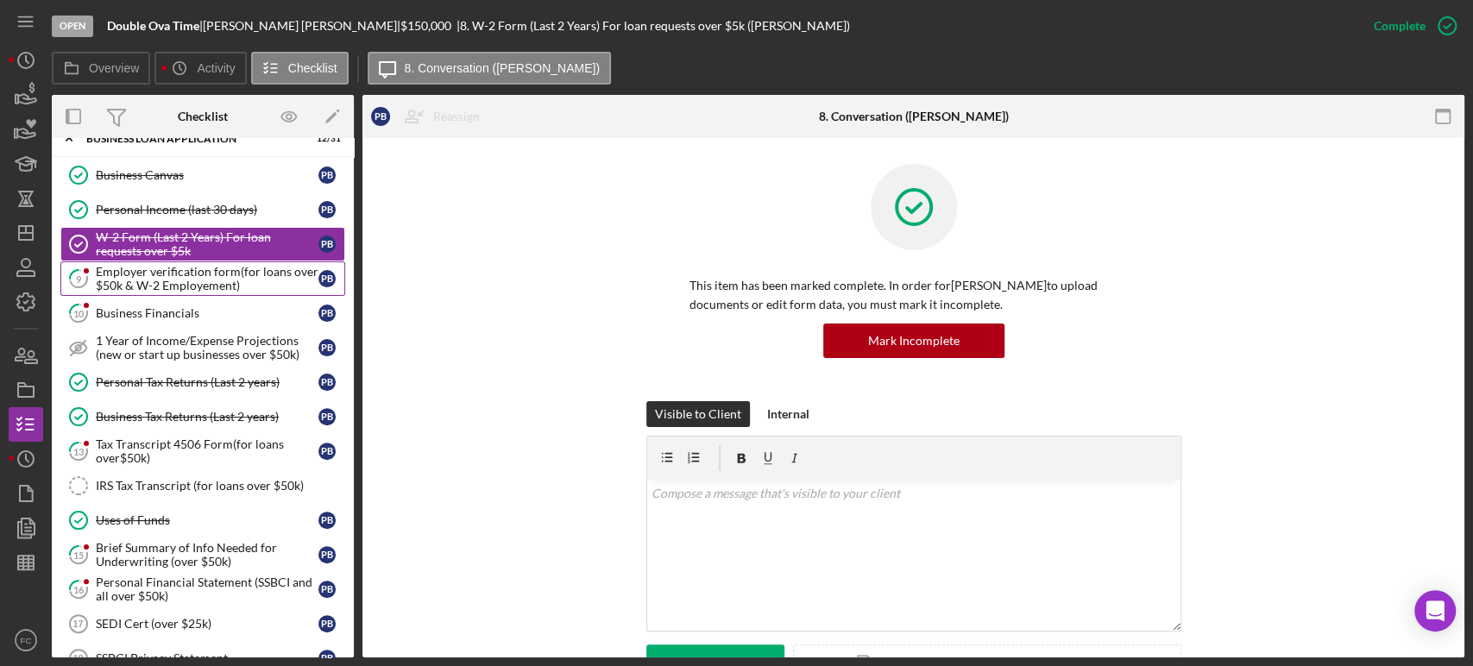
click at [97, 286] on icon "9" at bounding box center [78, 278] width 43 height 43
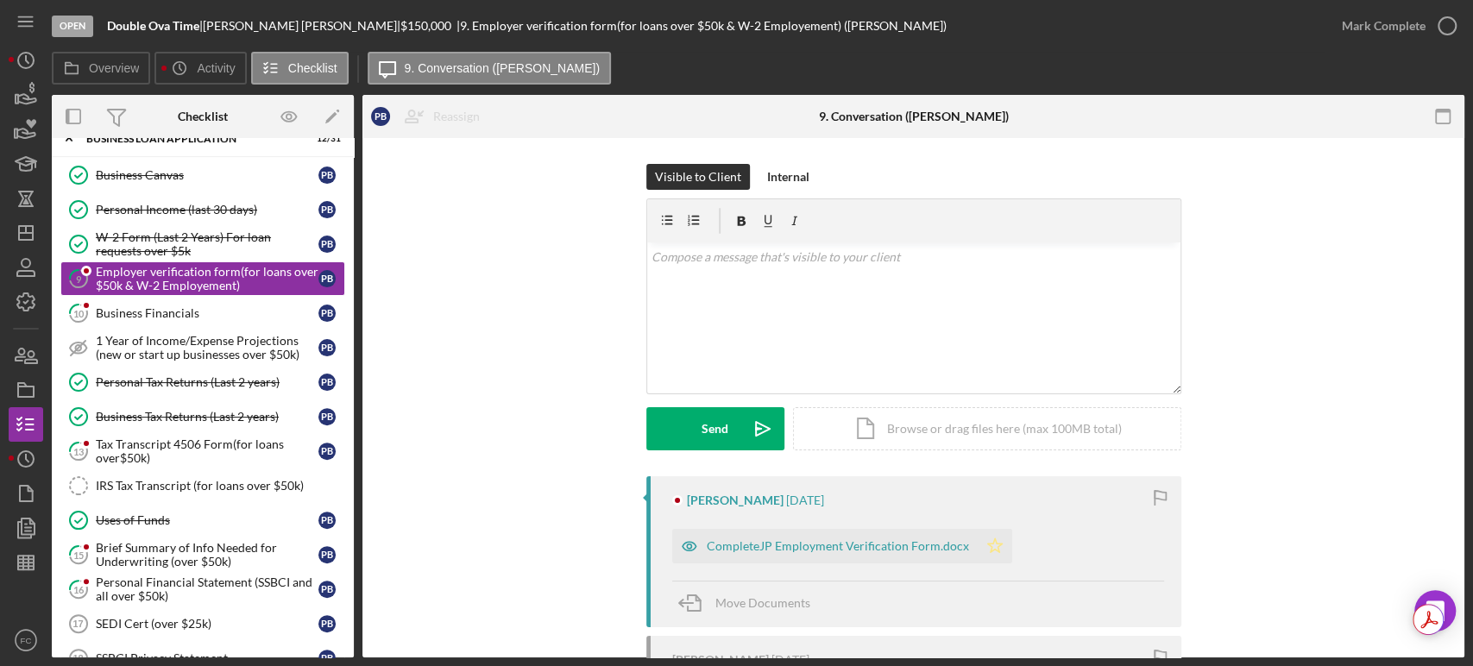
click at [994, 550] on icon "Icon/Star" at bounding box center [995, 546] width 35 height 35
click at [1449, 26] on icon "button" at bounding box center [1446, 25] width 43 height 43
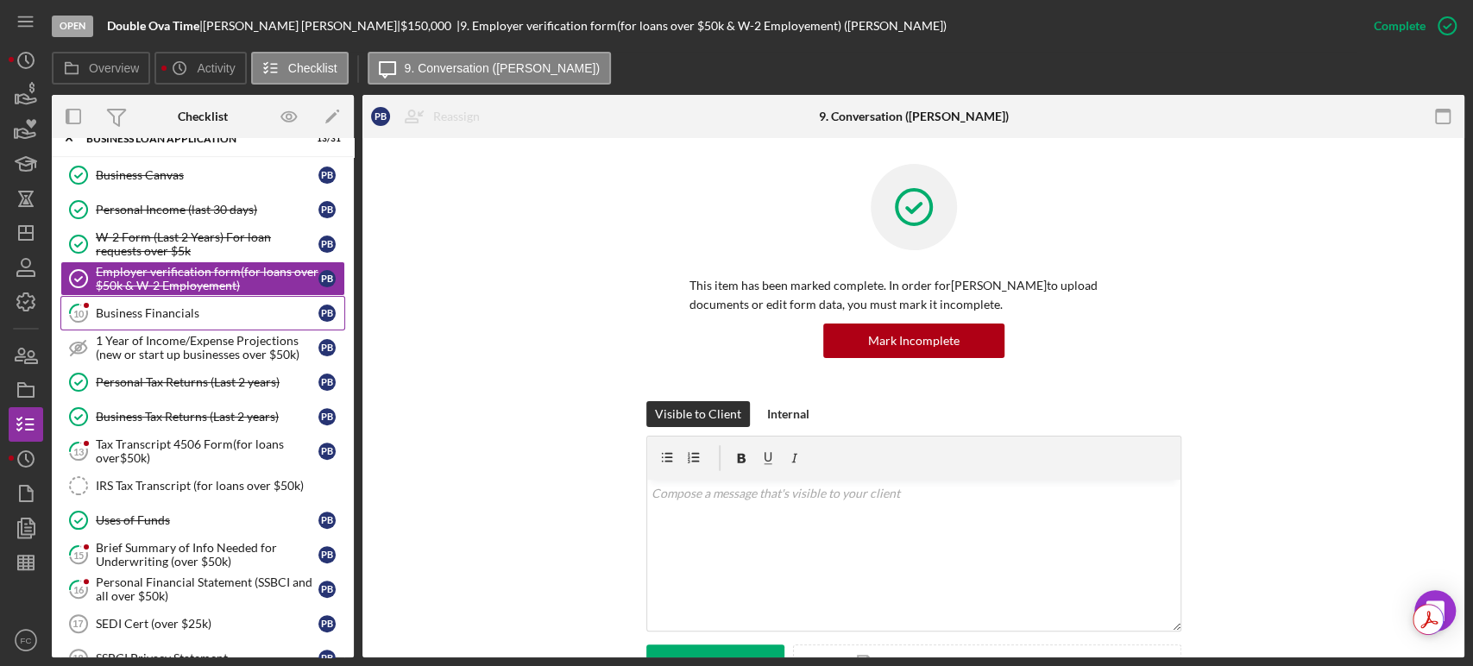
click at [141, 320] on link "10 Business Financials P B" at bounding box center [202, 313] width 285 height 35
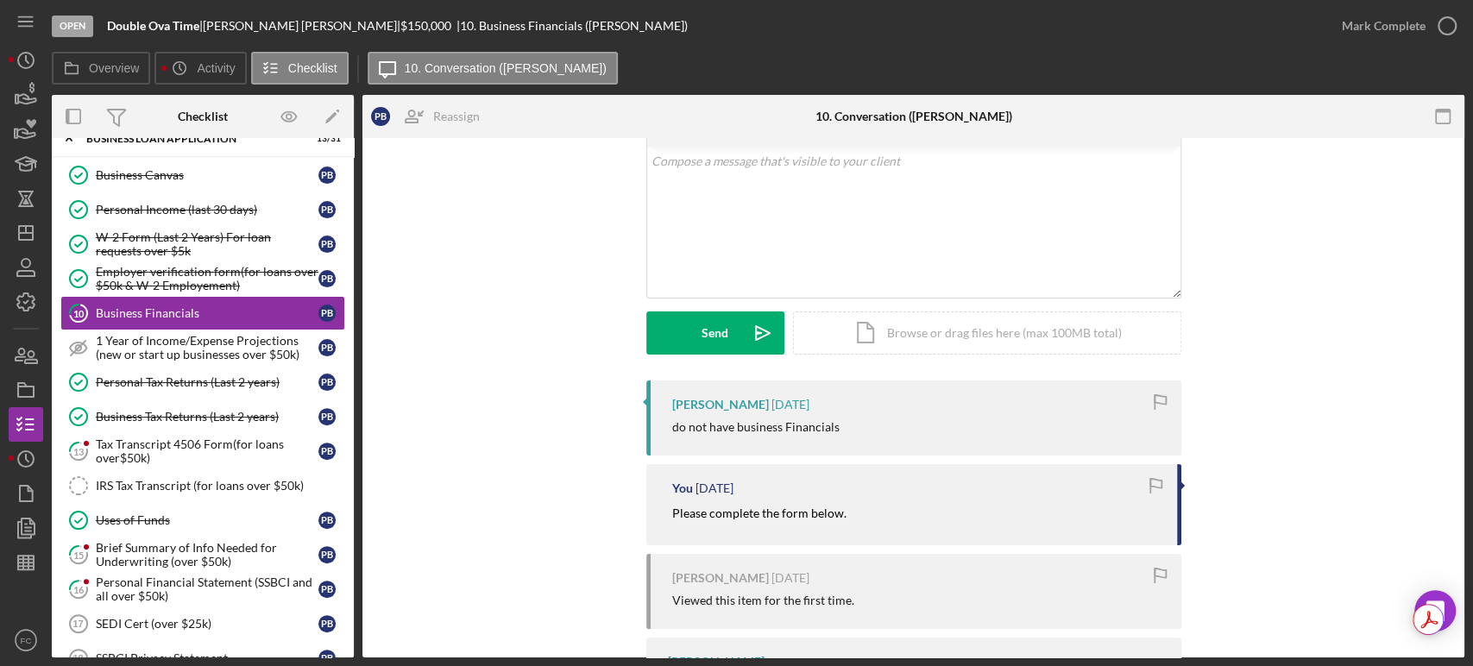
scroll to position [192, 0]
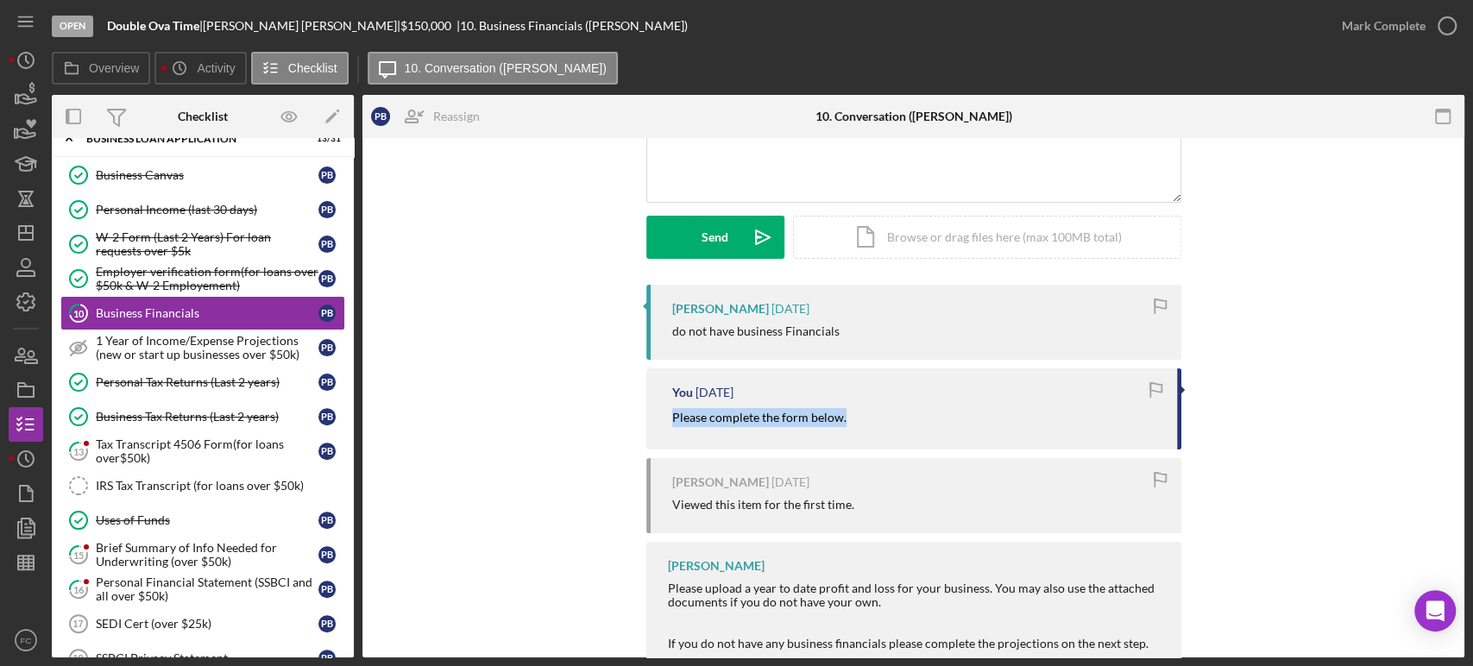
drag, startPoint x: 660, startPoint y: 415, endPoint x: 841, endPoint y: 412, distance: 181.2
click at [841, 412] on div "You [DATE] Please complete the form below." at bounding box center [913, 408] width 535 height 80
copy mark "Please complete the form below."
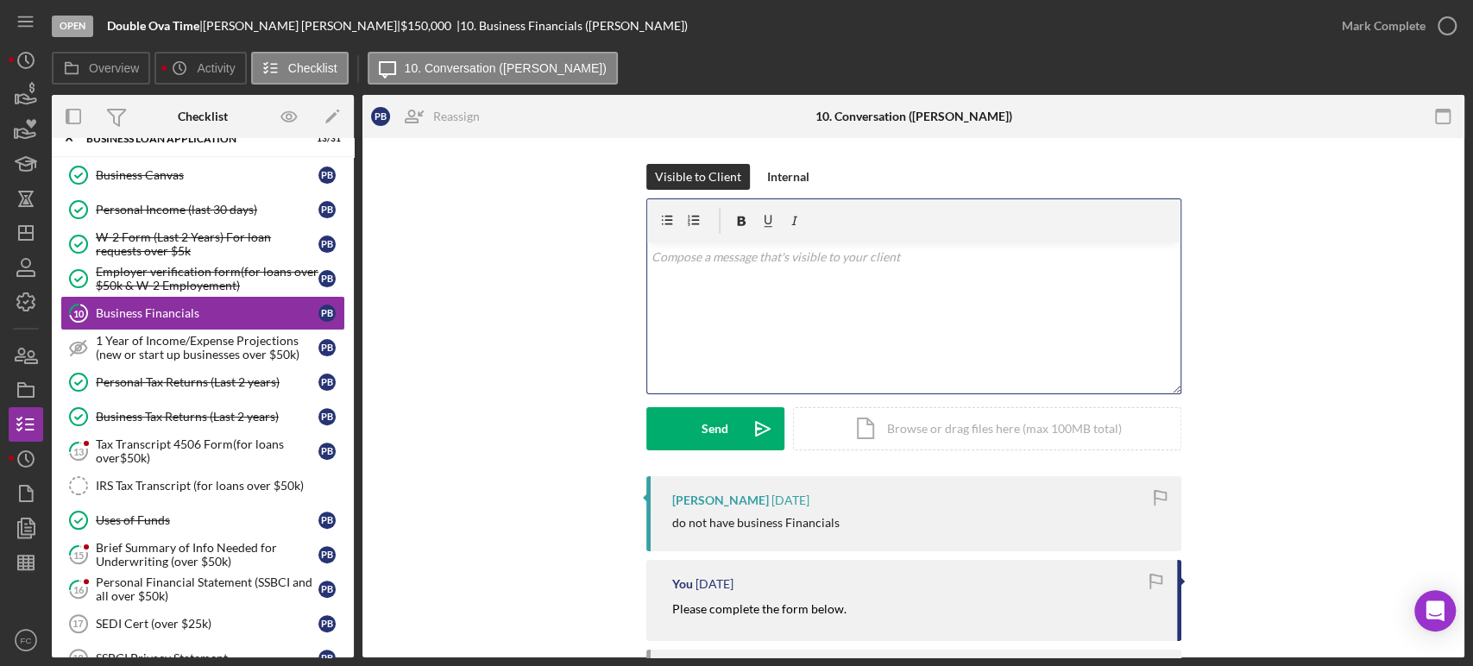
click at [717, 311] on div "v Color teal Color pink Remove color Add row above Add row below Add column bef…" at bounding box center [913, 317] width 533 height 151
paste div
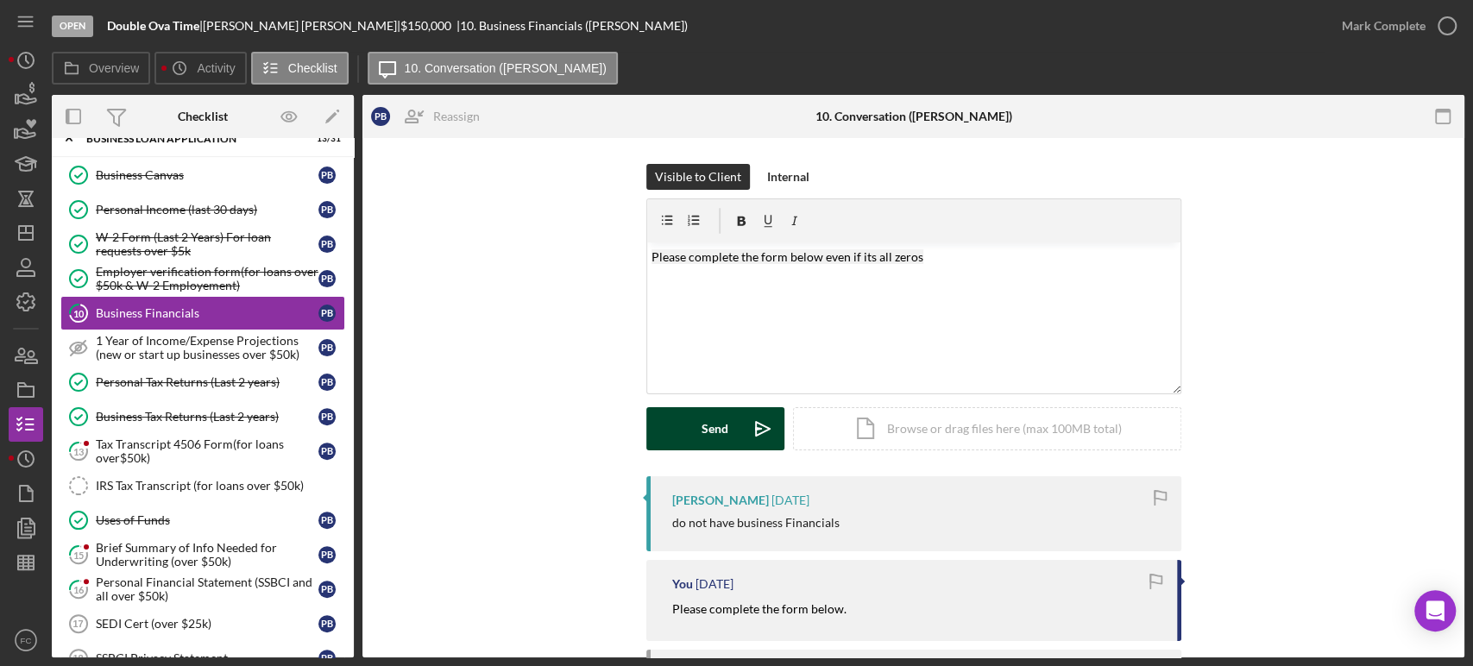
click at [732, 432] on button "Send Icon/icon-invite-send" at bounding box center [715, 428] width 138 height 43
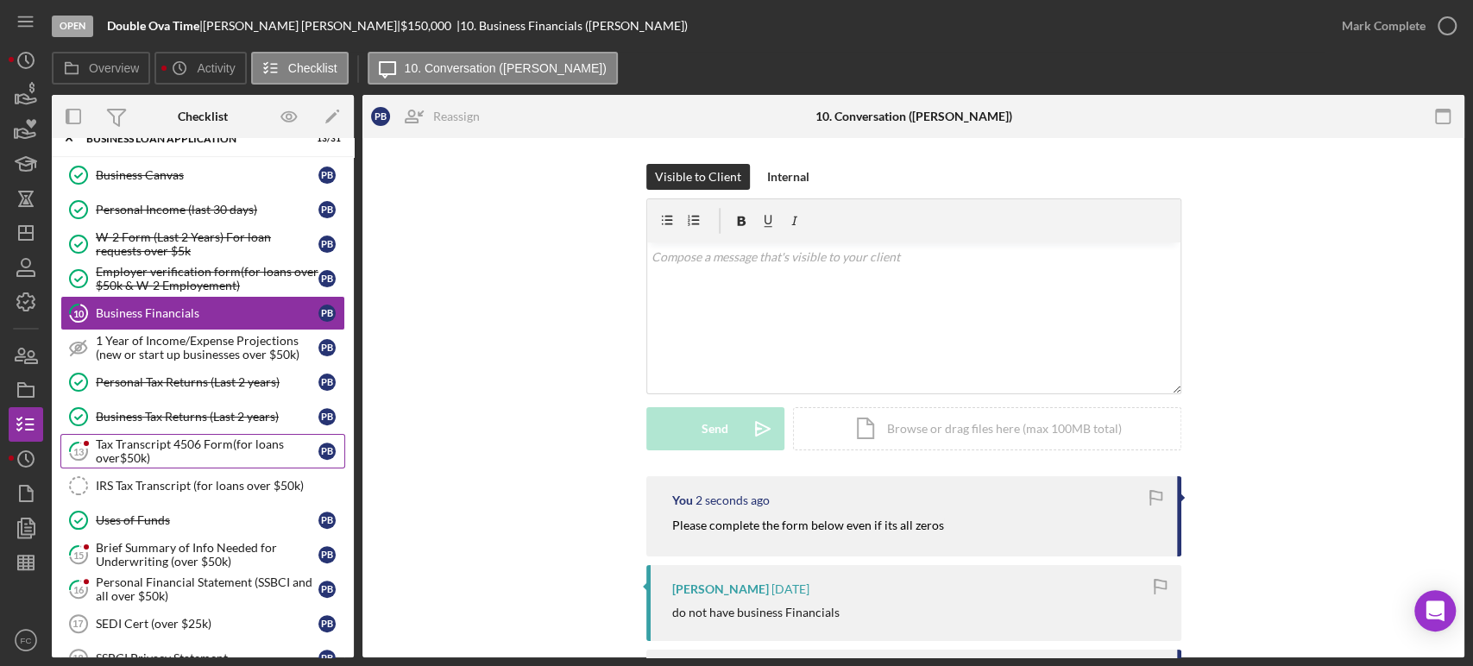
click at [129, 443] on div "Tax Transcript 4506 Form(for loans over$50k)" at bounding box center [207, 451] width 223 height 28
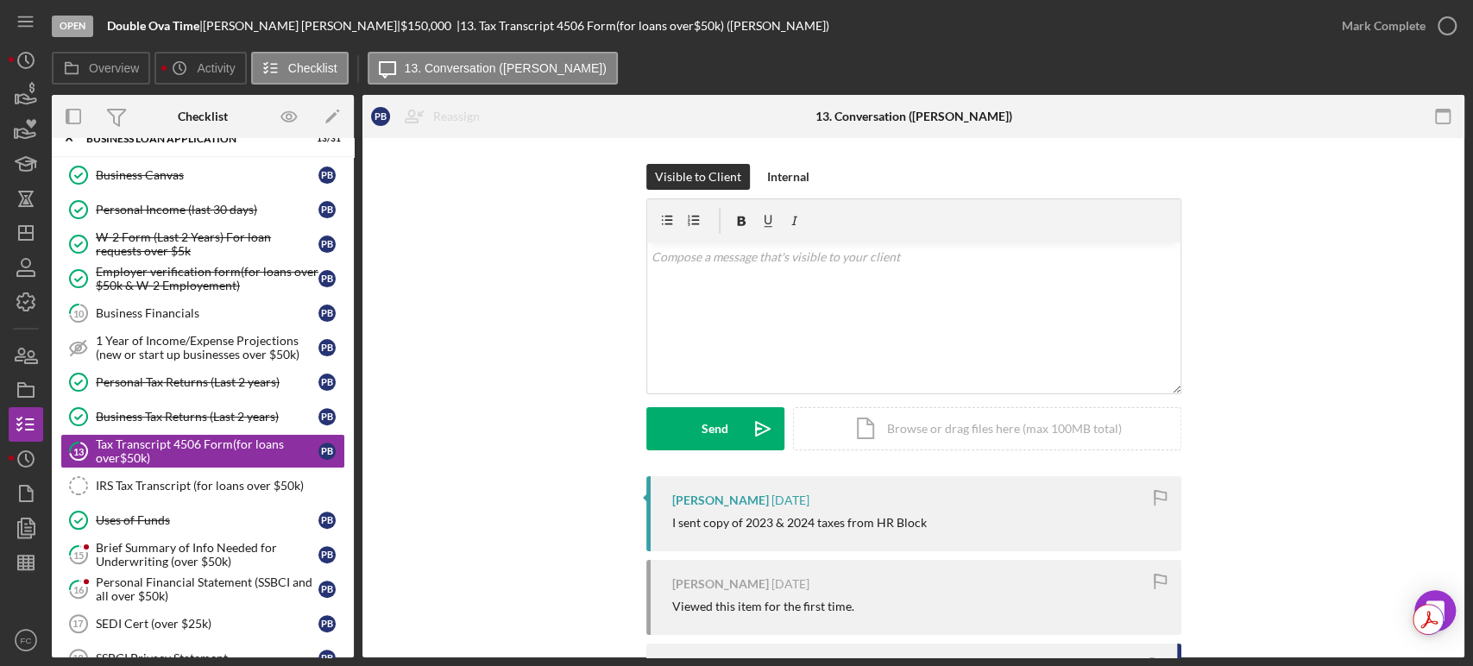
drag, startPoint x: 715, startPoint y: 534, endPoint x: 587, endPoint y: 511, distance: 130.6
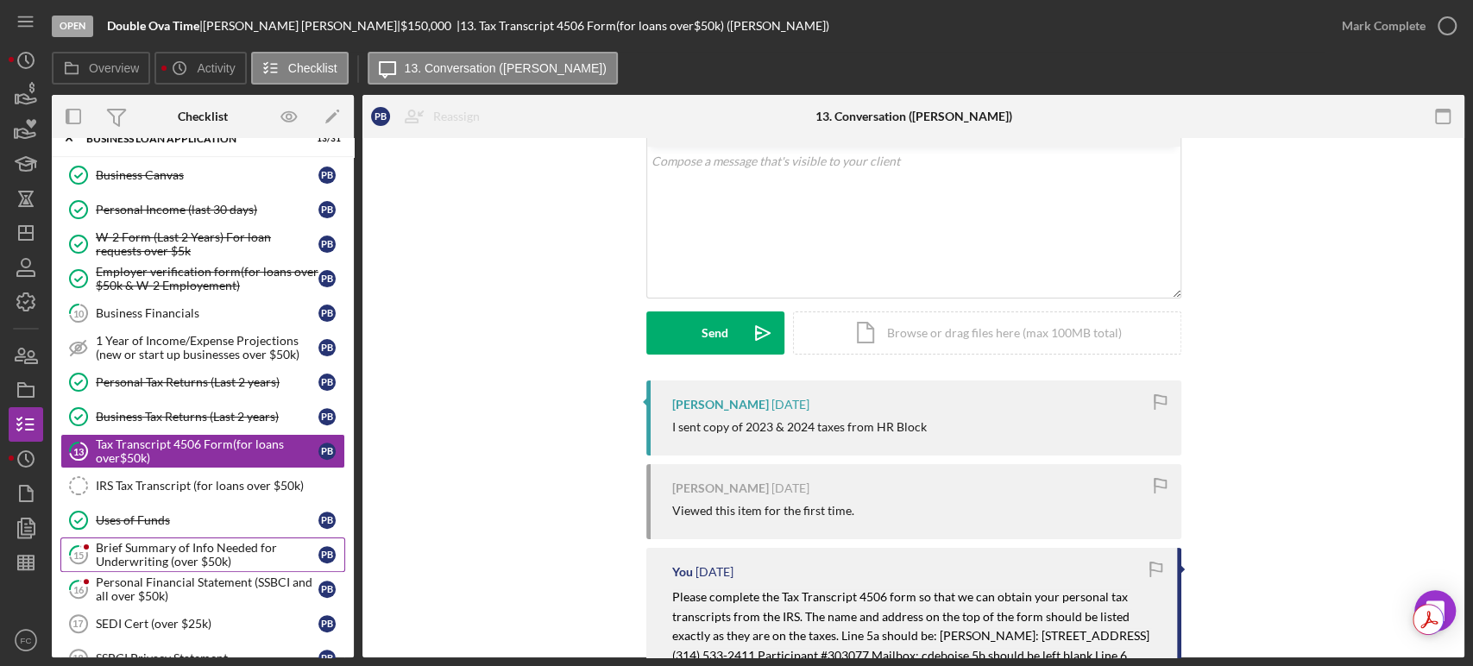
click at [131, 544] on div "Brief Summary of Info Needed for Underwriting (over $50k)" at bounding box center [207, 555] width 223 height 28
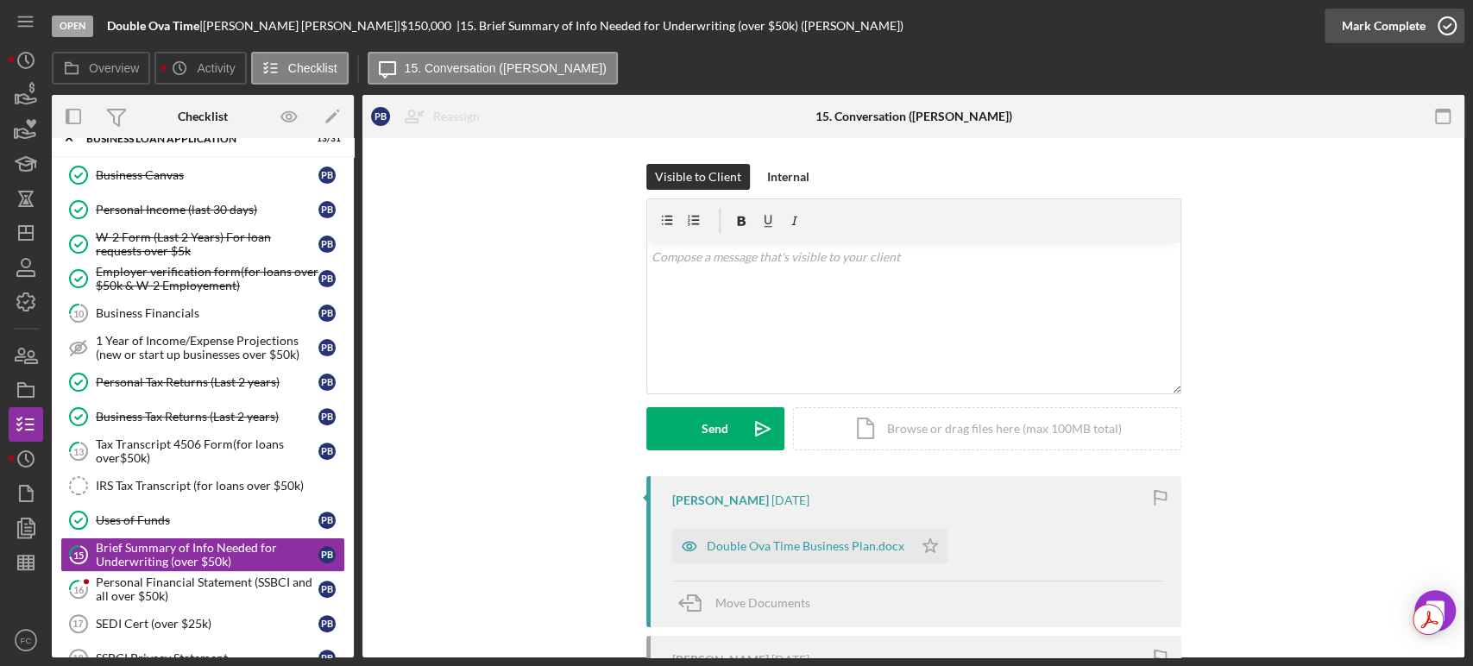
click at [1449, 21] on icon "button" at bounding box center [1446, 25] width 43 height 43
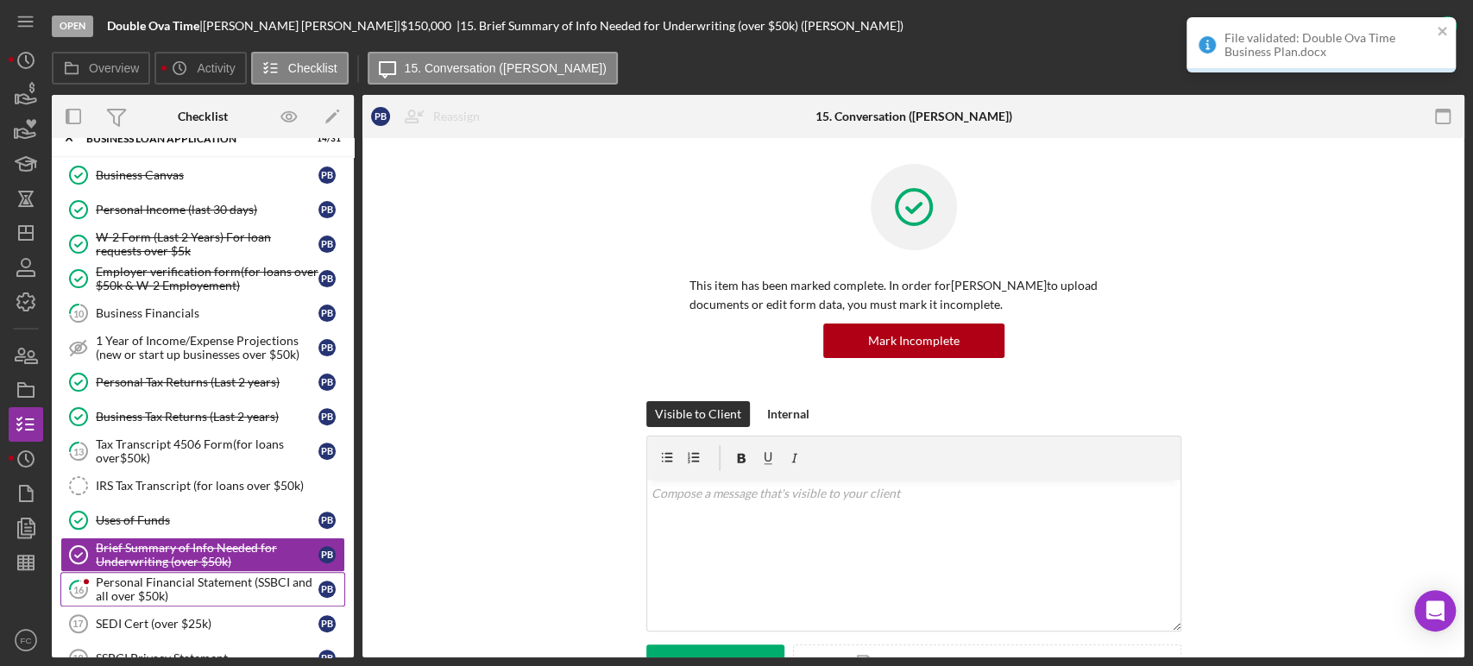
click at [122, 583] on div "Personal Financial Statement (SSBCI and all over $50k)" at bounding box center [207, 589] width 223 height 28
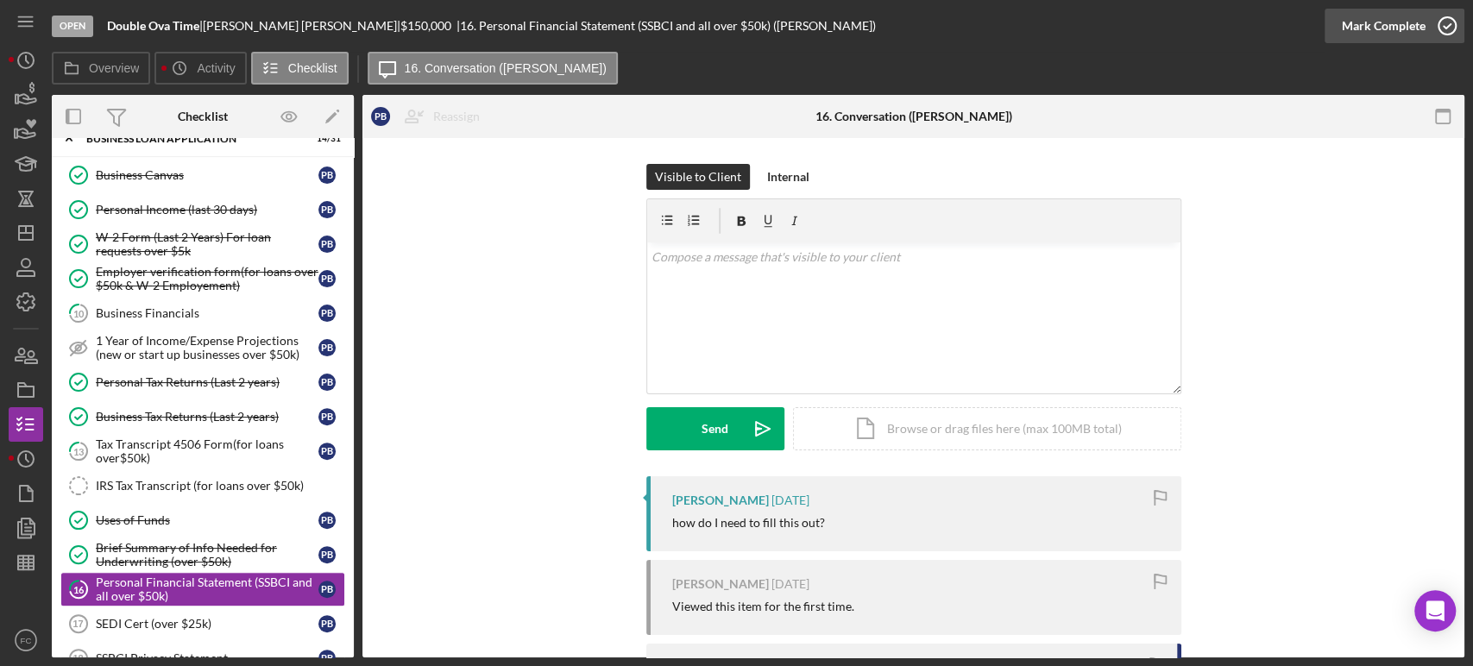
click at [1443, 22] on icon "button" at bounding box center [1446, 25] width 43 height 43
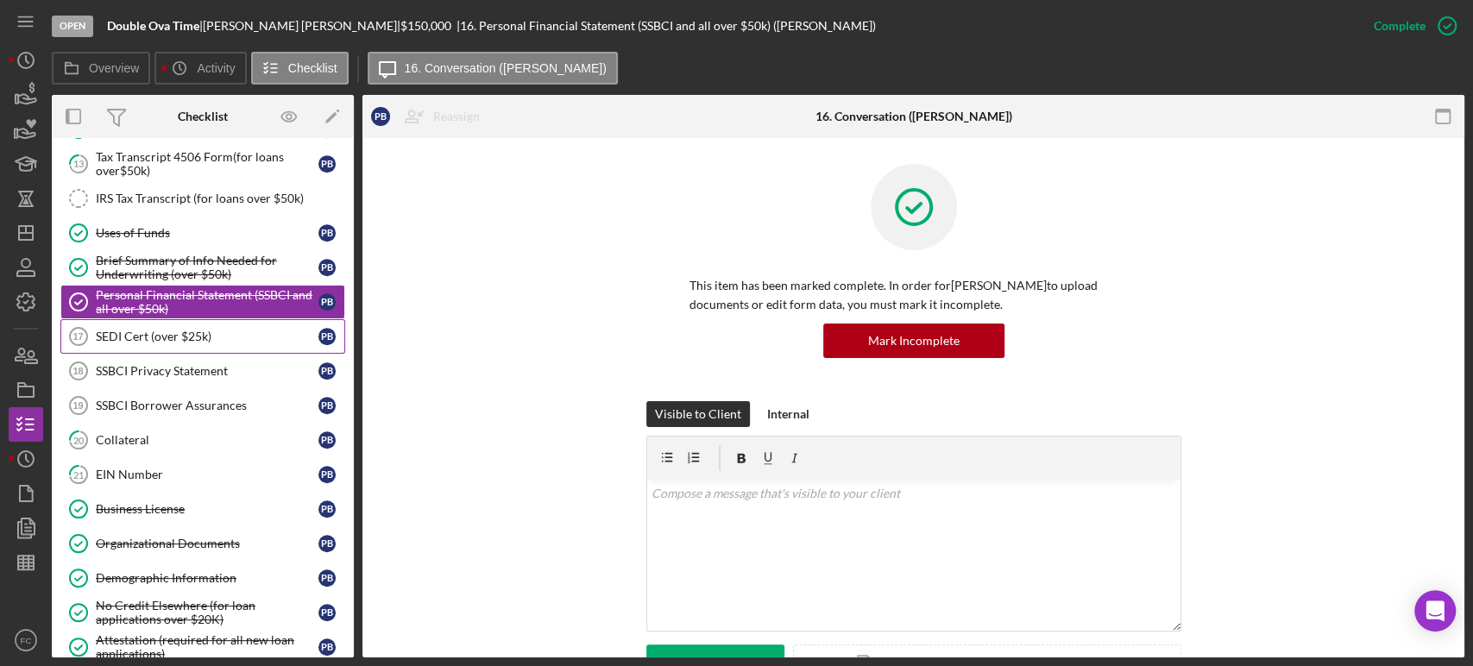
scroll to position [670, 0]
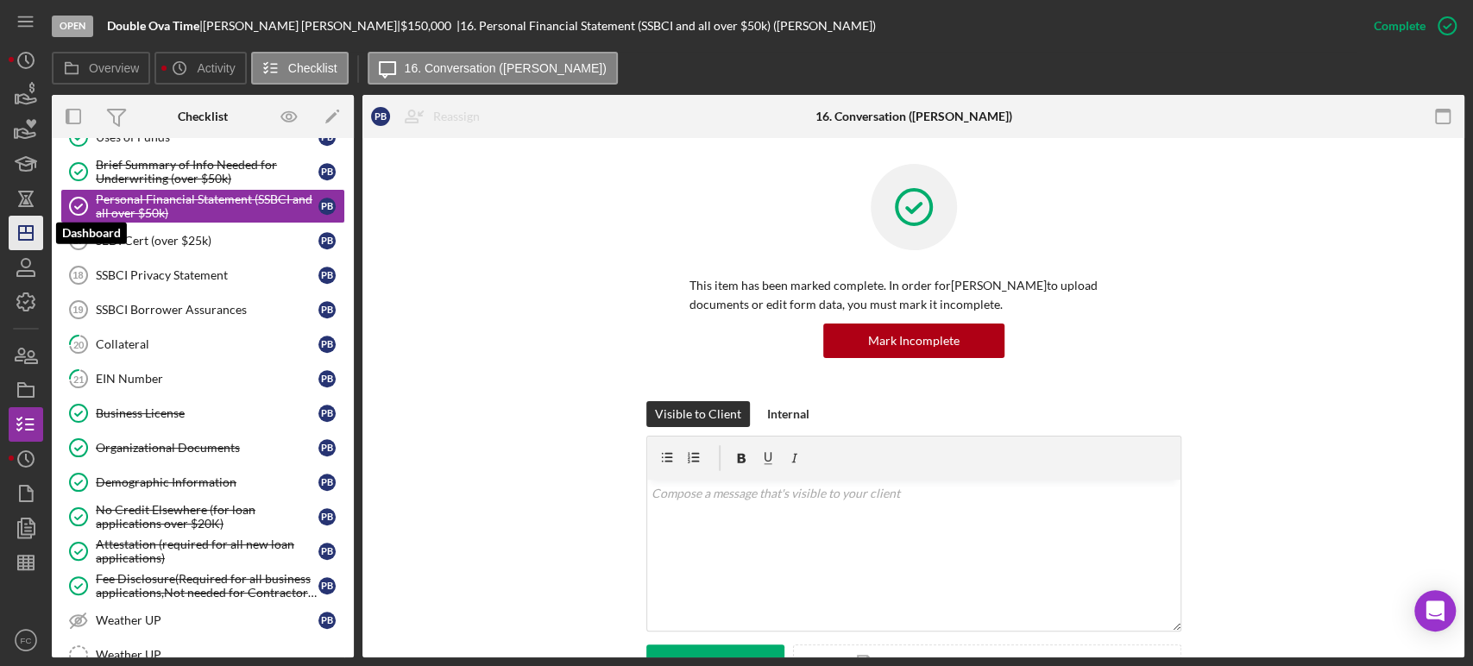
click at [25, 230] on icon "Icon/Dashboard" at bounding box center [25, 232] width 43 height 43
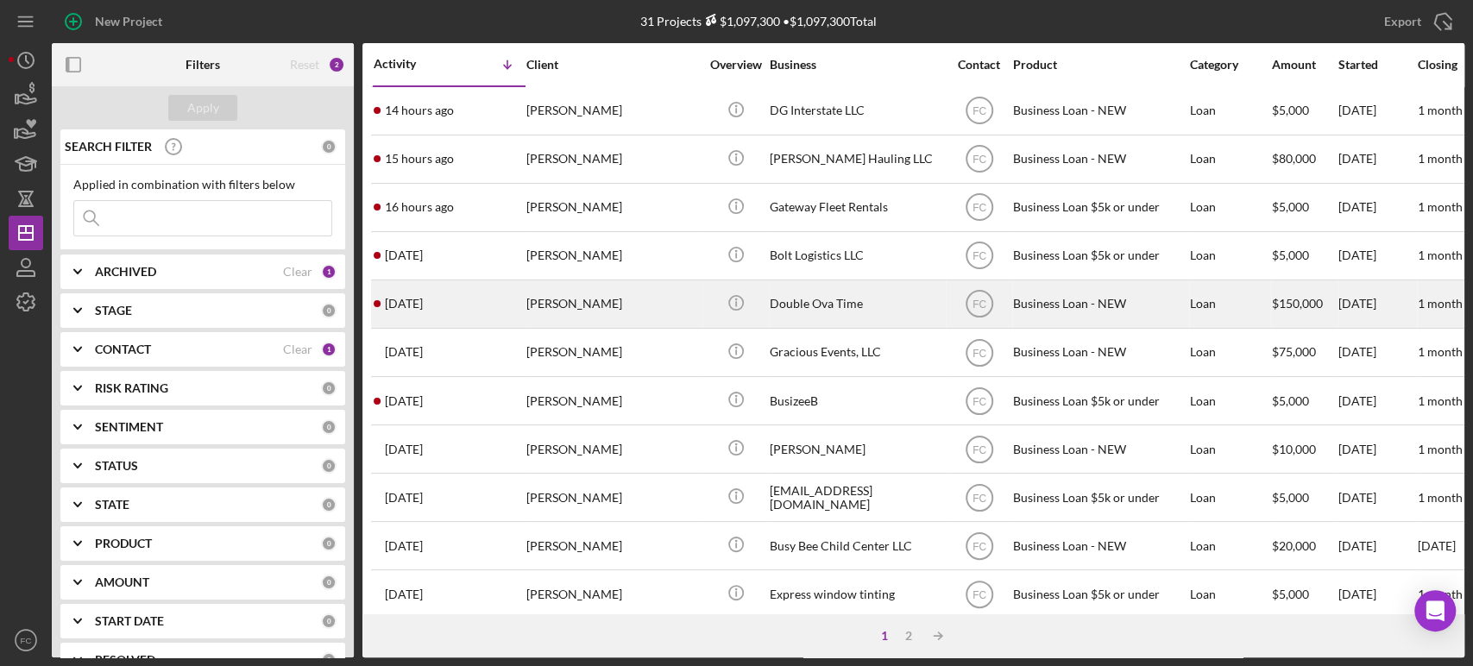
click at [412, 307] on time "[DATE]" at bounding box center [404, 304] width 38 height 14
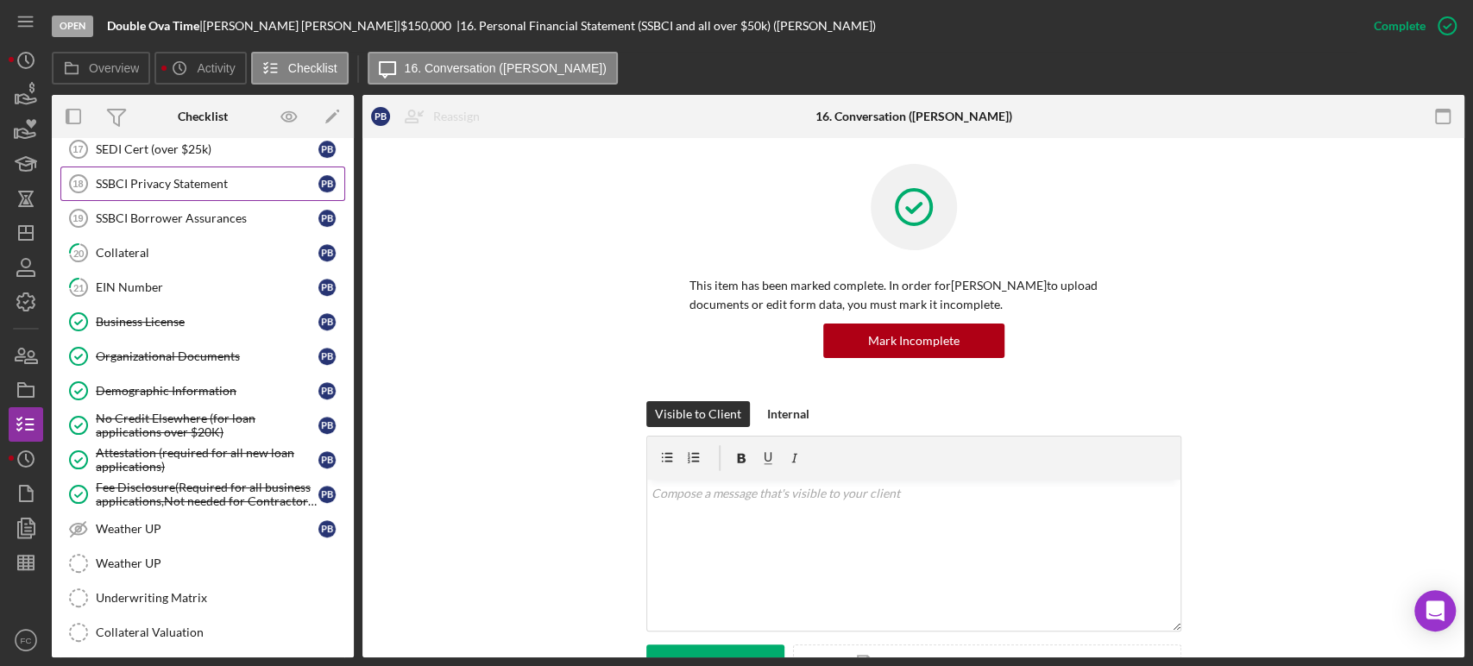
scroll to position [836, 0]
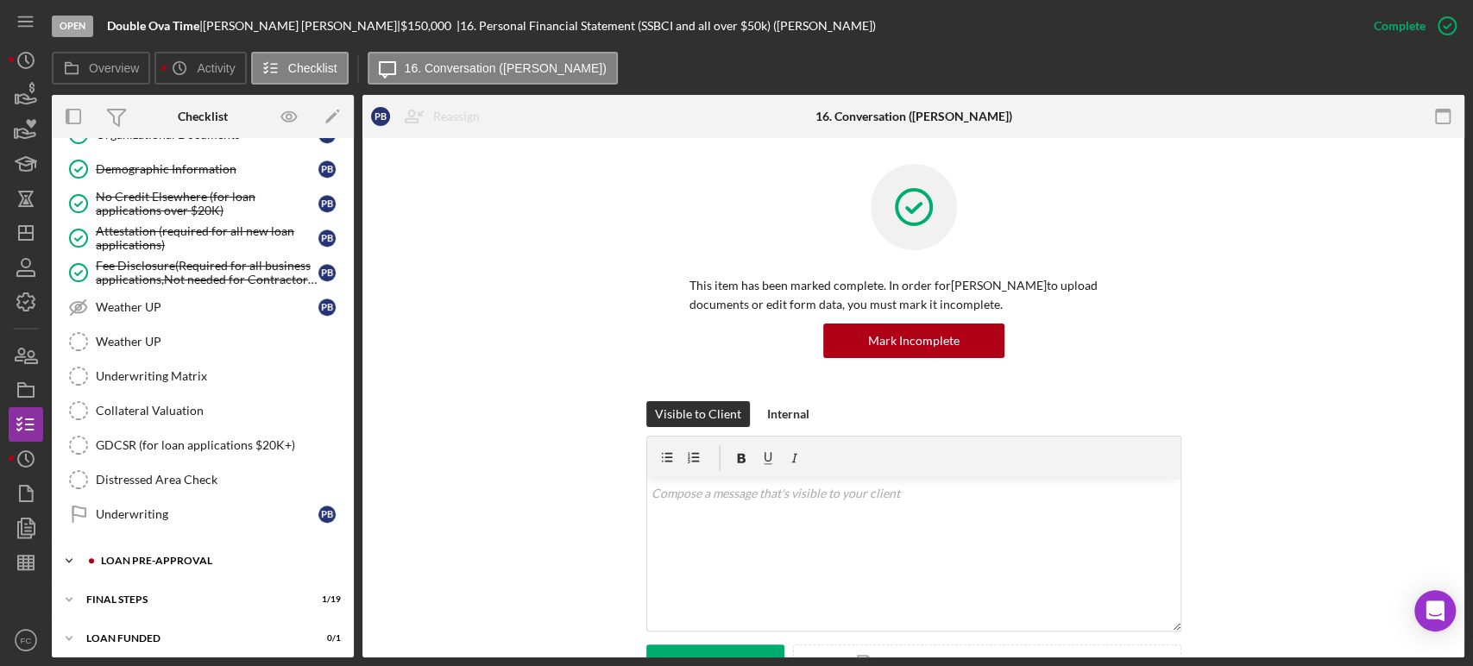
click at [130, 561] on div "Icon/Expander LOAN PRE-APPROVAL 0 / 2" at bounding box center [203, 561] width 302 height 35
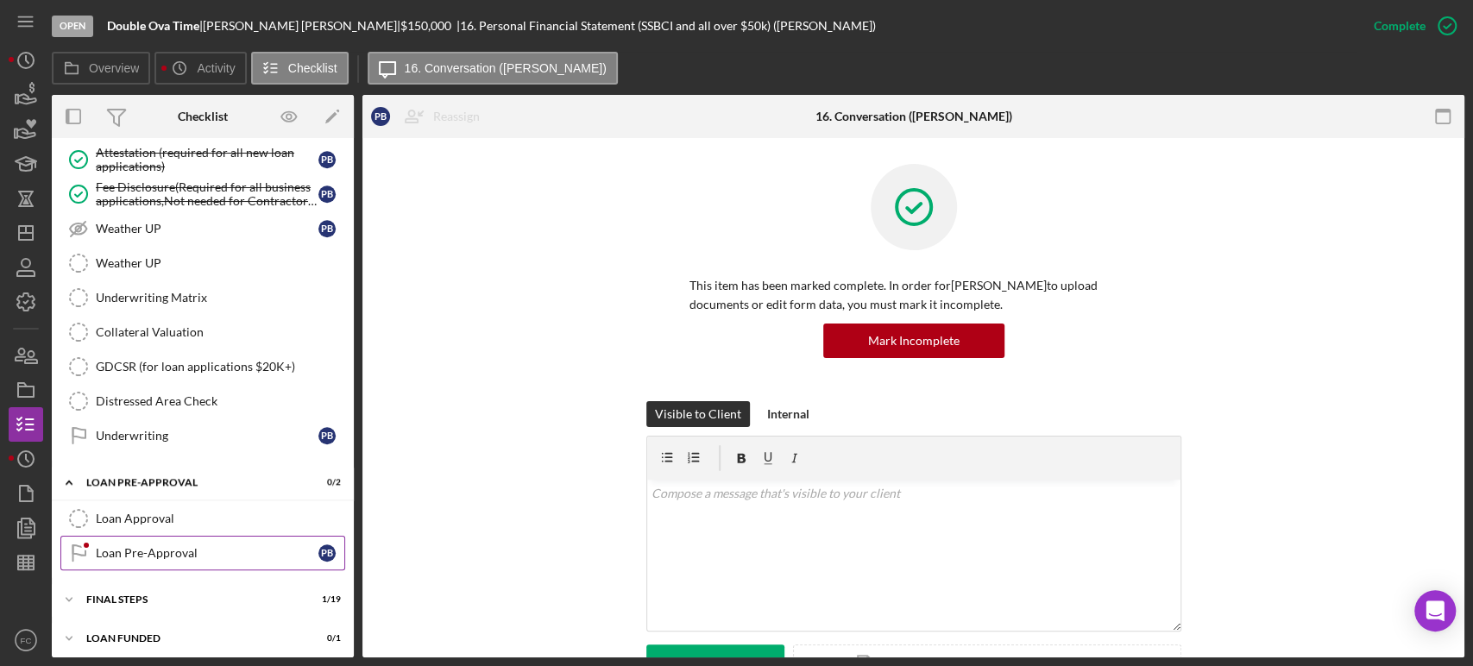
click at [123, 546] on div "Loan Pre-Approval" at bounding box center [207, 553] width 223 height 14
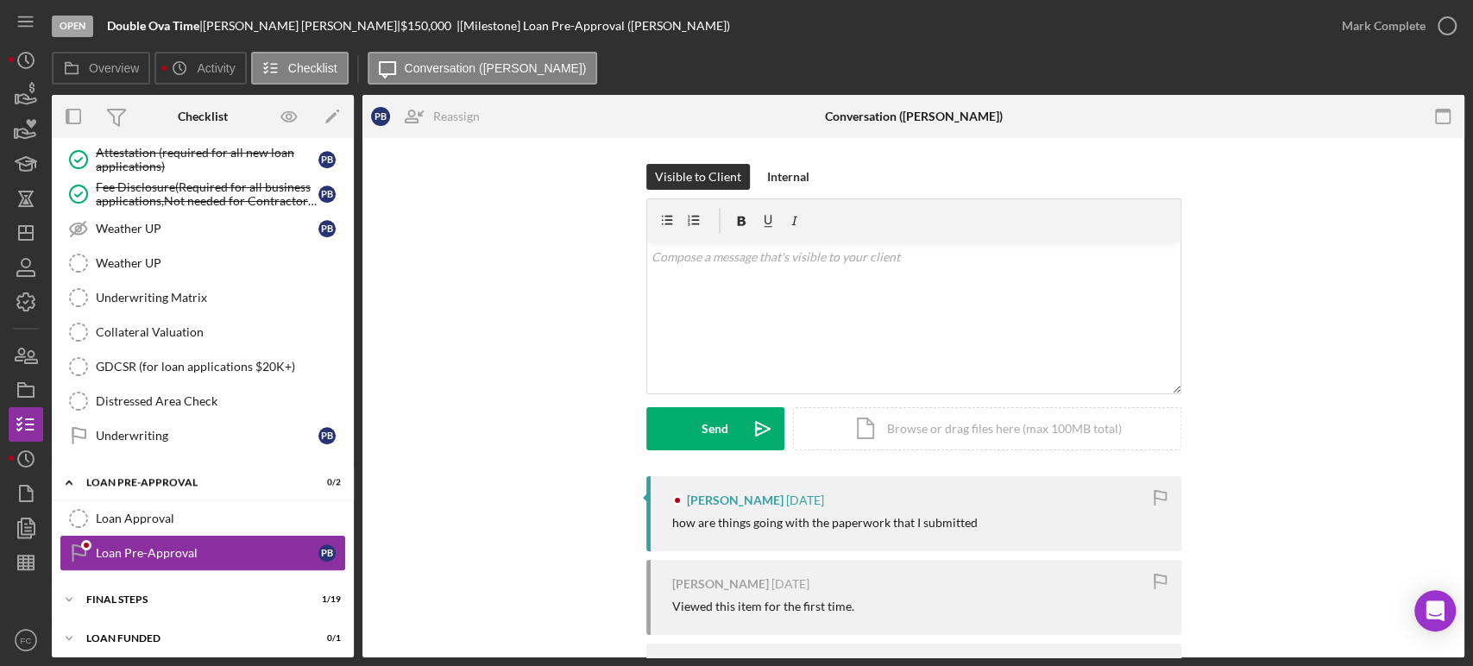
scroll to position [915, 0]
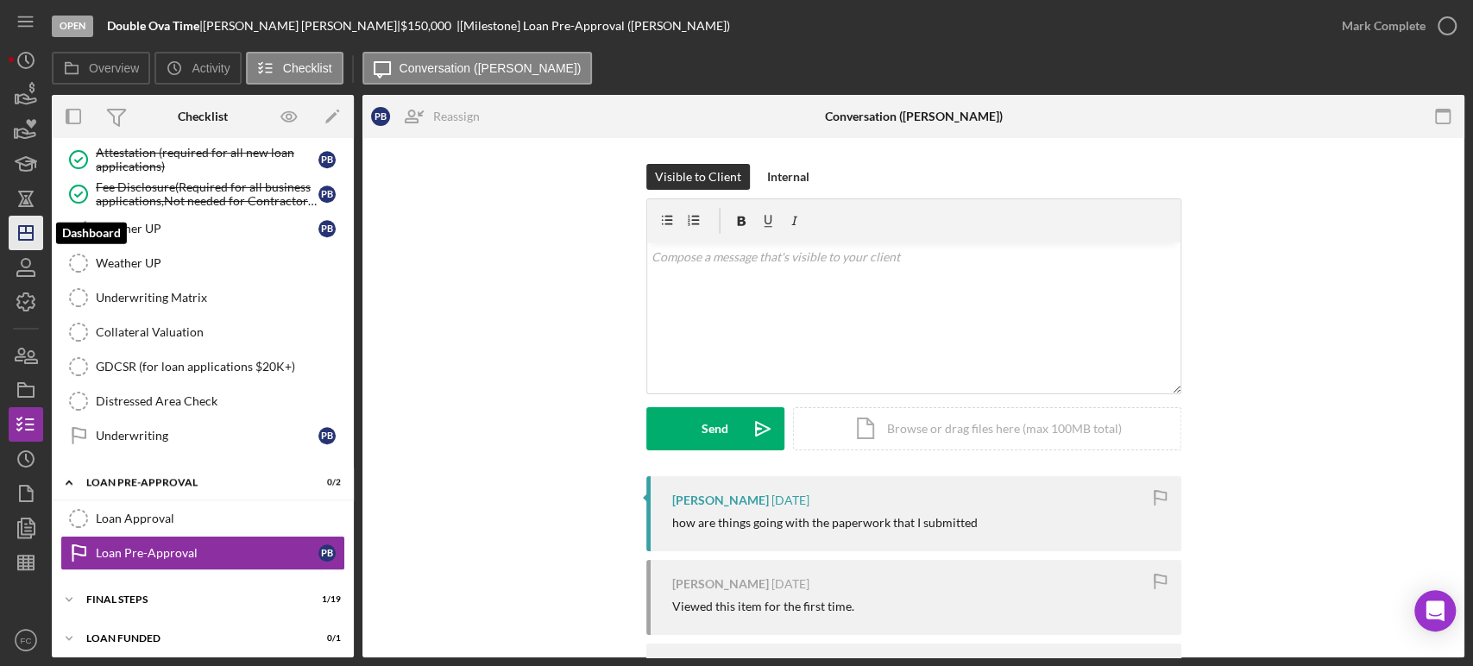
click at [17, 230] on icon "Icon/Dashboard" at bounding box center [25, 232] width 43 height 43
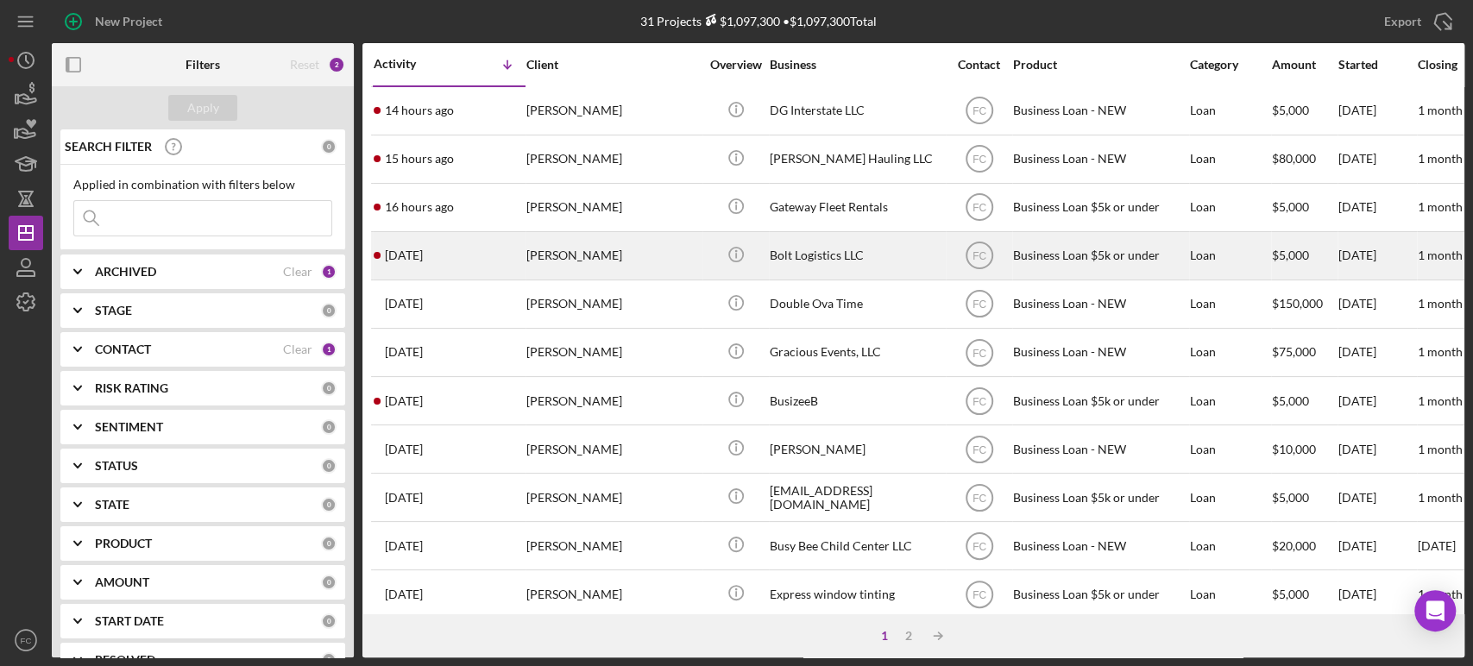
click at [505, 254] on div "[DATE] [PERSON_NAME]" at bounding box center [449, 256] width 151 height 46
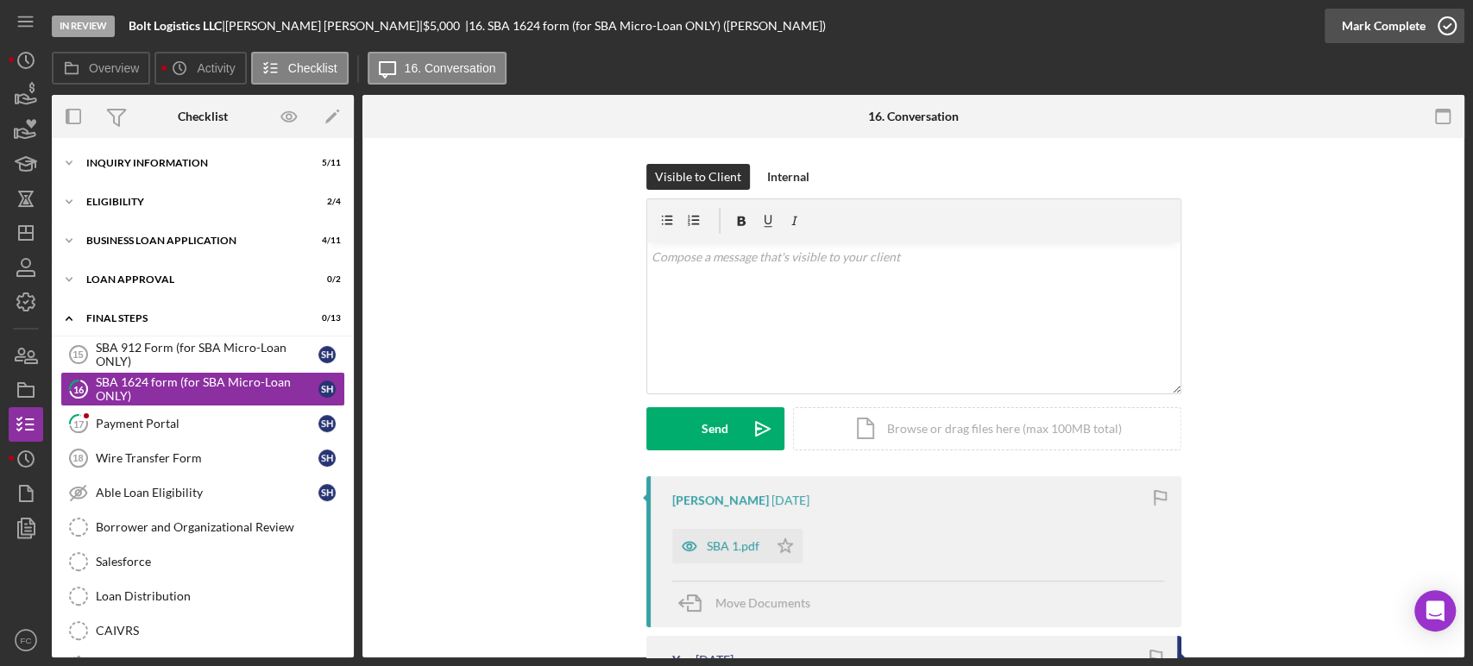
click at [1444, 27] on polyline "button" at bounding box center [1446, 26] width 7 height 4
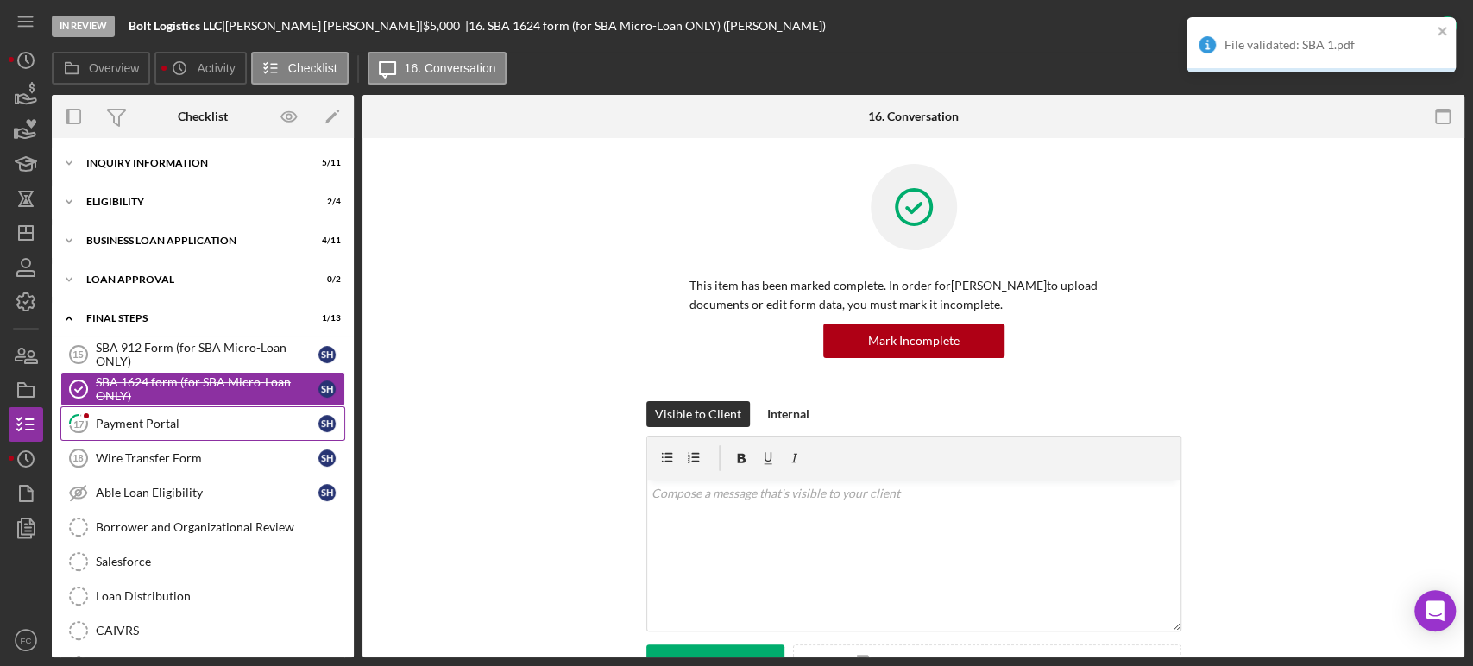
click at [131, 430] on link "17 Payment Portal S H" at bounding box center [202, 423] width 285 height 35
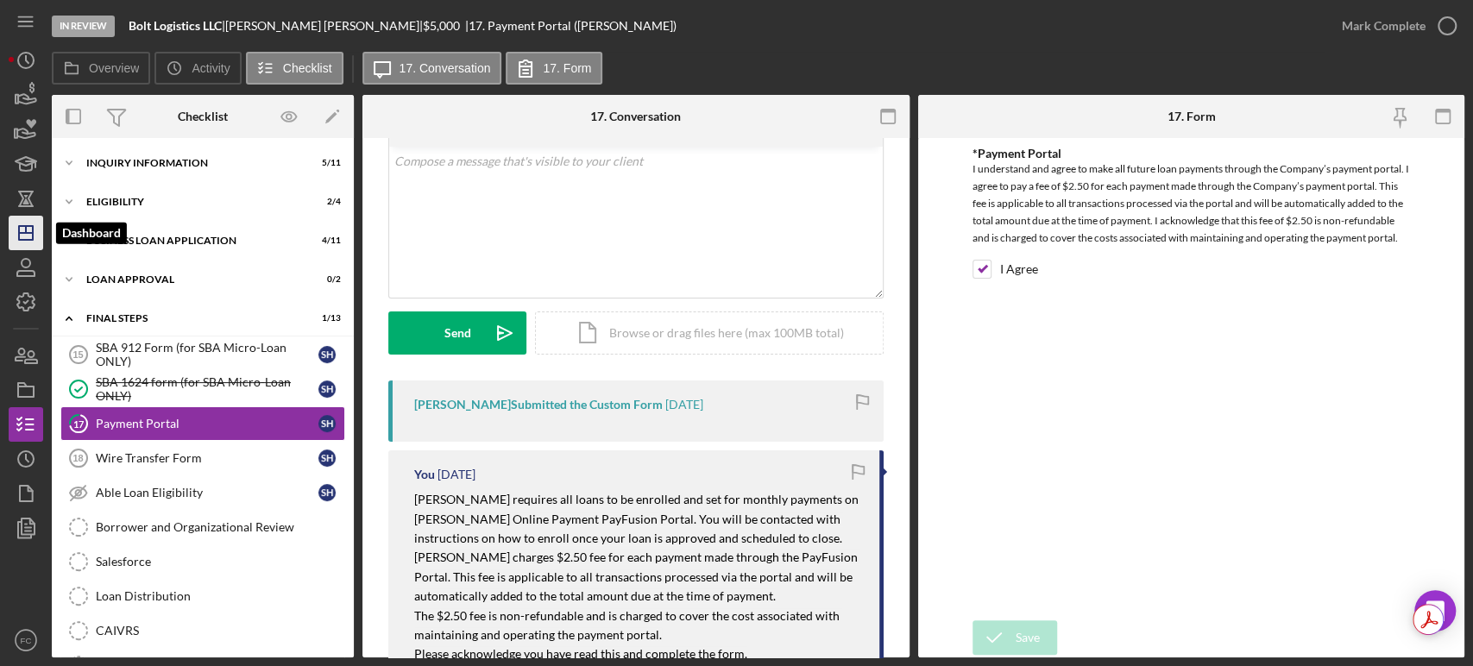
click at [31, 247] on icon "Icon/Dashboard" at bounding box center [25, 232] width 43 height 43
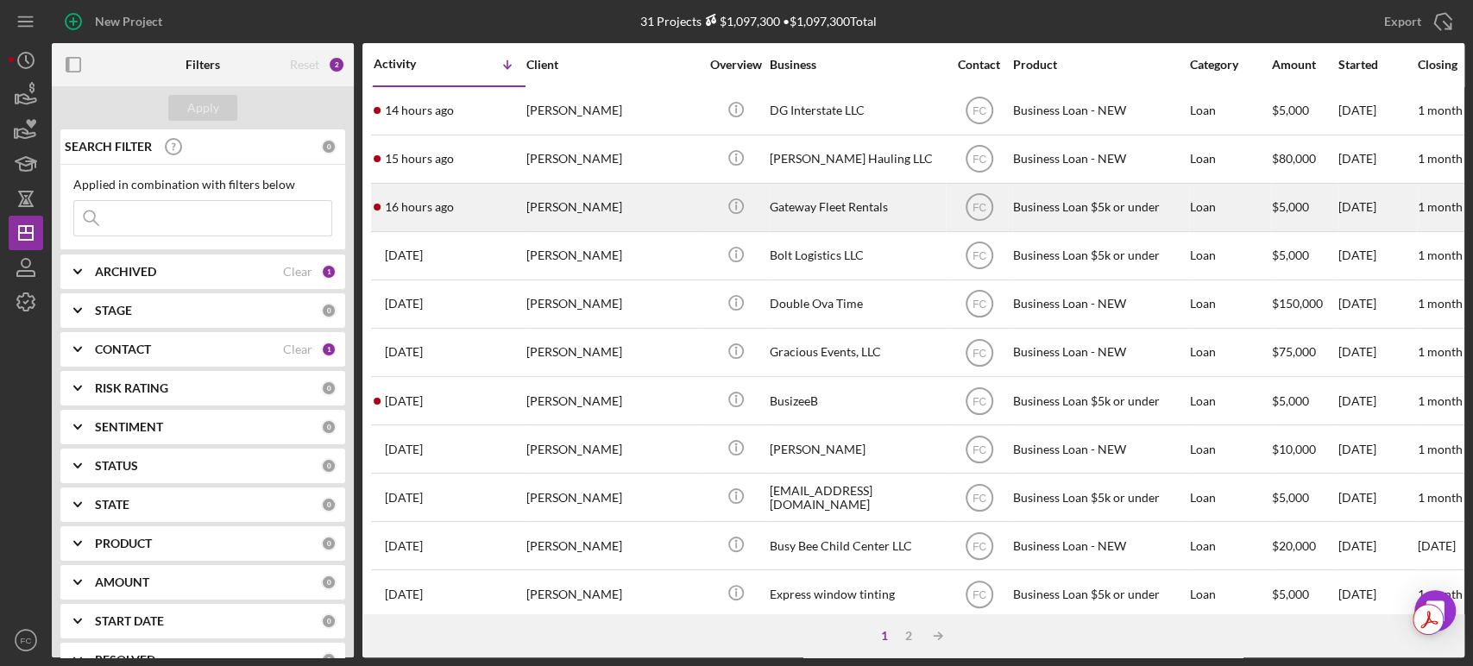
click at [481, 218] on div "16 hours ago [PERSON_NAME]" at bounding box center [449, 208] width 151 height 46
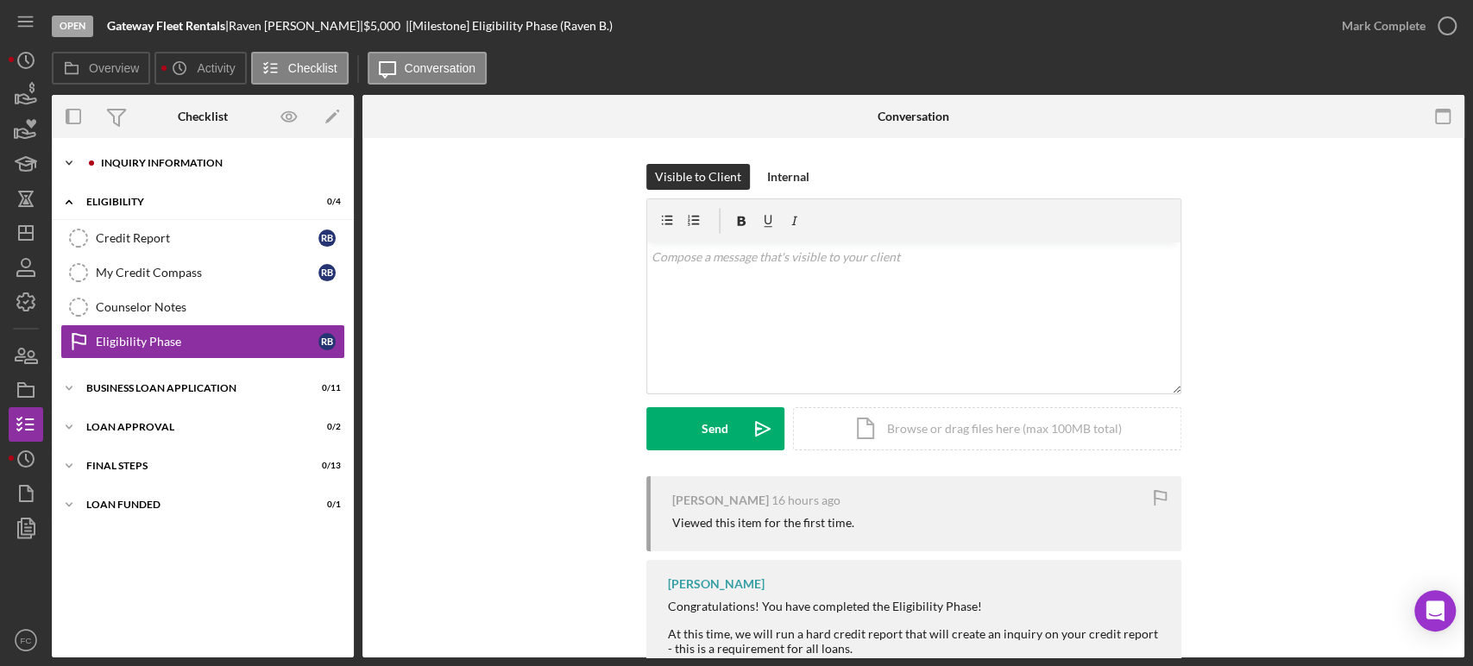
click at [107, 164] on div "INQUIRY INFORMATION" at bounding box center [216, 163] width 231 height 10
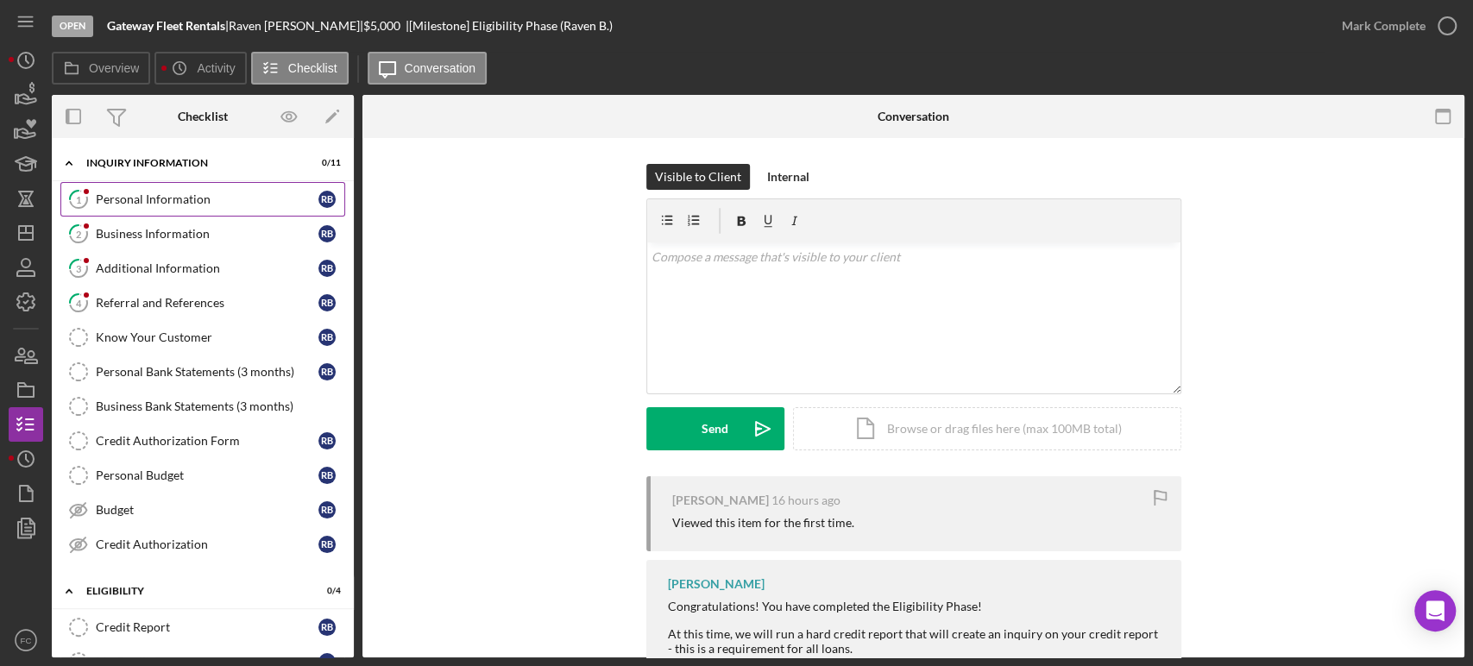
click at [118, 202] on div "Personal Information" at bounding box center [207, 199] width 223 height 14
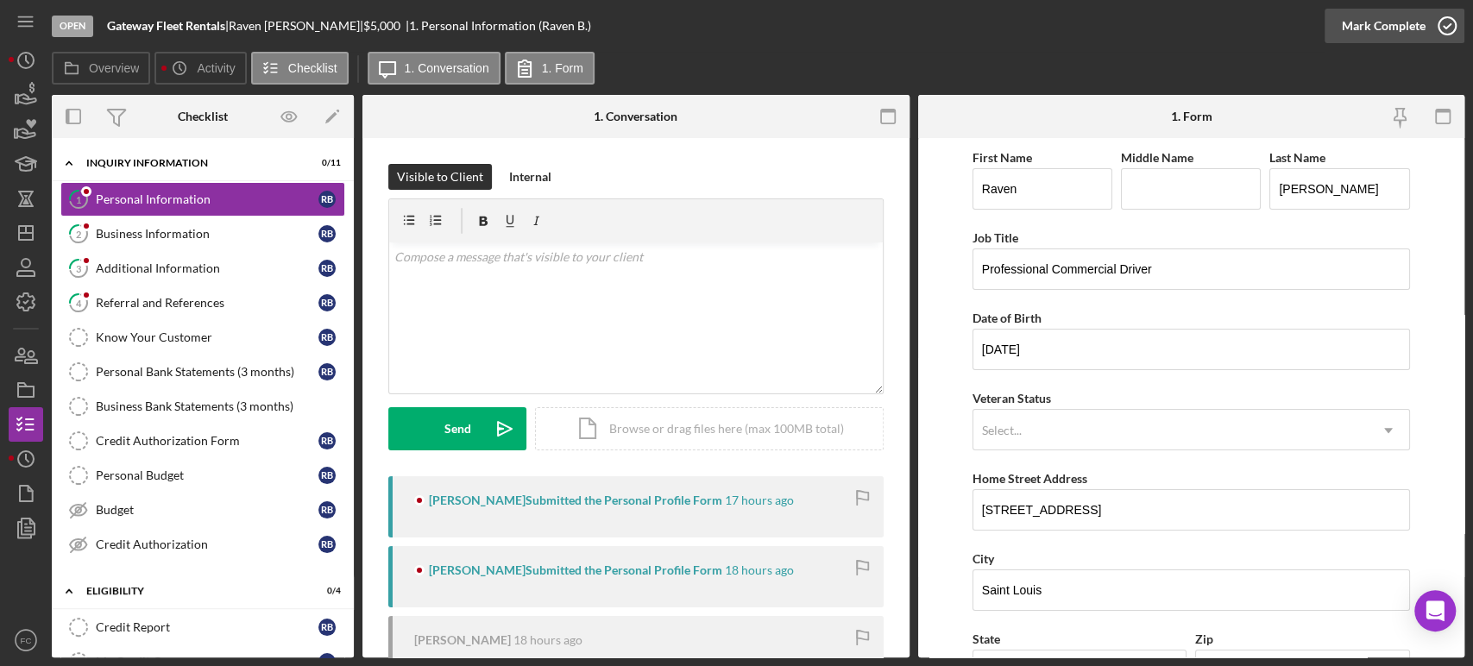
click at [1449, 12] on icon "button" at bounding box center [1446, 25] width 43 height 43
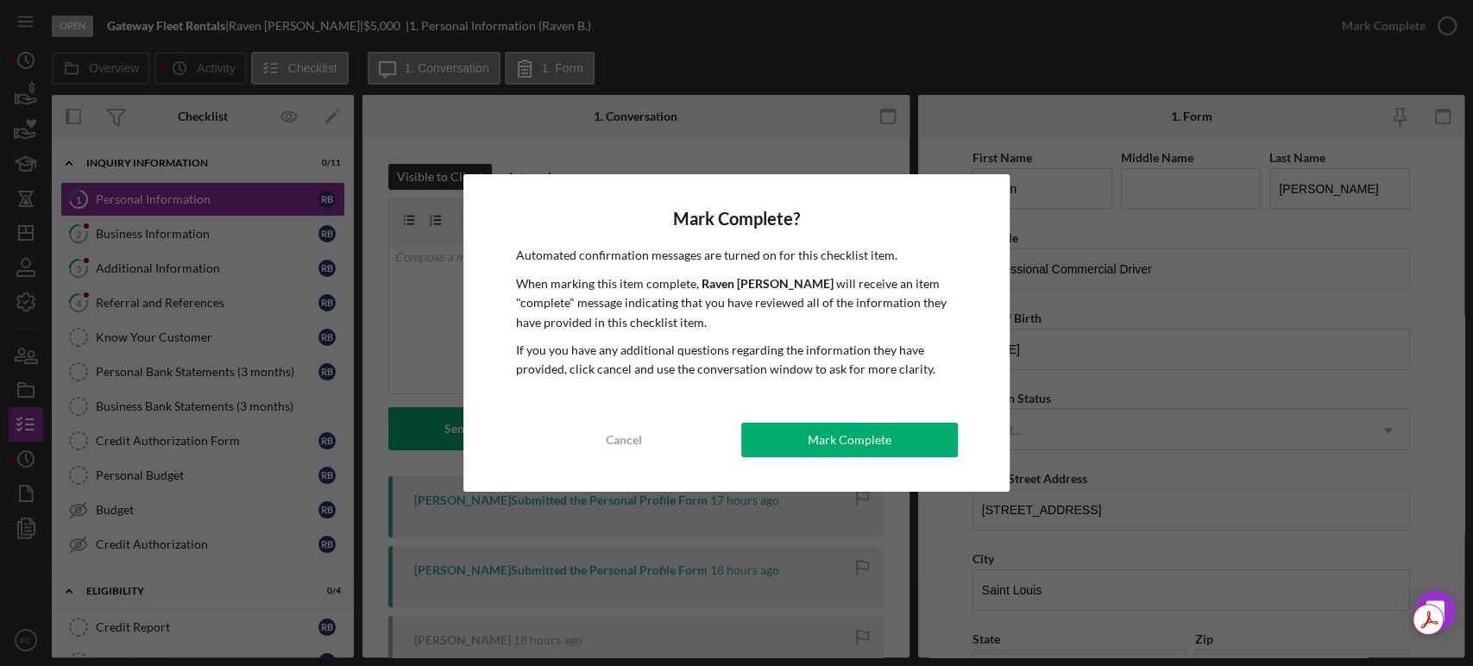
drag, startPoint x: 803, startPoint y: 434, endPoint x: 793, endPoint y: 427, distance: 12.4
click at [803, 435] on button "Mark Complete" at bounding box center [849, 440] width 217 height 35
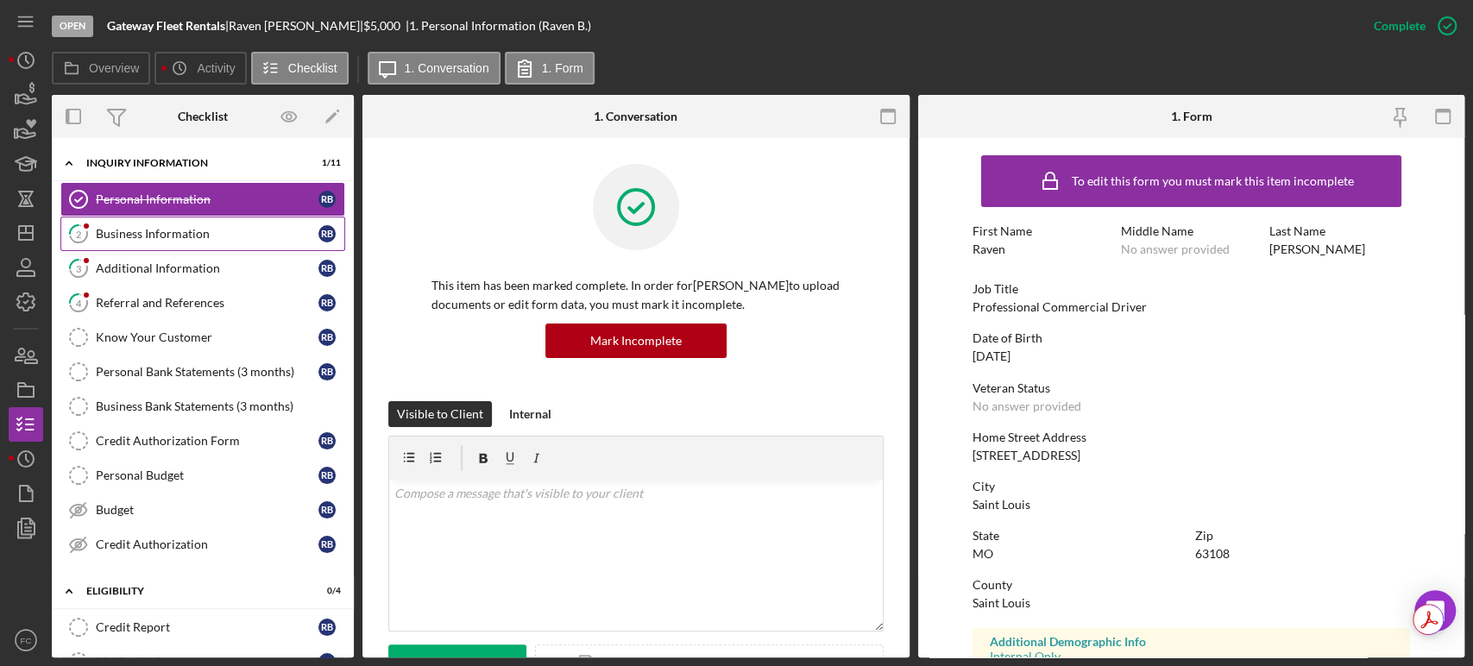
click at [110, 231] on div "Business Information" at bounding box center [207, 234] width 223 height 14
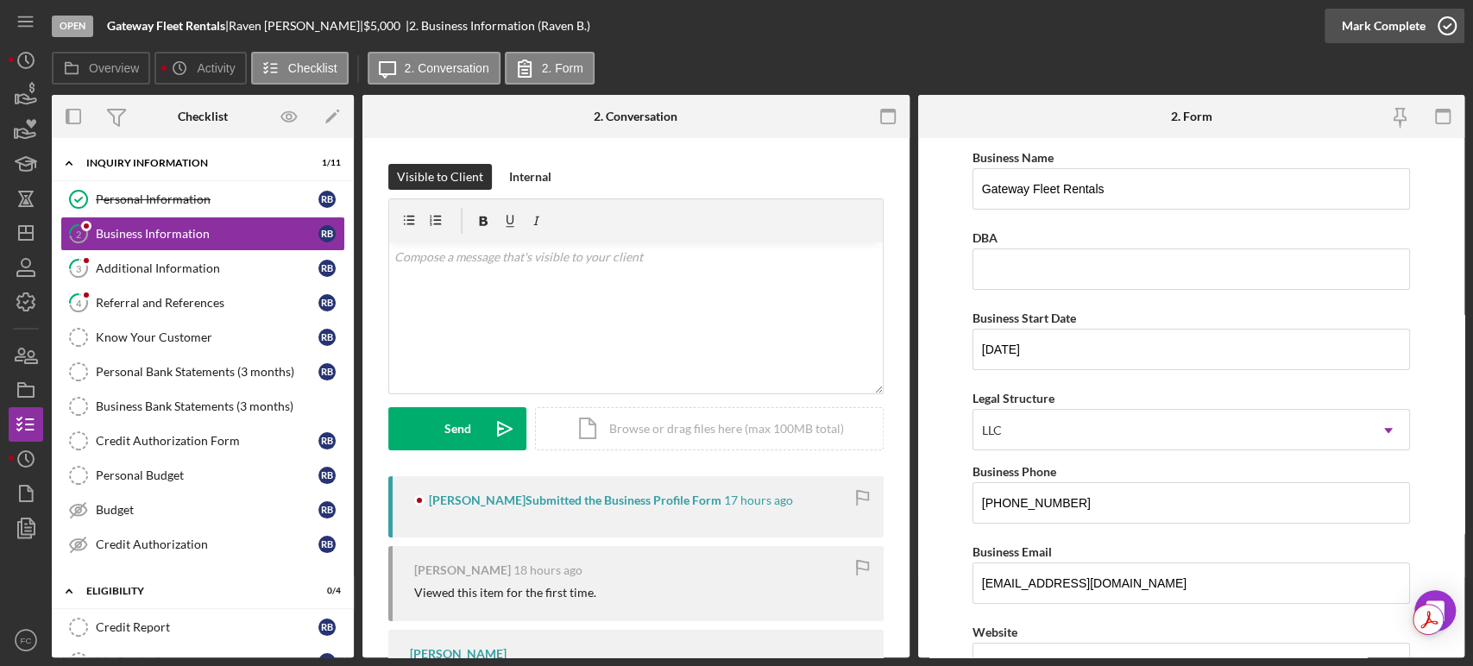
click at [1443, 16] on icon "button" at bounding box center [1446, 25] width 43 height 43
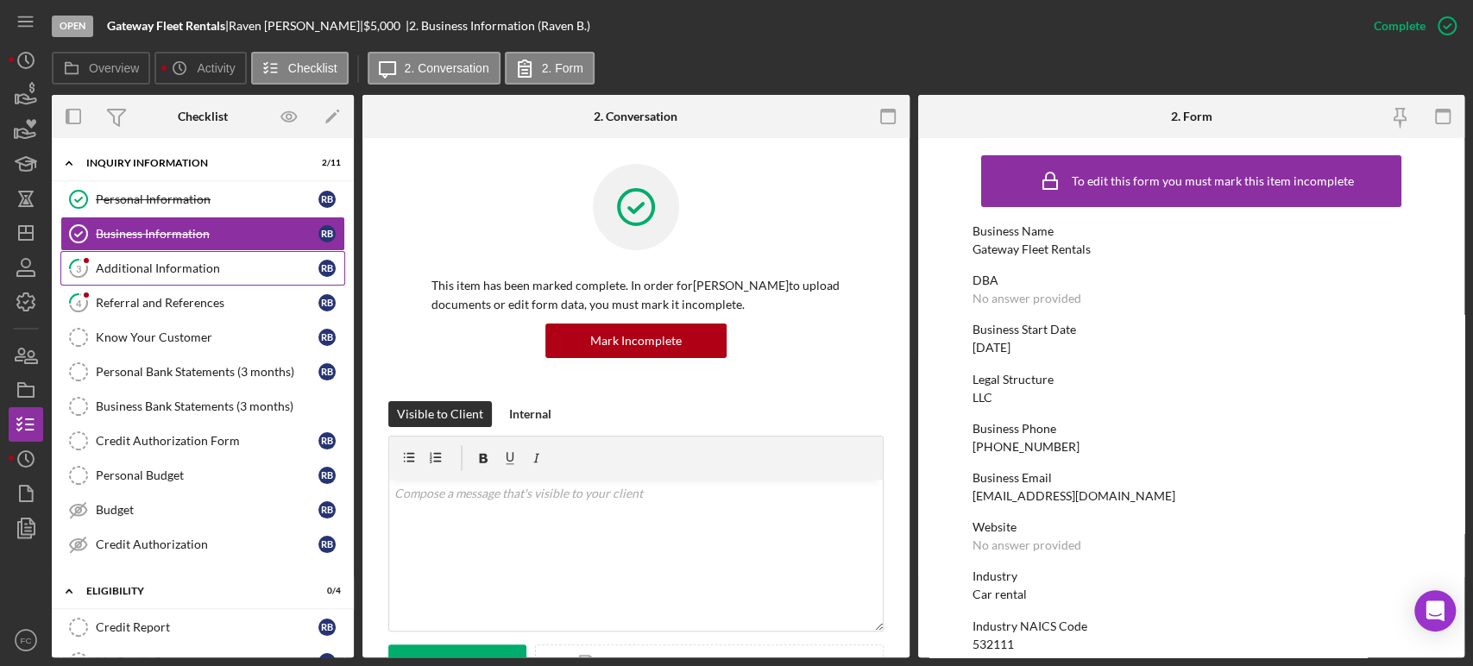
click at [159, 267] on div "Additional Information" at bounding box center [207, 268] width 223 height 14
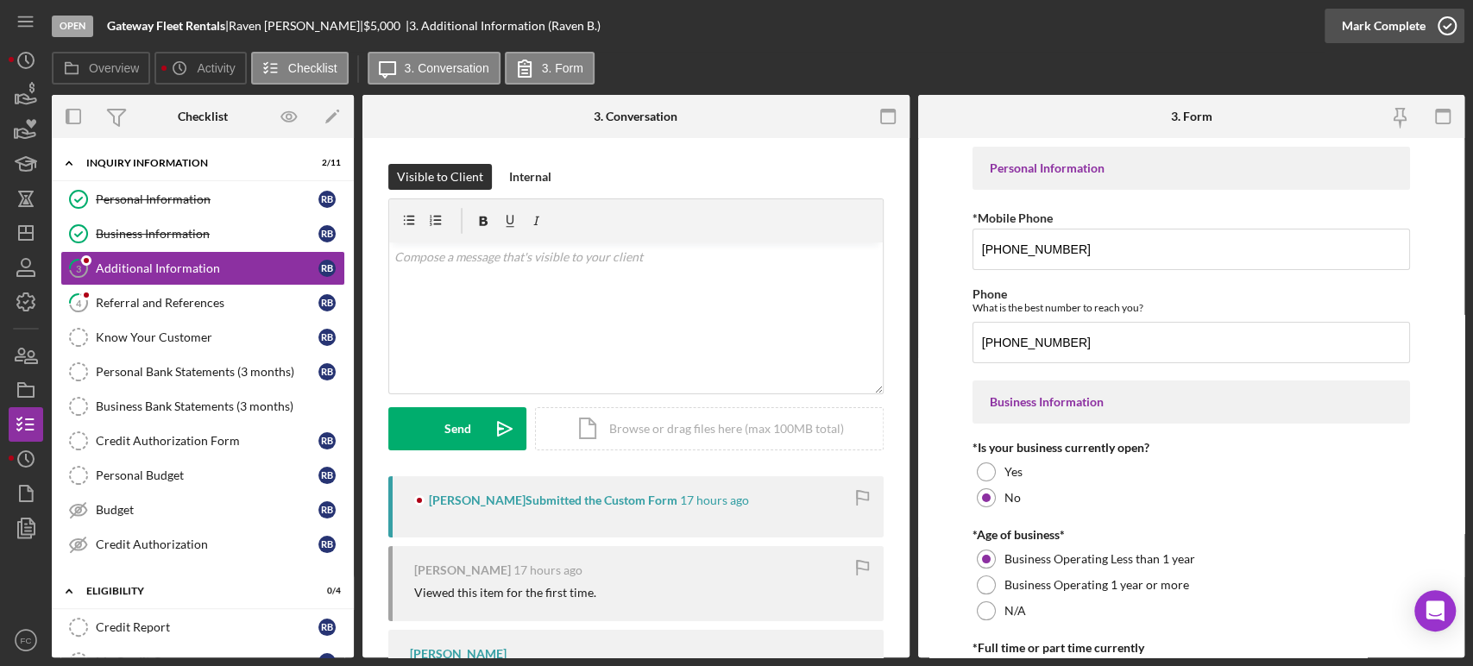
click at [1443, 26] on icon "button" at bounding box center [1446, 25] width 43 height 43
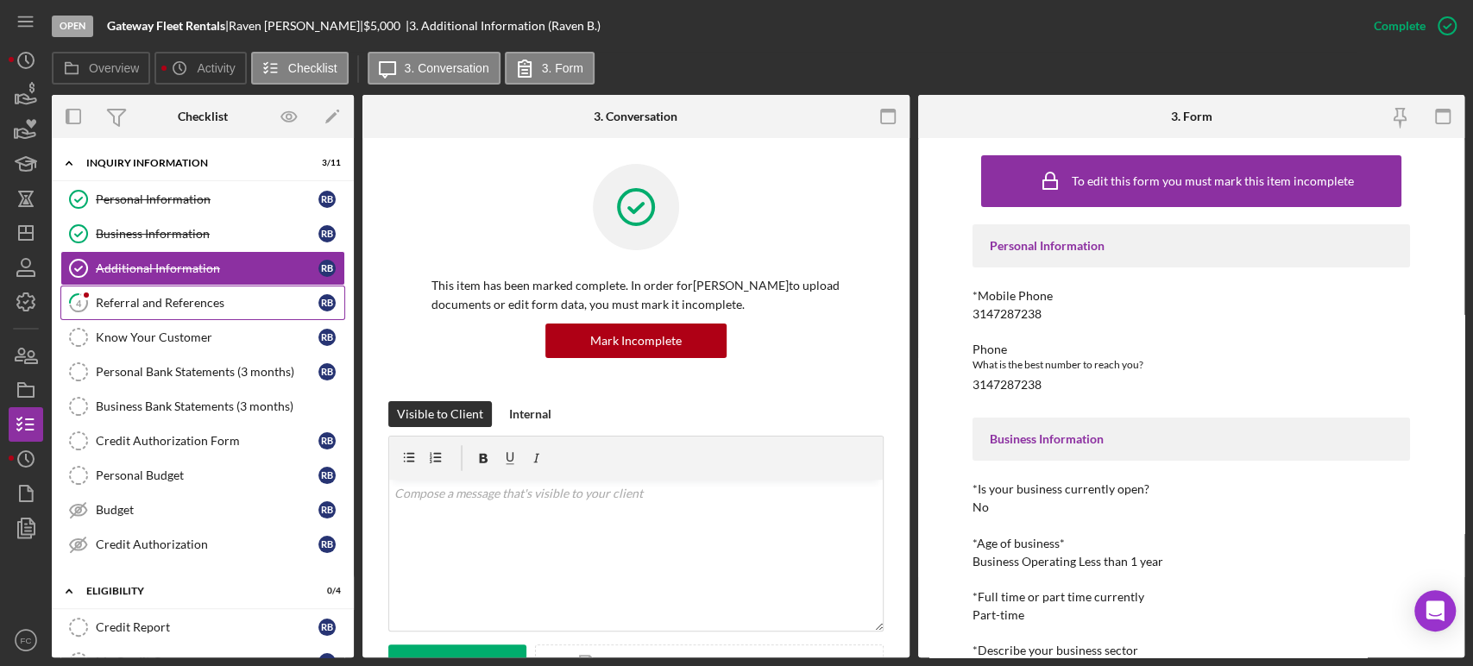
click at [110, 307] on div "Referral and References" at bounding box center [207, 303] width 223 height 14
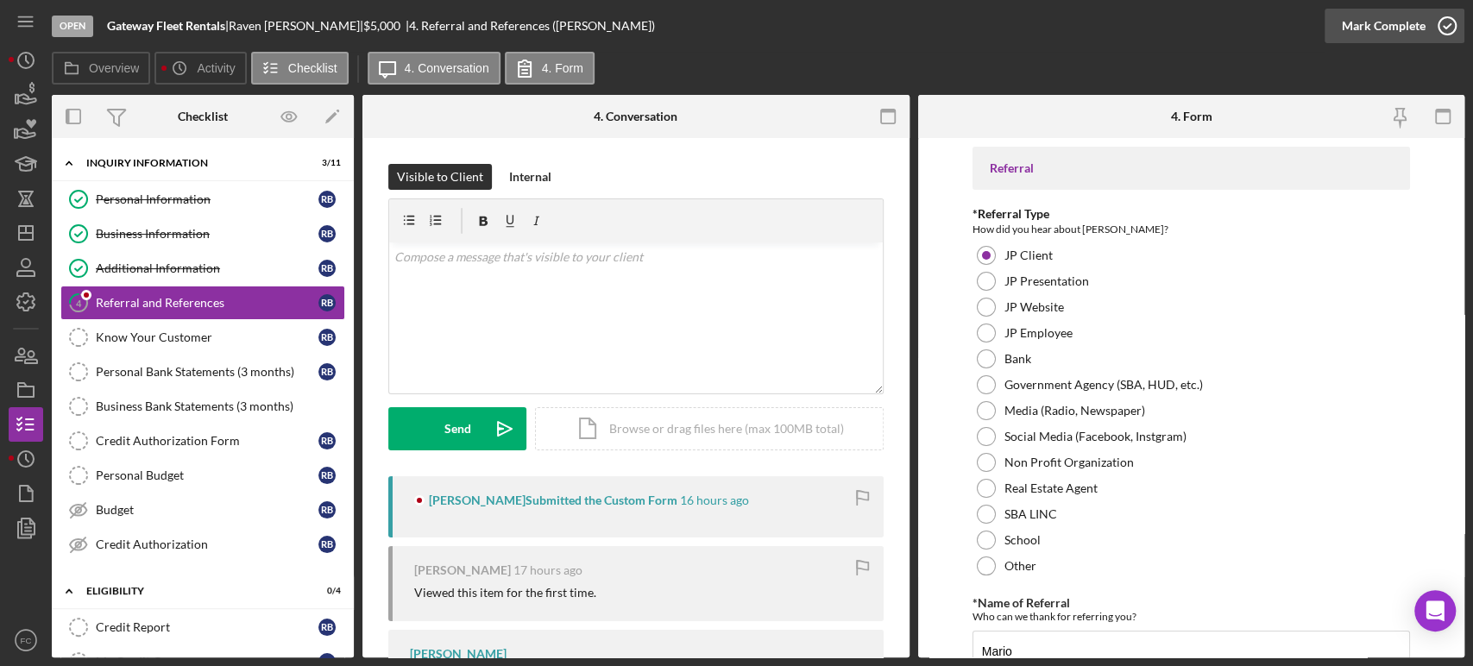
click at [1450, 24] on icon "button" at bounding box center [1446, 25] width 43 height 43
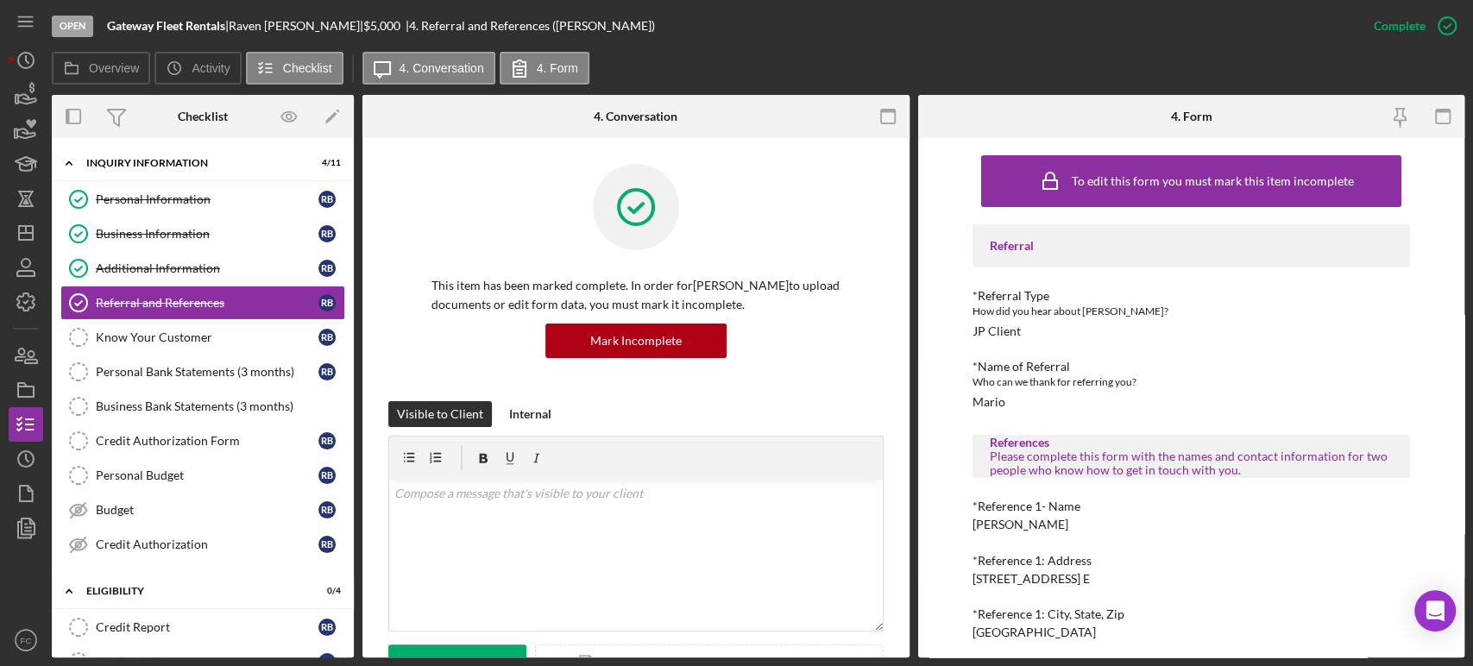
drag, startPoint x: 239, startPoint y: 26, endPoint x: 315, endPoint y: 24, distance: 75.9
click at [315, 24] on div "Gateway Fleet Rentals | [PERSON_NAME] | $5,000 $5,000 | 4. Referral and Referen…" at bounding box center [381, 26] width 548 height 14
copy div "[PERSON_NAME]"
click at [112, 498] on link "Budget Budget R B" at bounding box center [202, 510] width 285 height 35
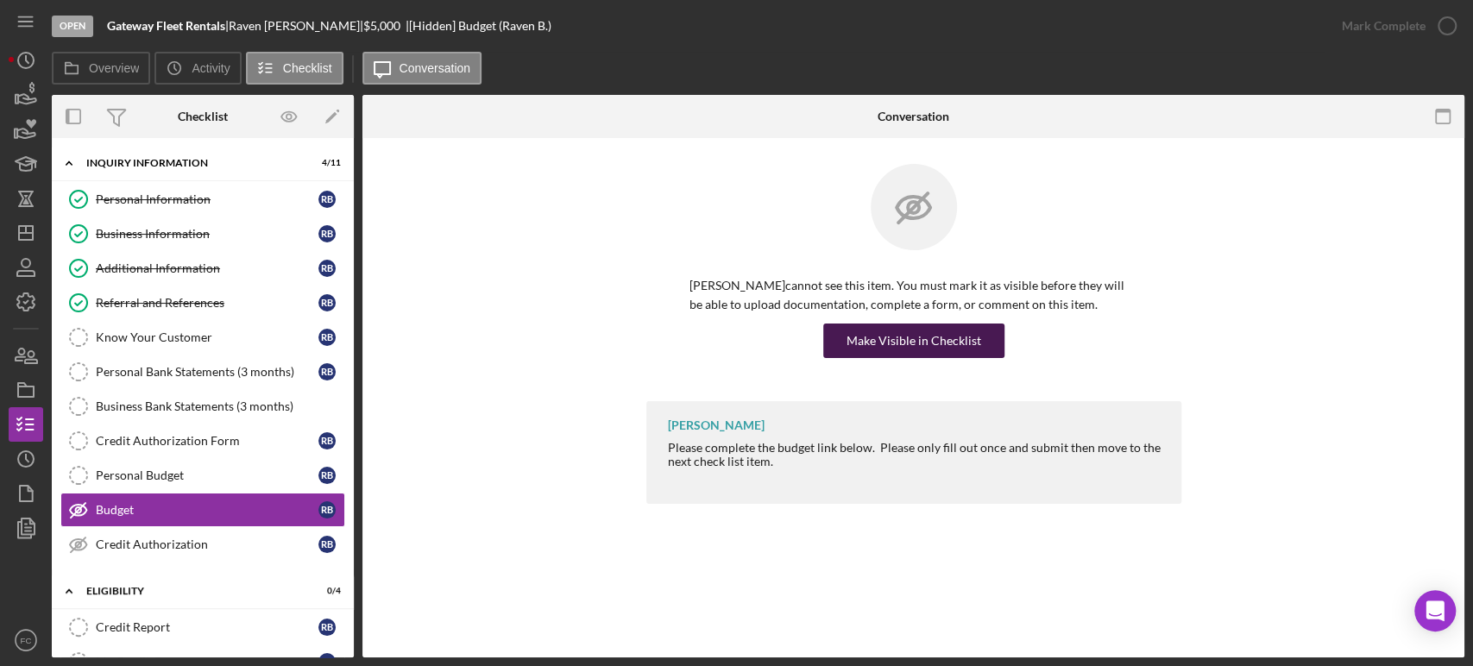
click at [946, 341] on div "Make Visible in Checklist" at bounding box center [913, 341] width 135 height 35
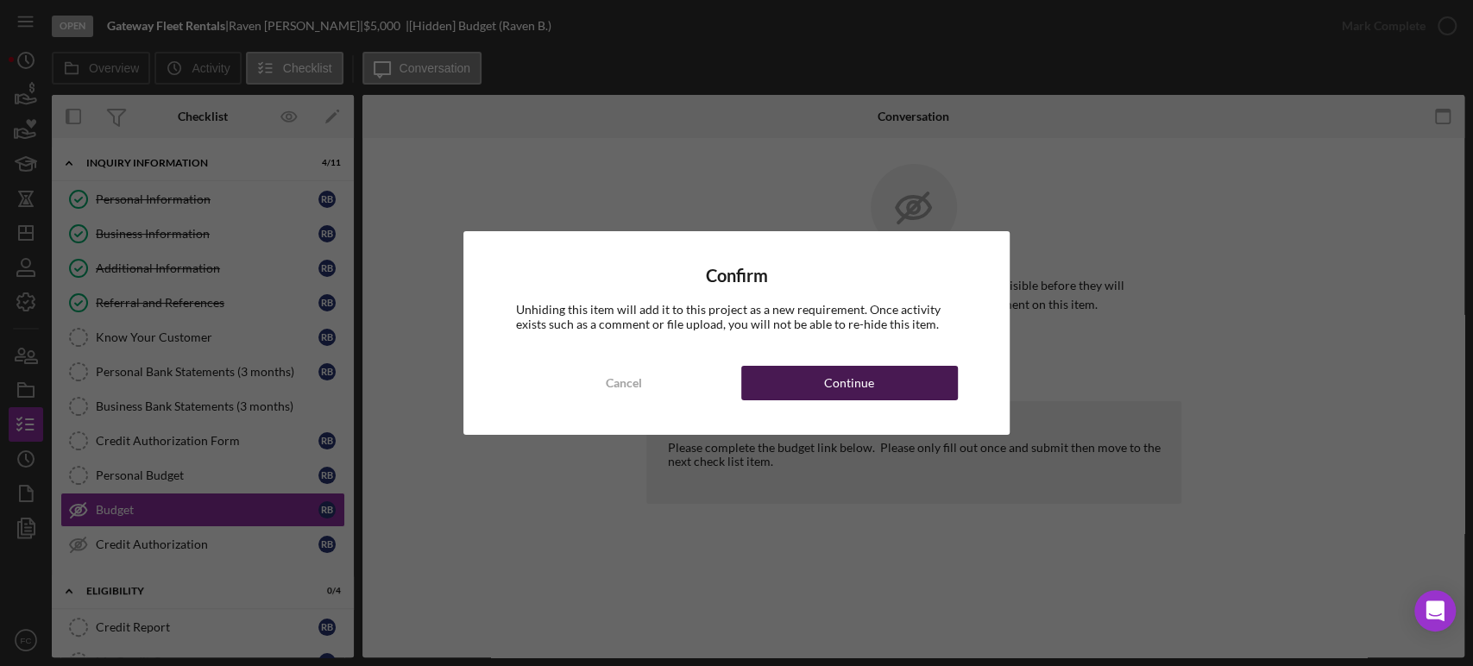
click at [887, 371] on button "Continue" at bounding box center [849, 383] width 217 height 35
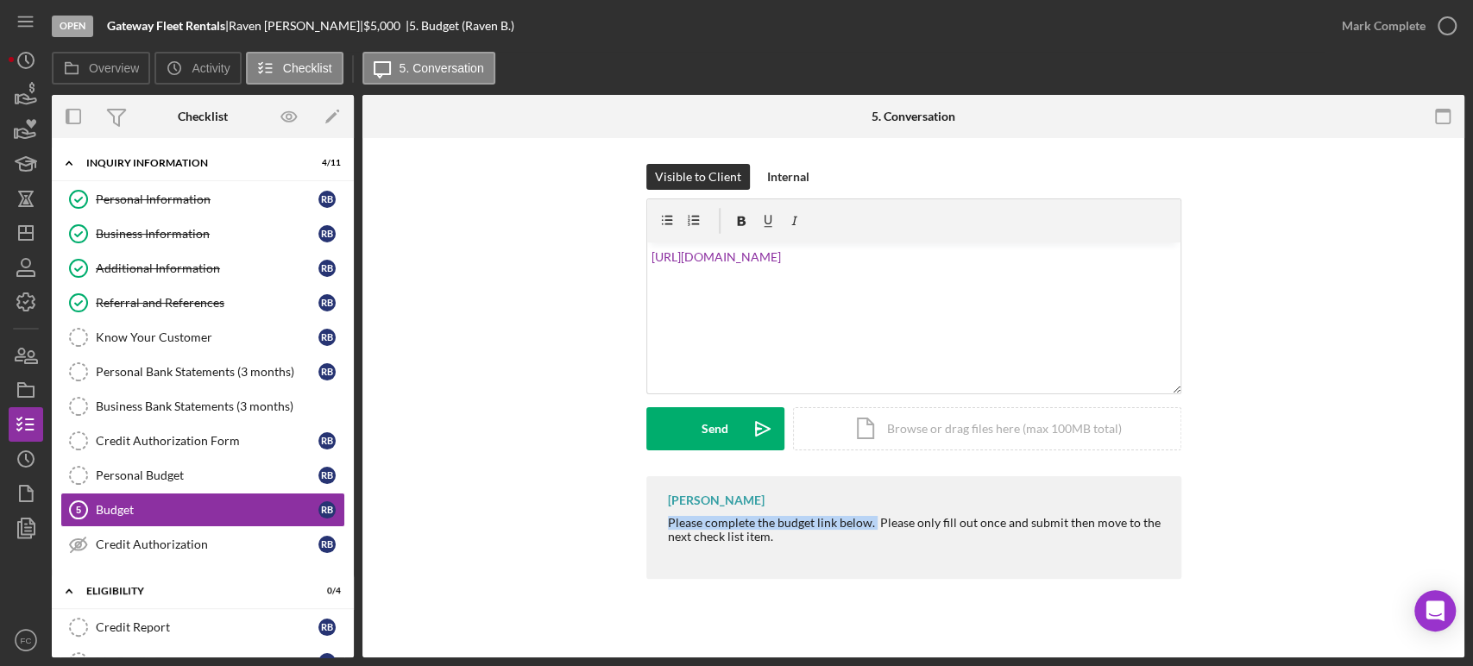
drag, startPoint x: 667, startPoint y: 522, endPoint x: 872, endPoint y: 520, distance: 205.3
click at [872, 521] on div "Please complete the budget link below. Please only fill out once and submit the…" at bounding box center [916, 530] width 496 height 28
copy div "Please complete the budget link below."
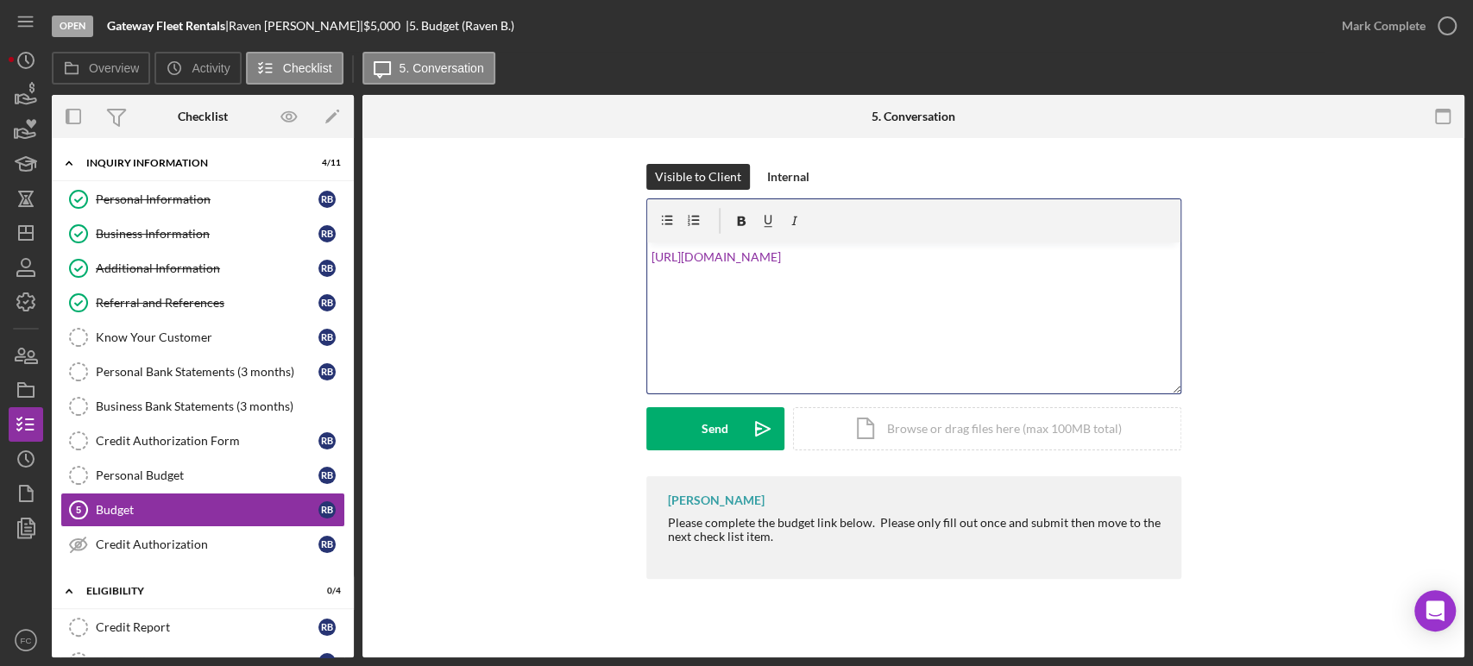
click at [647, 255] on div "v Color teal Color pink Remove color Add row above Add row below Add column bef…" at bounding box center [913, 317] width 533 height 151
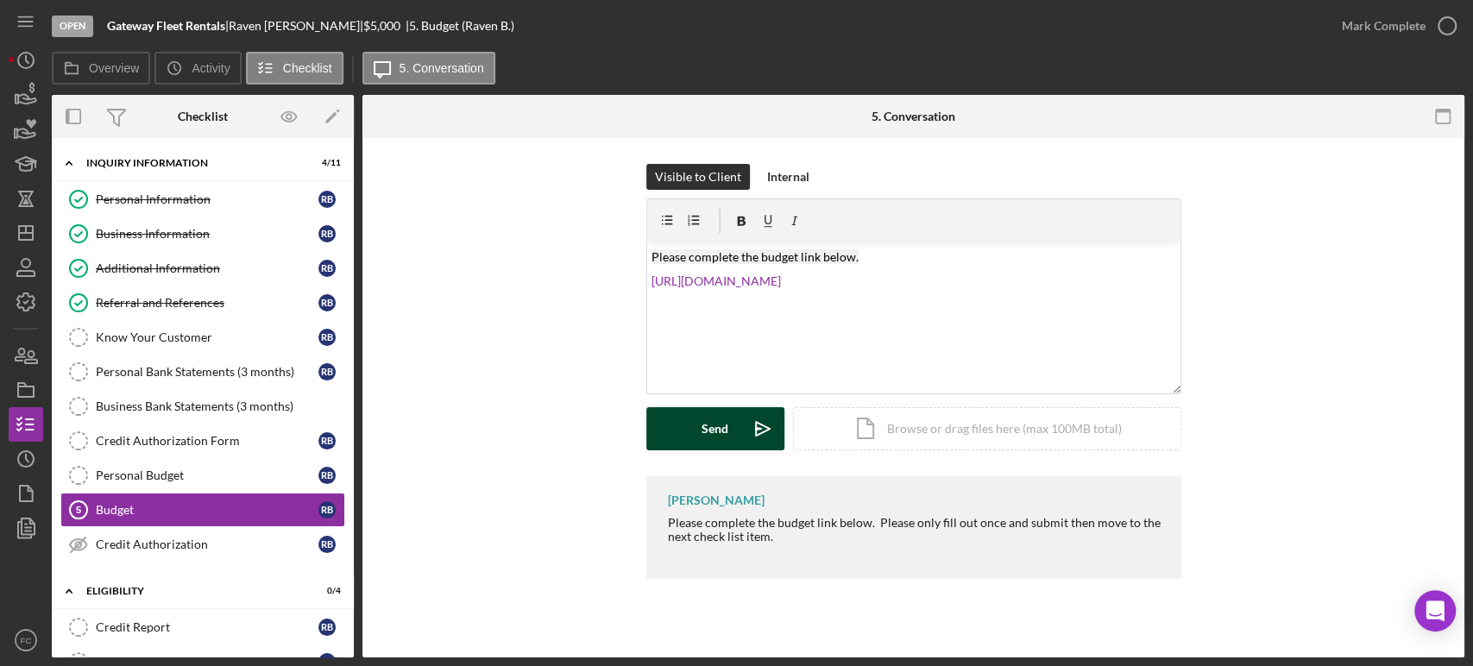
click at [676, 442] on button "Send Icon/icon-invite-send" at bounding box center [715, 428] width 138 height 43
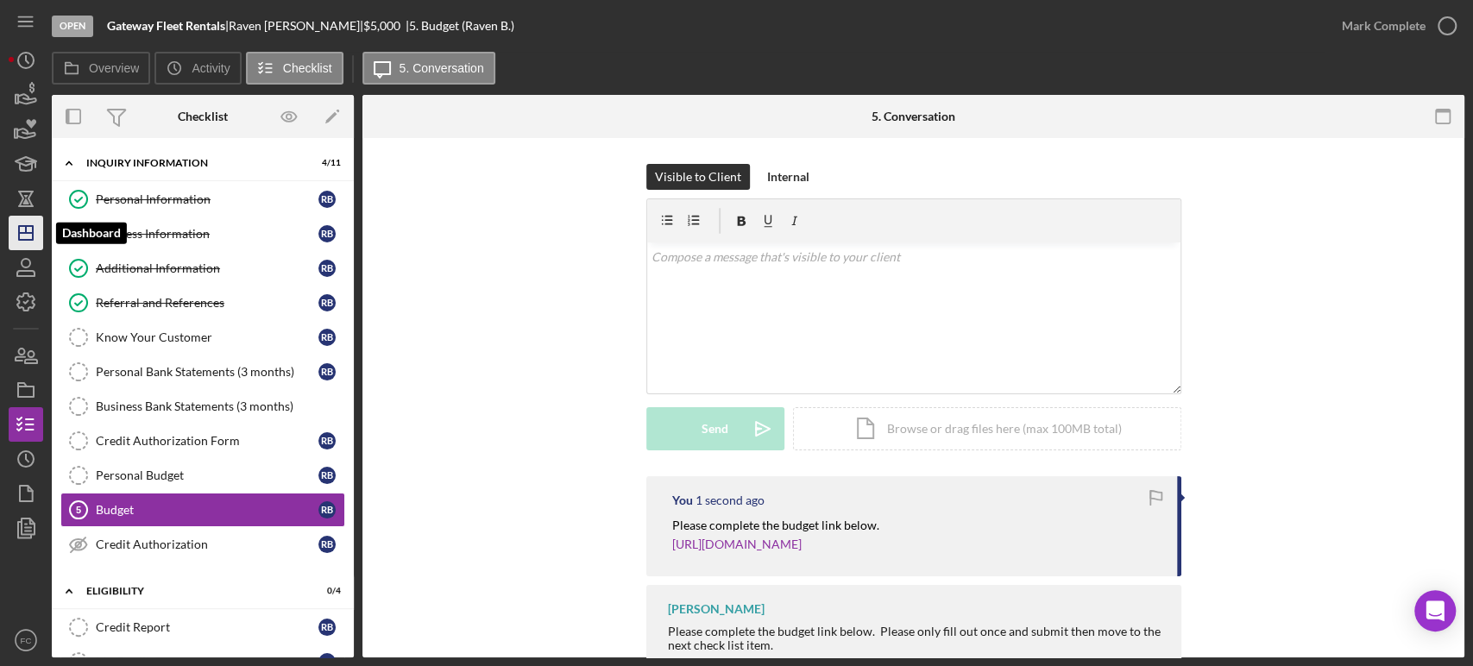
click at [20, 229] on icon "Icon/Dashboard" at bounding box center [25, 232] width 43 height 43
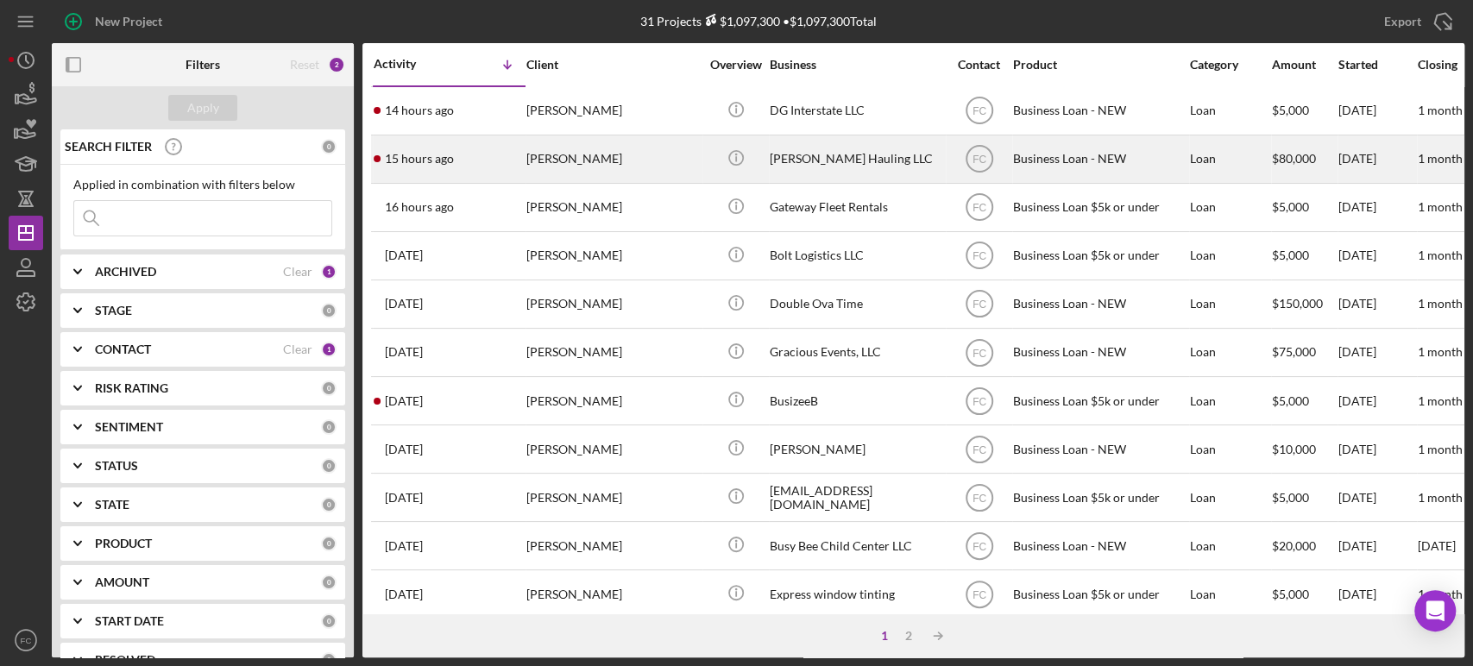
click at [497, 162] on div "15 hours ago [PERSON_NAME]" at bounding box center [449, 159] width 151 height 46
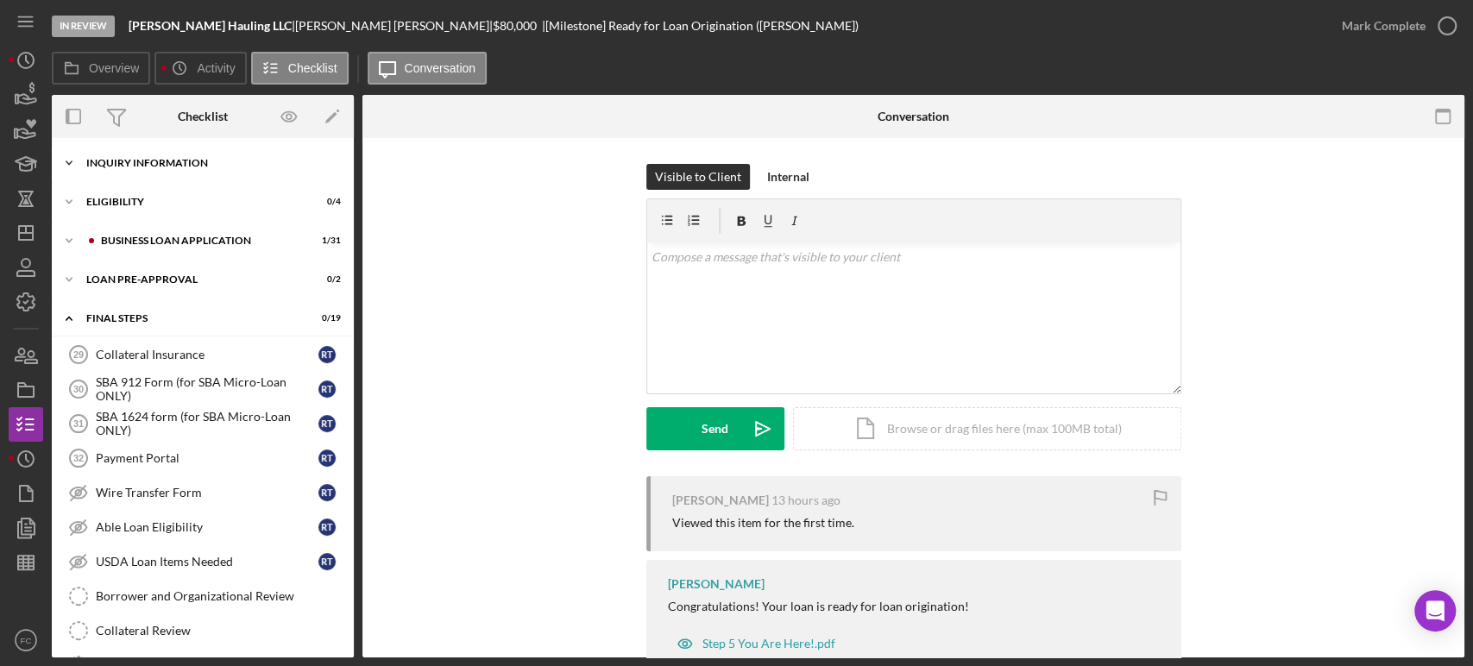
click at [140, 169] on div "Icon/Expander INQUIRY INFORMATION 5 / 11" at bounding box center [203, 163] width 302 height 35
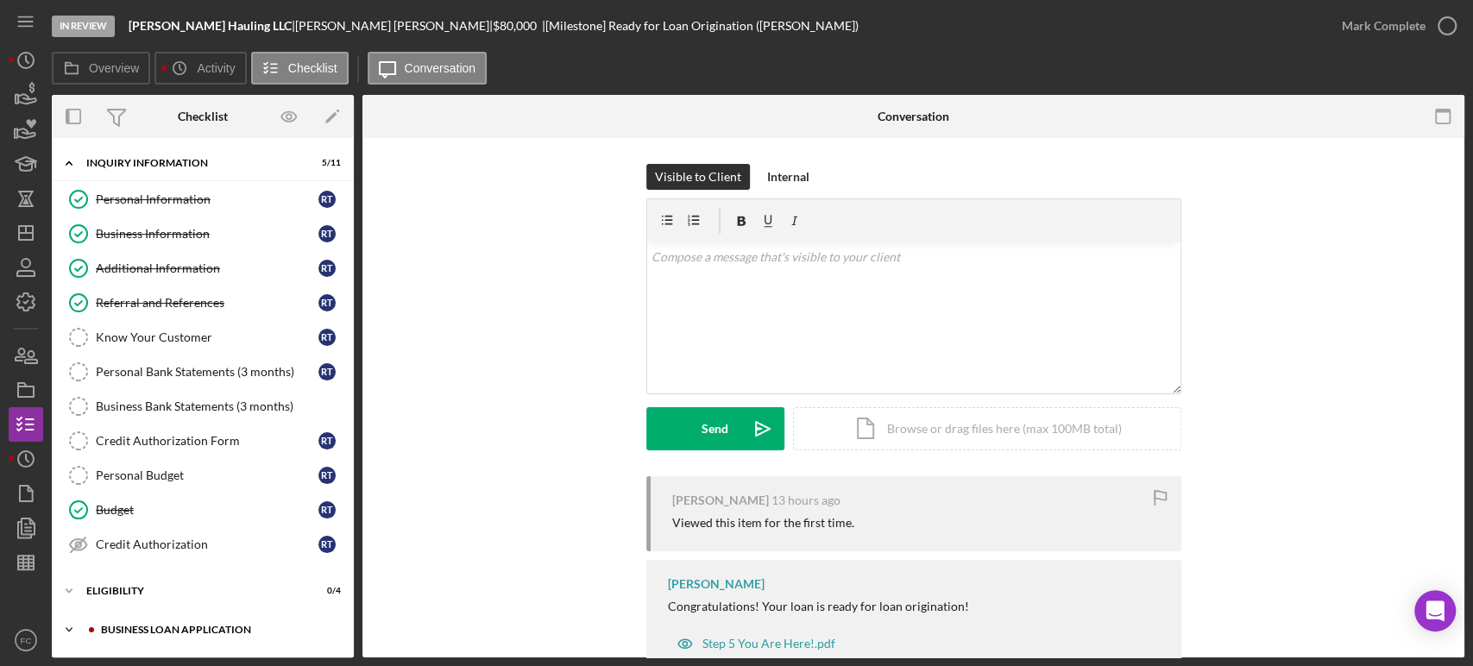
scroll to position [96, 0]
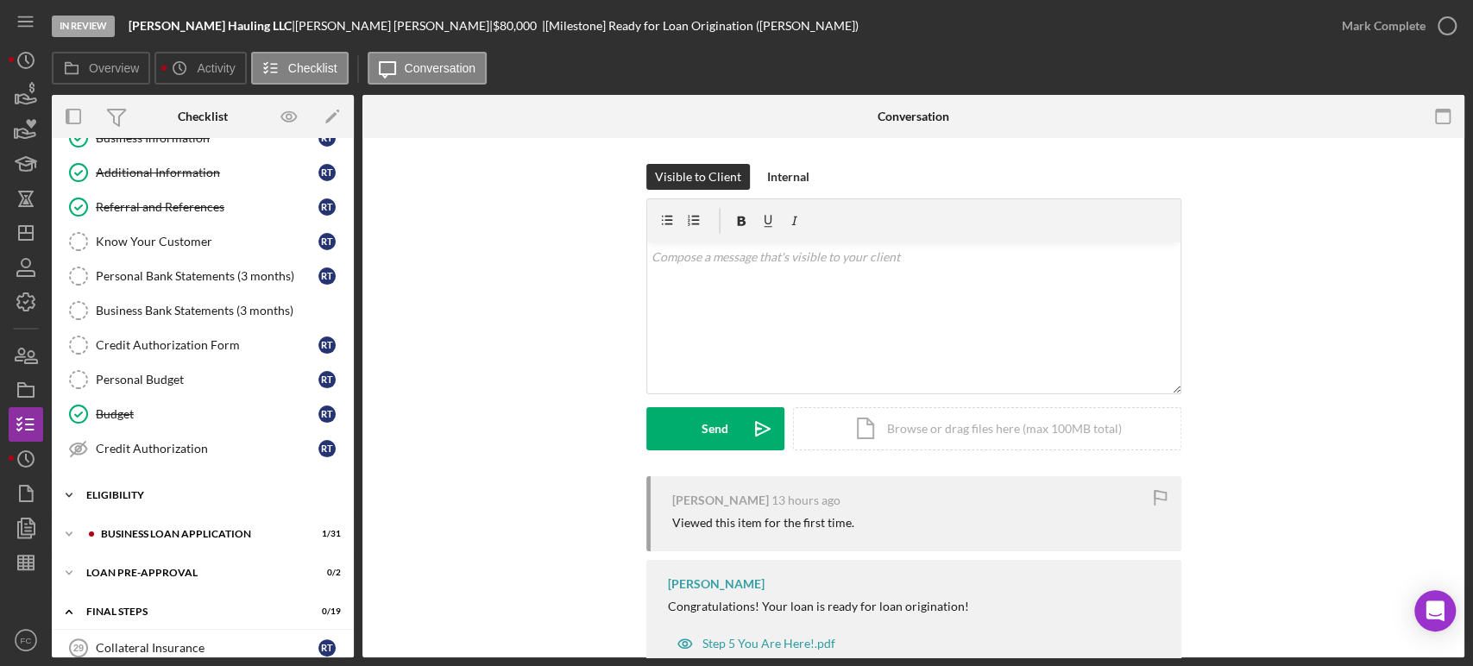
click at [116, 500] on div "Icon/Expander ELIGIBILITY 0 / 4" at bounding box center [203, 495] width 302 height 35
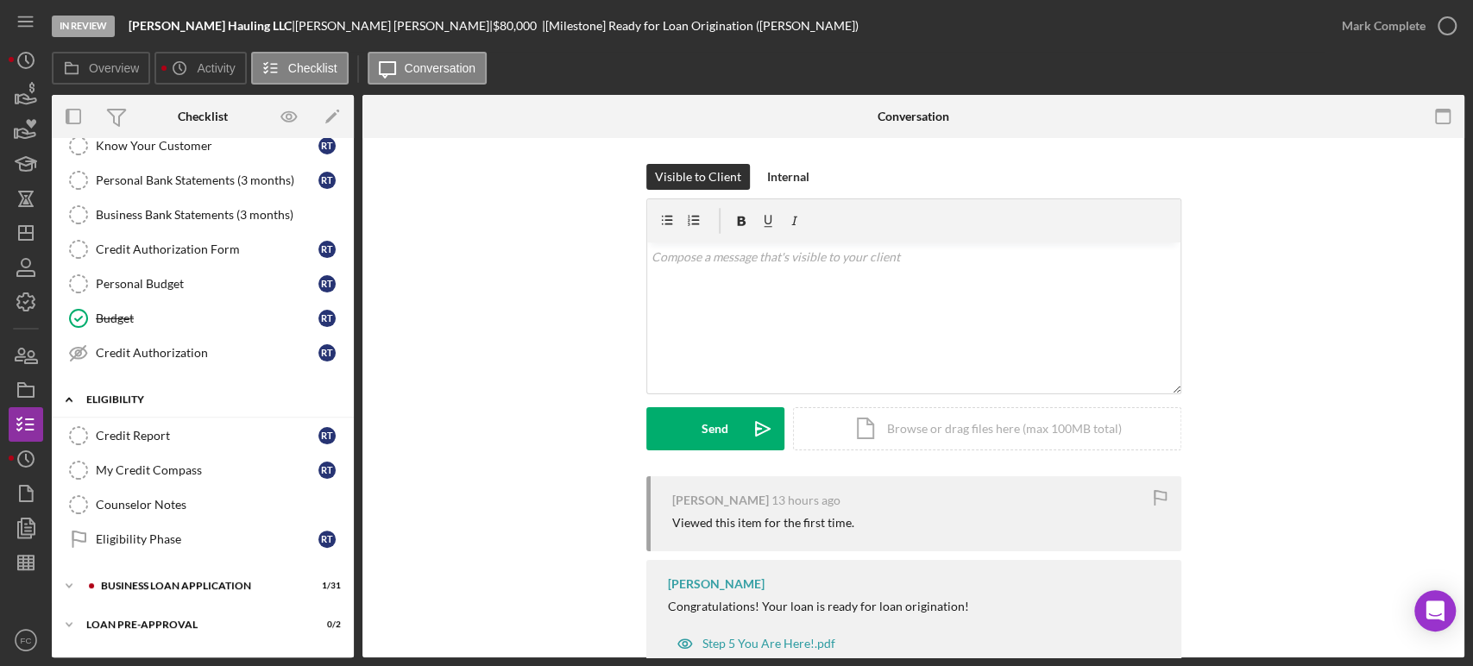
scroll to position [287, 0]
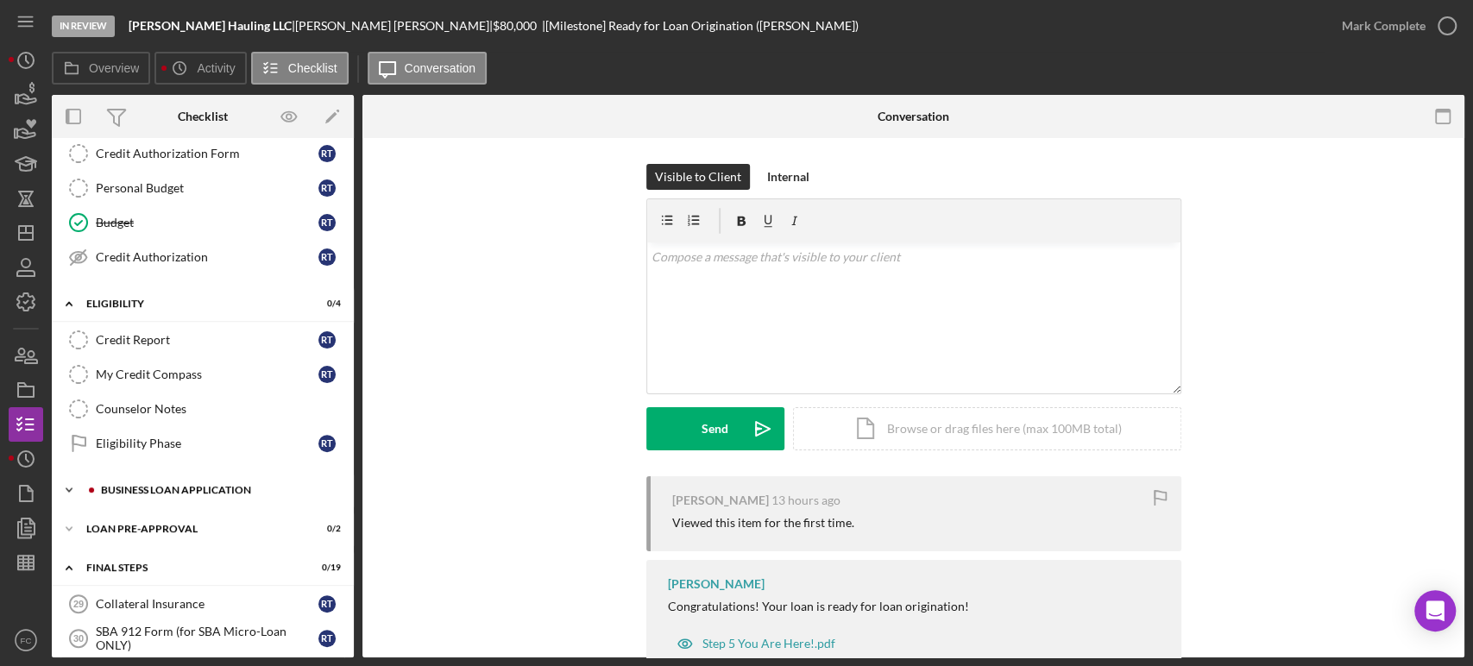
click at [120, 490] on div "BUSINESS LOAN APPLICATION" at bounding box center [216, 490] width 231 height 10
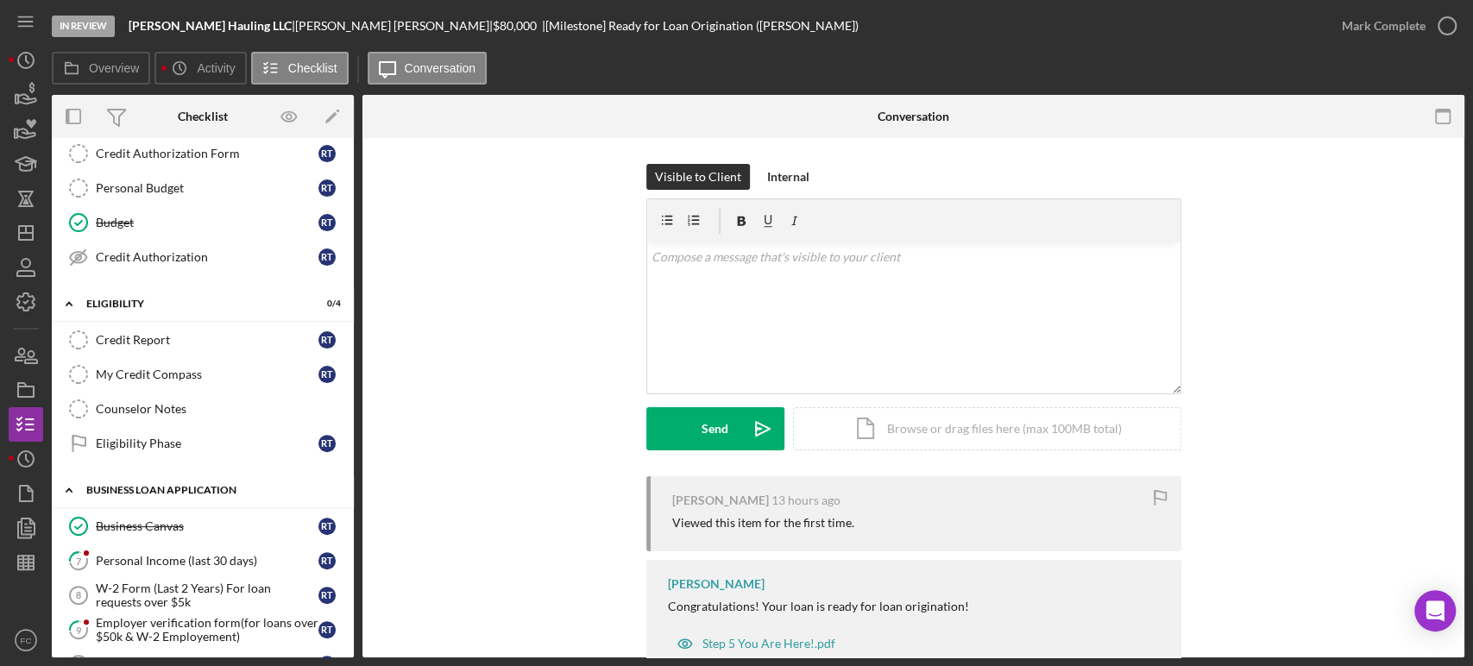
scroll to position [383, 0]
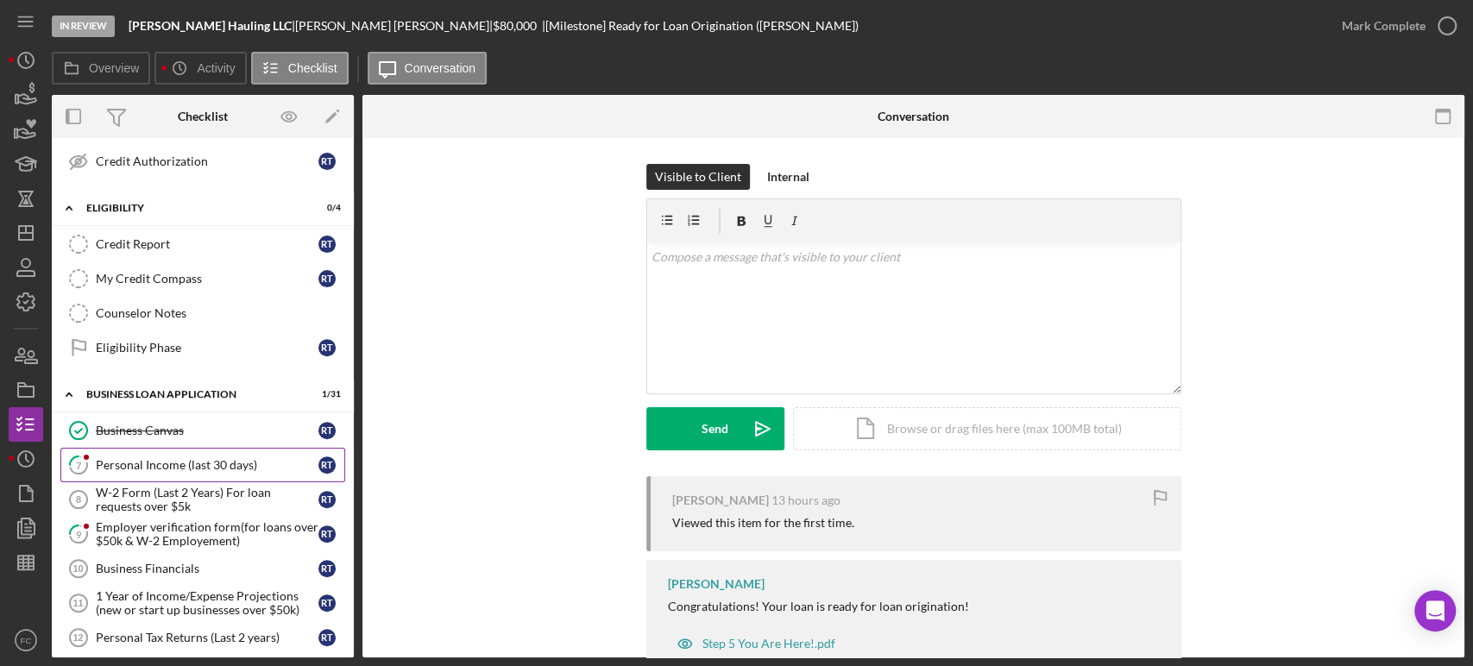
click at [123, 466] on div "Personal Income (last 30 days)" at bounding box center [207, 465] width 223 height 14
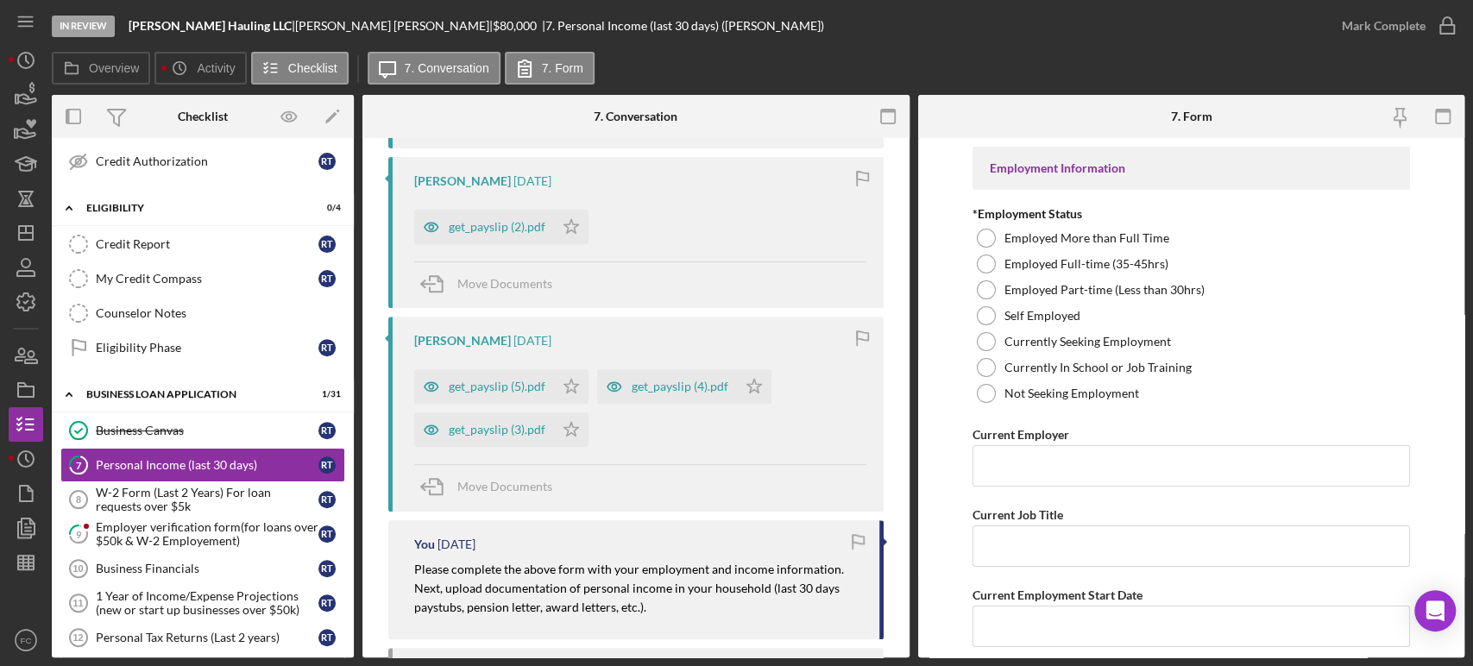
scroll to position [670, 0]
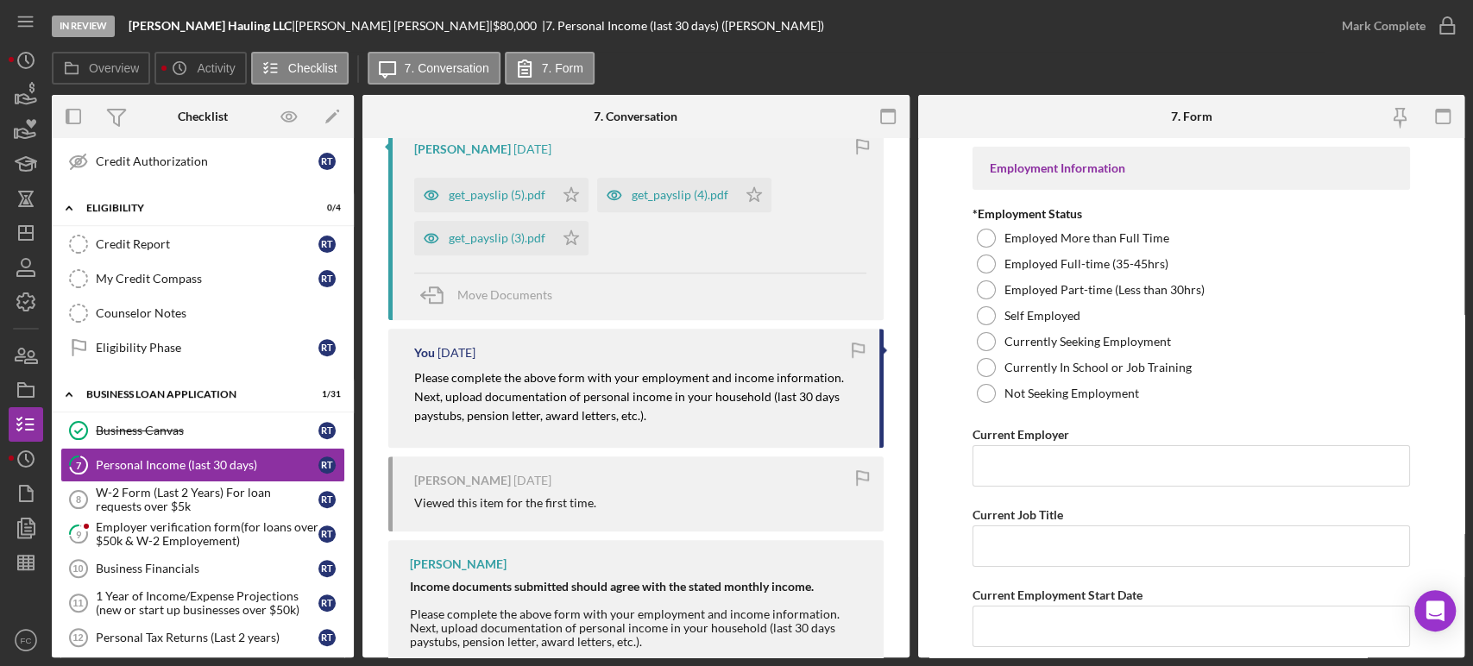
drag, startPoint x: 413, startPoint y: 394, endPoint x: 626, endPoint y: 410, distance: 212.8
click at [650, 421] on div "You [DATE] Please complete the above form with your employment and income infor…" at bounding box center [635, 388] width 495 height 119
click at [1353, 283] on div "Employed Part-time (Less than 30hrs)" at bounding box center [1190, 290] width 437 height 26
drag, startPoint x: 407, startPoint y: 395, endPoint x: 625, endPoint y: 402, distance: 217.5
click at [696, 426] on div "You [DATE] Please complete the above form with your employment and income infor…" at bounding box center [635, 388] width 495 height 119
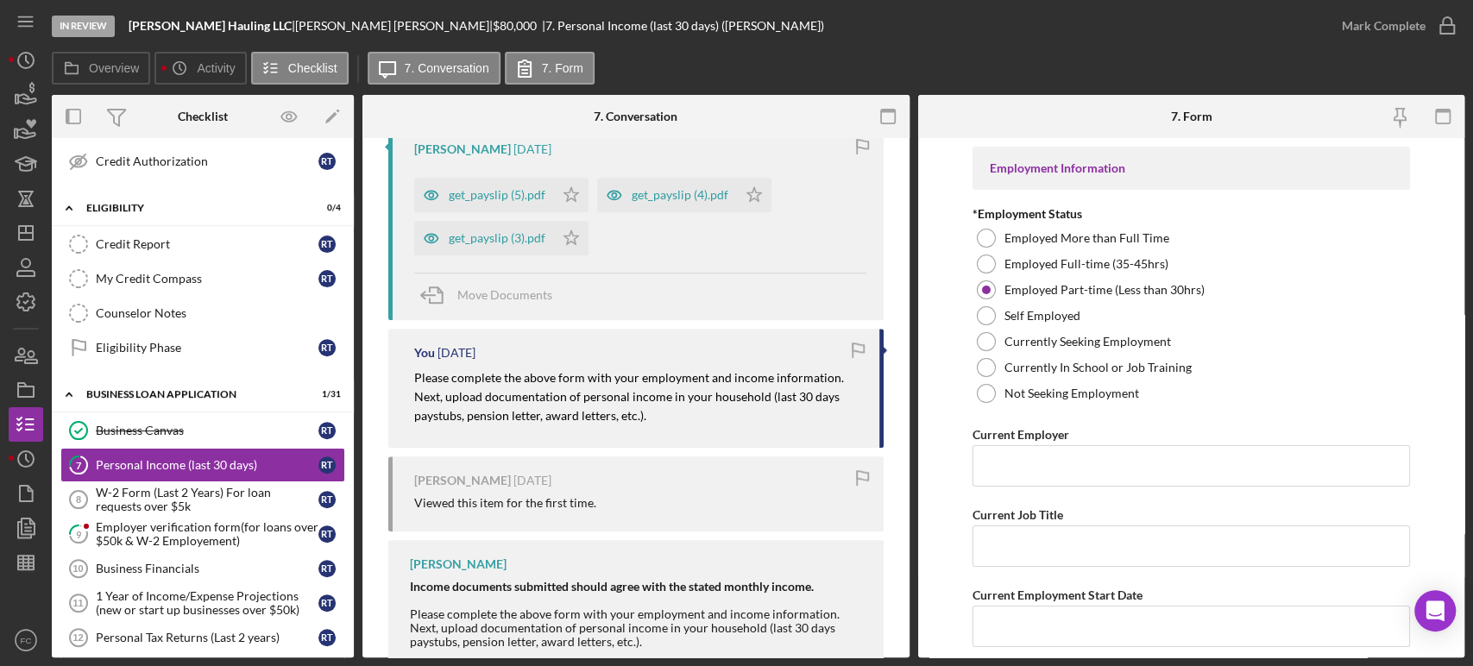
copy mark "Next, upload documentation of personal income in your household (last 30 days p…"
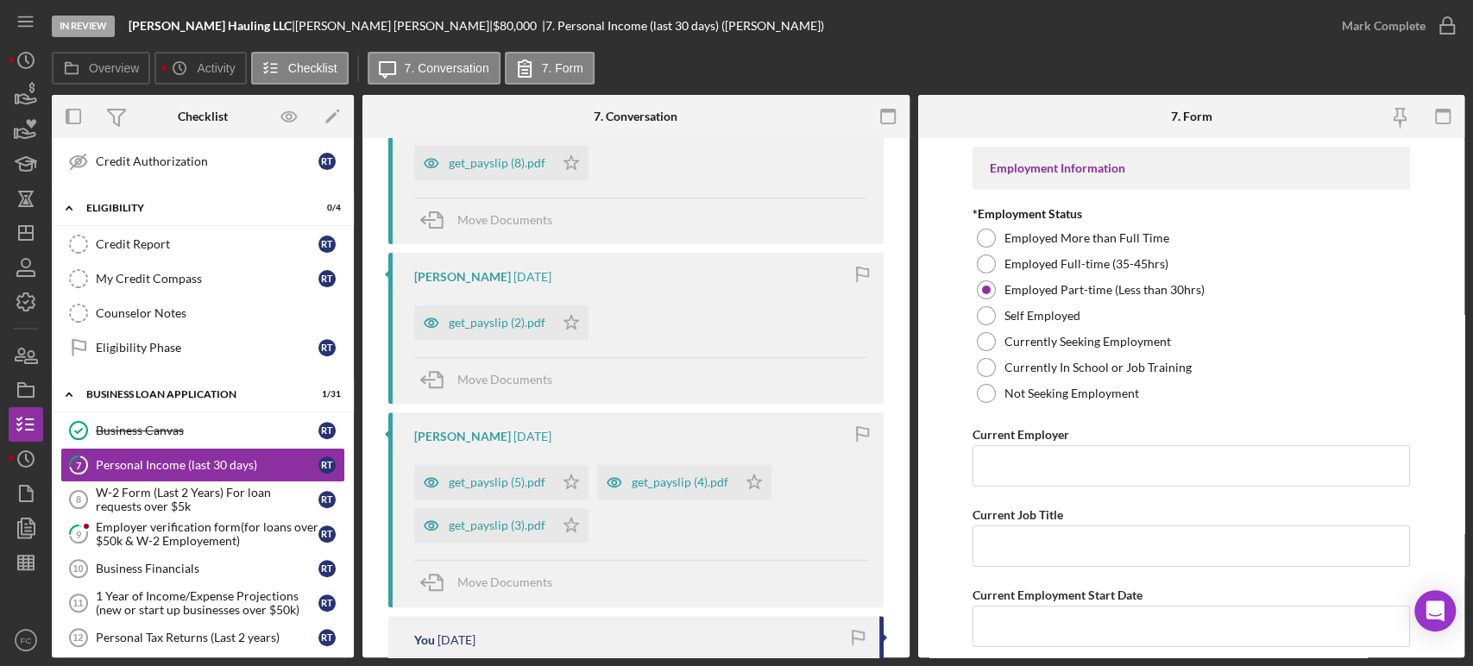
scroll to position [96, 0]
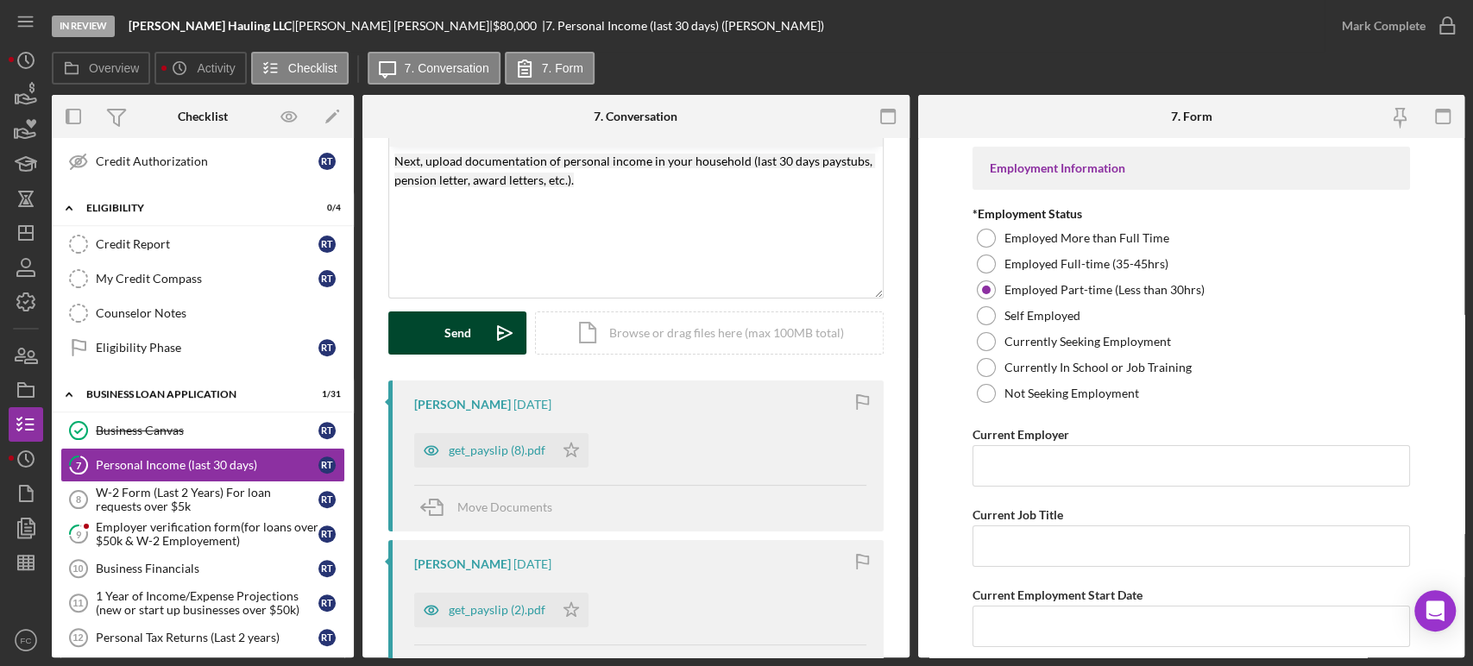
click at [450, 330] on div "Send" at bounding box center [457, 332] width 27 height 43
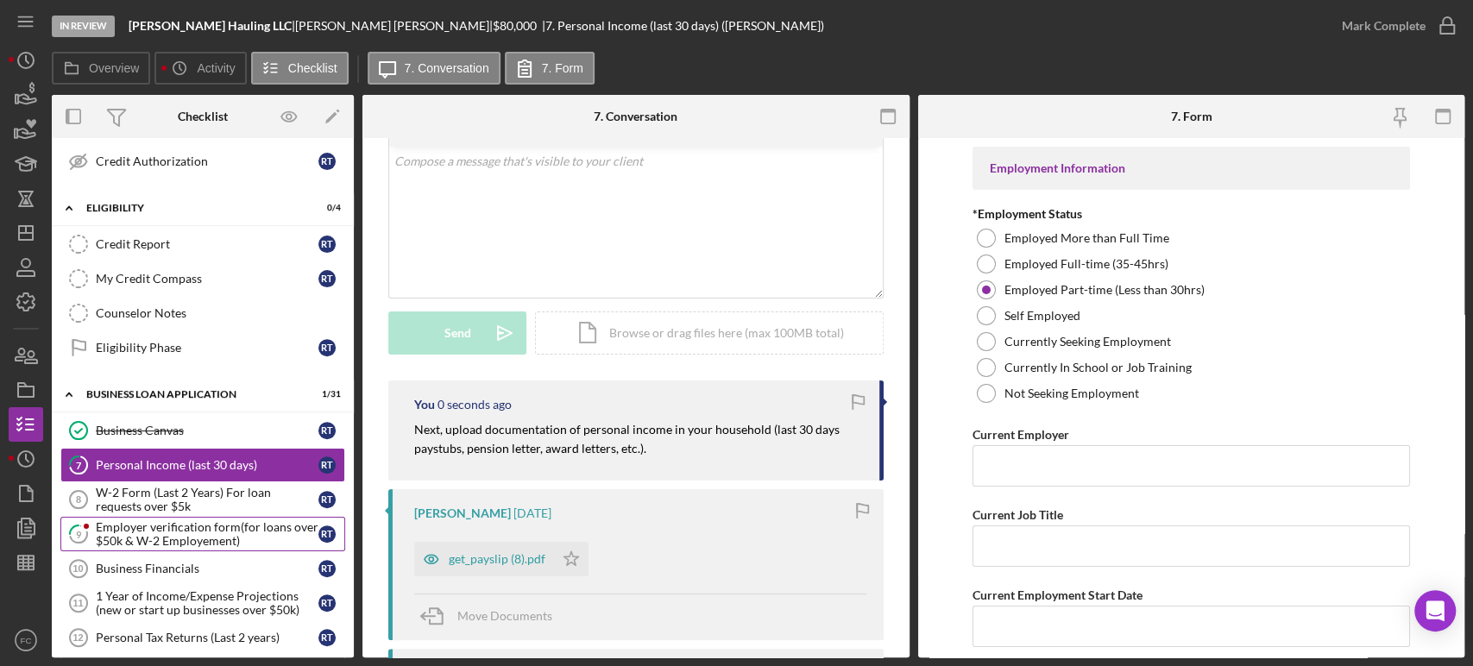
click at [155, 525] on div "Employer verification form(for loans over $50k & W-2 Employement)" at bounding box center [207, 534] width 223 height 28
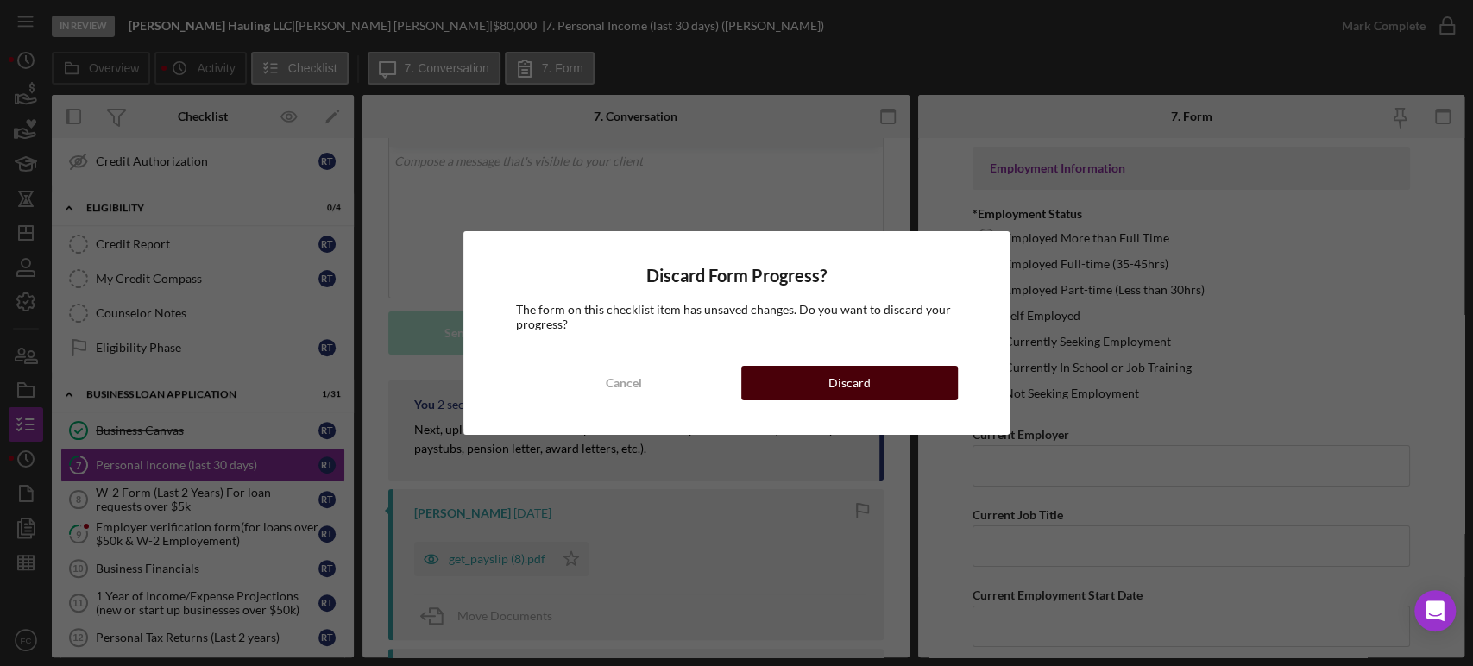
click at [891, 380] on button "Discard" at bounding box center [849, 383] width 217 height 35
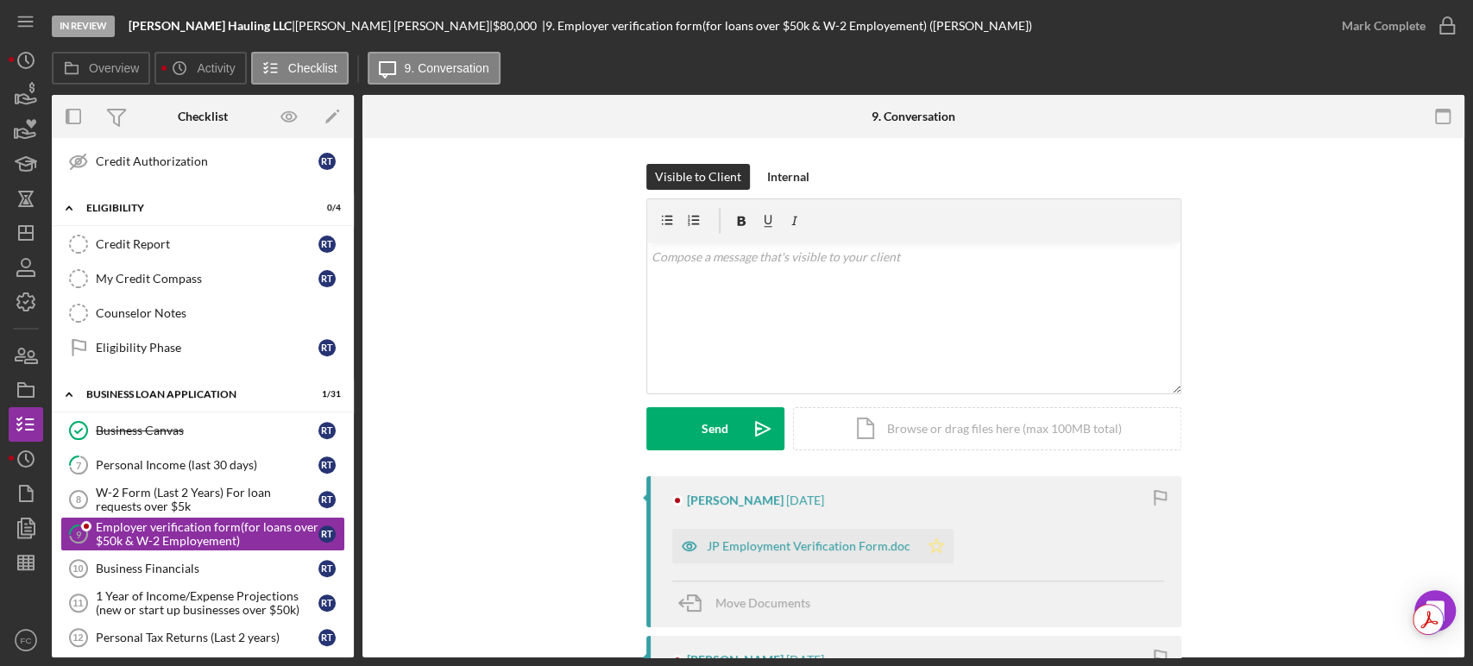
click at [927, 551] on icon "Icon/Star" at bounding box center [936, 546] width 35 height 35
click at [1454, 24] on icon "button" at bounding box center [1446, 25] width 43 height 43
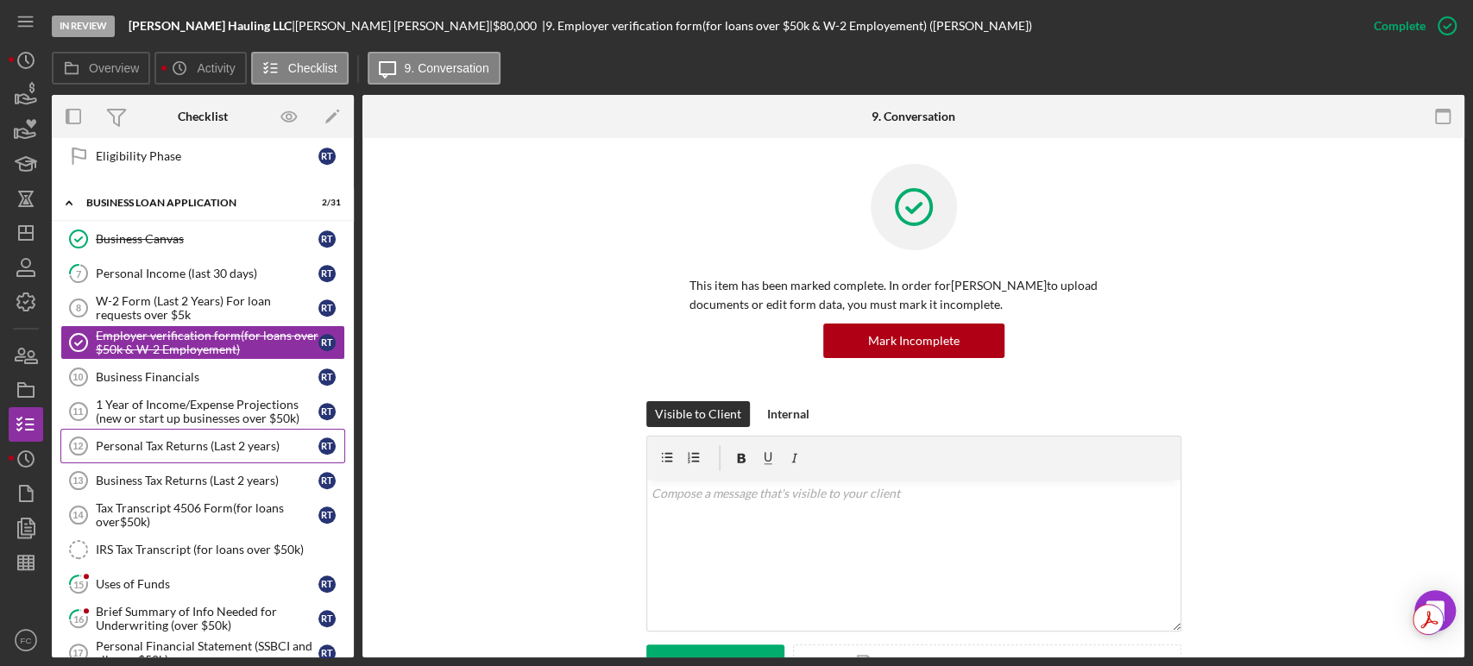
scroll to position [670, 0]
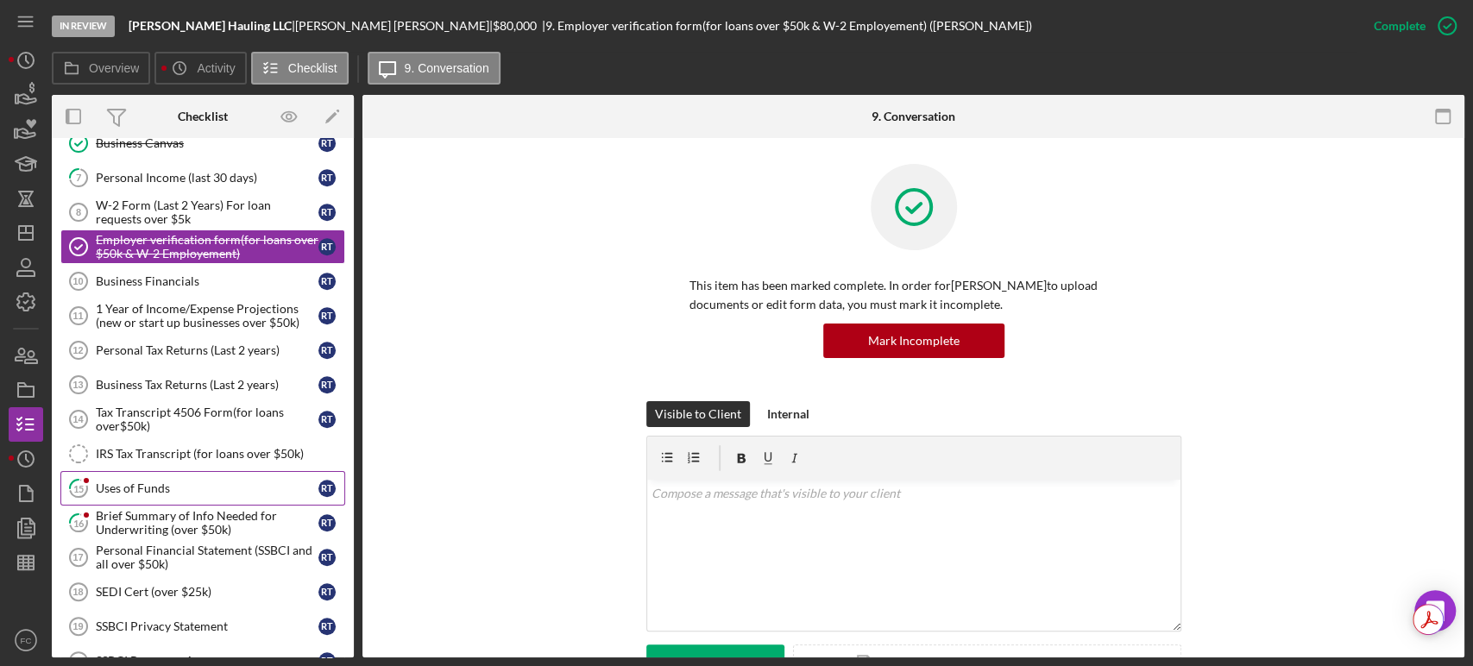
click at [139, 488] on div "Uses of Funds" at bounding box center [207, 488] width 223 height 14
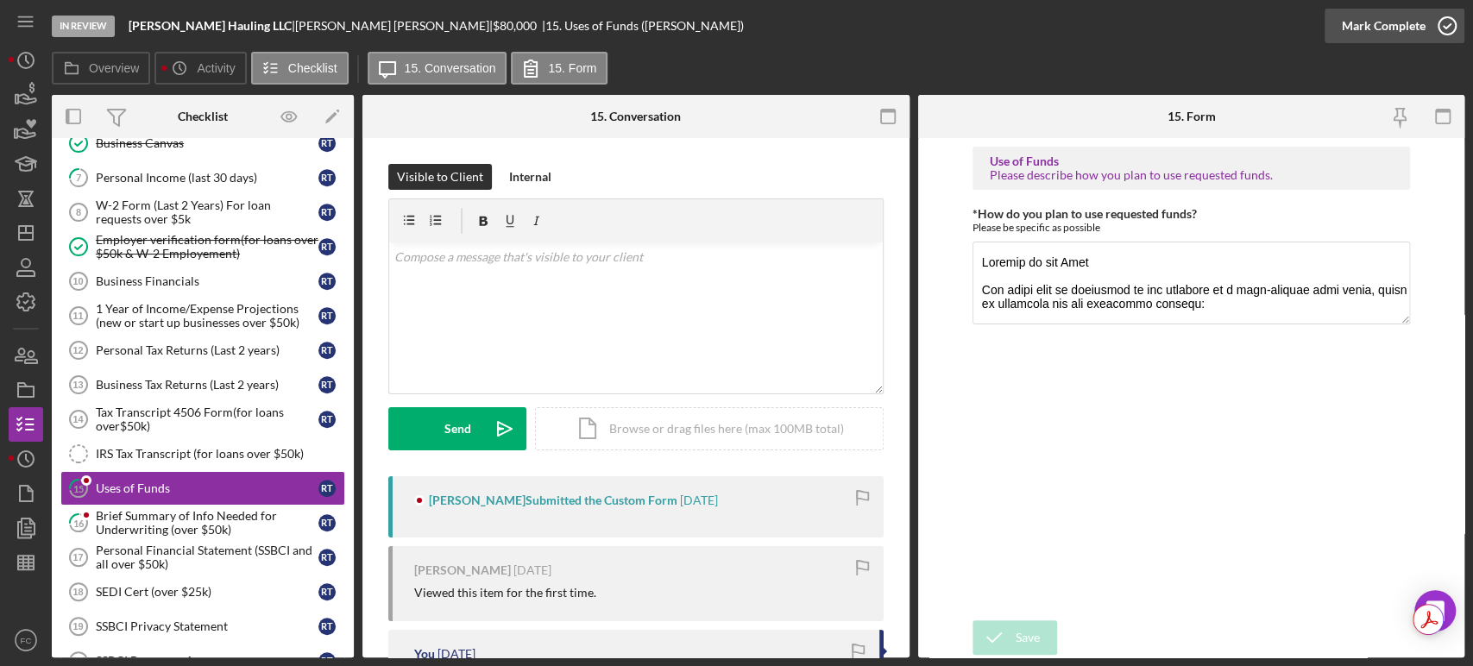
click at [1449, 24] on icon "button" at bounding box center [1446, 25] width 43 height 43
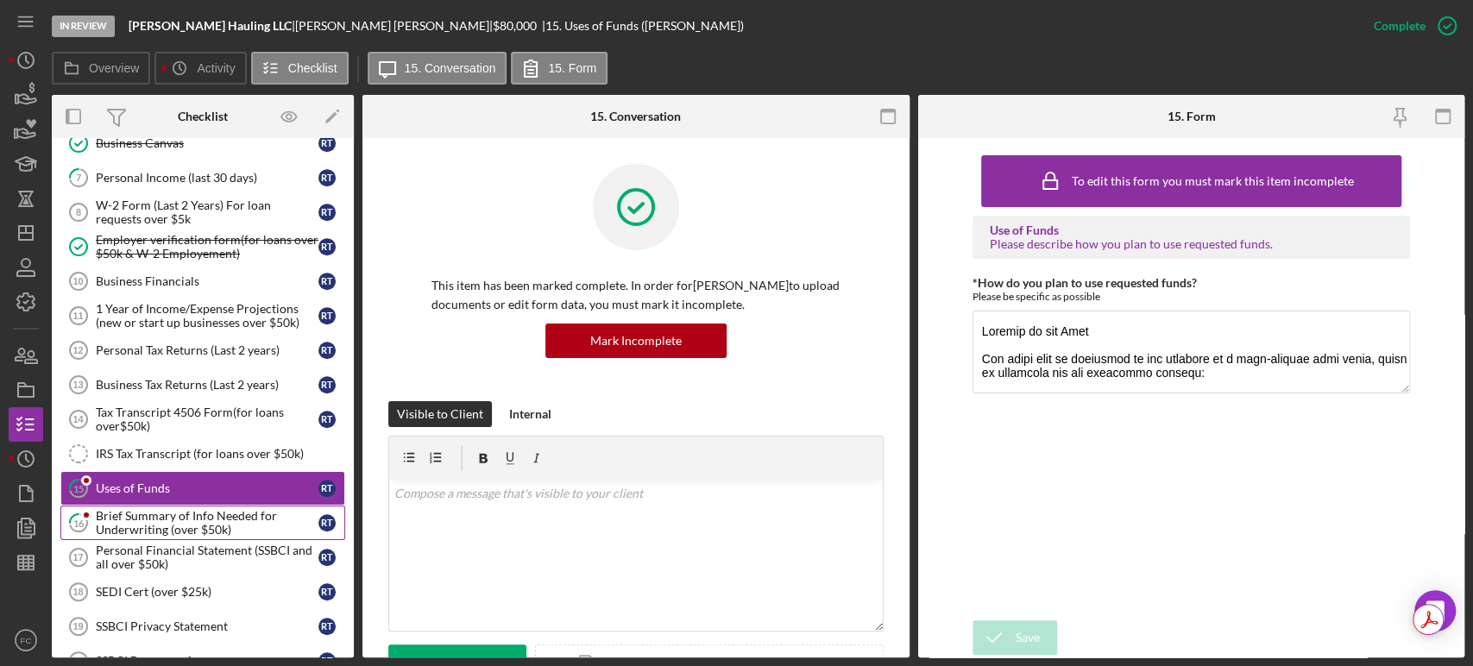
click at [122, 526] on div "Brief Summary of Info Needed for Underwriting (over $50k)" at bounding box center [207, 523] width 223 height 28
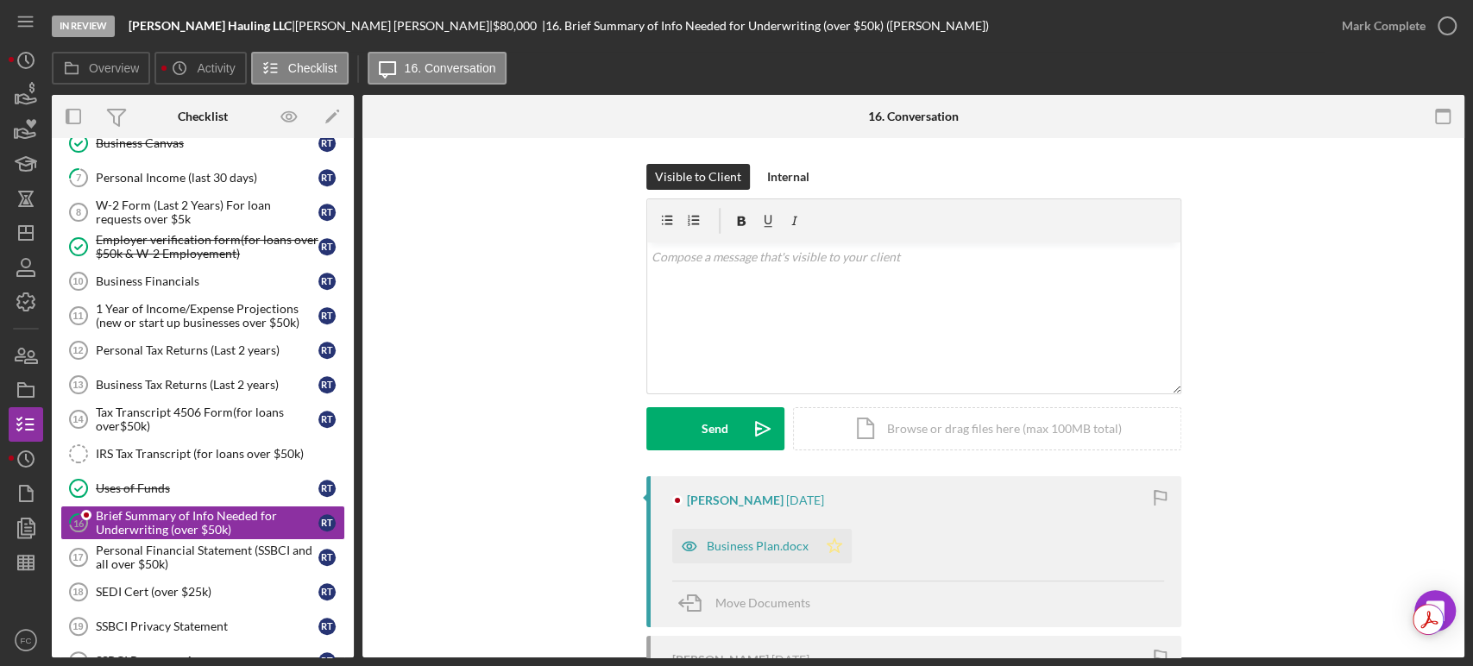
click at [827, 550] on polygon "button" at bounding box center [834, 545] width 15 height 14
click at [1451, 26] on icon "button" at bounding box center [1446, 25] width 43 height 43
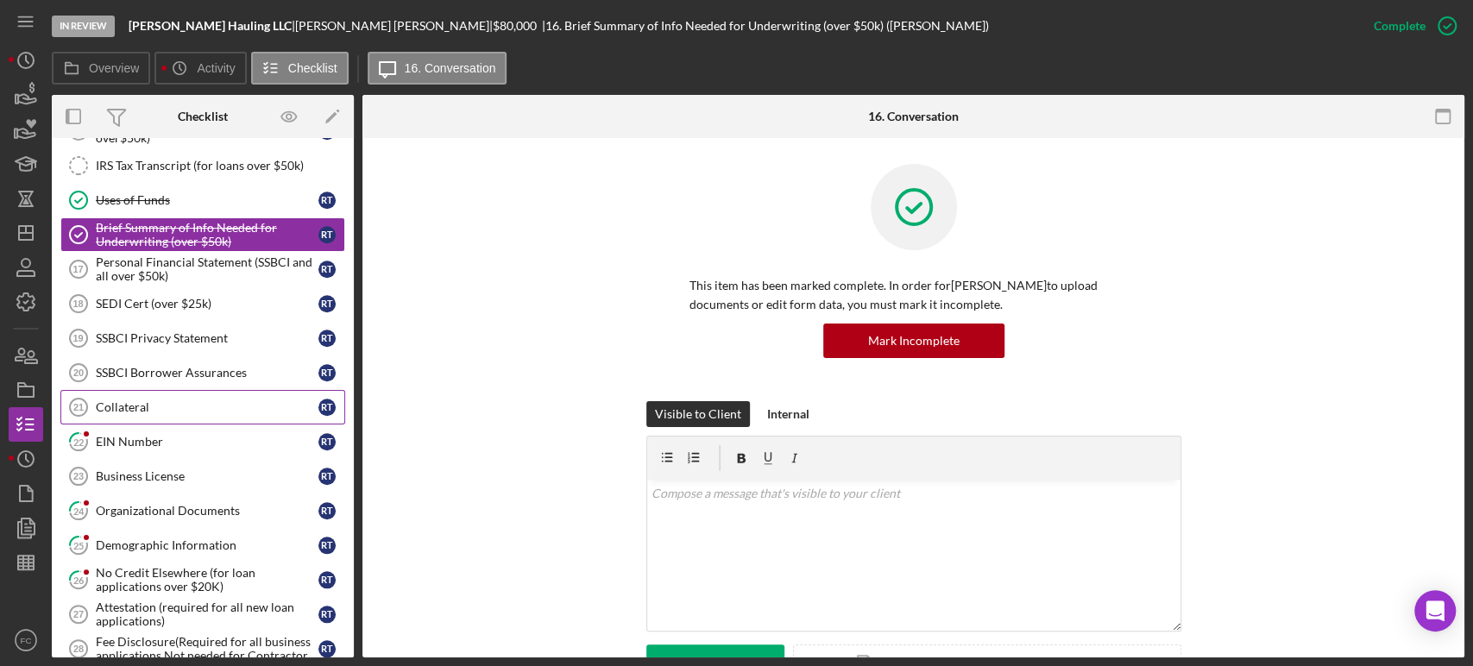
scroll to position [1150, 0]
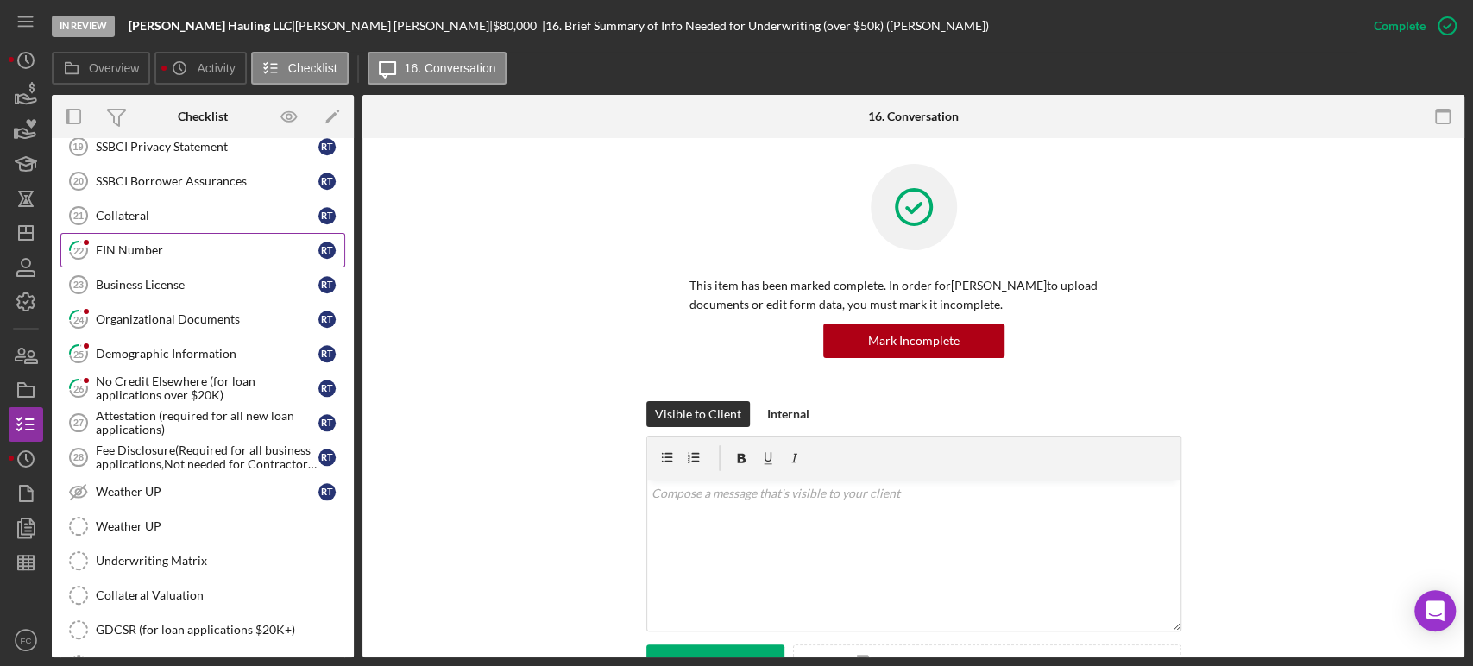
click at [137, 255] on link "22 EIN Number R T" at bounding box center [202, 250] width 285 height 35
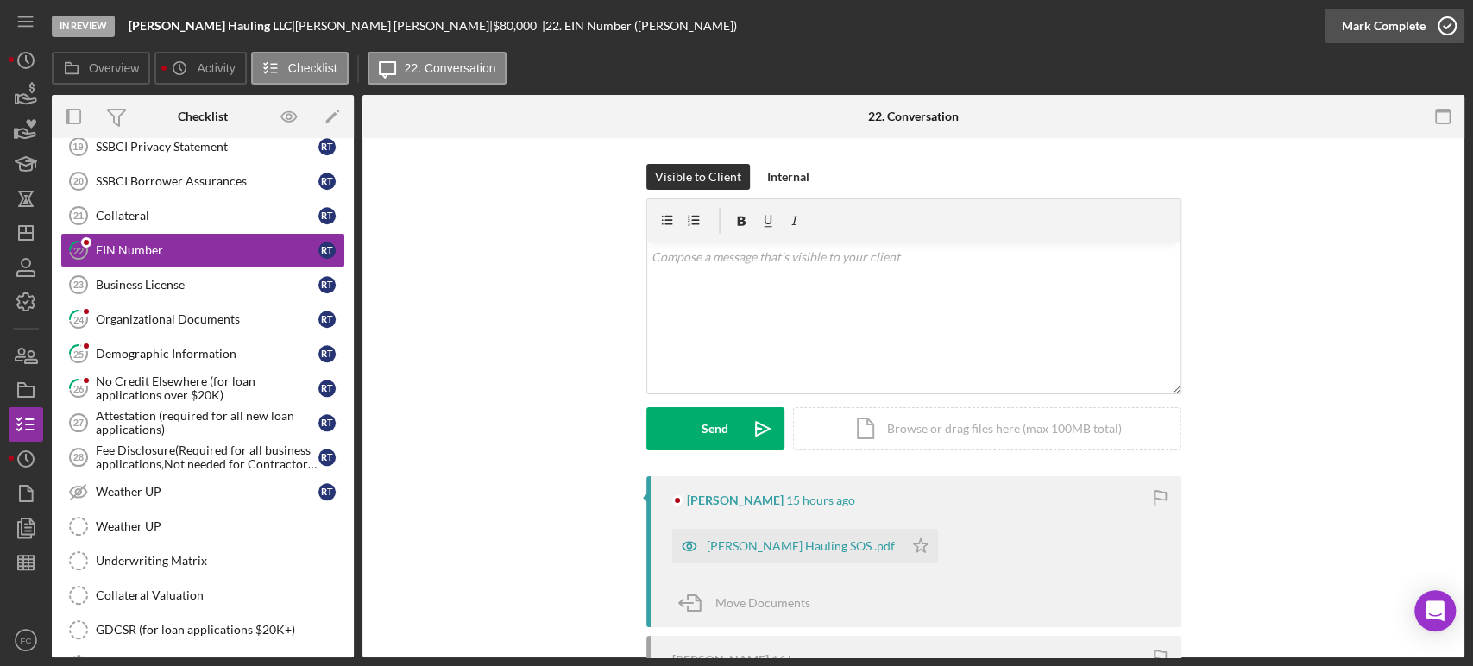
click at [1449, 21] on icon "button" at bounding box center [1446, 25] width 43 height 43
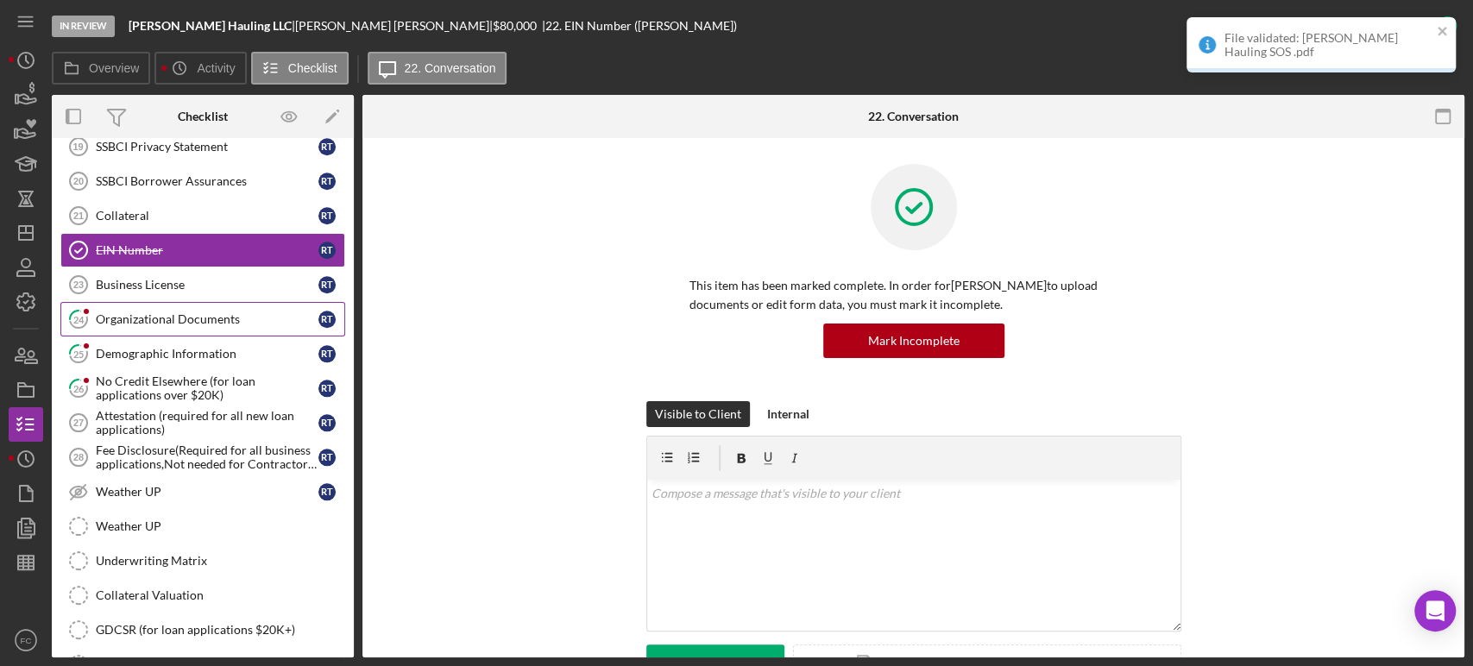
click at [135, 312] on div "Organizational Documents" at bounding box center [207, 319] width 223 height 14
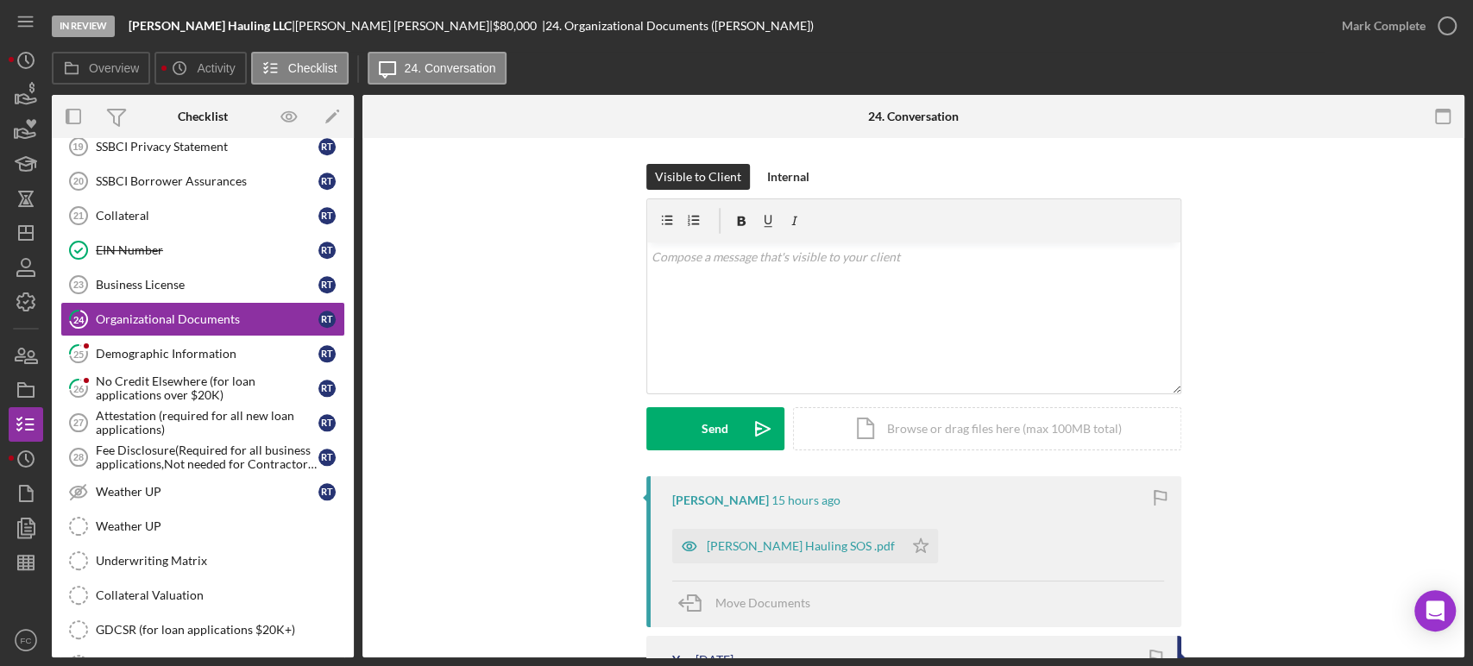
drag, startPoint x: 742, startPoint y: 553, endPoint x: 758, endPoint y: 538, distance: 22.0
click at [743, 551] on div "[PERSON_NAME] Hauling SOS .pdf" at bounding box center [787, 546] width 231 height 35
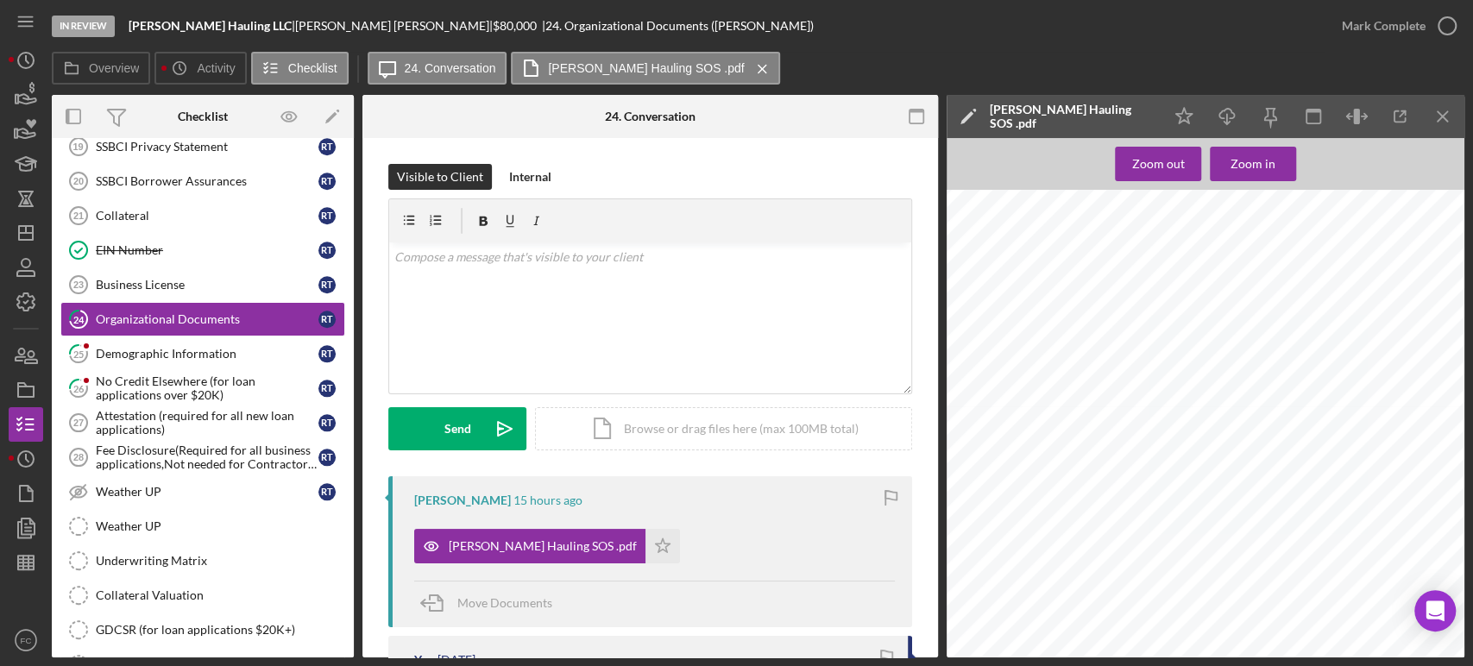
scroll to position [1533, 0]
click at [156, 350] on div "Demographic Information" at bounding box center [207, 354] width 223 height 14
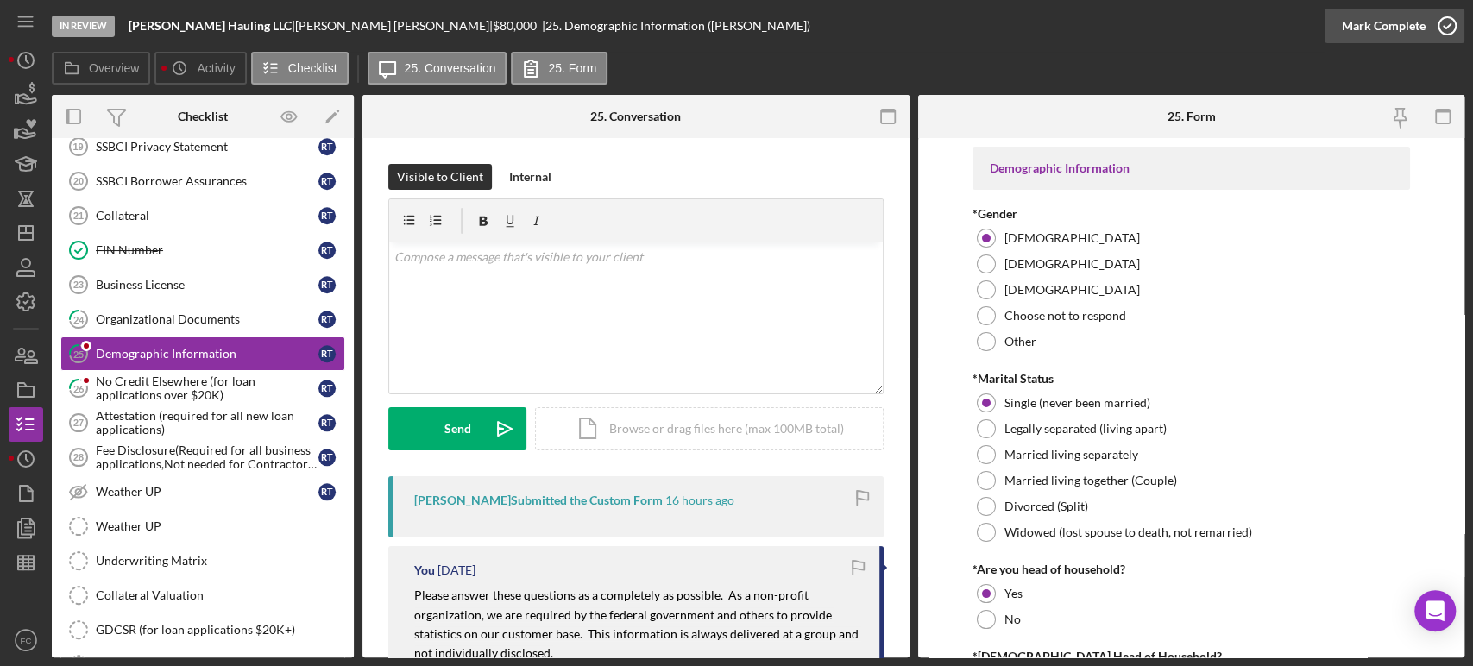
click at [1445, 32] on icon "button" at bounding box center [1446, 25] width 43 height 43
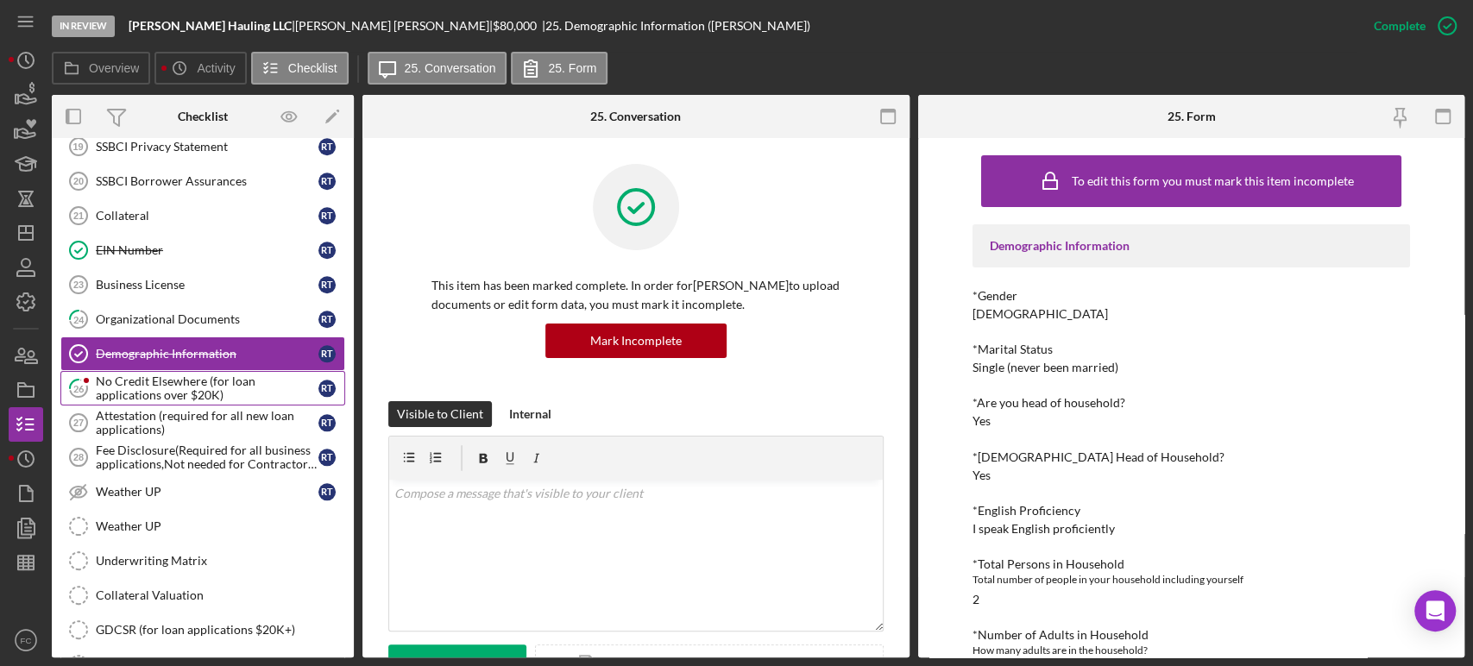
click at [124, 374] on div "No Credit Elsewhere (for loan applications over $20K)" at bounding box center [207, 388] width 223 height 28
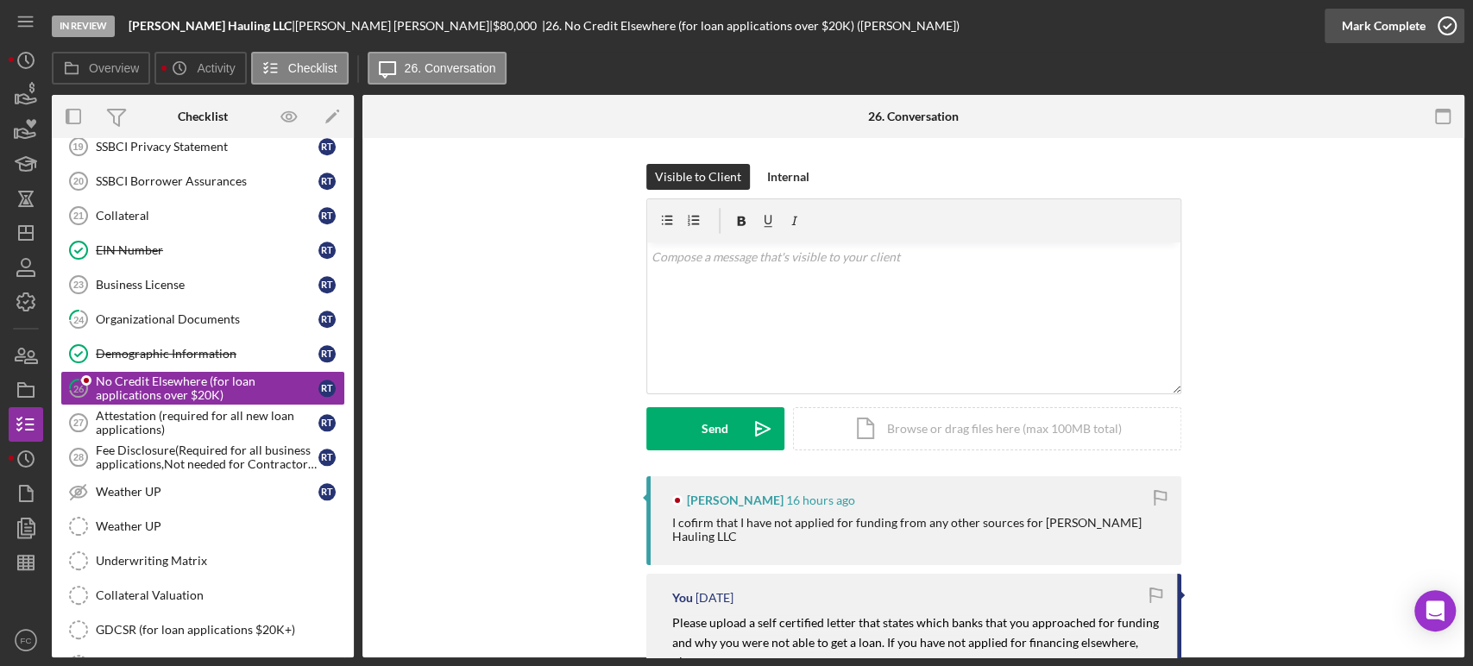
click at [1454, 26] on icon "button" at bounding box center [1446, 25] width 43 height 43
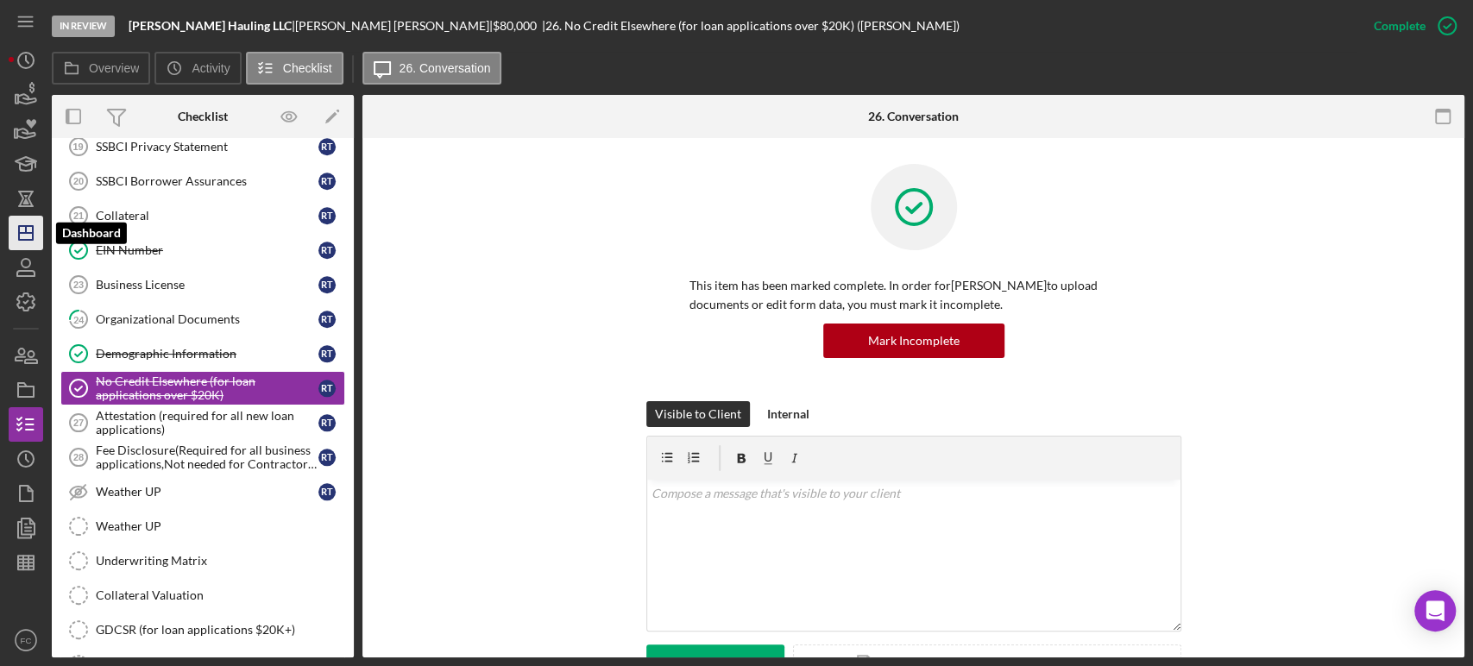
click at [19, 233] on line "button" at bounding box center [26, 233] width 14 height 0
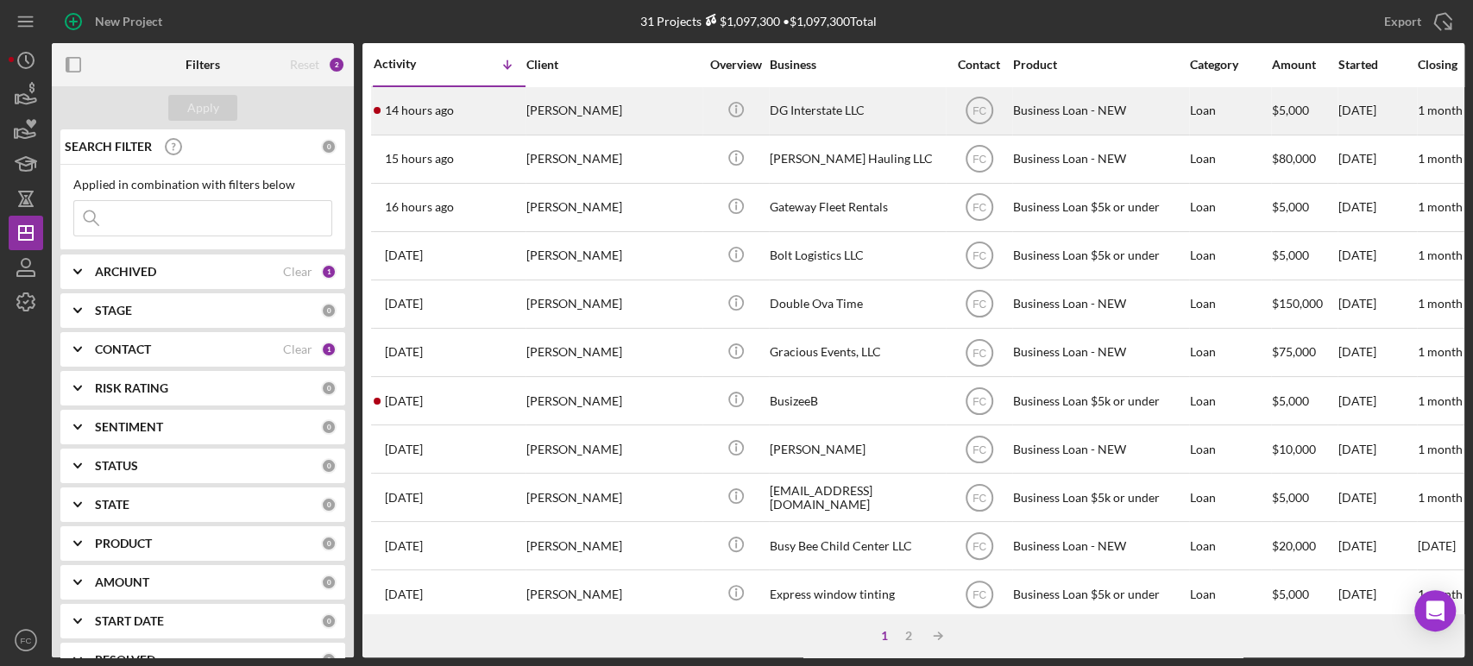
click at [483, 117] on div "14 hours ago [PERSON_NAME]" at bounding box center [449, 111] width 151 height 46
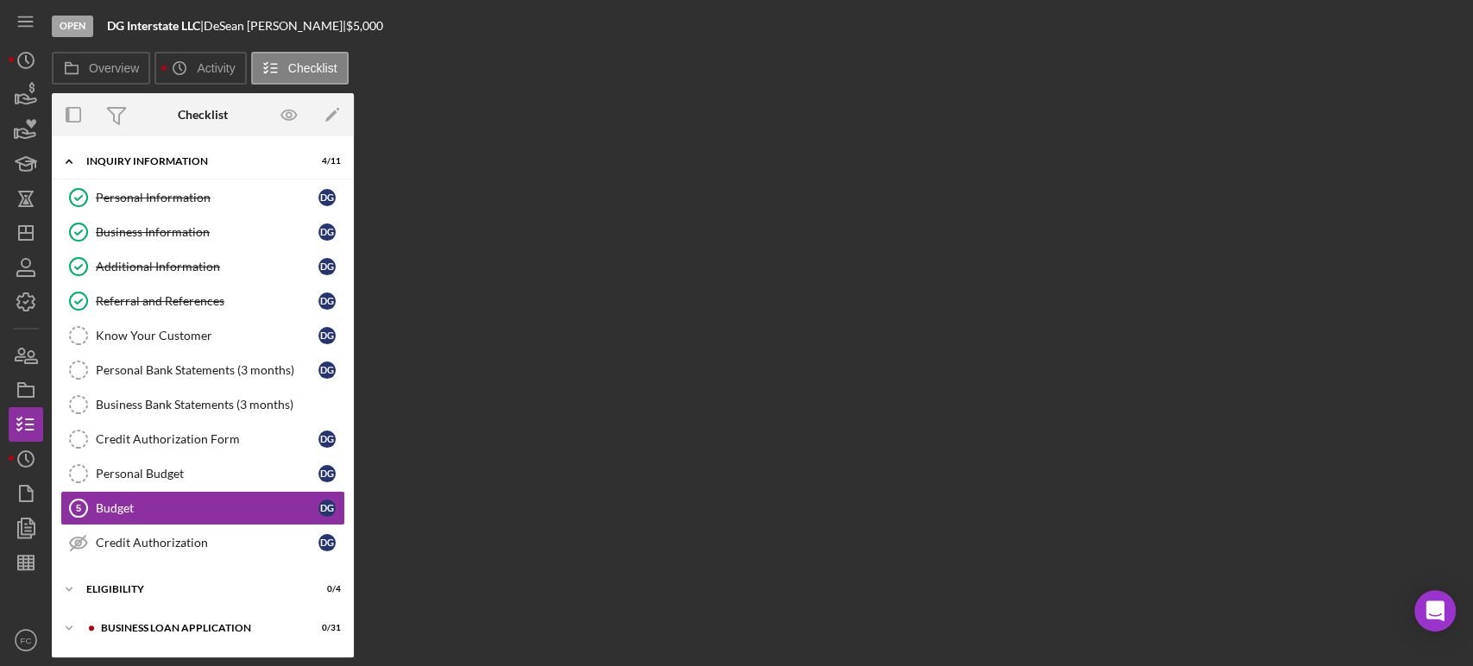
scroll to position [109, 0]
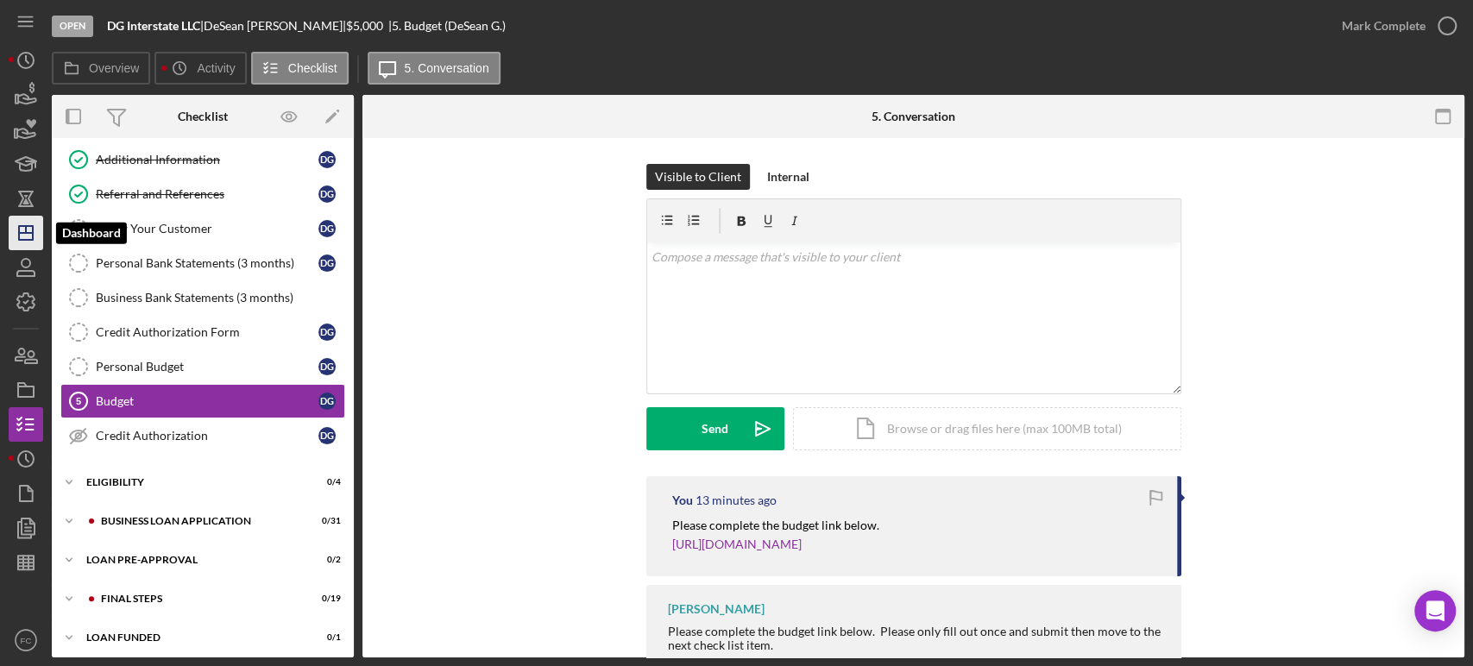
click at [22, 227] on icon "Icon/Dashboard" at bounding box center [25, 232] width 43 height 43
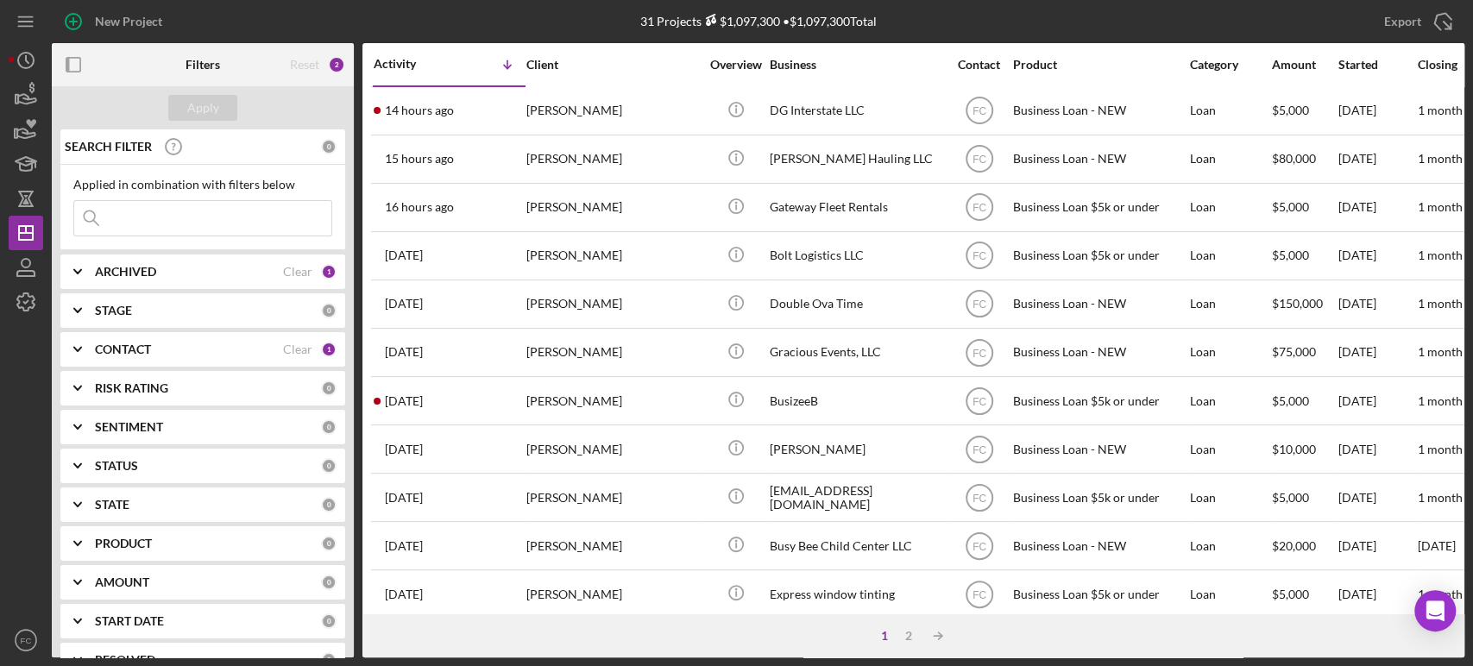
click at [0, 633] on div "New Project 31 Projects $1,097,300 • $1,097,300 Total Export Icon/Export Filter…" at bounding box center [736, 333] width 1473 height 666
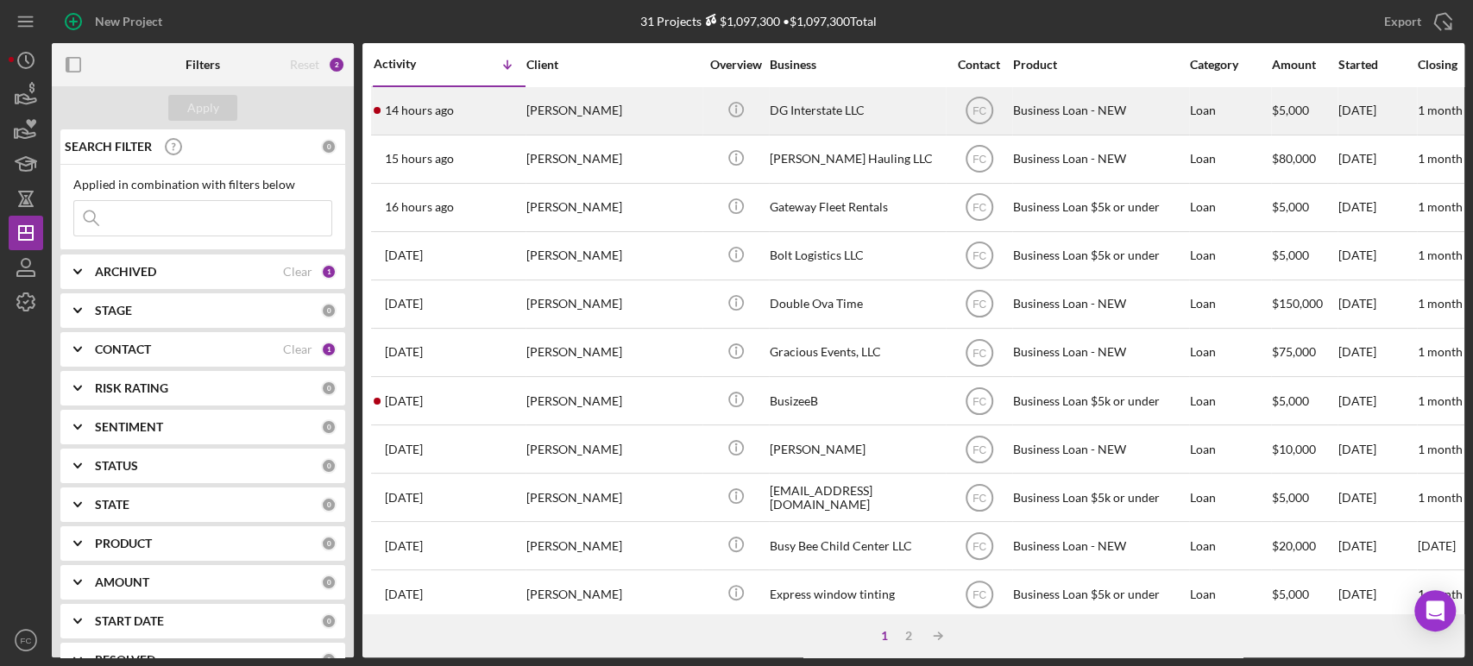
drag, startPoint x: 0, startPoint y: 633, endPoint x: 474, endPoint y: 101, distance: 712.6
click at [474, 101] on div "14 hours ago [PERSON_NAME]" at bounding box center [449, 111] width 151 height 46
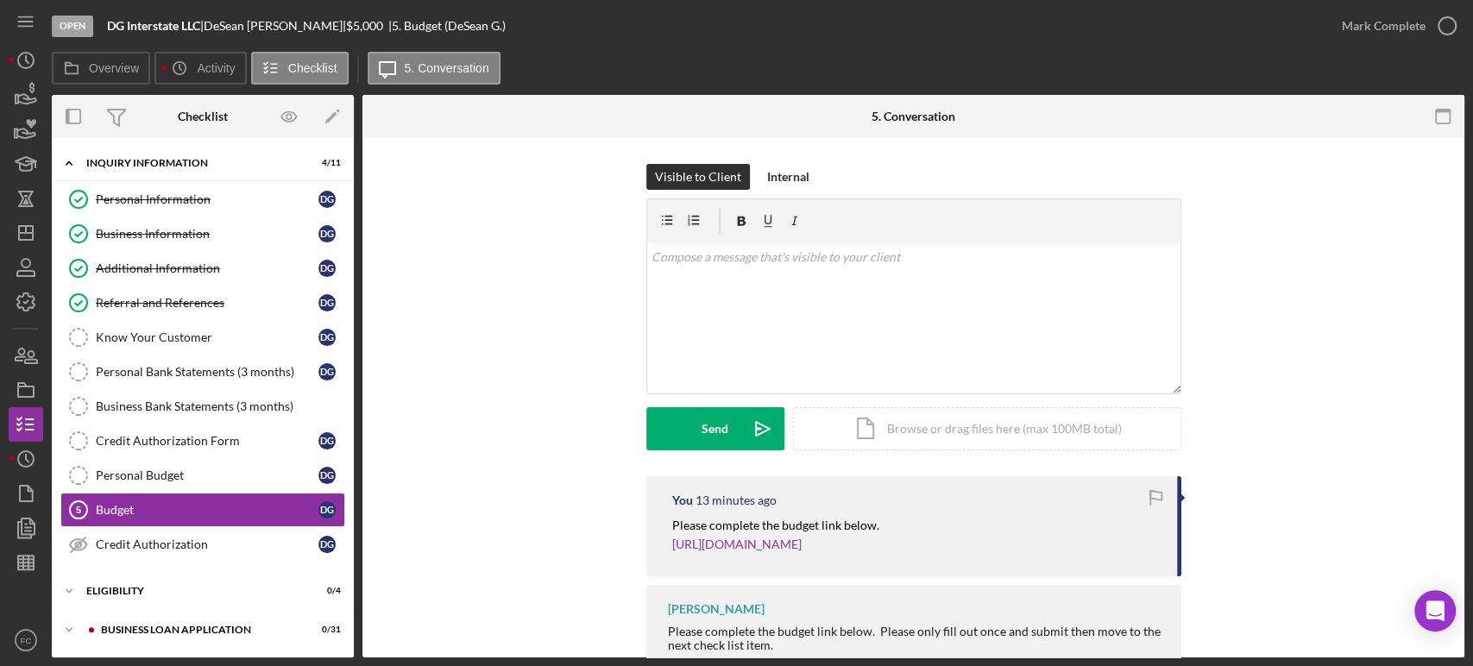
scroll to position [109, 0]
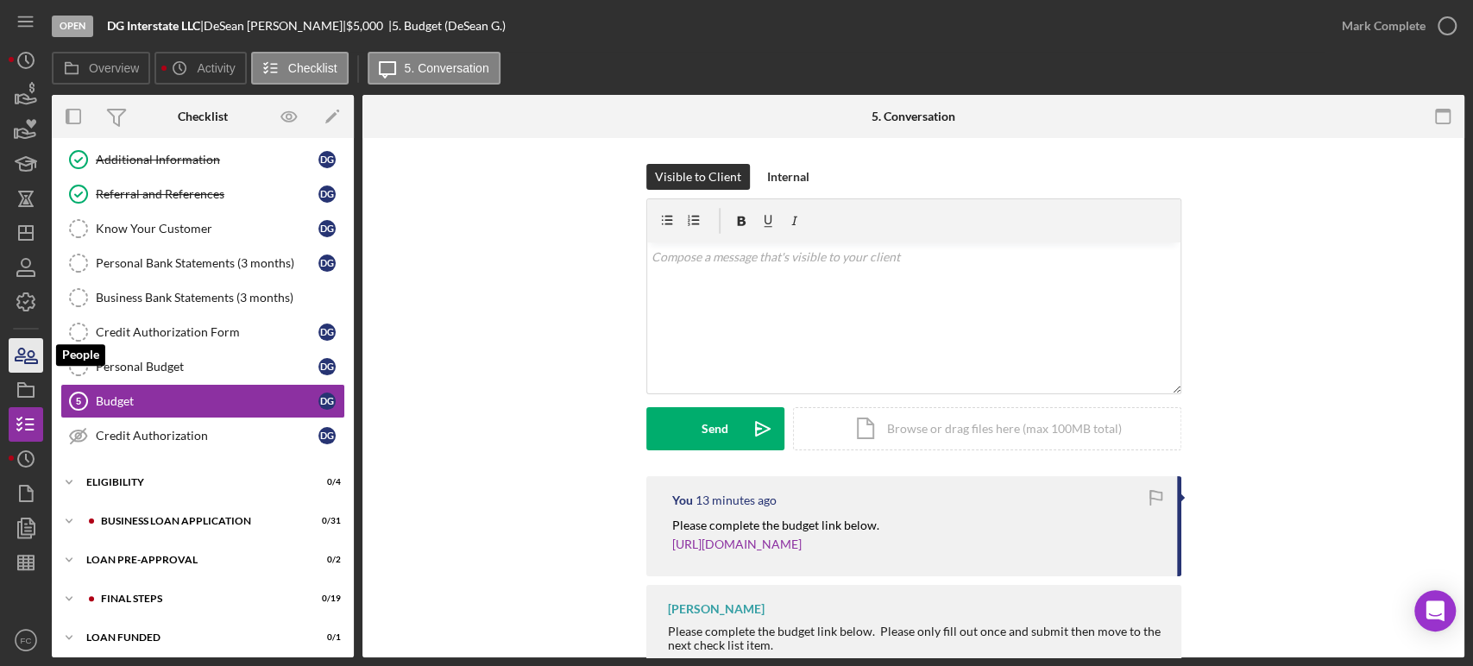
click at [25, 346] on icon "button" at bounding box center [25, 355] width 43 height 43
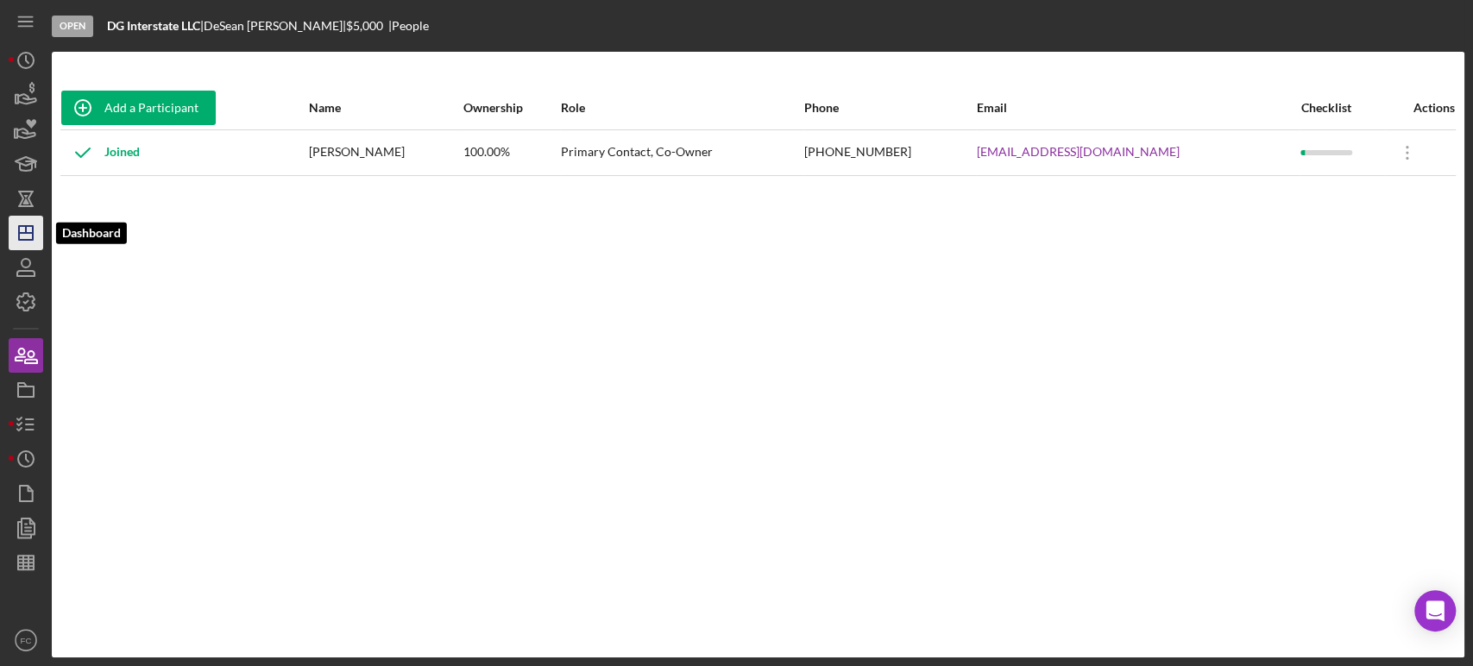
drag, startPoint x: 25, startPoint y: 346, endPoint x: 23, endPoint y: 232, distance: 113.9
click at [23, 232] on icon "Icon/Dashboard" at bounding box center [25, 232] width 43 height 43
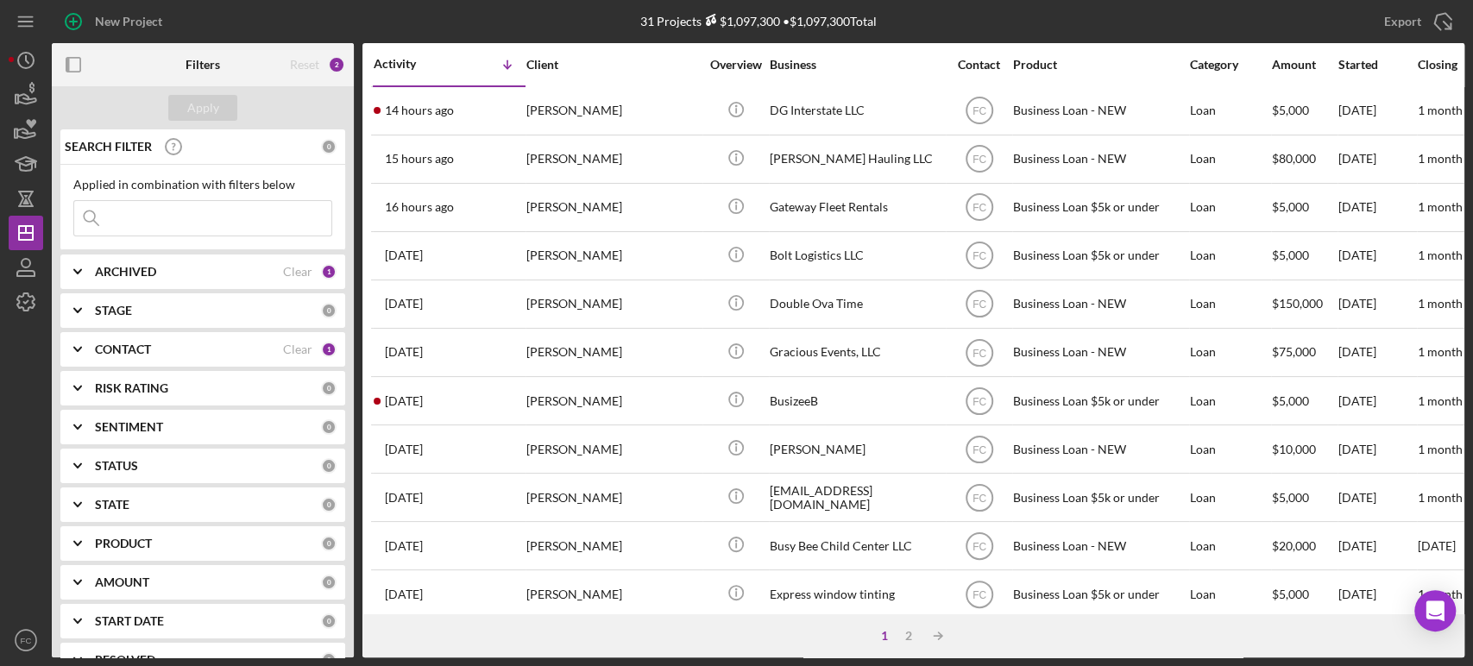
click at [160, 219] on input at bounding box center [202, 218] width 257 height 35
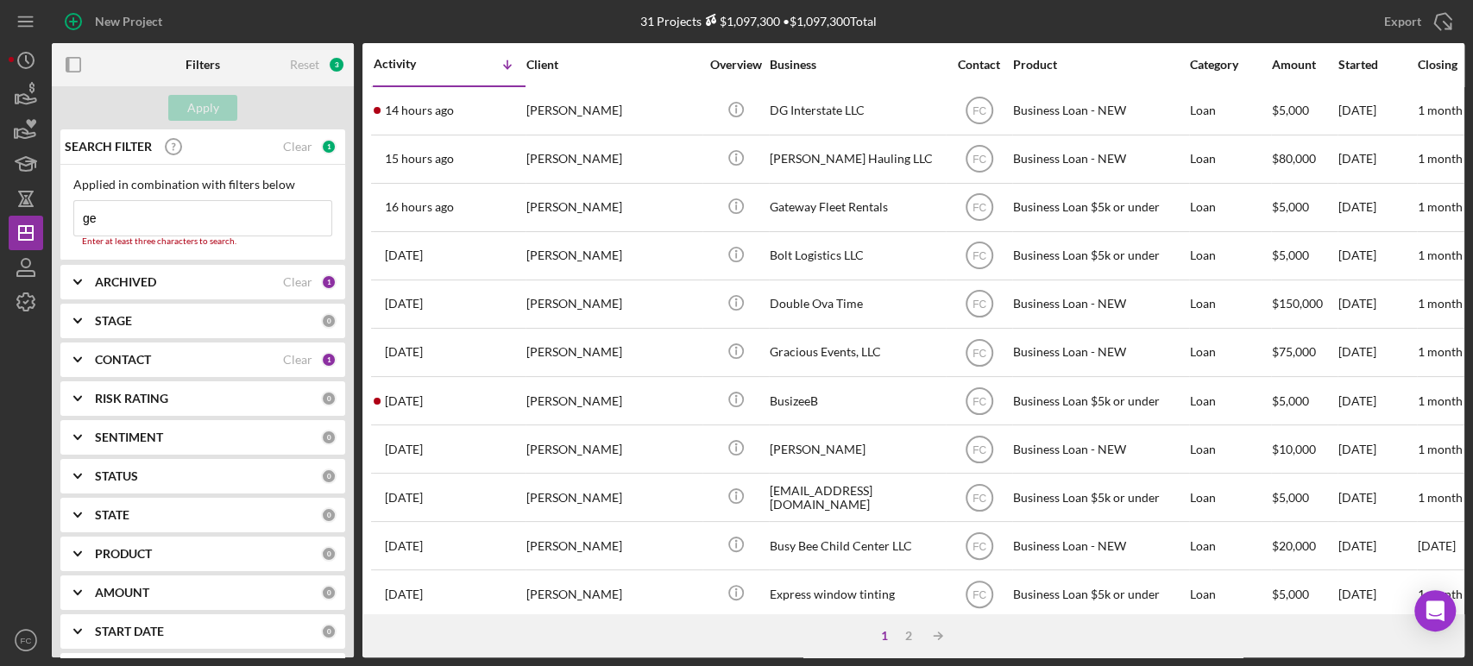
type input "g"
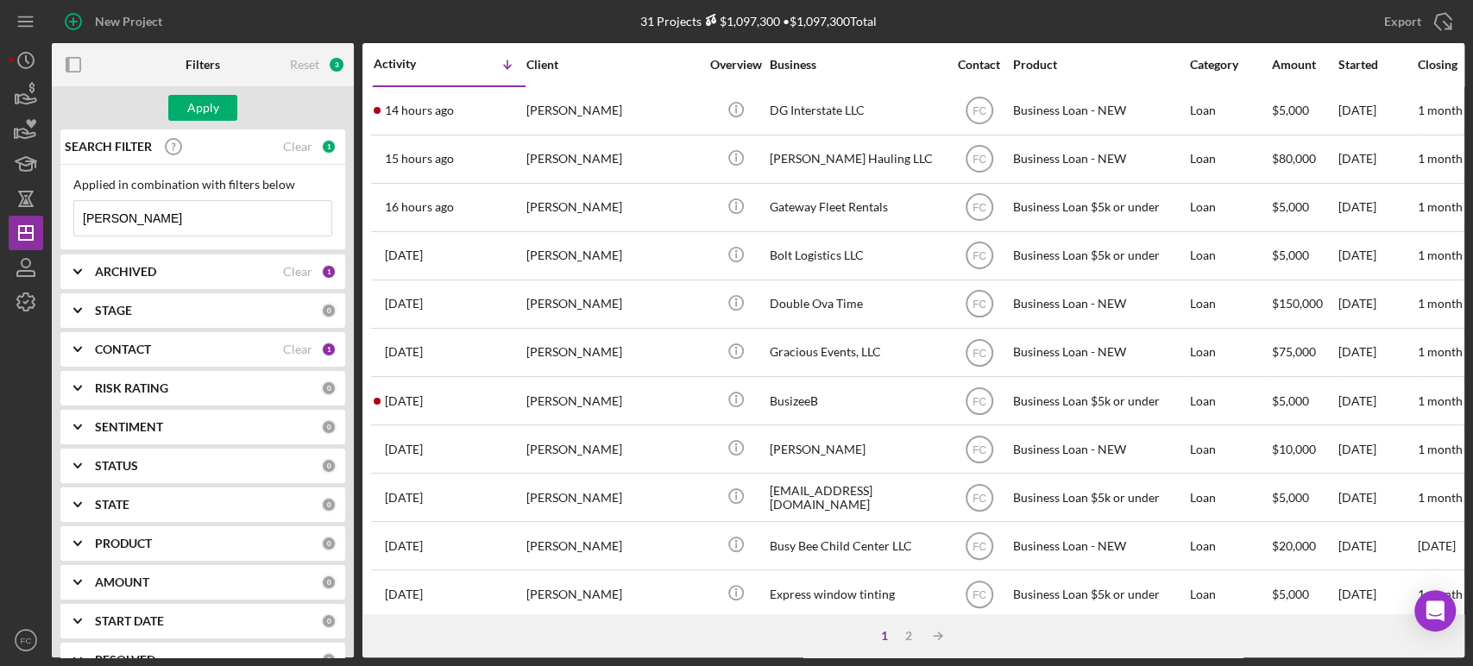
type input "[PERSON_NAME]"
click at [133, 273] on b "ARCHIVED" at bounding box center [125, 272] width 61 height 14
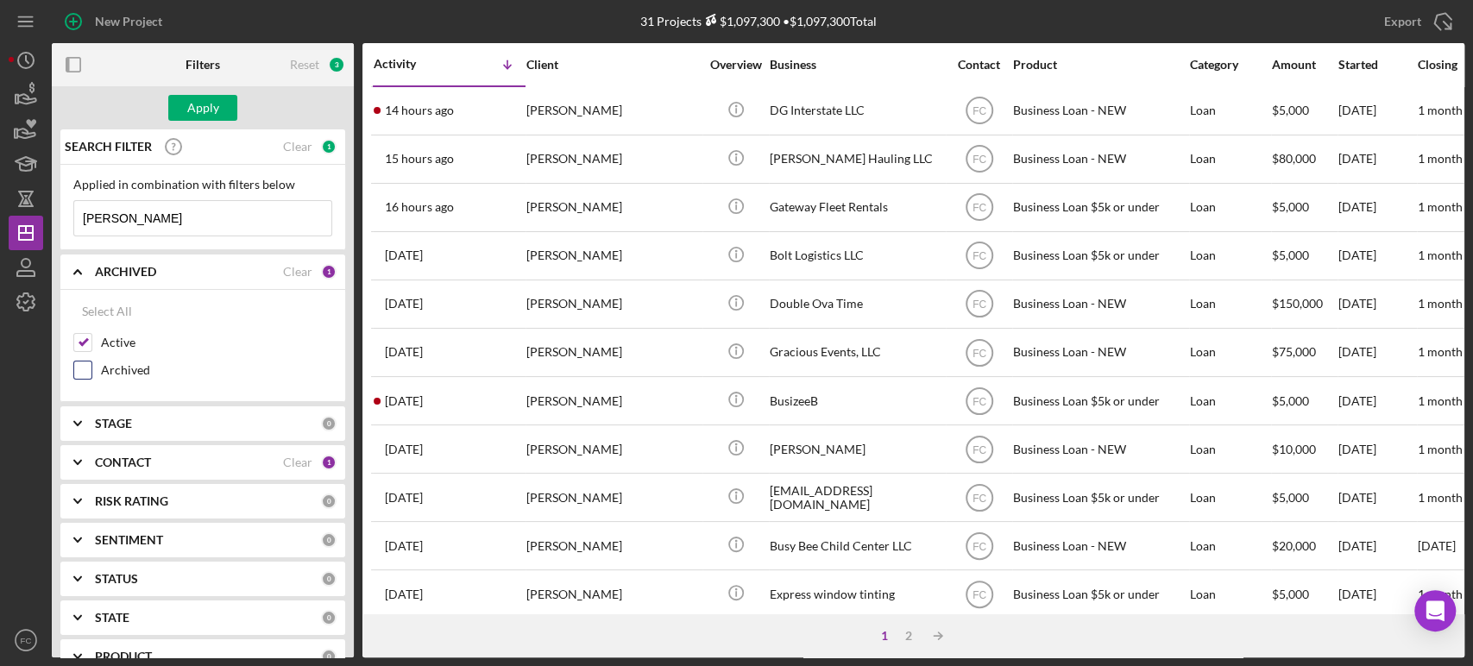
click at [79, 379] on div "Archived" at bounding box center [202, 375] width 259 height 28
click at [77, 372] on input "Archived" at bounding box center [82, 370] width 17 height 17
click at [203, 104] on div "Apply" at bounding box center [203, 108] width 32 height 26
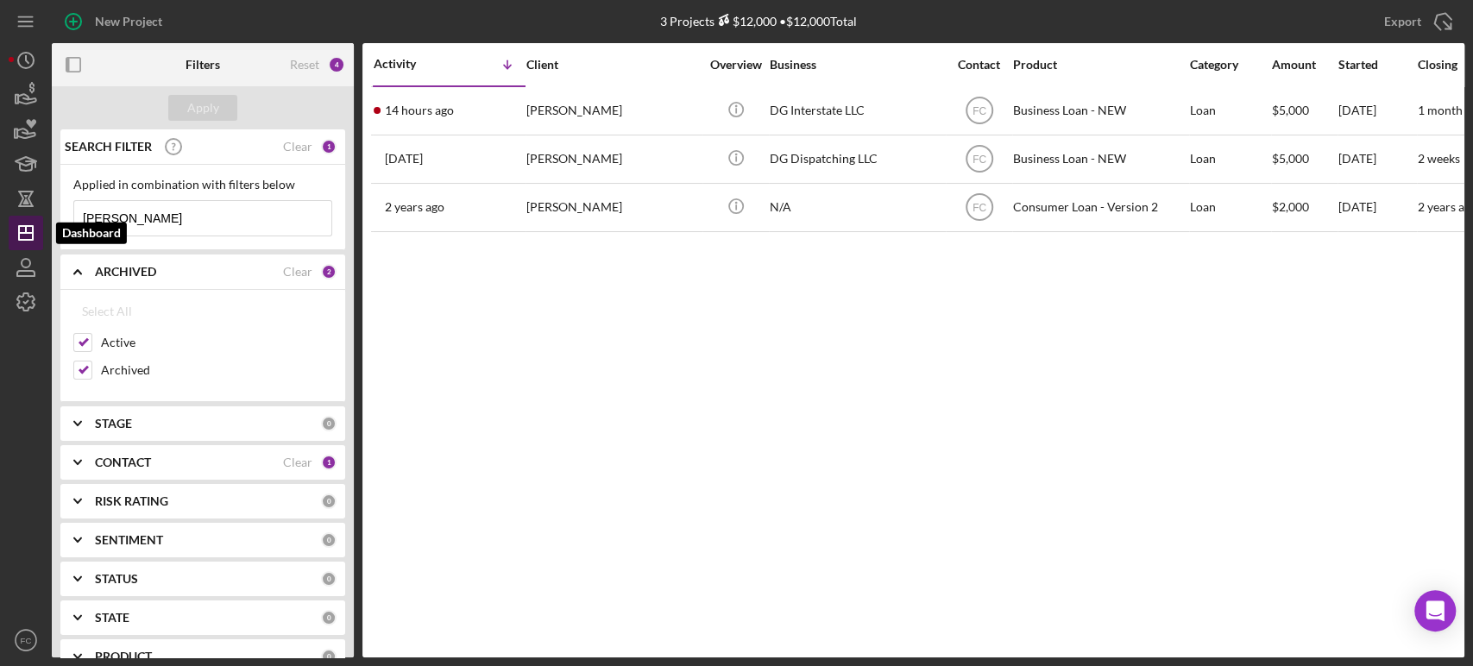
click at [21, 240] on polygon "button" at bounding box center [26, 233] width 14 height 14
click at [77, 369] on input "Archived" at bounding box center [82, 370] width 17 height 17
checkbox input "false"
click at [197, 212] on input "[PERSON_NAME]" at bounding box center [202, 218] width 257 height 35
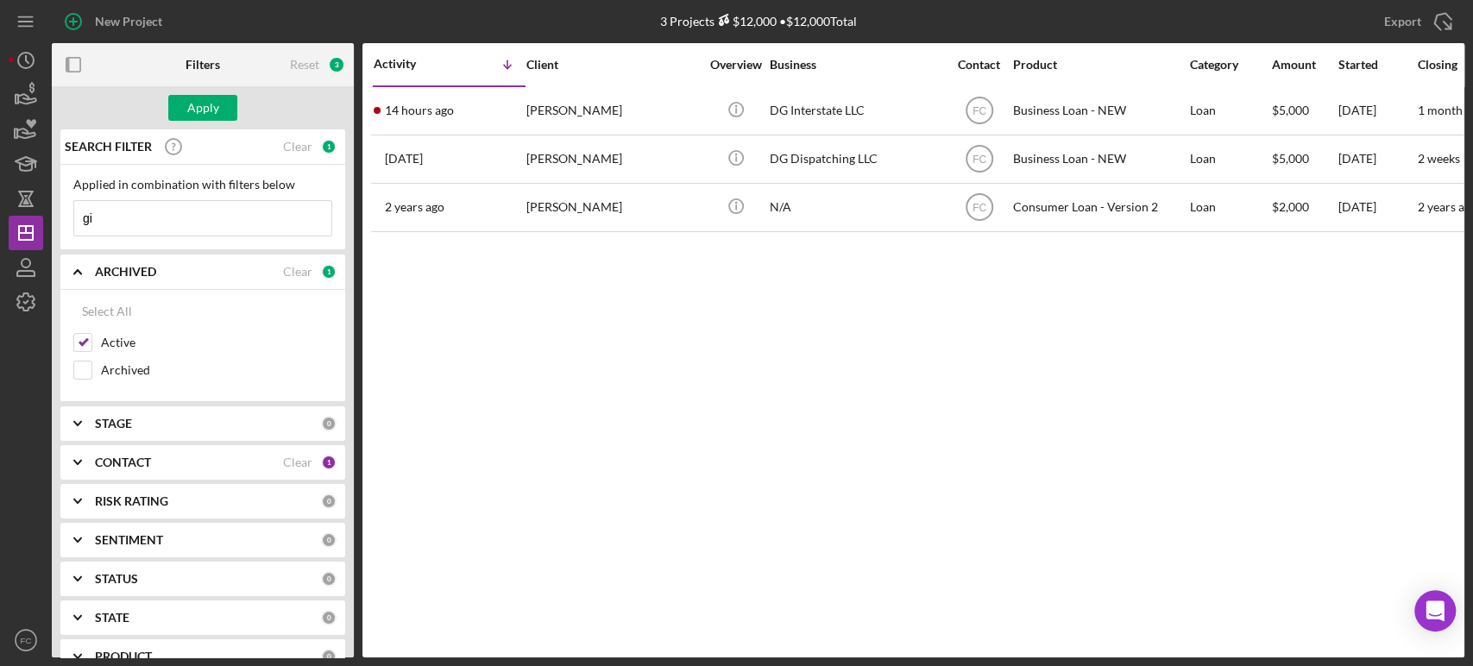
type input "g"
click at [194, 116] on div "Apply" at bounding box center [203, 108] width 32 height 26
